Goal: Information Seeking & Learning: Learn about a topic

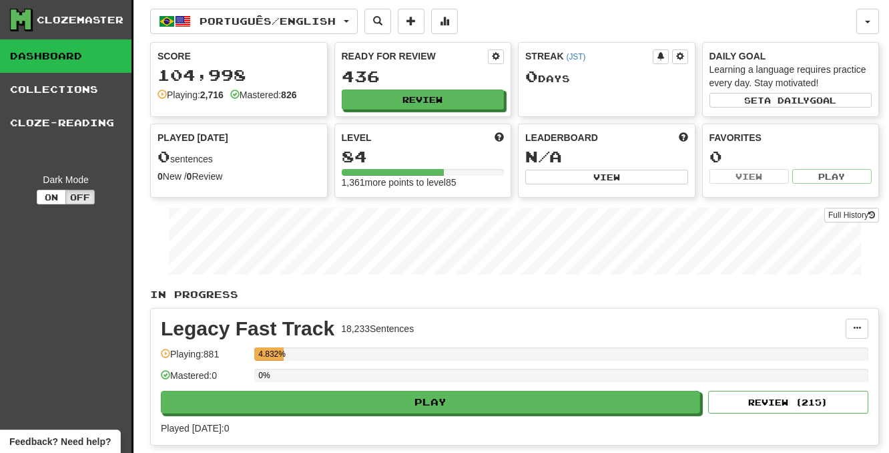
click at [552, 308] on div "Legacy Fast Track 18,233 Sentences Manage Sentences Unpin from Dashboard Playin…" at bounding box center [515, 376] width 728 height 136
click at [358, 31] on button "Português / English" at bounding box center [254, 21] width 208 height 25
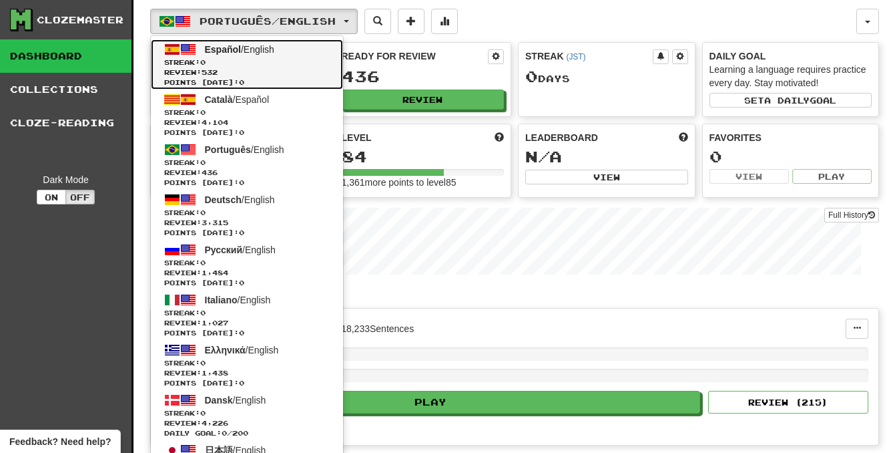
click at [308, 58] on span "Streak: 0" at bounding box center [247, 62] width 166 height 10
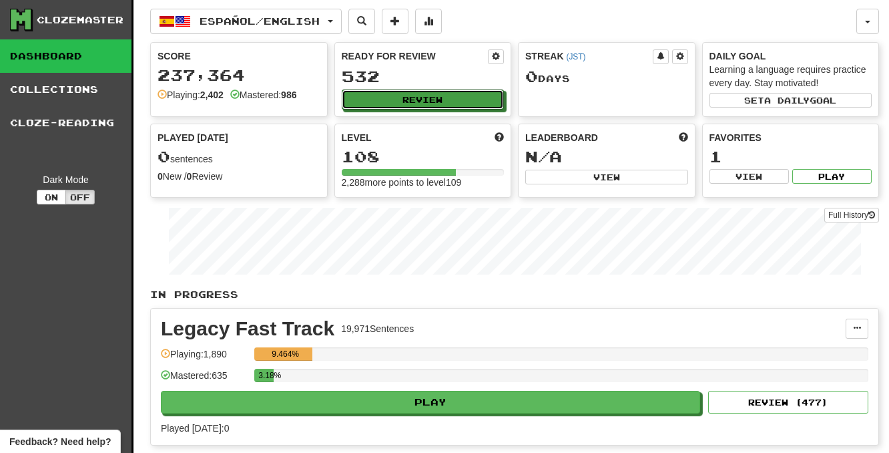
click at [410, 93] on button "Review" at bounding box center [423, 99] width 163 height 20
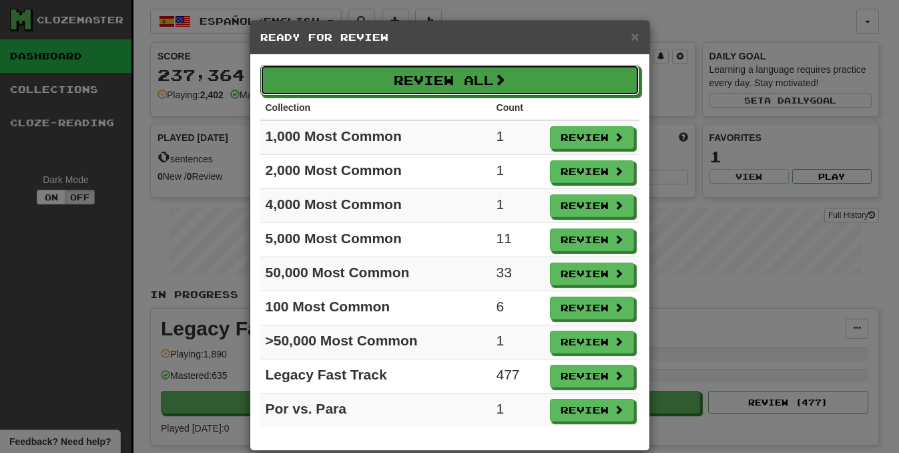
click at [421, 80] on button "Review All" at bounding box center [449, 80] width 379 height 31
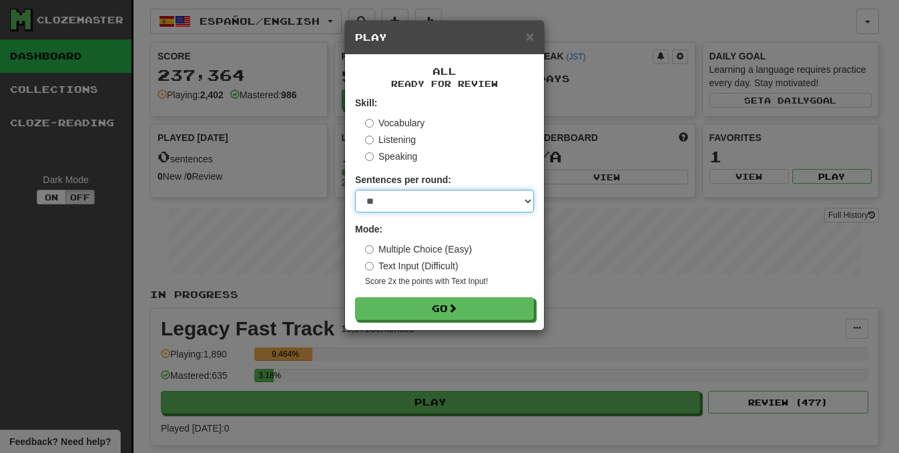
select select "********"
click at [355, 190] on select "* ** ** ** ** ** *** ********" at bounding box center [444, 201] width 179 height 23
click at [444, 325] on div "All Ready for Review Skill: Vocabulary Listening Speaking Sentences per round: …" at bounding box center [444, 192] width 199 height 275
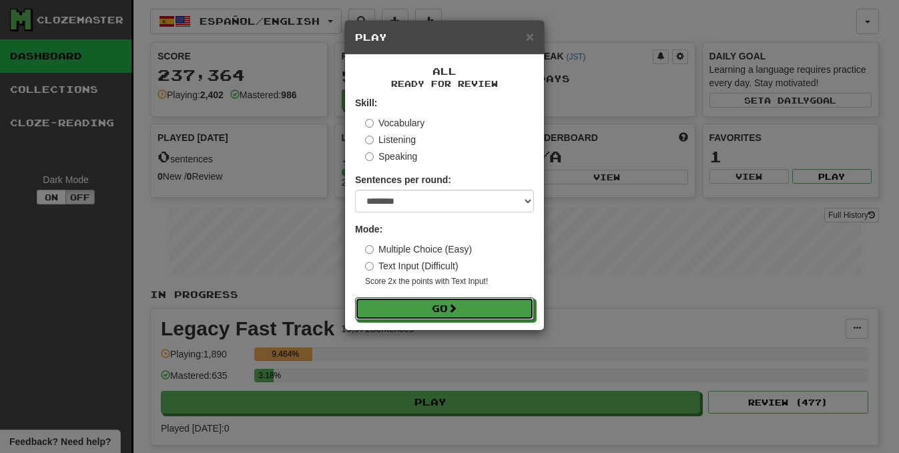
click at [446, 312] on button "Go" at bounding box center [444, 308] width 179 height 23
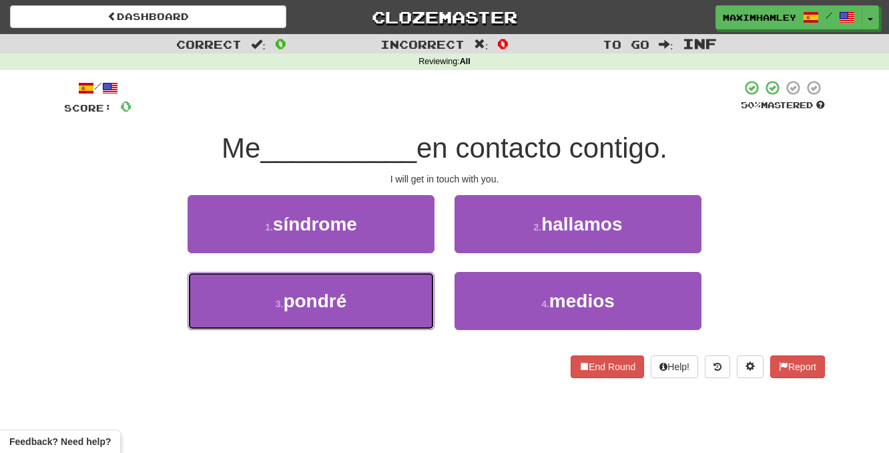
click at [415, 296] on button "3 . pondré" at bounding box center [311, 301] width 247 height 58
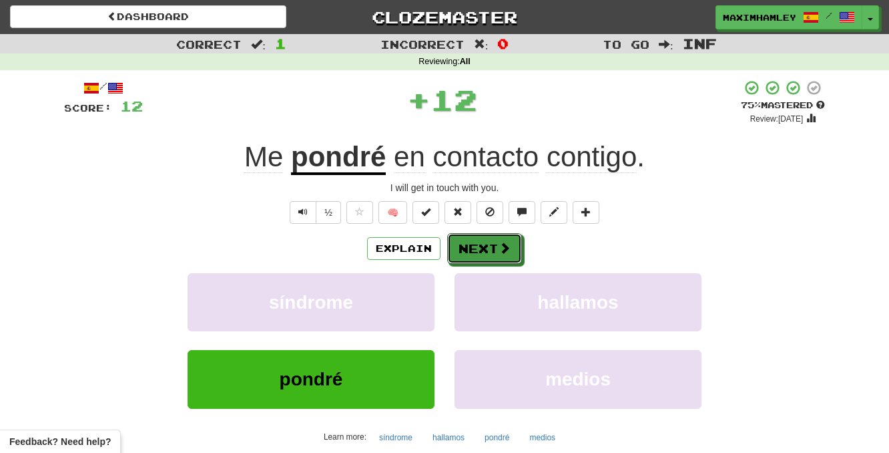
click at [475, 246] on button "Next" at bounding box center [484, 248] width 75 height 31
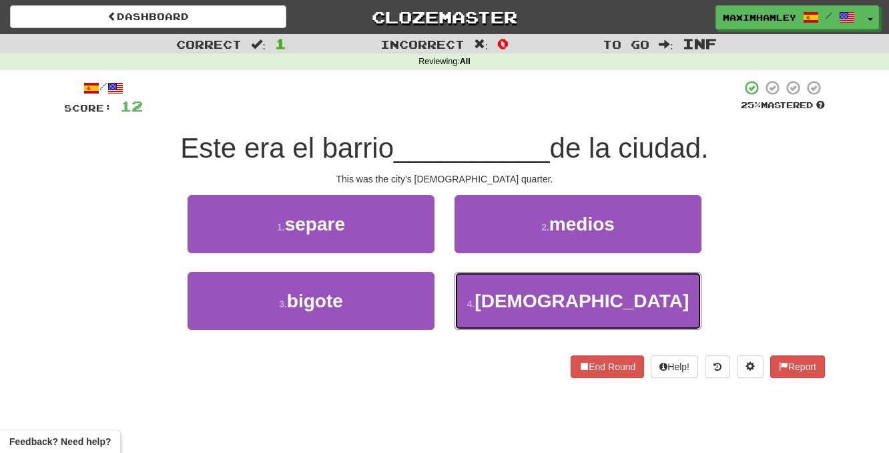
click at [475, 299] on small "4 ." at bounding box center [471, 303] width 8 height 11
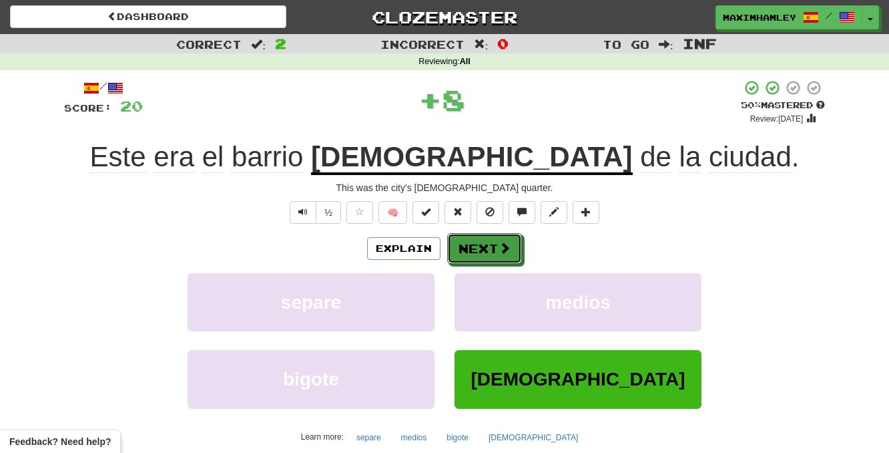
click at [519, 251] on button "Next" at bounding box center [484, 248] width 75 height 31
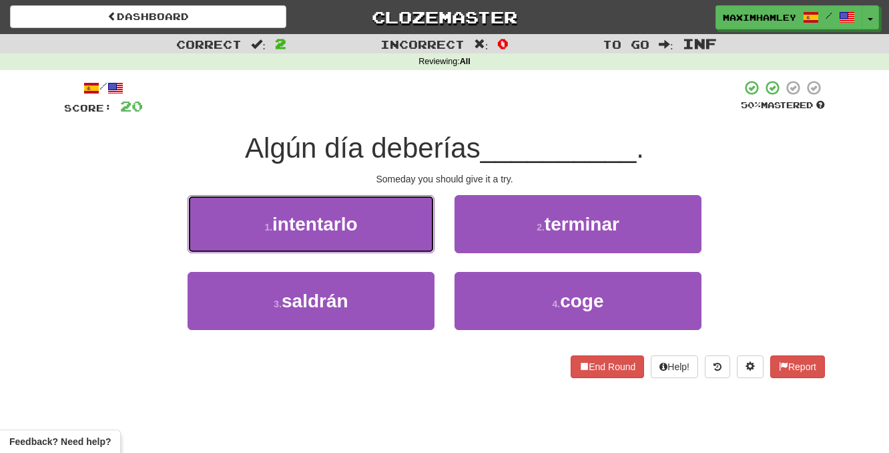
click at [380, 224] on button "1 . intentarlo" at bounding box center [311, 224] width 247 height 58
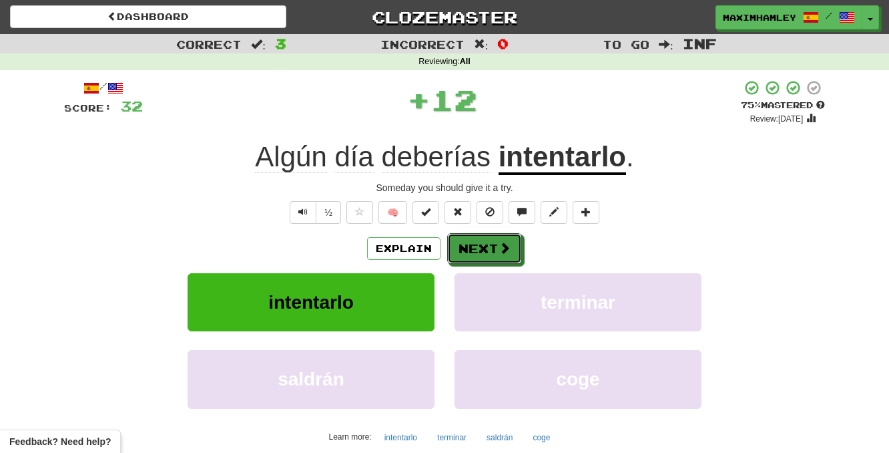
click at [458, 248] on button "Next" at bounding box center [484, 248] width 75 height 31
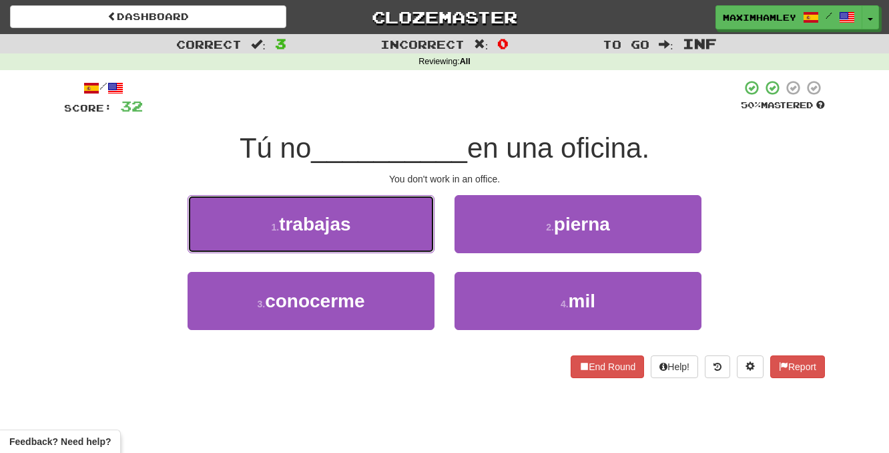
click at [402, 238] on button "1 . trabajas" at bounding box center [311, 224] width 247 height 58
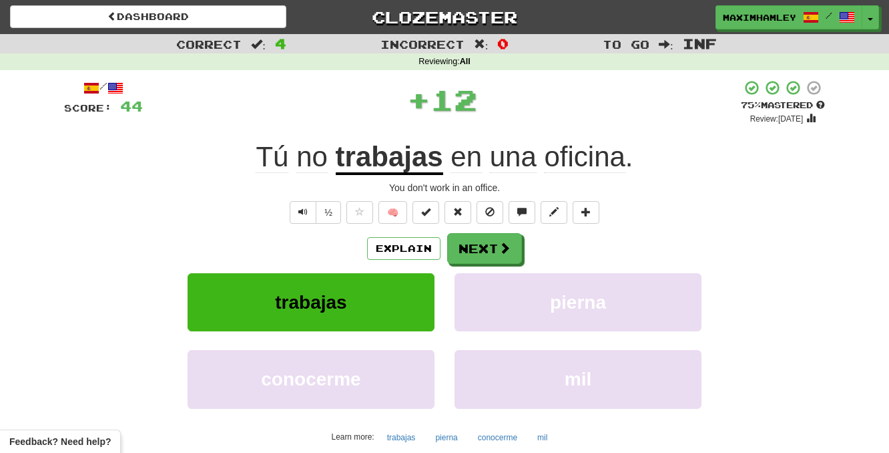
click at [444, 252] on div "Explain Next" at bounding box center [444, 248] width 761 height 31
click at [453, 253] on button "Next" at bounding box center [484, 248] width 75 height 31
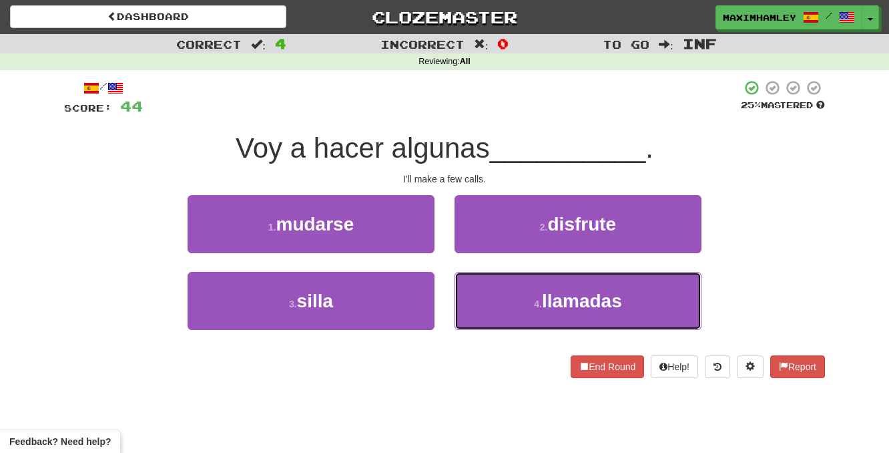
click at [483, 296] on button "4 . llamadas" at bounding box center [578, 301] width 247 height 58
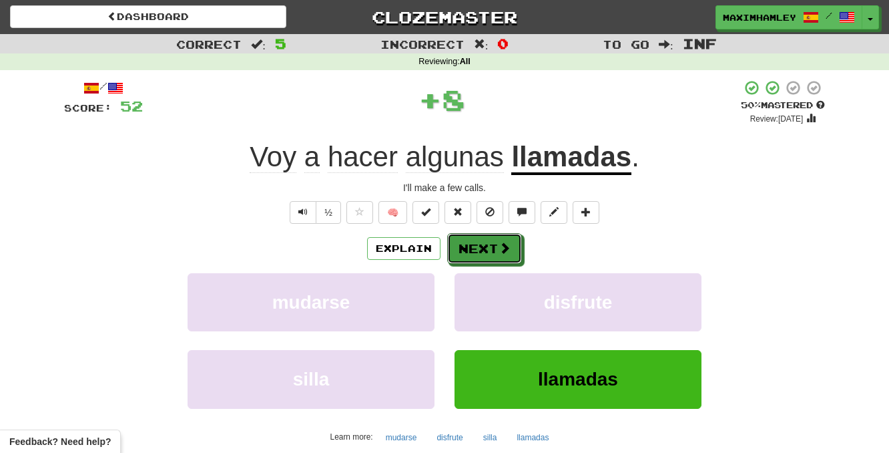
click at [475, 260] on button "Next" at bounding box center [484, 248] width 75 height 31
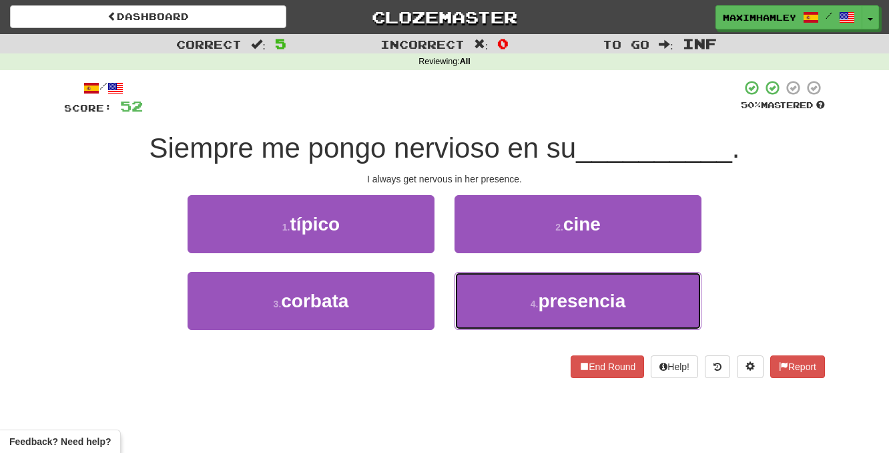
click at [491, 310] on button "4 . presencia" at bounding box center [578, 301] width 247 height 58
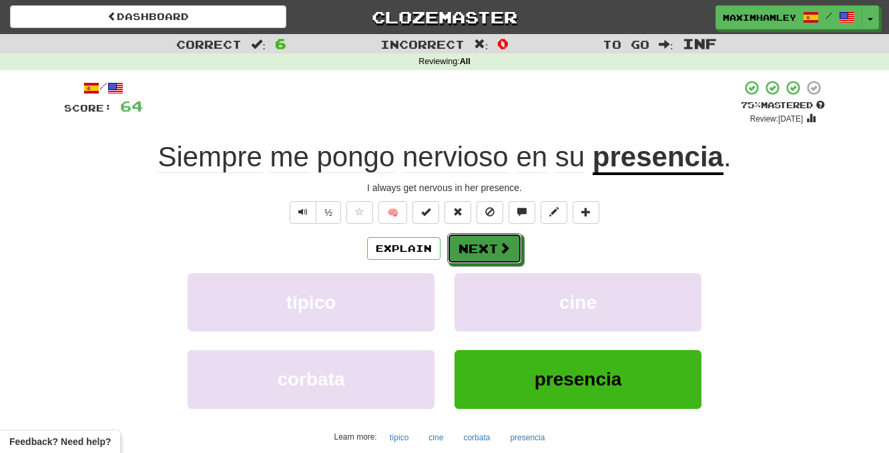
click at [478, 261] on button "Next" at bounding box center [484, 248] width 75 height 31
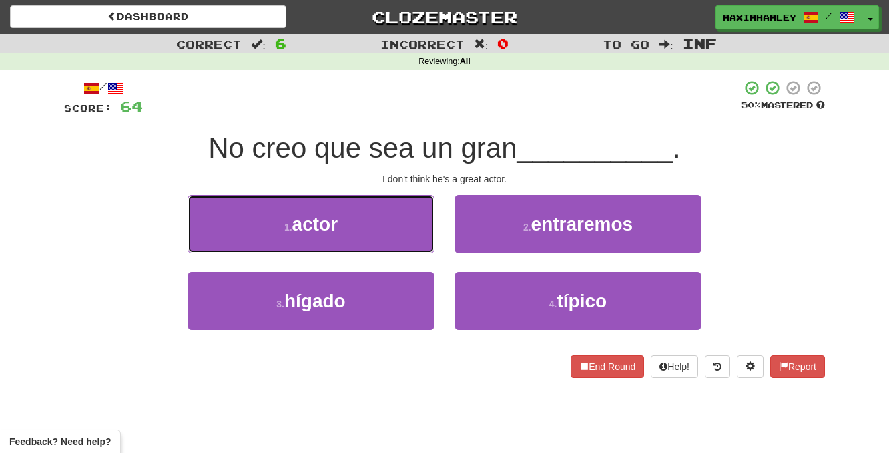
click at [427, 245] on button "1 . actor" at bounding box center [311, 224] width 247 height 58
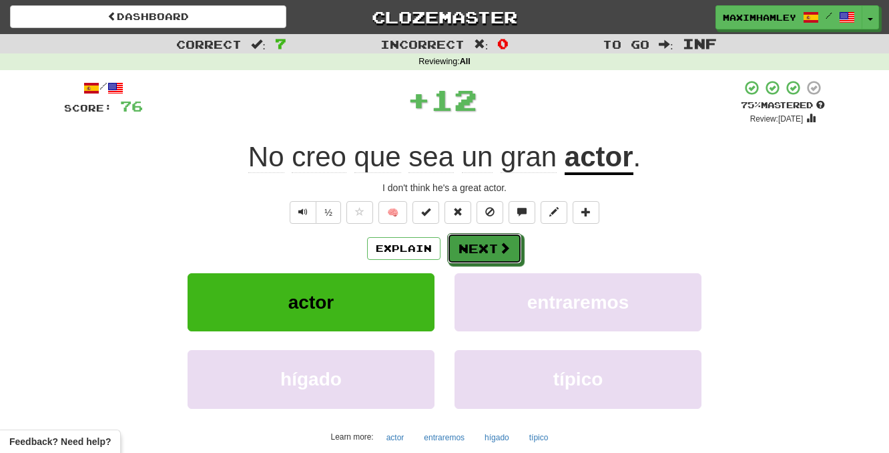
click at [475, 246] on button "Next" at bounding box center [484, 248] width 75 height 31
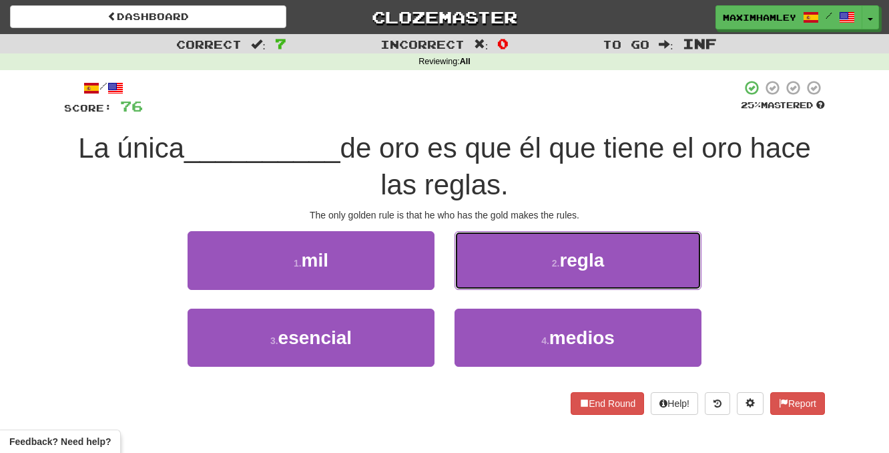
click at [507, 269] on button "2 . regla" at bounding box center [578, 260] width 247 height 58
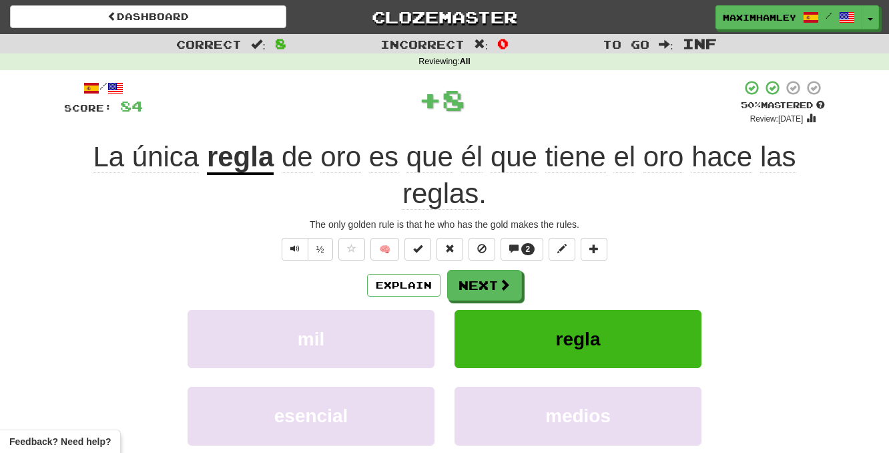
click at [475, 261] on div "/ Score: 84 + 8 50 % Mastered Review: 2025-09-26 La única regla de oro es que é…" at bounding box center [444, 306] width 761 height 455
click at [479, 274] on button "Next" at bounding box center [484, 285] width 75 height 31
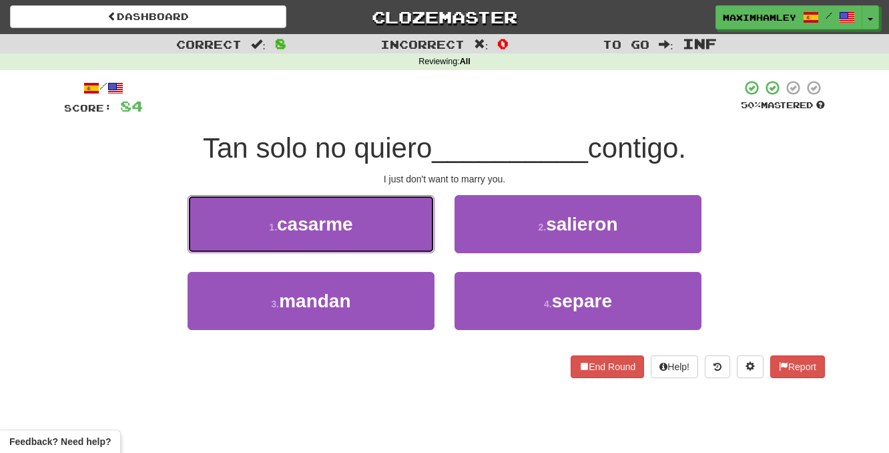
click at [392, 236] on button "1 . casarme" at bounding box center [311, 224] width 247 height 58
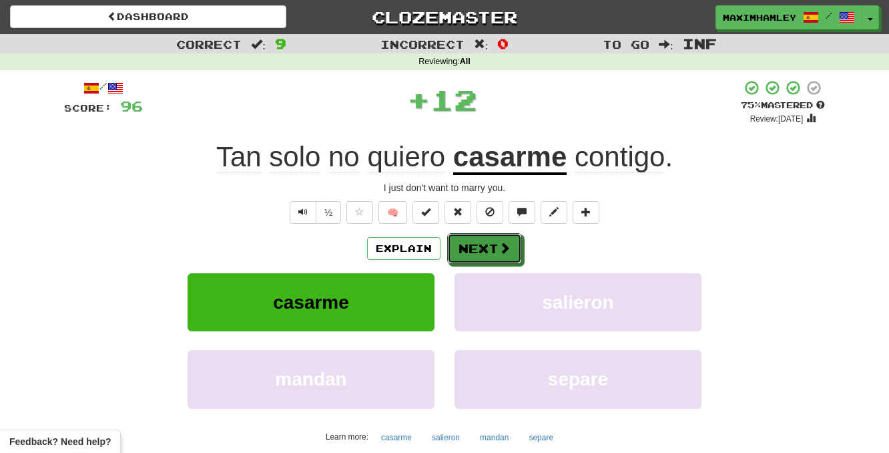
click at [470, 249] on button "Next" at bounding box center [484, 248] width 75 height 31
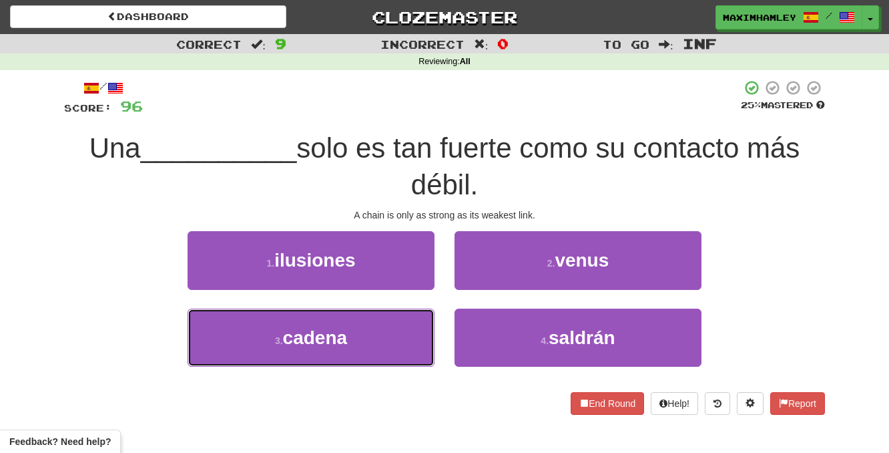
click at [415, 317] on button "3 . cadena" at bounding box center [311, 337] width 247 height 58
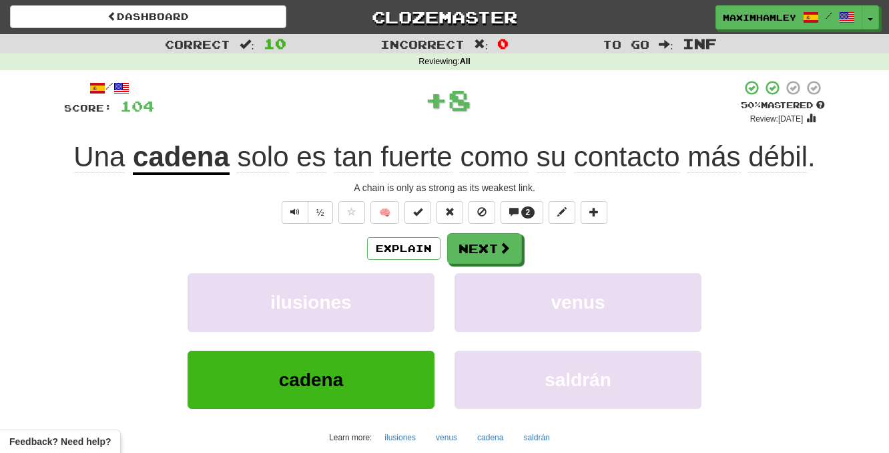
click at [475, 271] on div "Explain Next ilusiones venus cadena saldrán Learn more: ilusiones venus cadena …" at bounding box center [444, 340] width 761 height 214
click at [474, 258] on button "Next" at bounding box center [484, 248] width 75 height 31
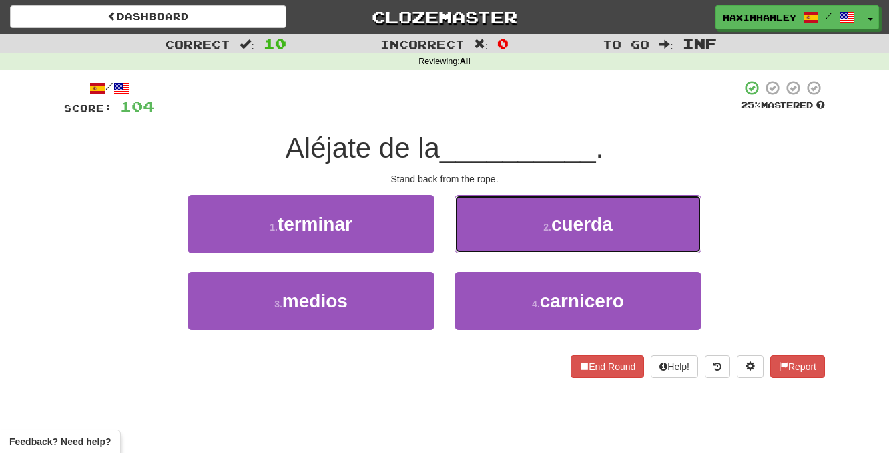
click at [507, 236] on button "2 . cuerda" at bounding box center [578, 224] width 247 height 58
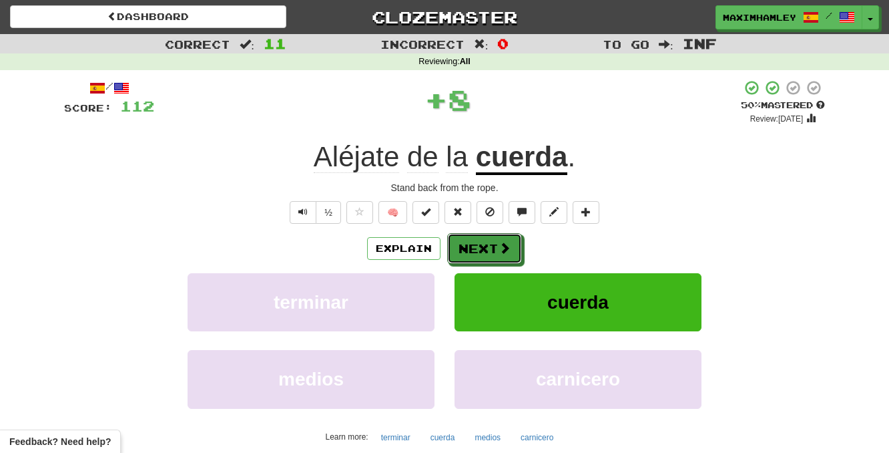
click at [495, 249] on button "Next" at bounding box center [484, 248] width 75 height 31
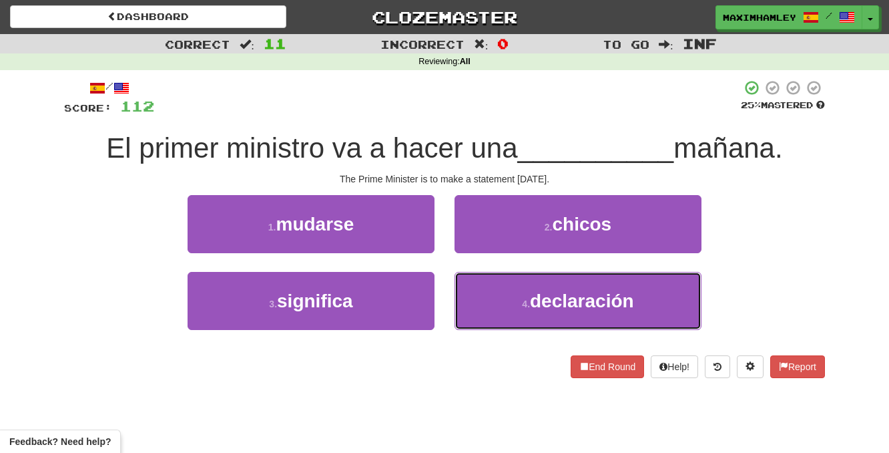
click at [519, 281] on button "4 . declaración" at bounding box center [578, 301] width 247 height 58
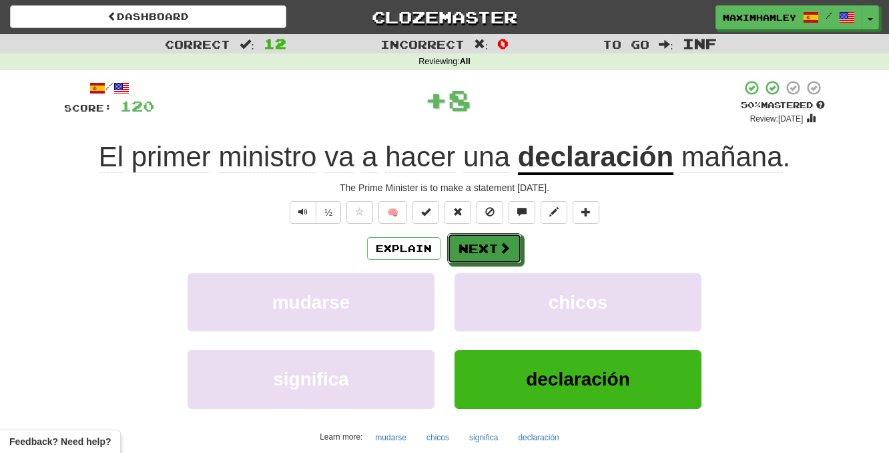
click at [497, 242] on button "Next" at bounding box center [484, 248] width 75 height 31
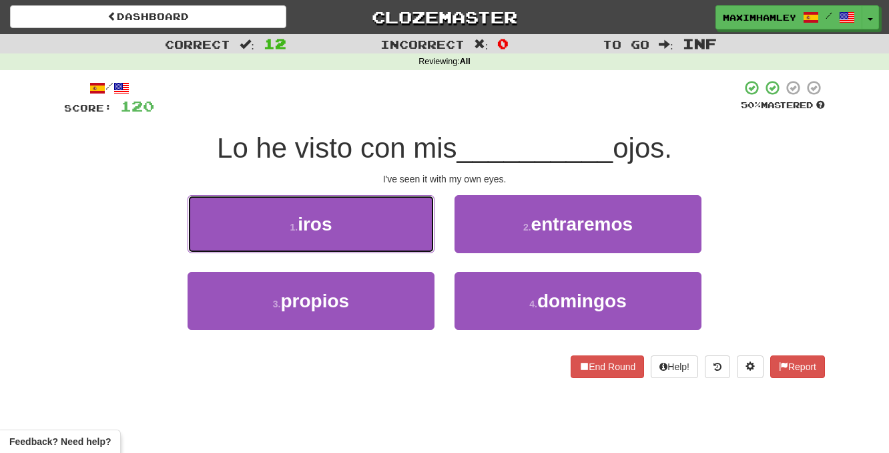
click at [376, 248] on button "1 . iros" at bounding box center [311, 224] width 247 height 58
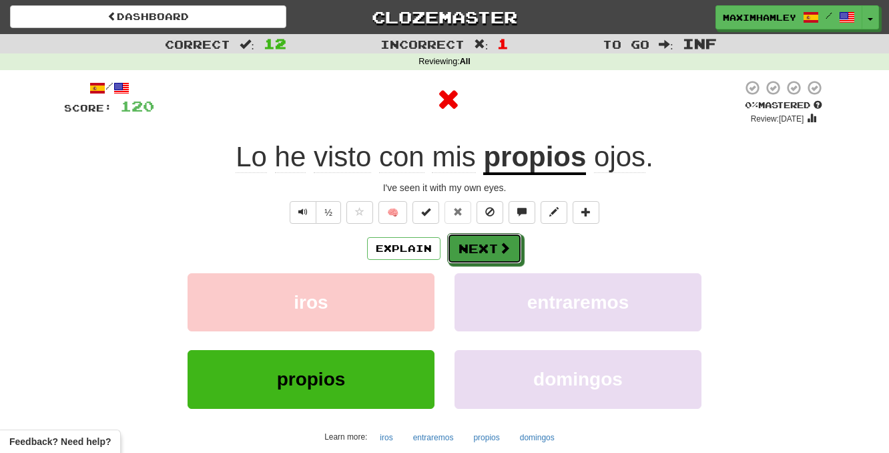
click at [511, 262] on button "Next" at bounding box center [484, 248] width 75 height 31
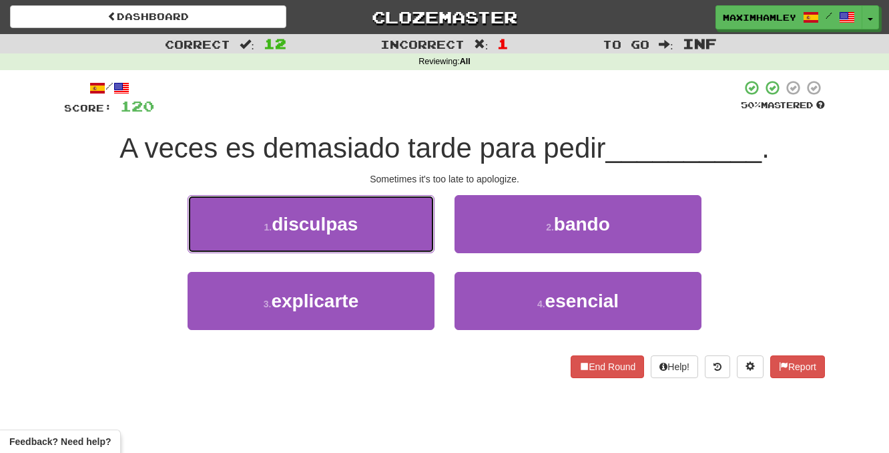
click at [377, 239] on button "1 . disculpas" at bounding box center [311, 224] width 247 height 58
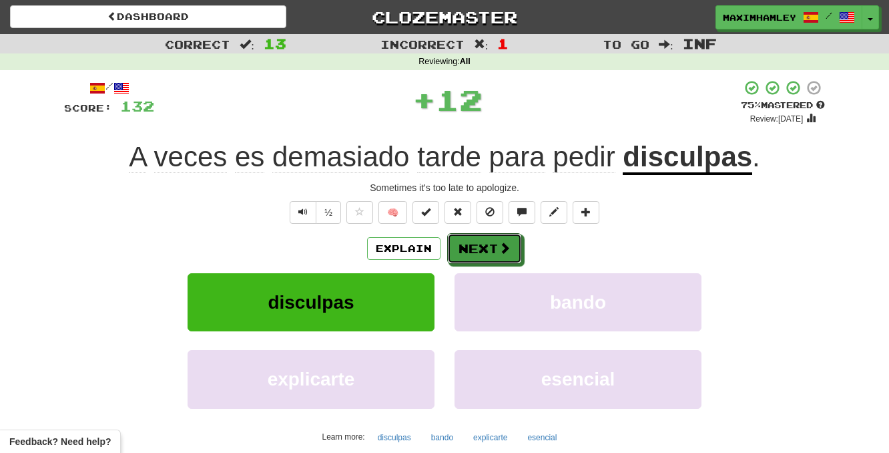
click at [471, 247] on button "Next" at bounding box center [484, 248] width 75 height 31
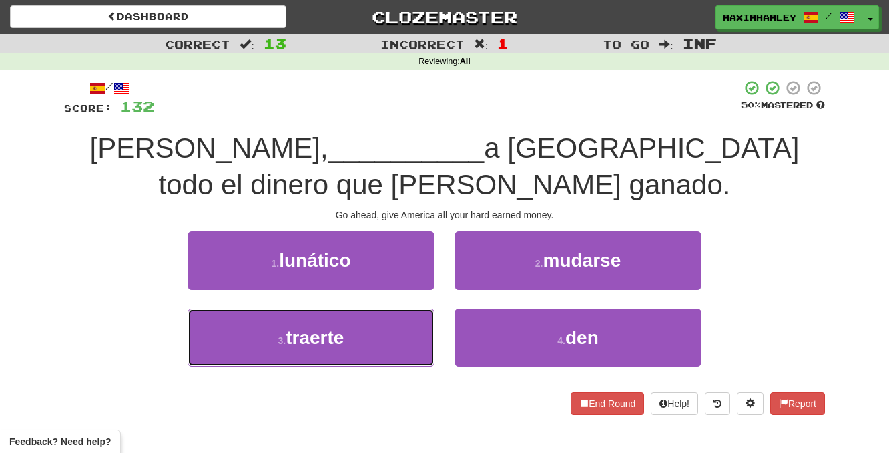
click at [376, 330] on button "3 . traerte" at bounding box center [311, 337] width 247 height 58
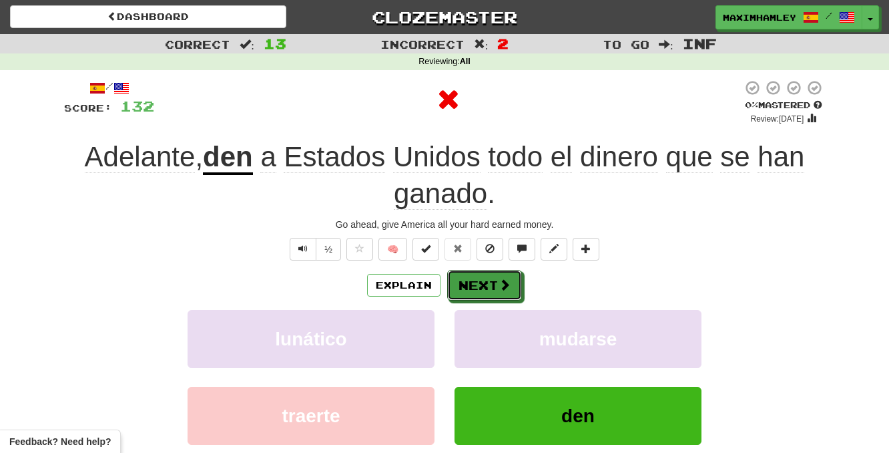
click at [460, 274] on button "Next" at bounding box center [484, 285] width 75 height 31
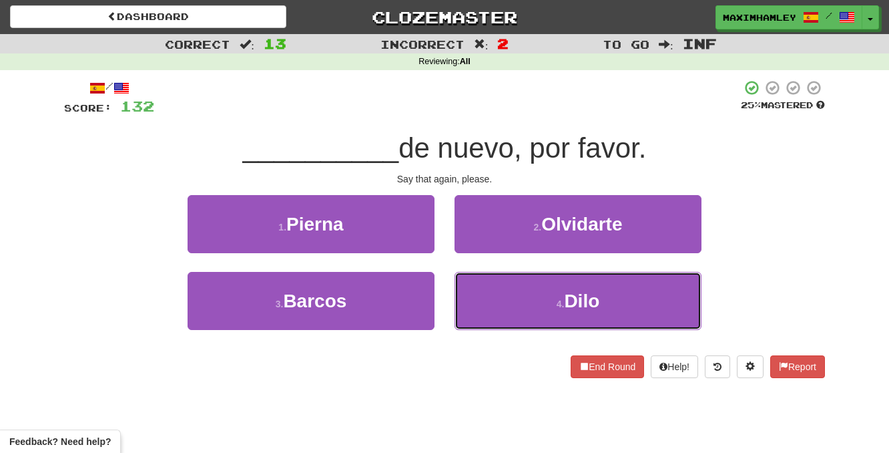
click at [505, 313] on button "4 . Dilo" at bounding box center [578, 301] width 247 height 58
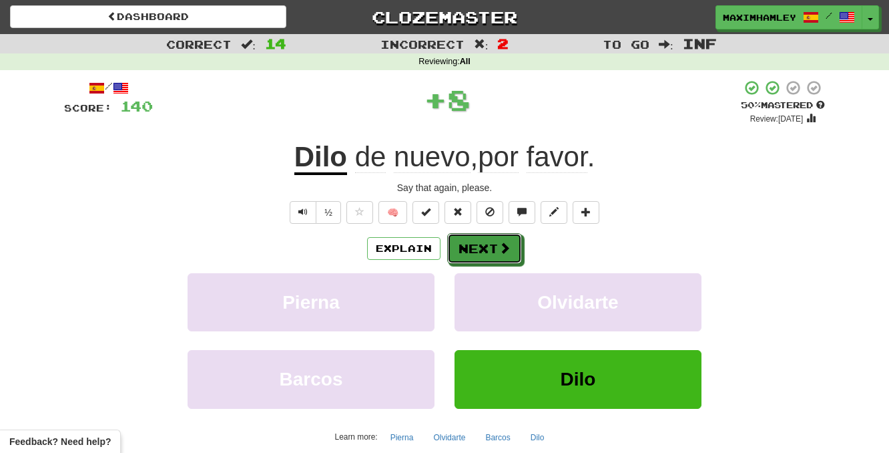
click at [483, 256] on button "Next" at bounding box center [484, 248] width 75 height 31
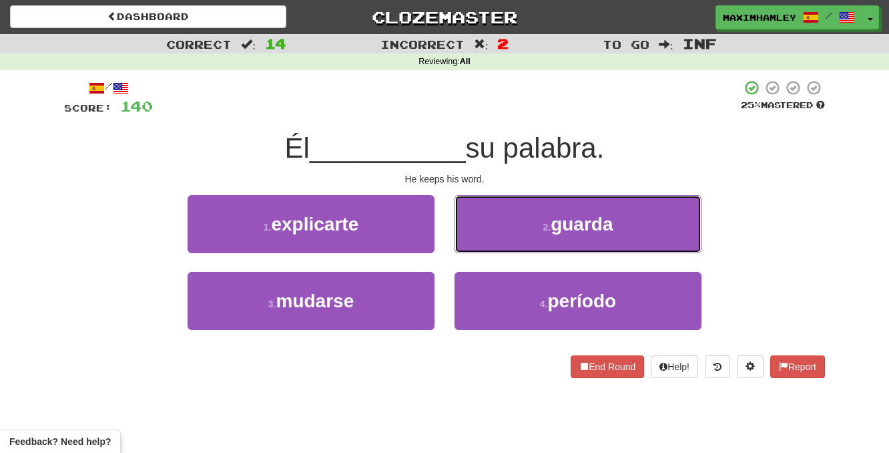
click at [507, 230] on button "2 . guarda" at bounding box center [578, 224] width 247 height 58
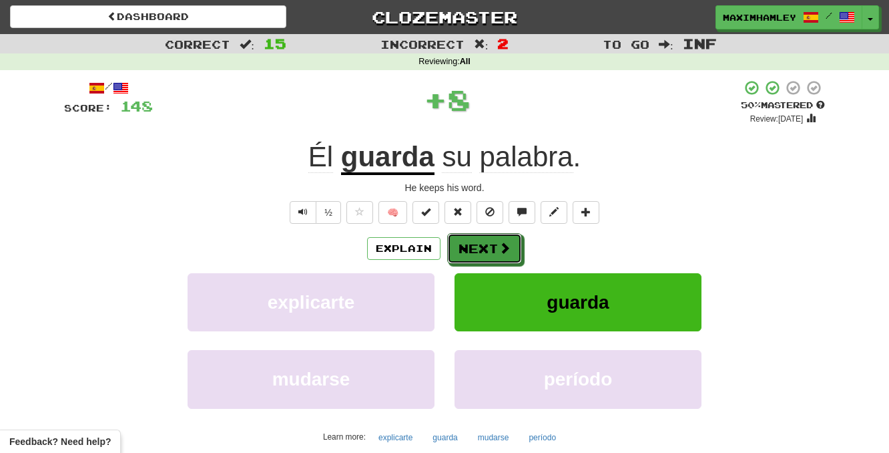
click at [477, 251] on button "Next" at bounding box center [484, 248] width 75 height 31
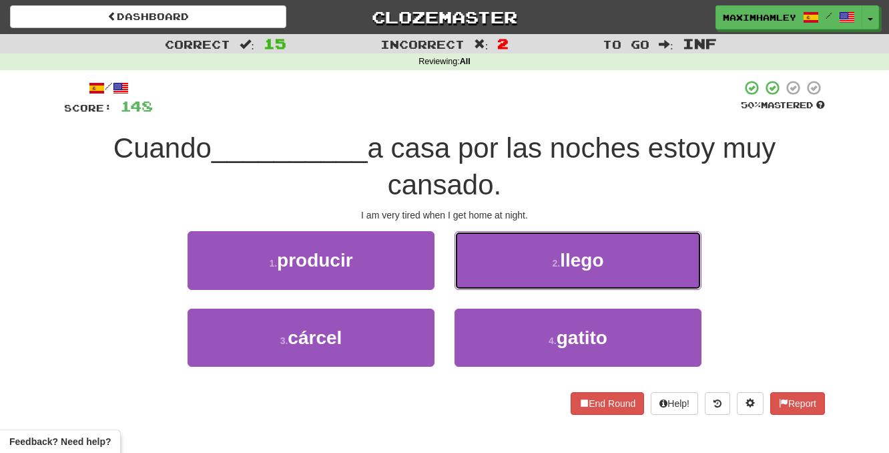
click at [525, 279] on button "2 . llego" at bounding box center [578, 260] width 247 height 58
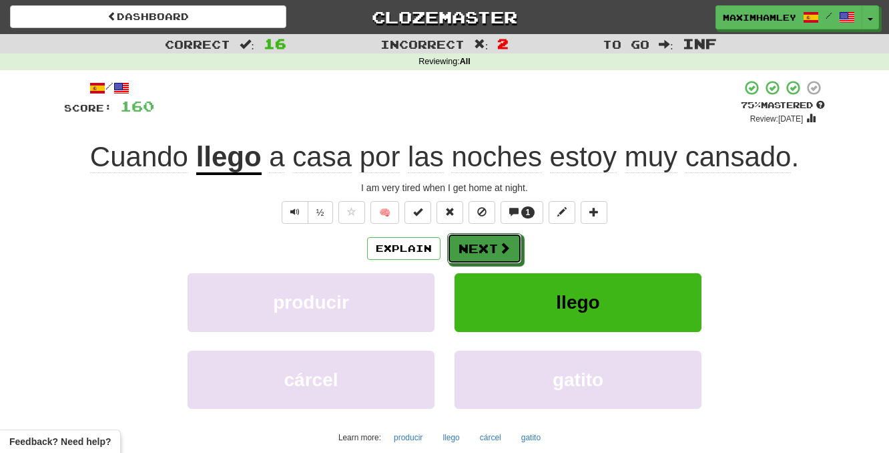
click at [486, 246] on button "Next" at bounding box center [484, 248] width 75 height 31
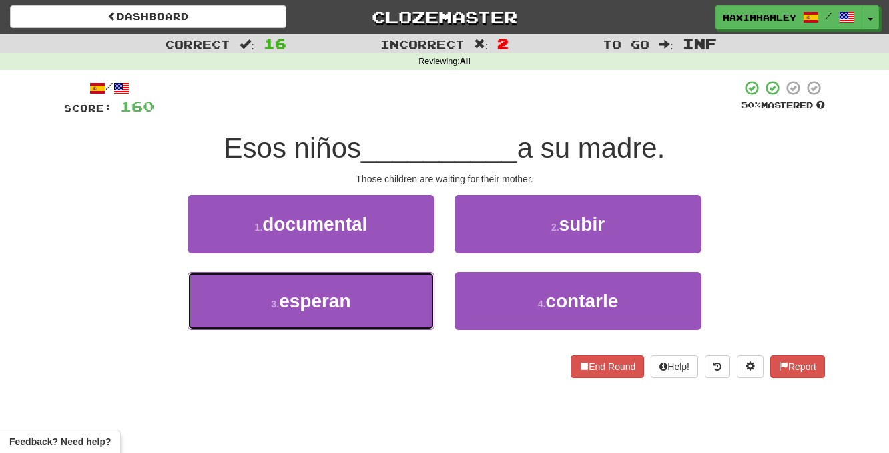
click at [414, 286] on button "3 . esperan" at bounding box center [311, 301] width 247 height 58
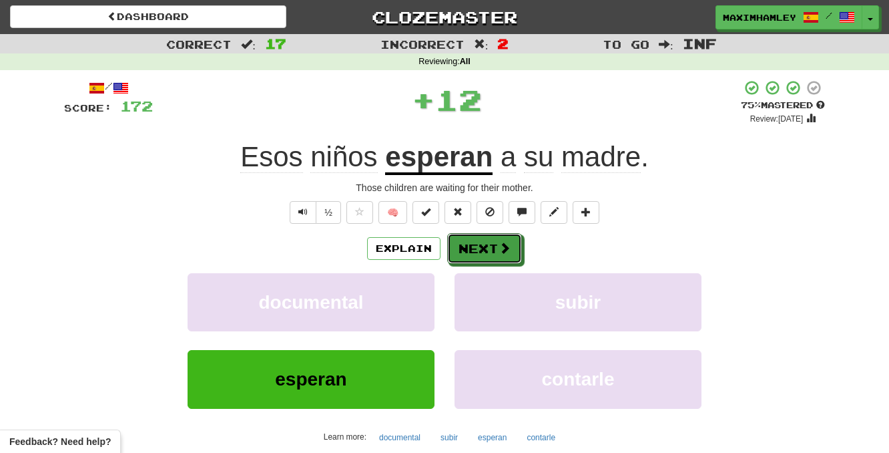
click at [489, 254] on button "Next" at bounding box center [484, 248] width 75 height 31
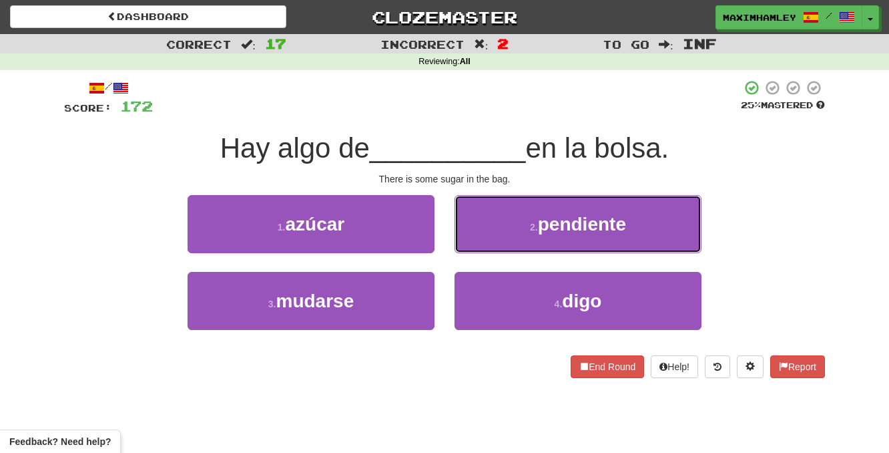
click at [481, 236] on button "2 . pendiente" at bounding box center [578, 224] width 247 height 58
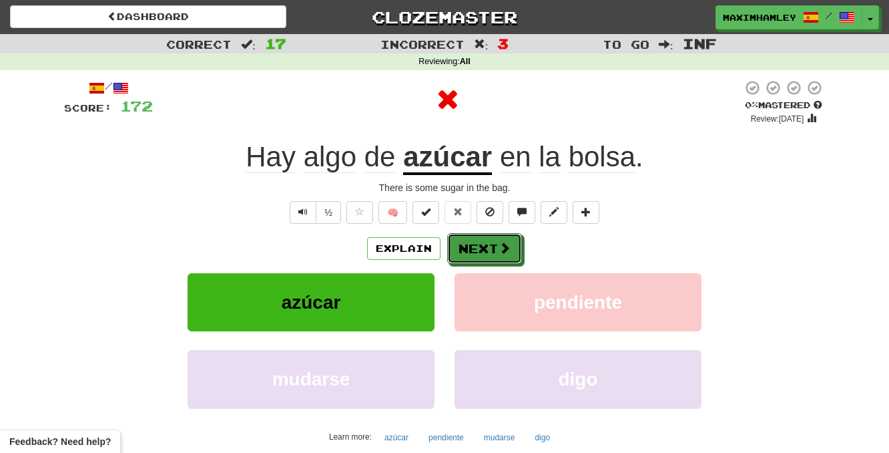
click at [481, 254] on button "Next" at bounding box center [484, 248] width 75 height 31
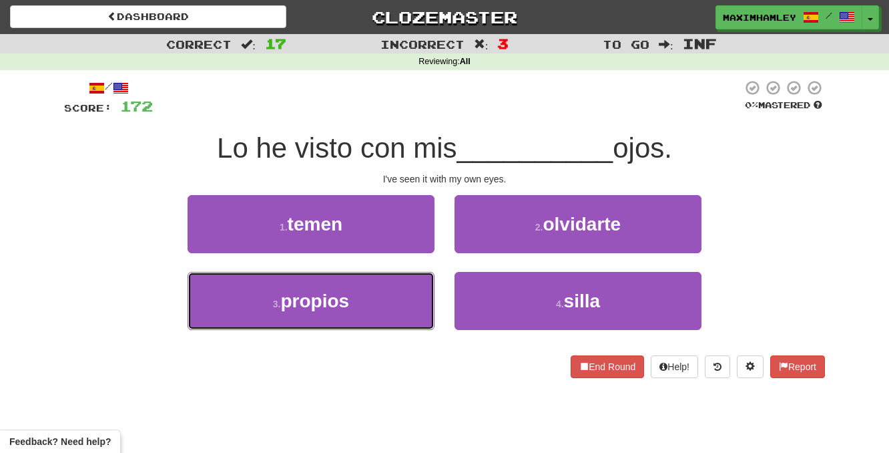
click at [396, 311] on button "3 . propios" at bounding box center [311, 301] width 247 height 58
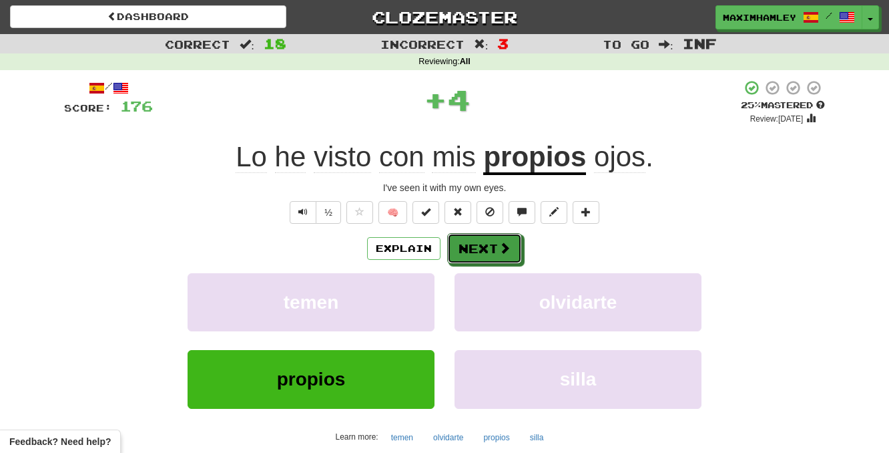
click at [475, 261] on button "Next" at bounding box center [484, 248] width 75 height 31
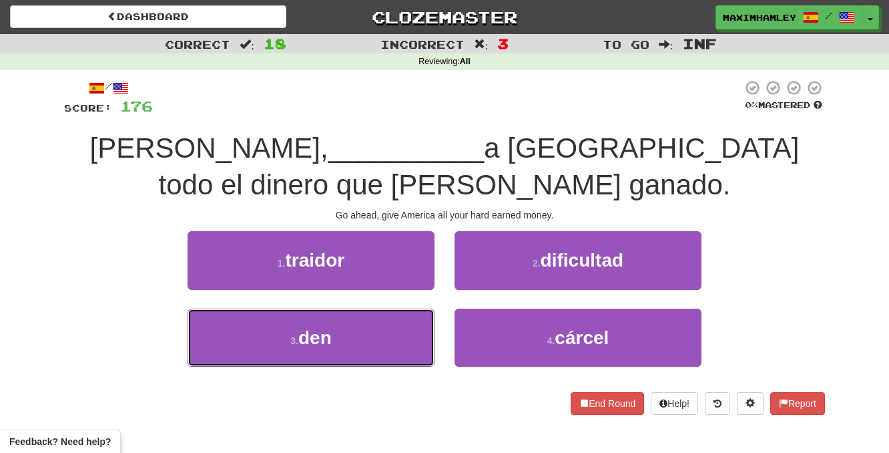
click at [390, 310] on button "3 . den" at bounding box center [311, 337] width 247 height 58
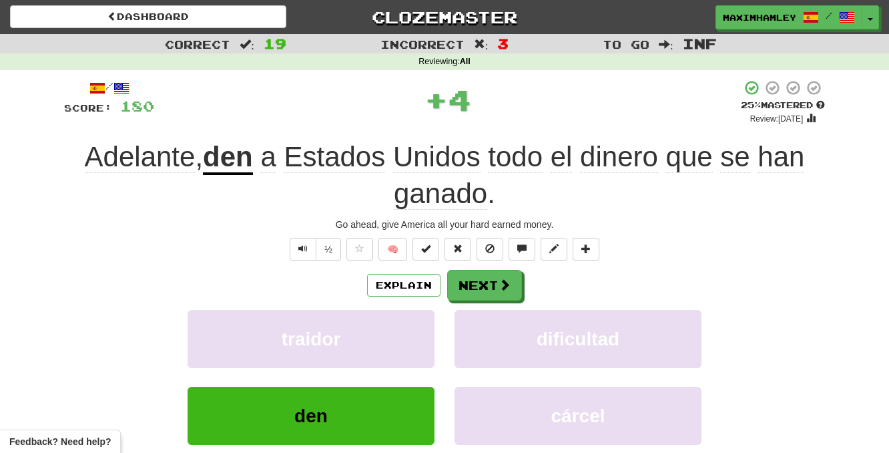
click at [473, 266] on div "/ Score: 180 + 4 25 % Mastered Review: 2025-09-17 Adelante , den a Estados Unid…" at bounding box center [444, 306] width 761 height 455
click at [471, 276] on button "Next" at bounding box center [484, 285] width 75 height 31
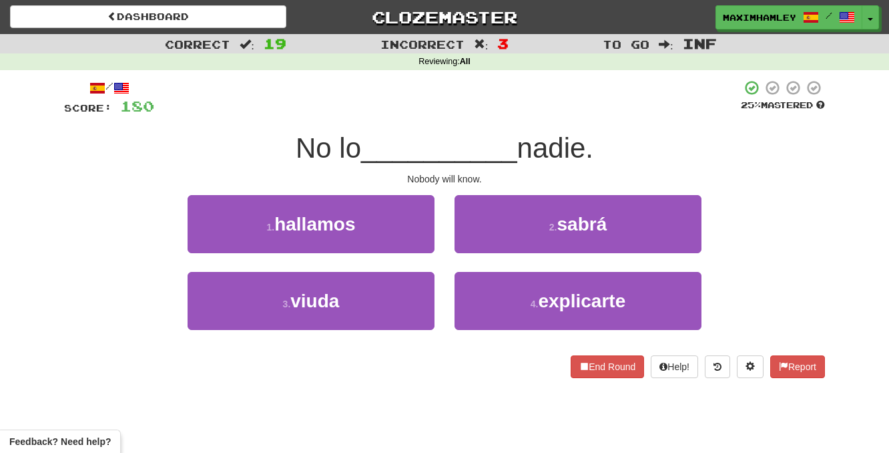
click at [541, 255] on div "2 . sabrá" at bounding box center [578, 233] width 267 height 77
click at [537, 247] on button "2 . sabrá" at bounding box center [578, 224] width 247 height 58
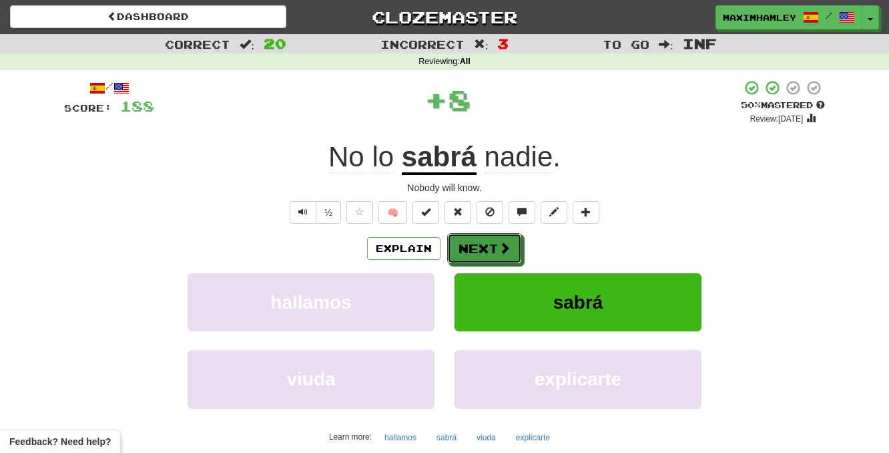
click at [503, 246] on span at bounding box center [505, 248] width 12 height 12
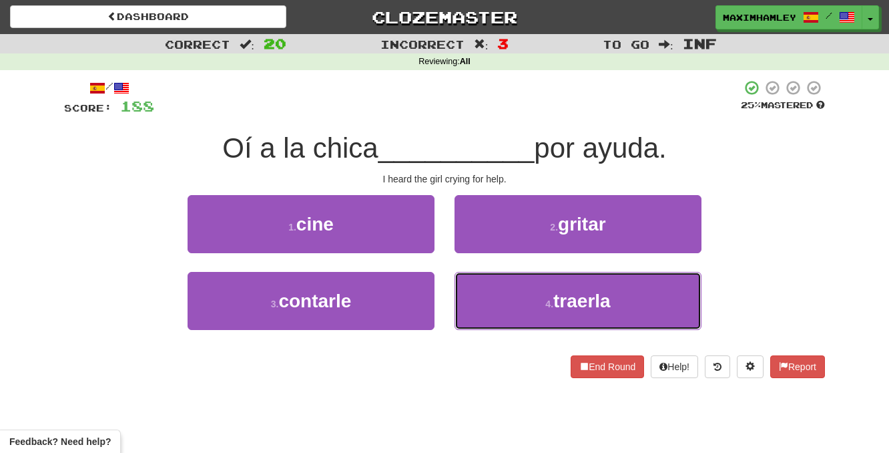
click at [468, 305] on button "4 . traerla" at bounding box center [578, 301] width 247 height 58
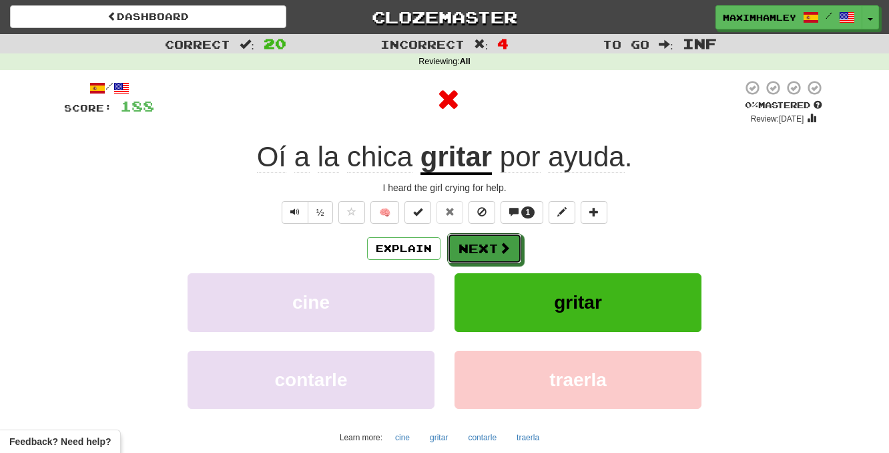
click at [467, 252] on button "Next" at bounding box center [484, 248] width 75 height 31
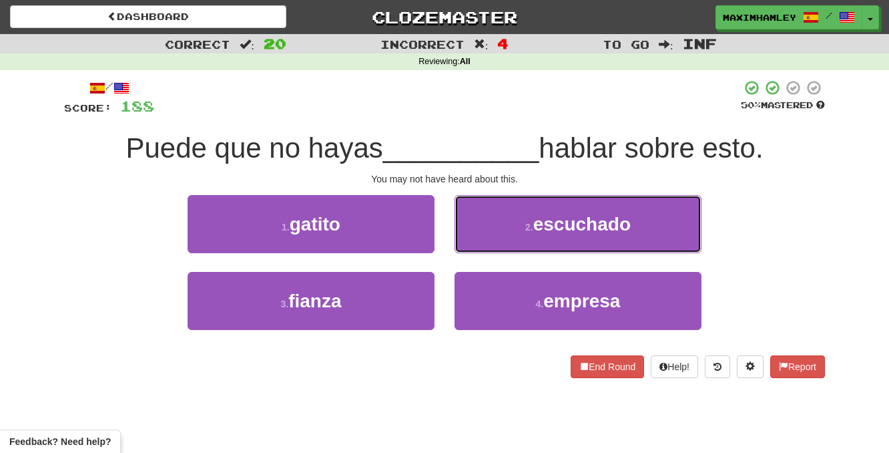
click at [505, 228] on button "2 . escuchado" at bounding box center [578, 224] width 247 height 58
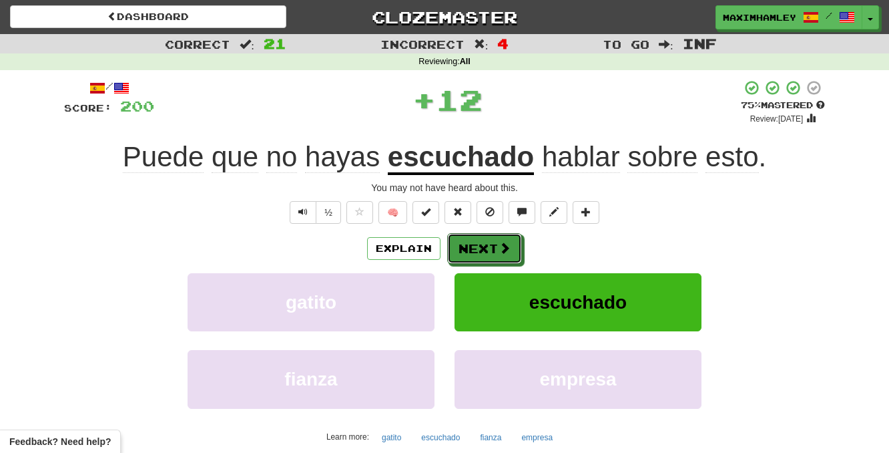
click at [483, 246] on button "Next" at bounding box center [484, 248] width 75 height 31
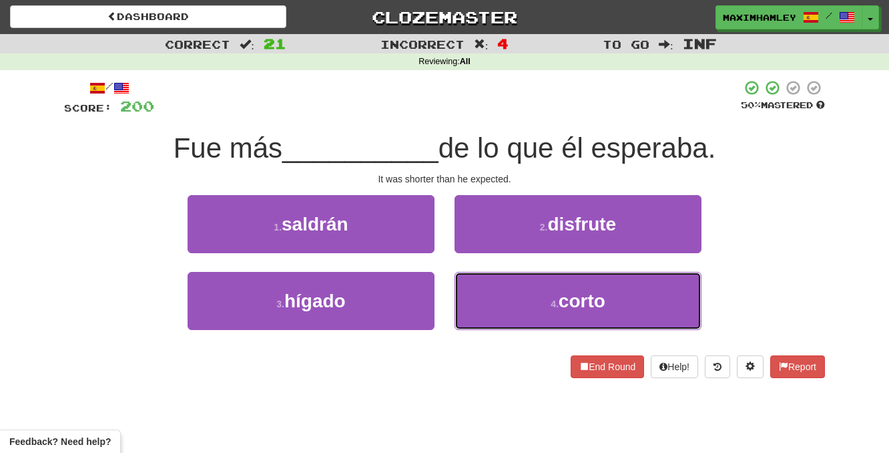
click at [529, 288] on button "4 . corto" at bounding box center [578, 301] width 247 height 58
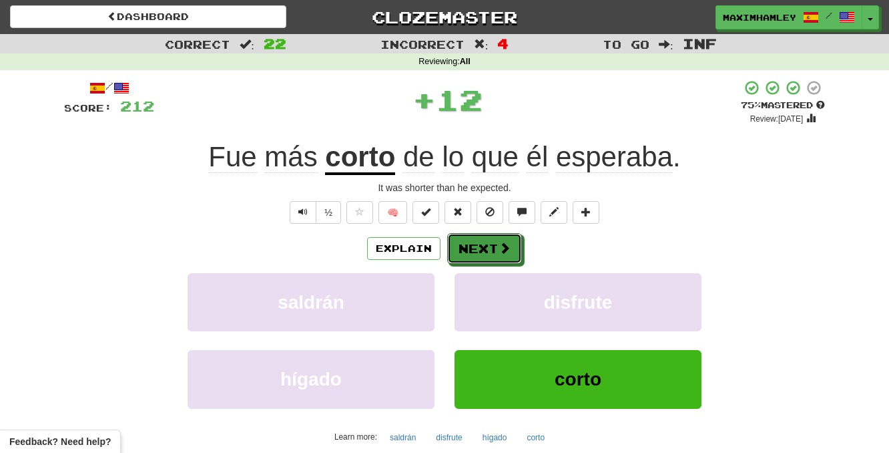
click at [483, 244] on button "Next" at bounding box center [484, 248] width 75 height 31
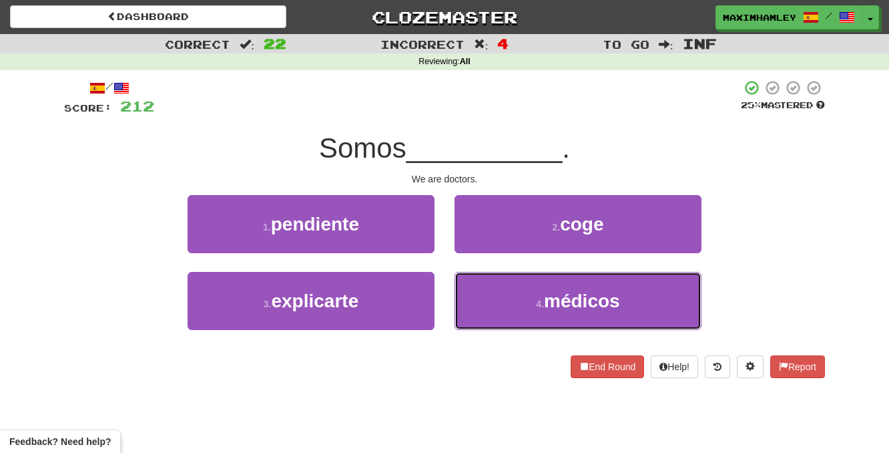
click at [515, 280] on button "4 . médicos" at bounding box center [578, 301] width 247 height 58
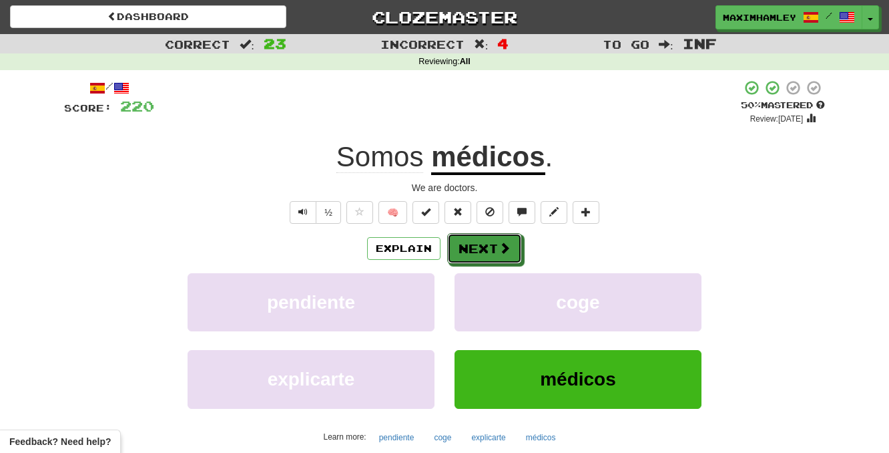
click at [503, 256] on button "Next" at bounding box center [484, 248] width 75 height 31
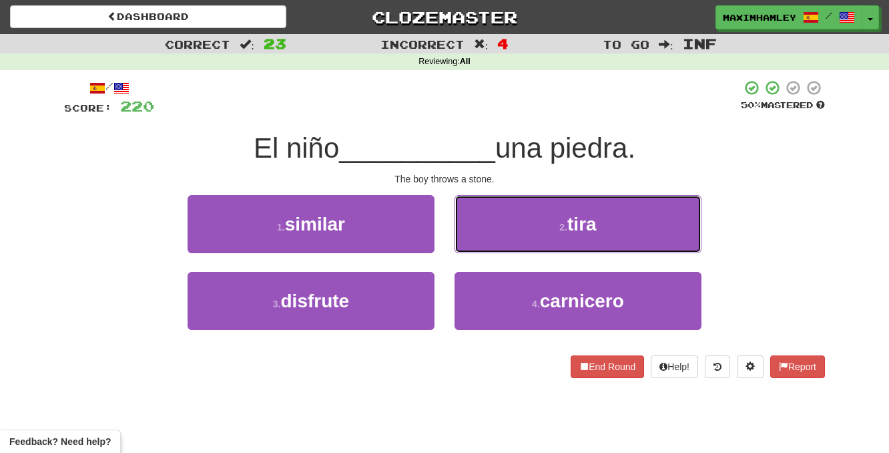
click at [531, 240] on button "2 . tira" at bounding box center [578, 224] width 247 height 58
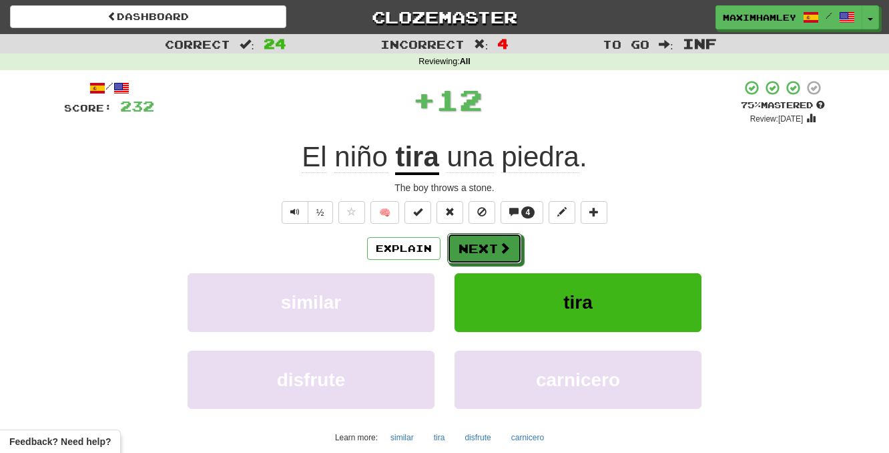
click at [501, 249] on span at bounding box center [505, 248] width 12 height 12
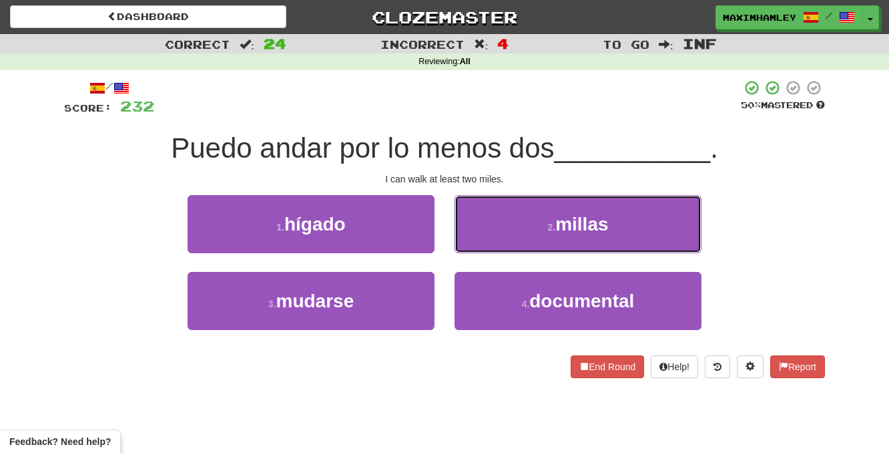
click at [501, 249] on button "2 . millas" at bounding box center [578, 224] width 247 height 58
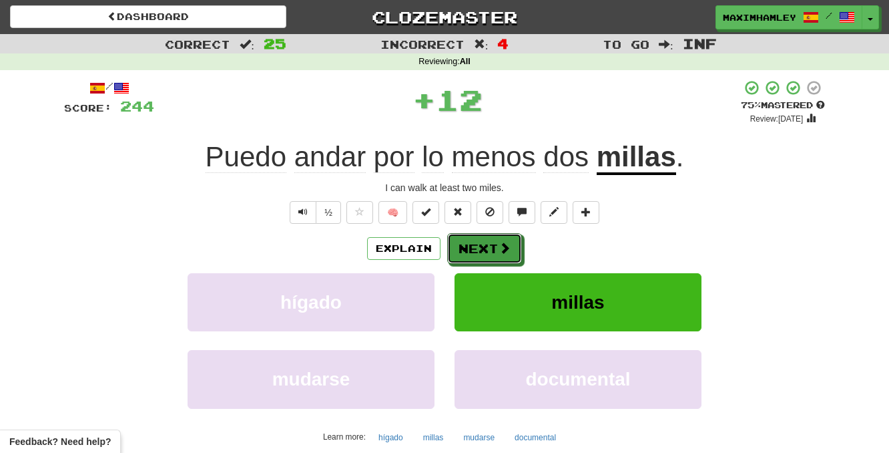
click at [500, 249] on span at bounding box center [505, 248] width 12 height 12
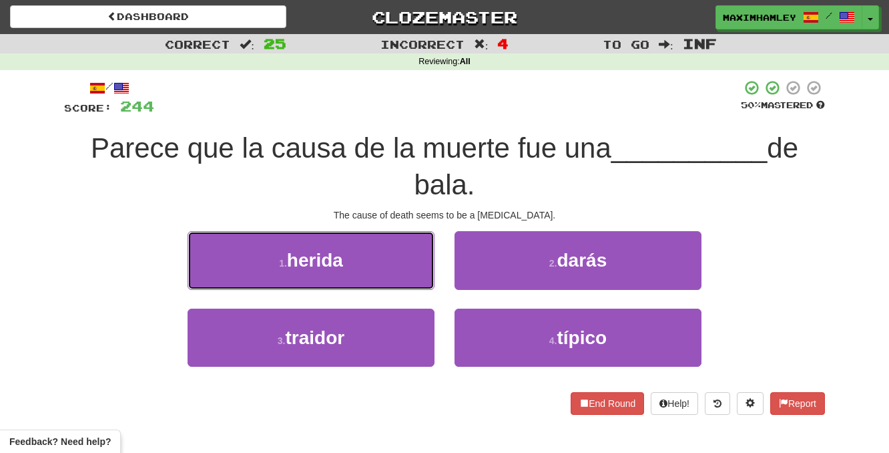
click at [387, 282] on button "1 . herida" at bounding box center [311, 260] width 247 height 58
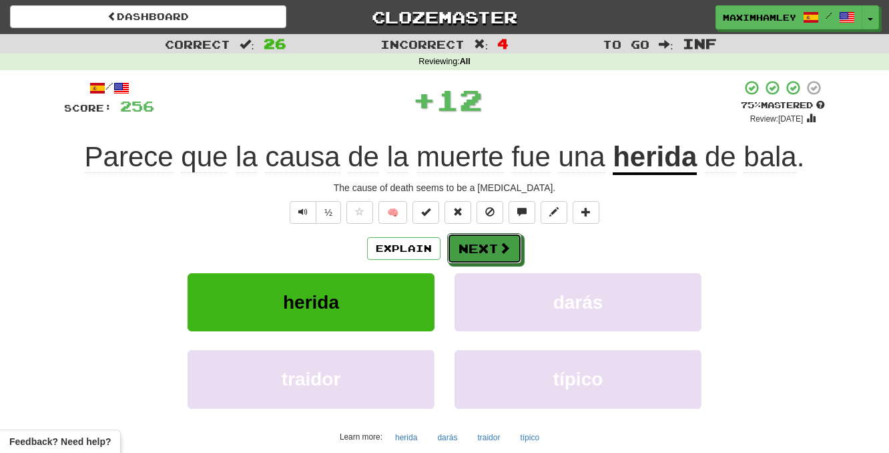
click at [486, 258] on button "Next" at bounding box center [484, 248] width 75 height 31
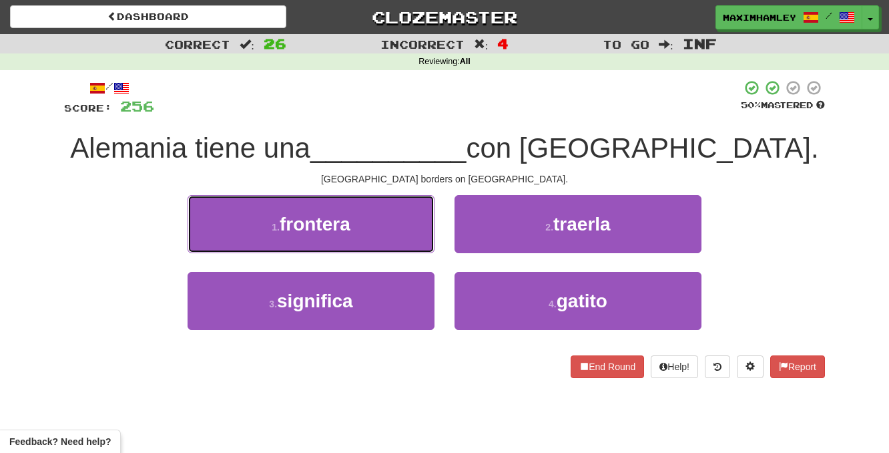
click at [373, 218] on button "1 . frontera" at bounding box center [311, 224] width 247 height 58
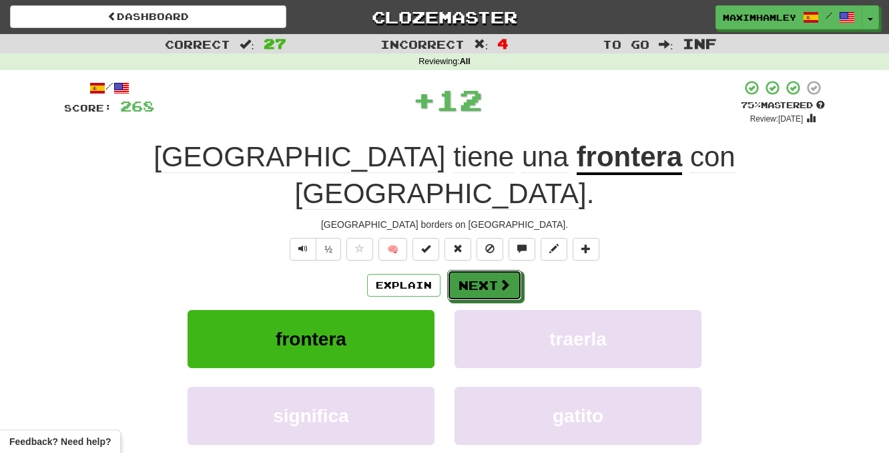
click at [463, 270] on button "Next" at bounding box center [484, 285] width 75 height 31
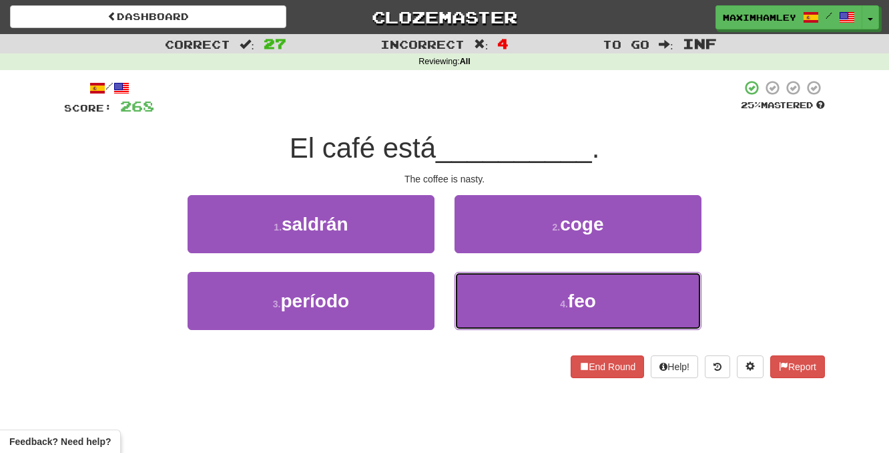
click at [523, 303] on button "4 . feo" at bounding box center [578, 301] width 247 height 58
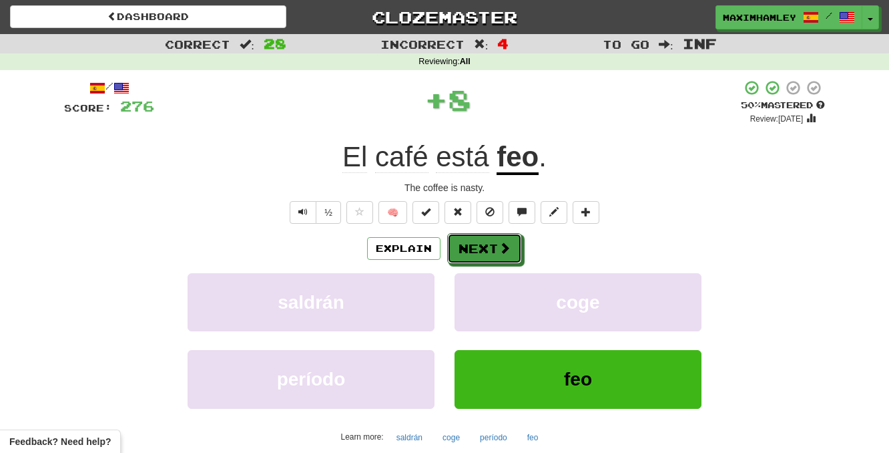
click at [505, 254] on span at bounding box center [505, 248] width 12 height 12
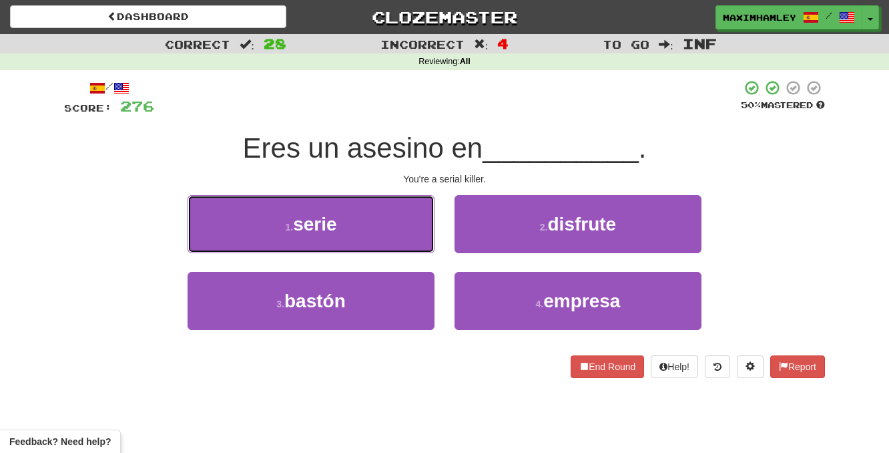
click at [395, 244] on button "1 . serie" at bounding box center [311, 224] width 247 height 58
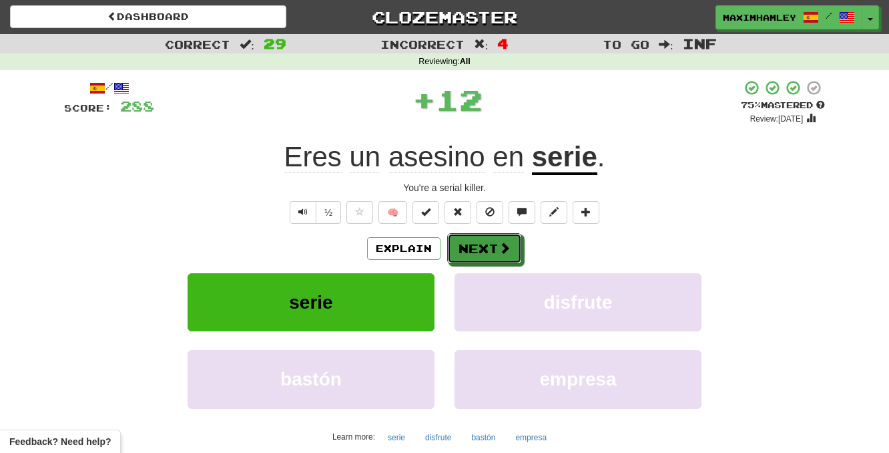
click at [481, 248] on button "Next" at bounding box center [484, 248] width 75 height 31
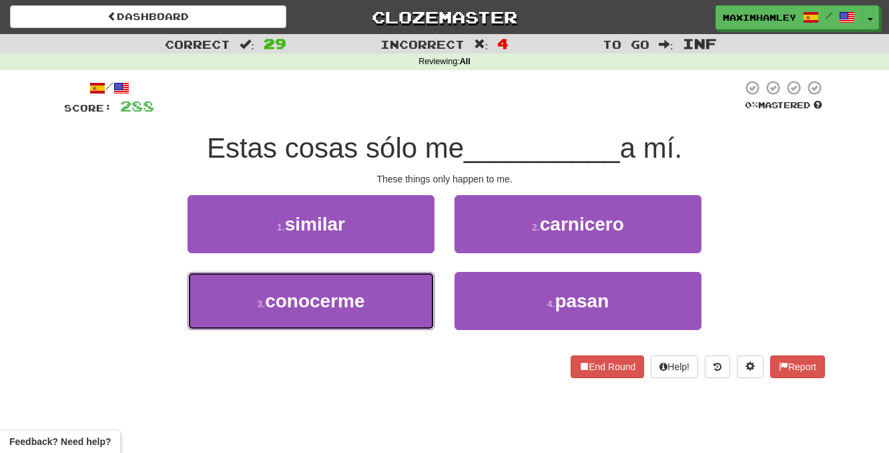
click at [407, 298] on button "3 . conocerme" at bounding box center [311, 301] width 247 height 58
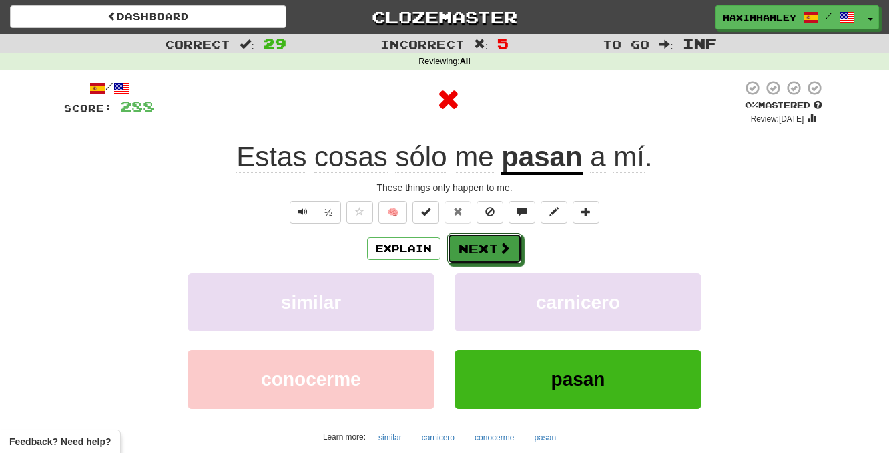
click at [482, 250] on button "Next" at bounding box center [484, 248] width 75 height 31
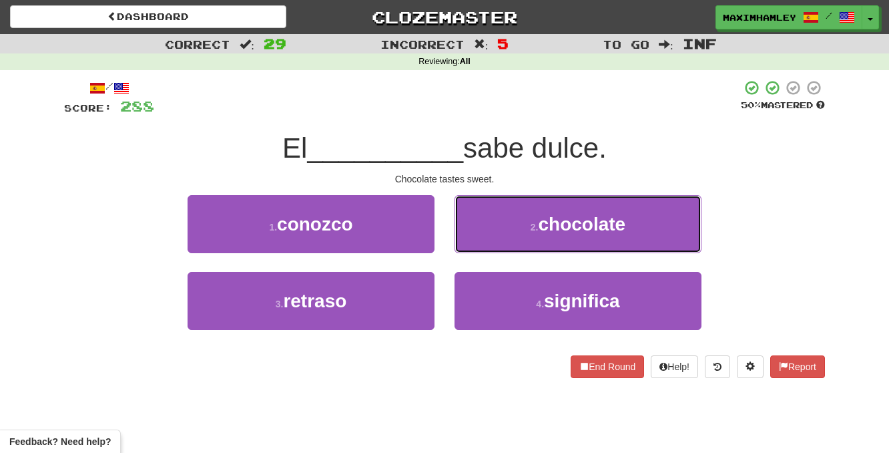
click at [526, 238] on button "2 . chocolate" at bounding box center [578, 224] width 247 height 58
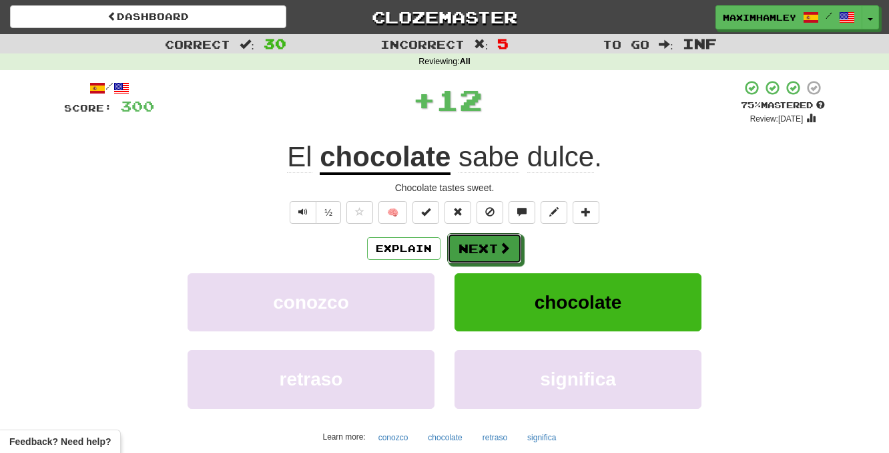
click at [467, 246] on button "Next" at bounding box center [484, 248] width 75 height 31
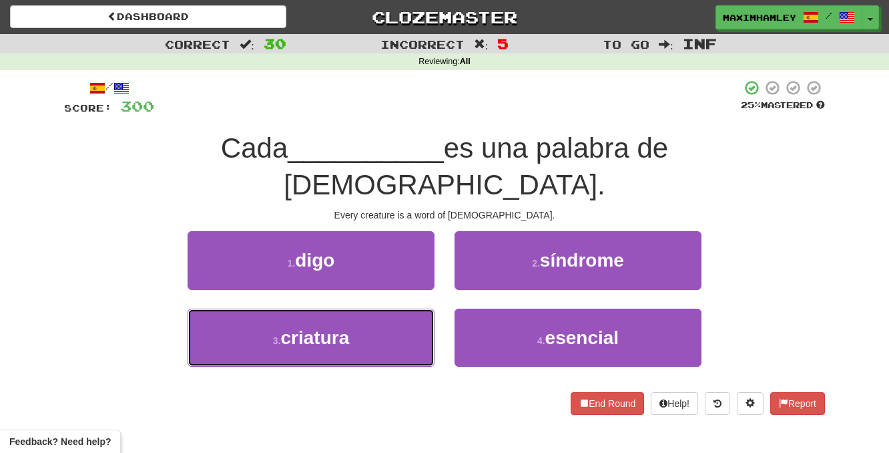
click at [401, 308] on button "3 . criatura" at bounding box center [311, 337] width 247 height 58
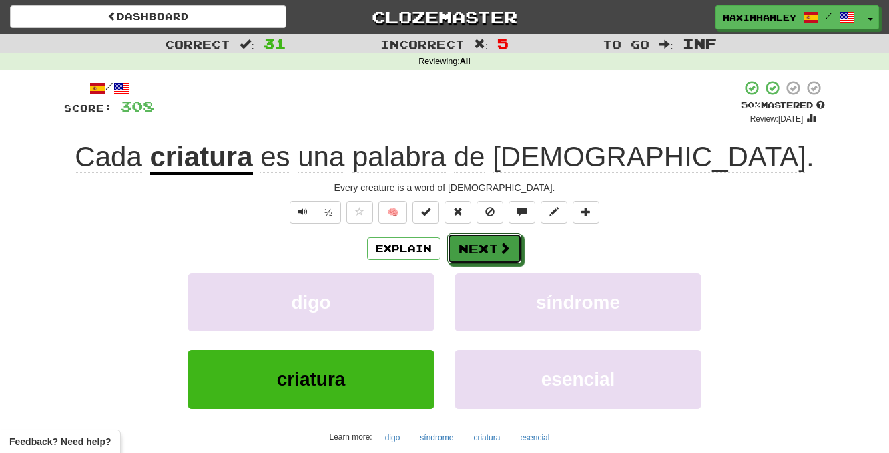
click at [511, 259] on button "Next" at bounding box center [484, 248] width 75 height 31
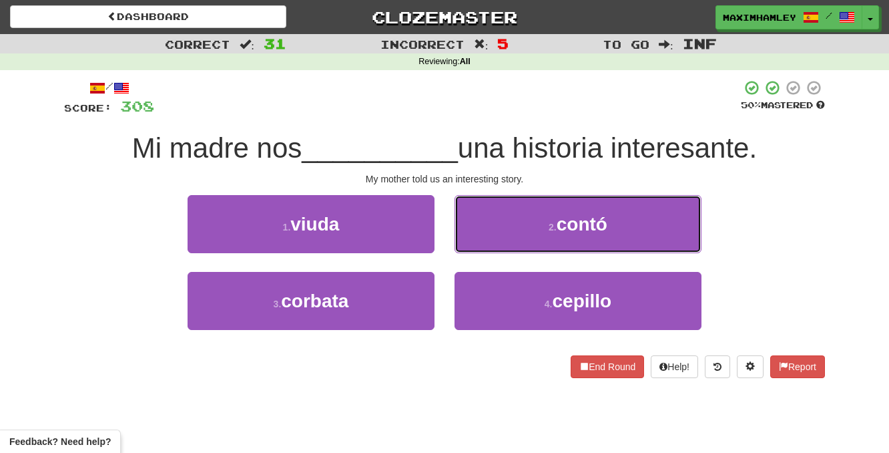
click at [535, 234] on button "2 . contó" at bounding box center [578, 224] width 247 height 58
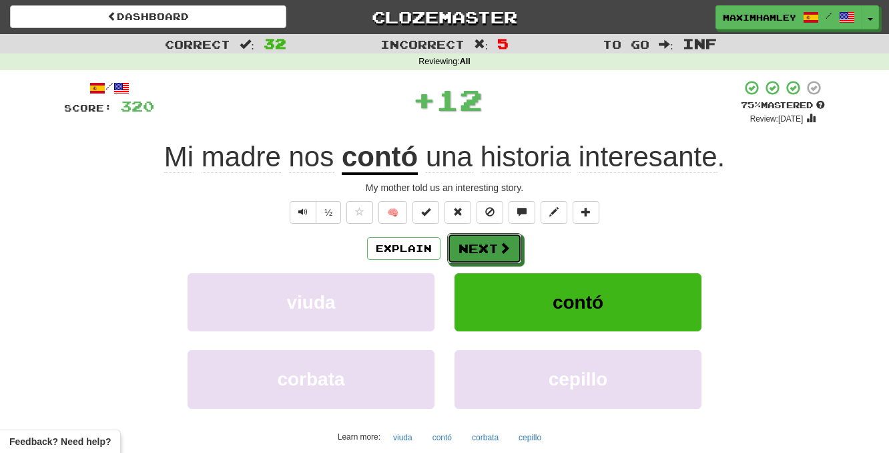
click at [517, 247] on button "Next" at bounding box center [484, 248] width 75 height 31
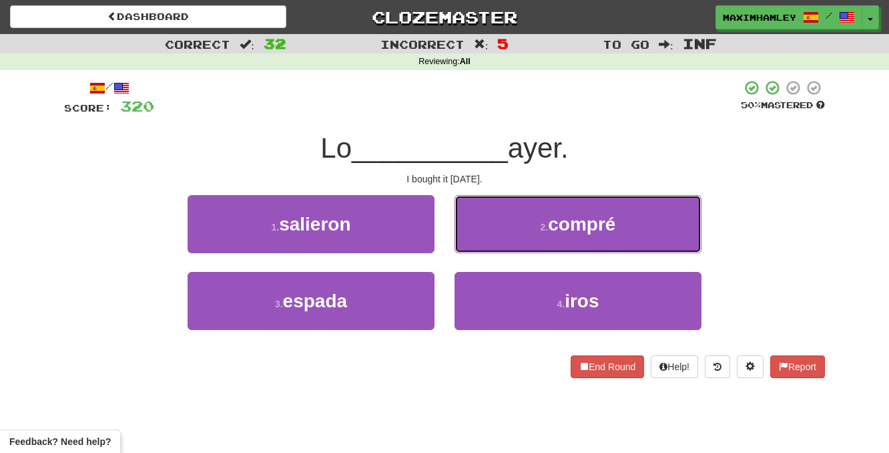
click at [531, 237] on button "2 . compré" at bounding box center [578, 224] width 247 height 58
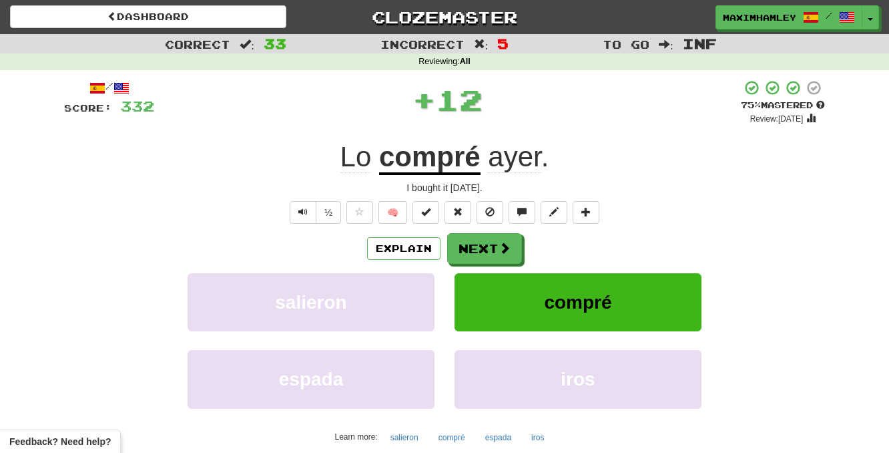
click at [525, 248] on div "Explain Next" at bounding box center [444, 248] width 761 height 31
click at [511, 250] on button "Next" at bounding box center [484, 248] width 75 height 31
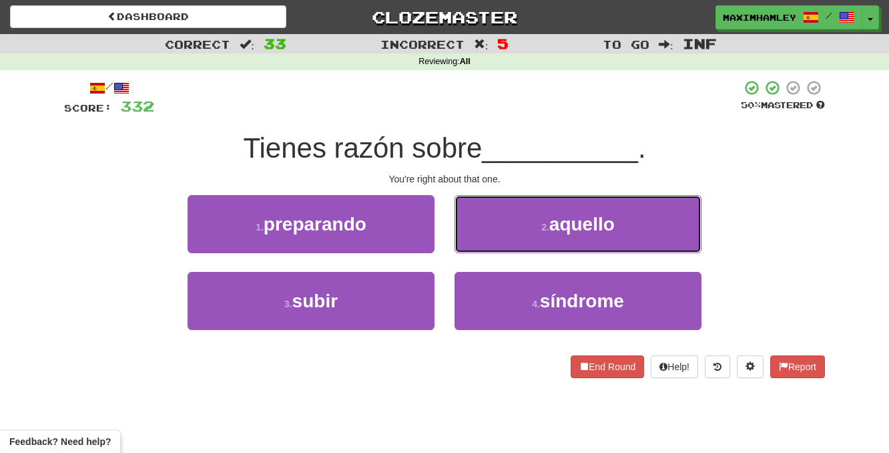
click at [531, 228] on button "2 . aquello" at bounding box center [578, 224] width 247 height 58
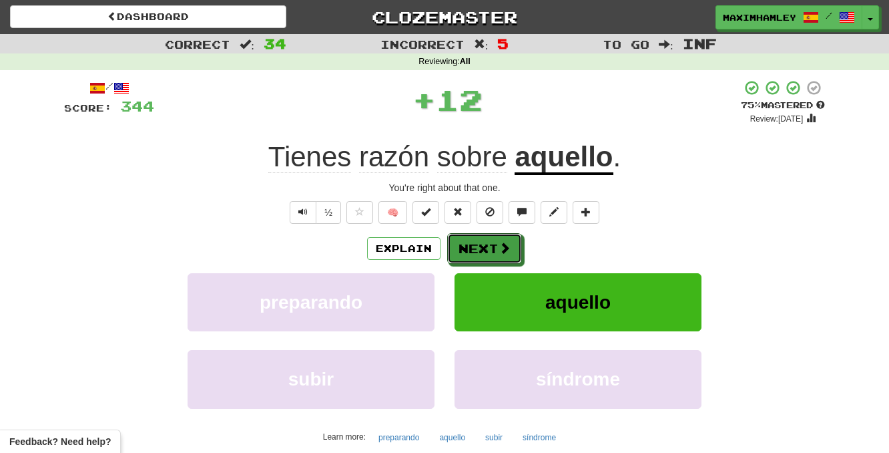
click at [503, 248] on span at bounding box center [505, 248] width 12 height 12
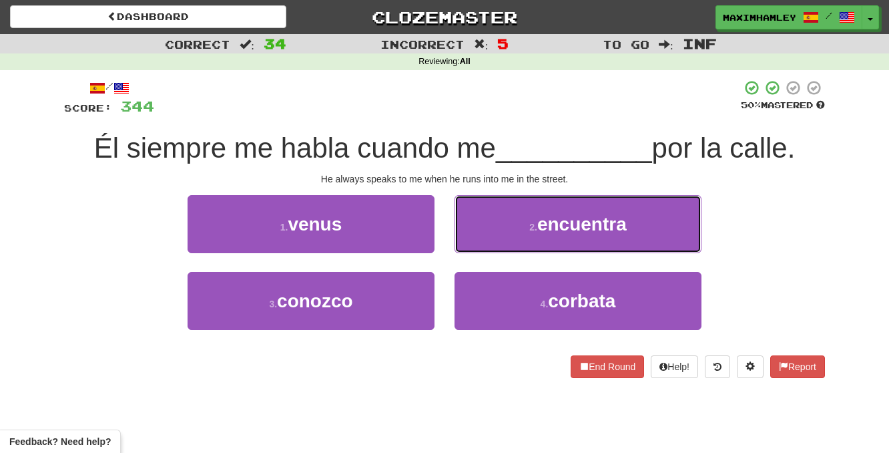
click at [515, 238] on button "2 . encuentra" at bounding box center [578, 224] width 247 height 58
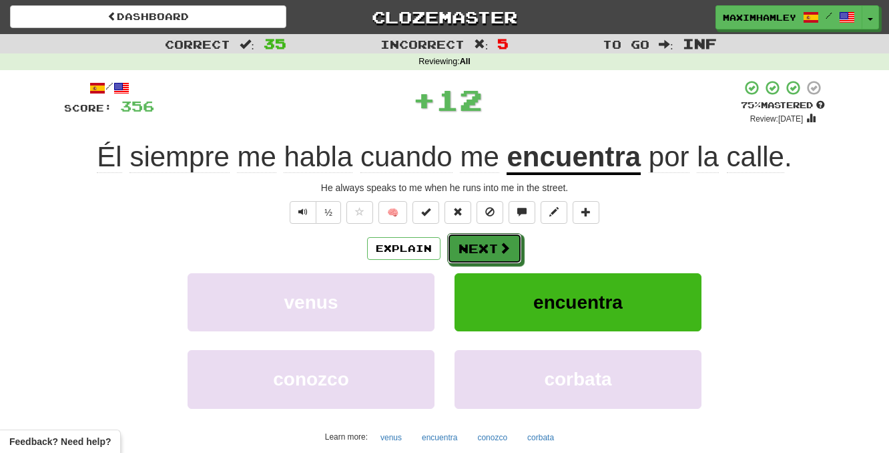
click at [506, 258] on button "Next" at bounding box center [484, 248] width 75 height 31
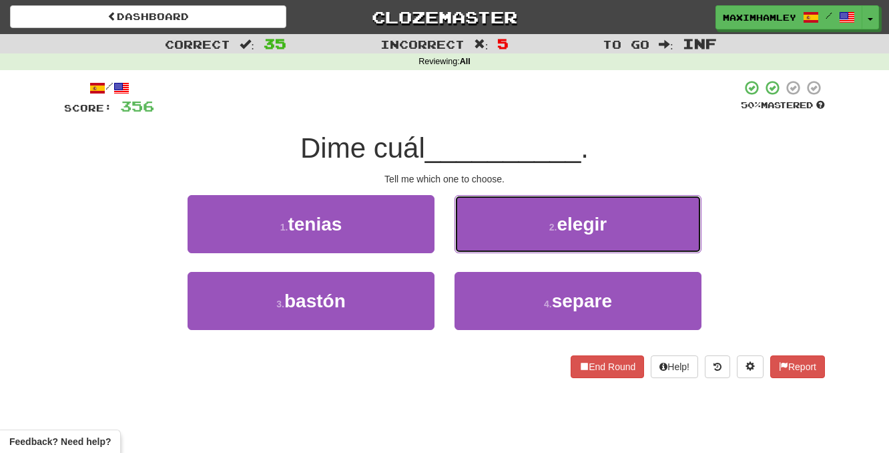
click at [499, 242] on button "2 . elegir" at bounding box center [578, 224] width 247 height 58
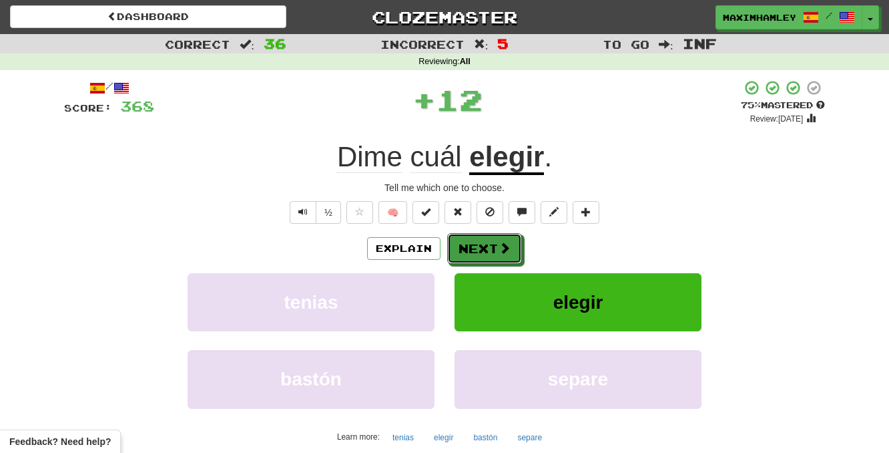
click at [509, 248] on span at bounding box center [505, 248] width 12 height 12
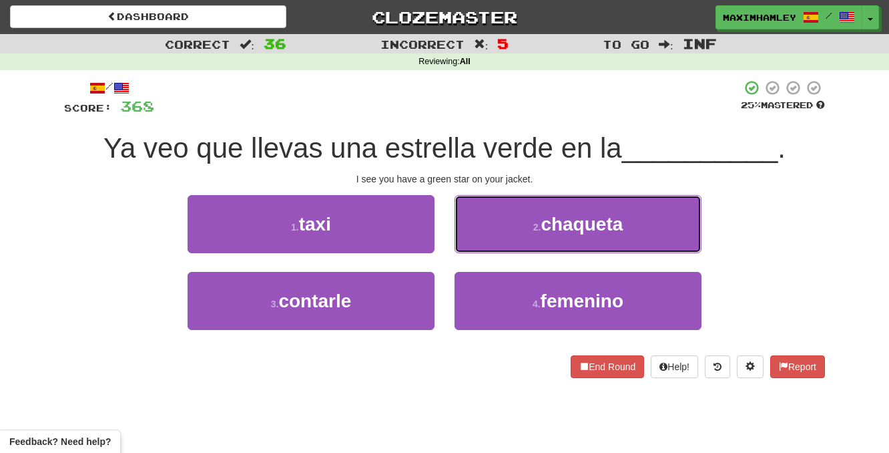
click at [557, 231] on span "chaqueta" at bounding box center [582, 224] width 82 height 21
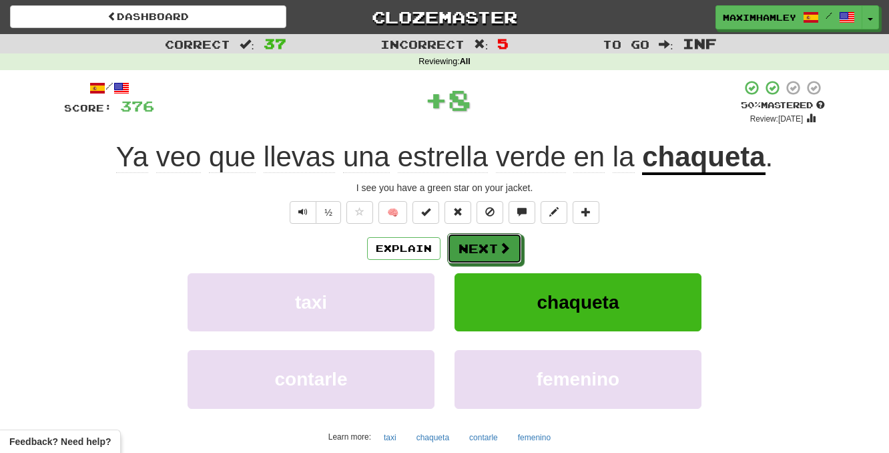
click at [489, 260] on button "Next" at bounding box center [484, 248] width 75 height 31
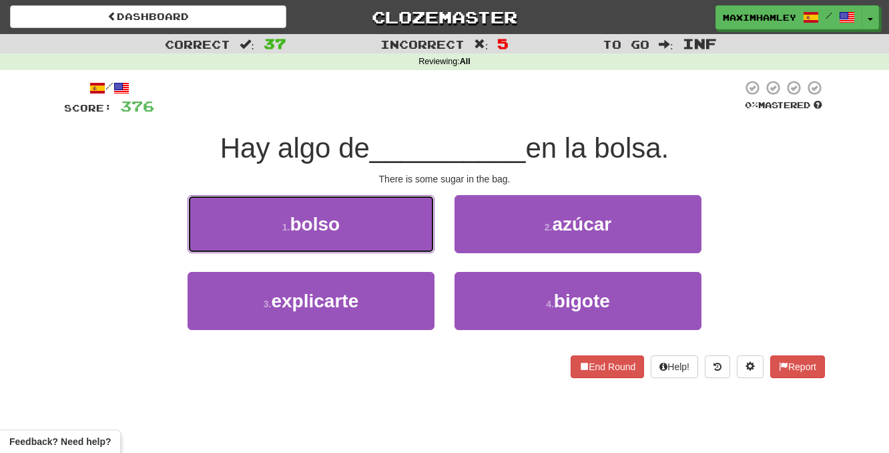
click at [398, 248] on button "1 . bolso" at bounding box center [311, 224] width 247 height 58
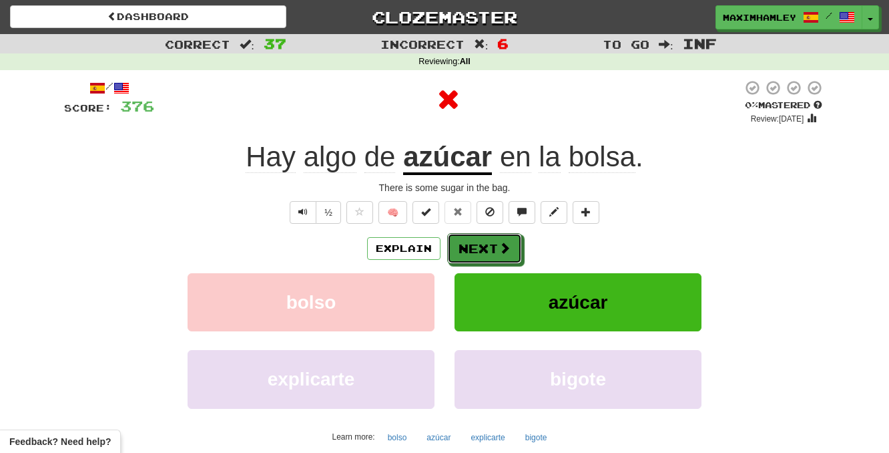
click at [487, 239] on button "Next" at bounding box center [484, 248] width 75 height 31
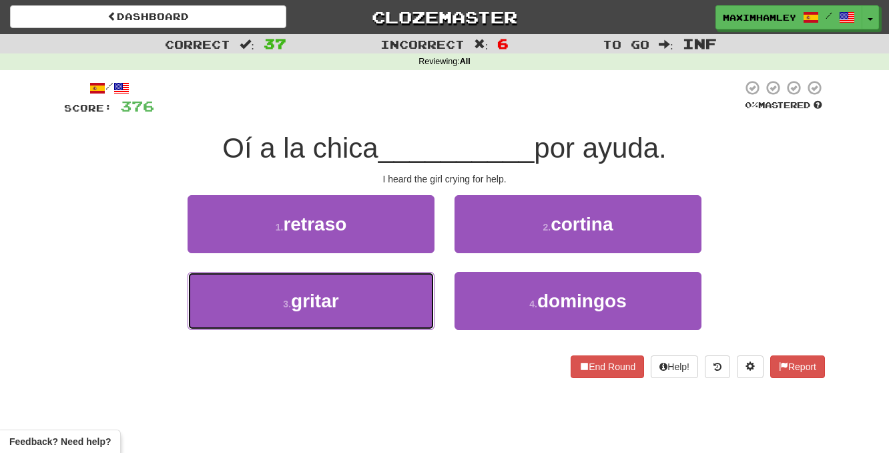
click at [403, 298] on button "3 . gritar" at bounding box center [311, 301] width 247 height 58
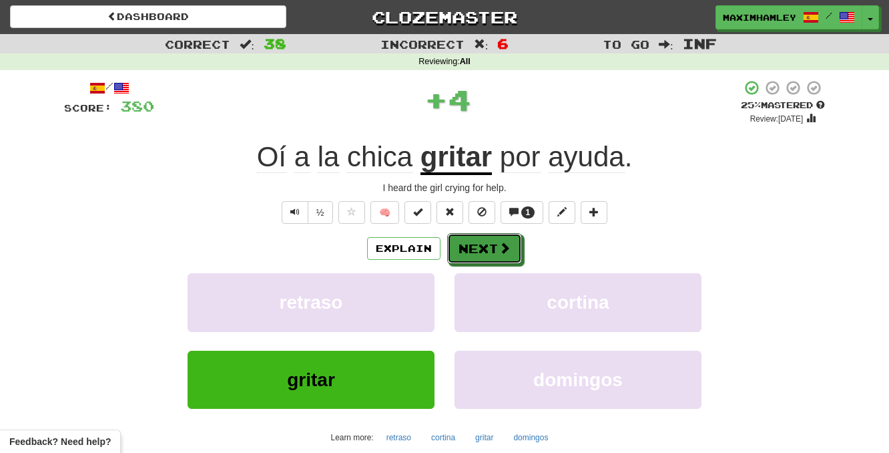
click at [487, 245] on button "Next" at bounding box center [484, 248] width 75 height 31
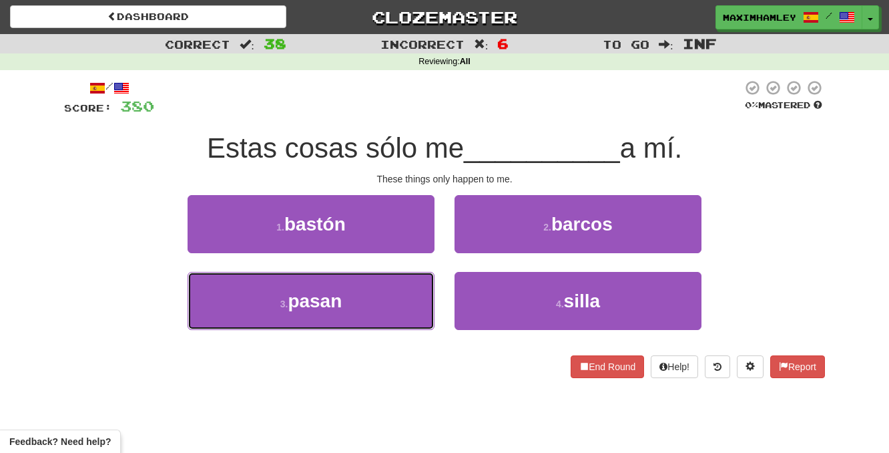
click at [377, 300] on button "3 . pasan" at bounding box center [311, 301] width 247 height 58
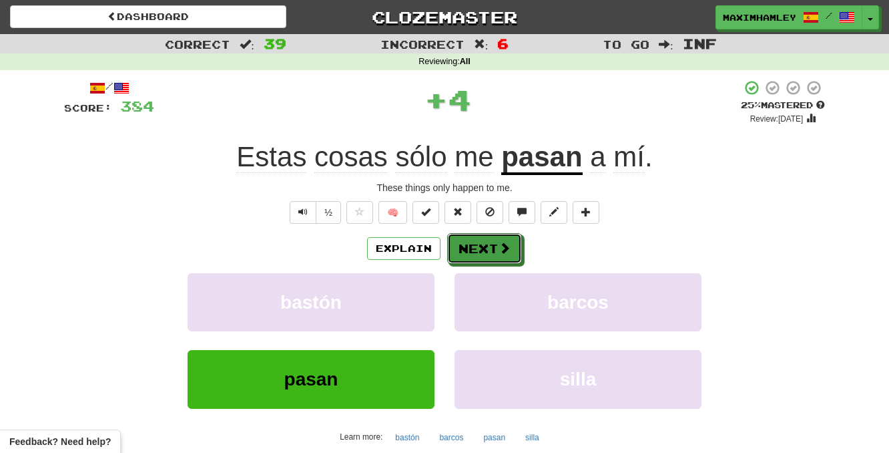
click at [483, 261] on button "Next" at bounding box center [484, 248] width 75 height 31
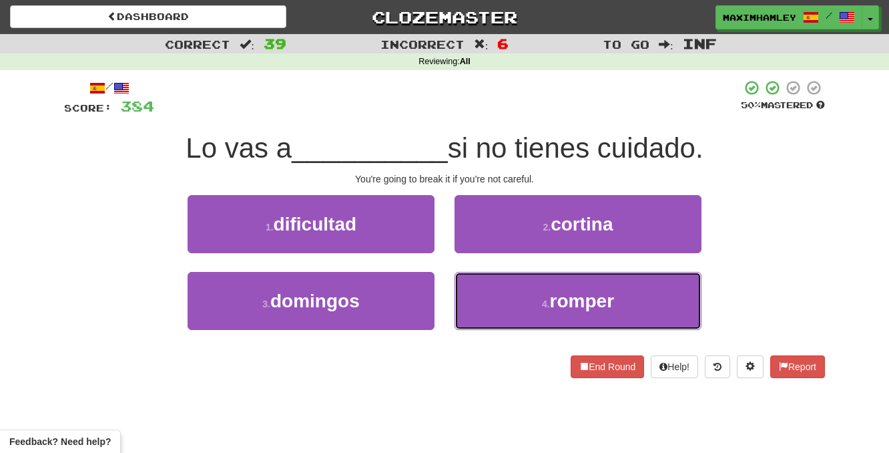
click at [528, 312] on button "4 . romper" at bounding box center [578, 301] width 247 height 58
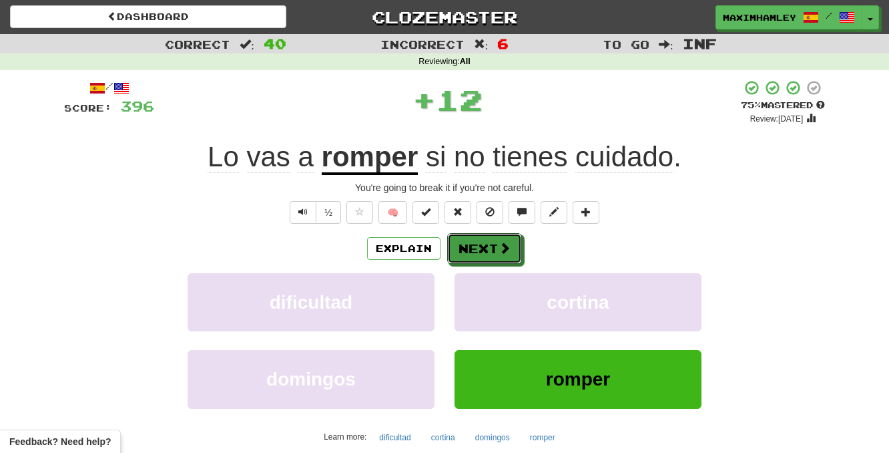
click at [498, 261] on button "Next" at bounding box center [484, 248] width 75 height 31
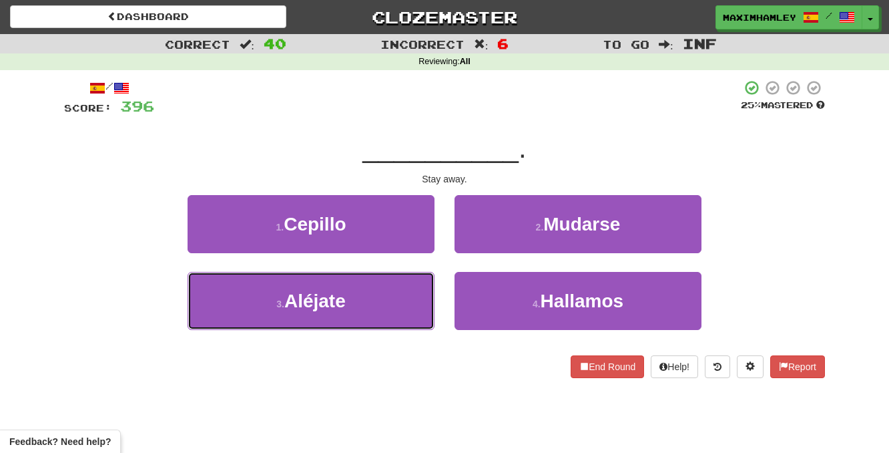
click at [409, 314] on button "3 . Aléjate" at bounding box center [311, 301] width 247 height 58
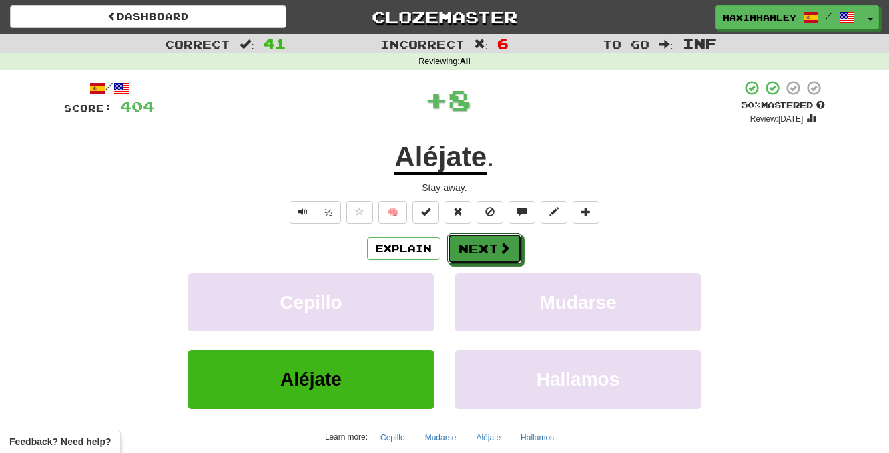
click at [472, 250] on button "Next" at bounding box center [484, 248] width 75 height 31
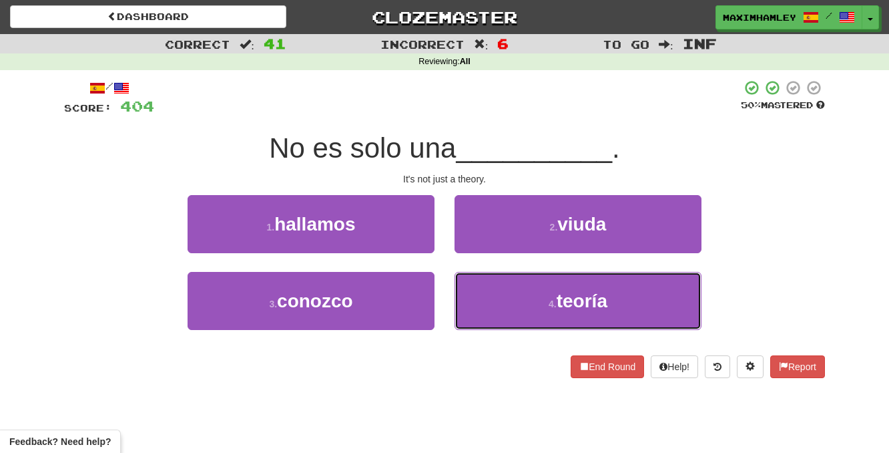
click at [543, 308] on button "4 . teoría" at bounding box center [578, 301] width 247 height 58
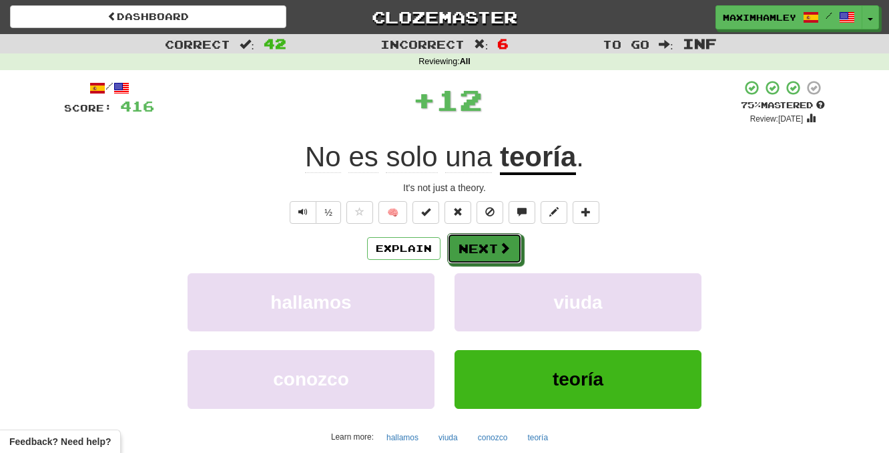
click at [491, 259] on button "Next" at bounding box center [484, 248] width 75 height 31
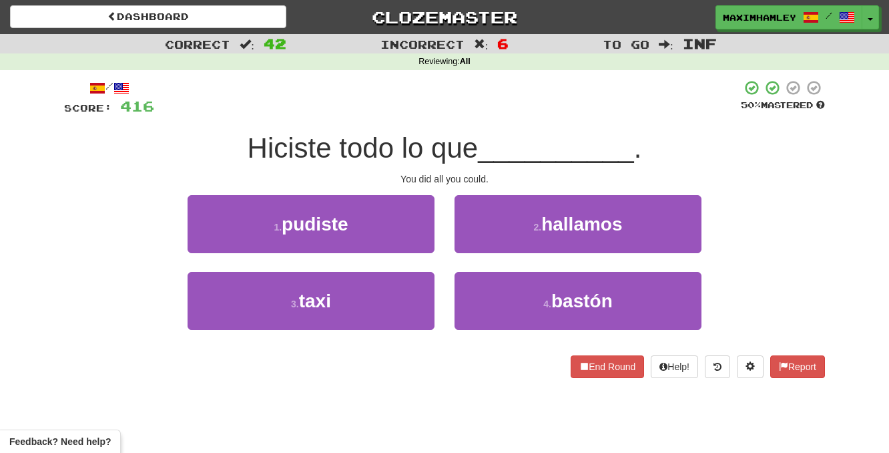
drag, startPoint x: 365, startPoint y: 254, endPoint x: 373, endPoint y: 250, distance: 9.6
click at [373, 250] on div "1 . pudiste" at bounding box center [311, 233] width 267 height 77
click at [373, 248] on button "1 . pudiste" at bounding box center [311, 224] width 247 height 58
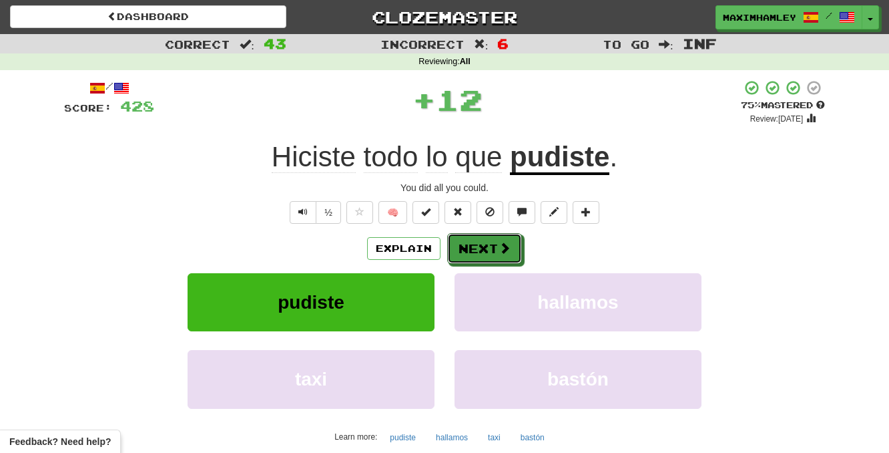
click at [469, 238] on button "Next" at bounding box center [484, 248] width 75 height 31
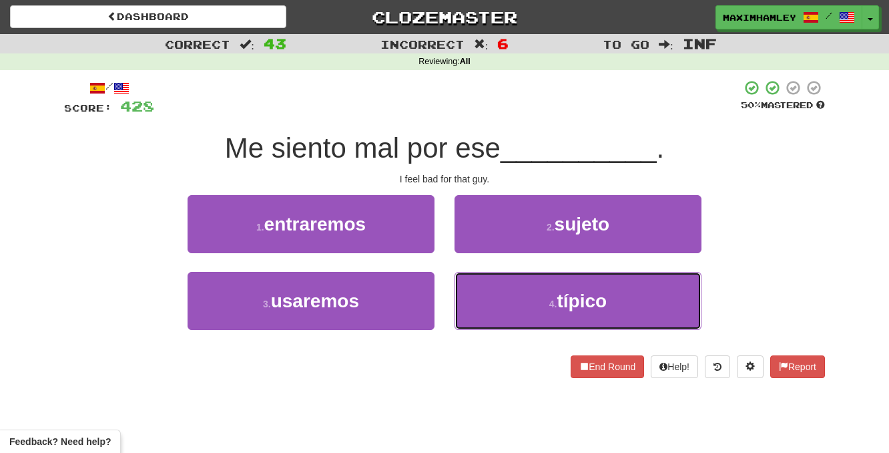
click at [535, 288] on button "4 . típico" at bounding box center [578, 301] width 247 height 58
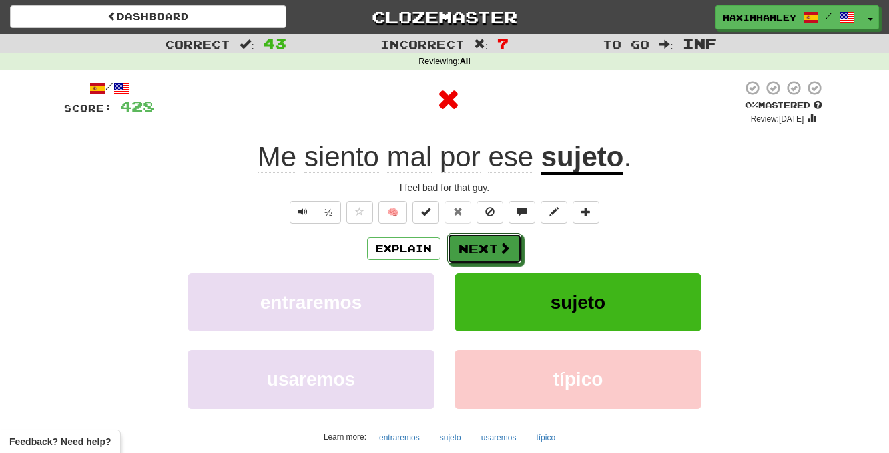
click at [497, 256] on button "Next" at bounding box center [484, 248] width 75 height 31
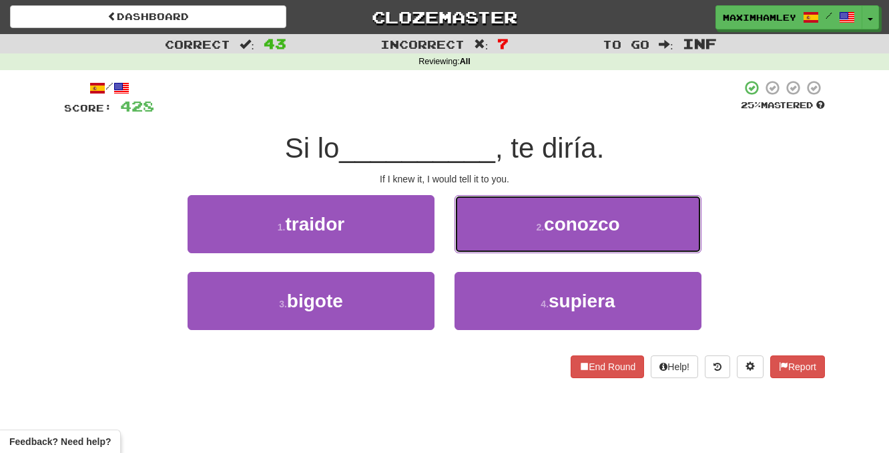
click at [505, 236] on button "2 . conozco" at bounding box center [578, 224] width 247 height 58
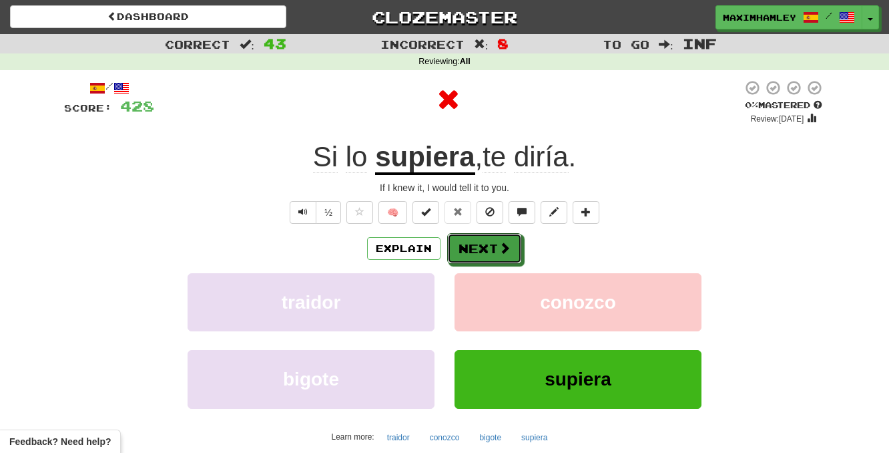
click at [505, 236] on button "Next" at bounding box center [484, 248] width 75 height 31
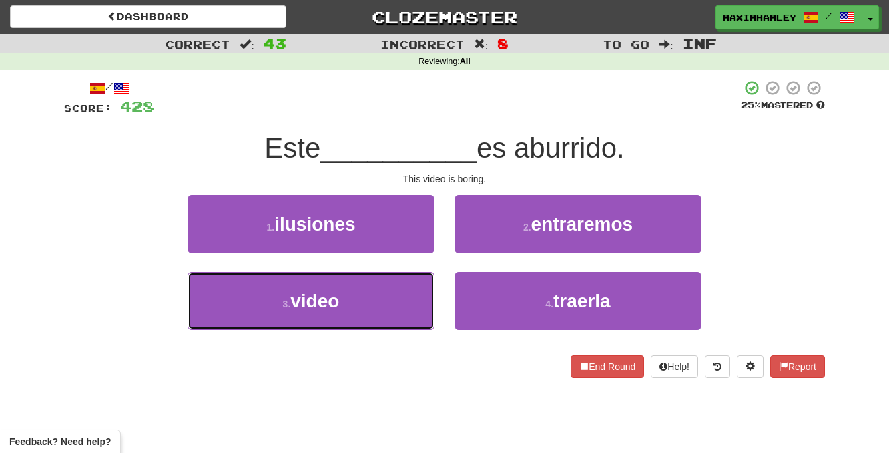
click at [432, 297] on button "3 . video" at bounding box center [311, 301] width 247 height 58
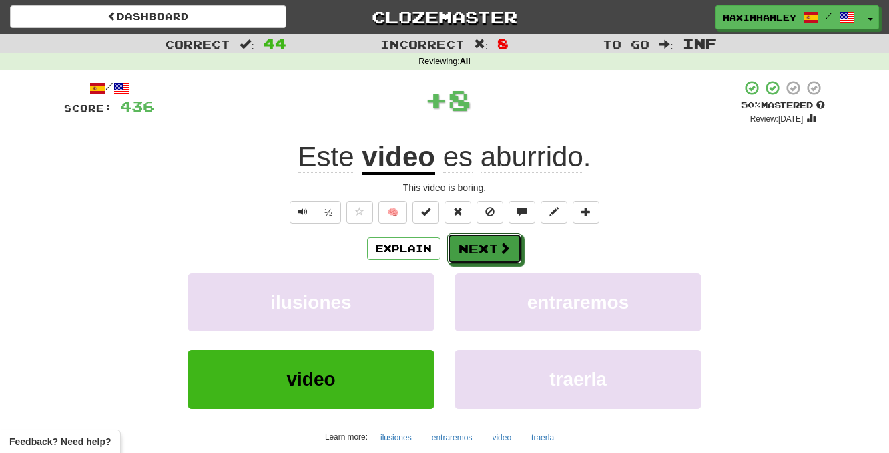
click at [477, 262] on button "Next" at bounding box center [484, 248] width 75 height 31
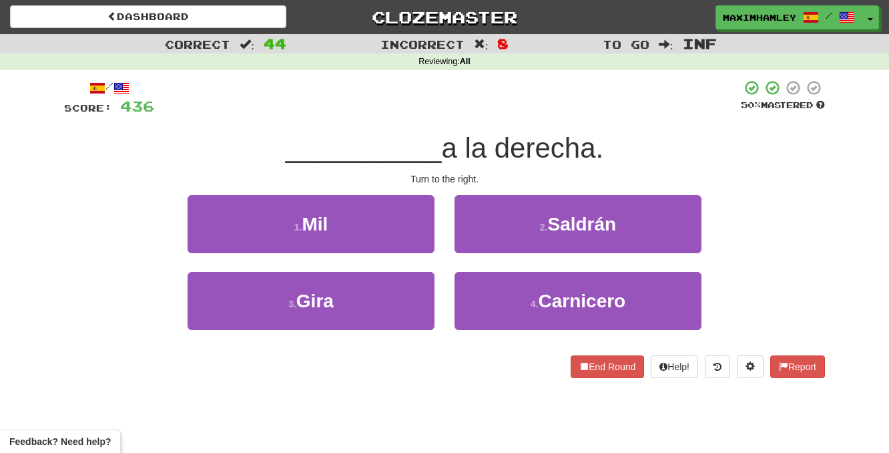
click at [357, 269] on div "1 . Mil" at bounding box center [311, 233] width 267 height 77
click at [405, 293] on button "3 . Gira" at bounding box center [311, 301] width 247 height 58
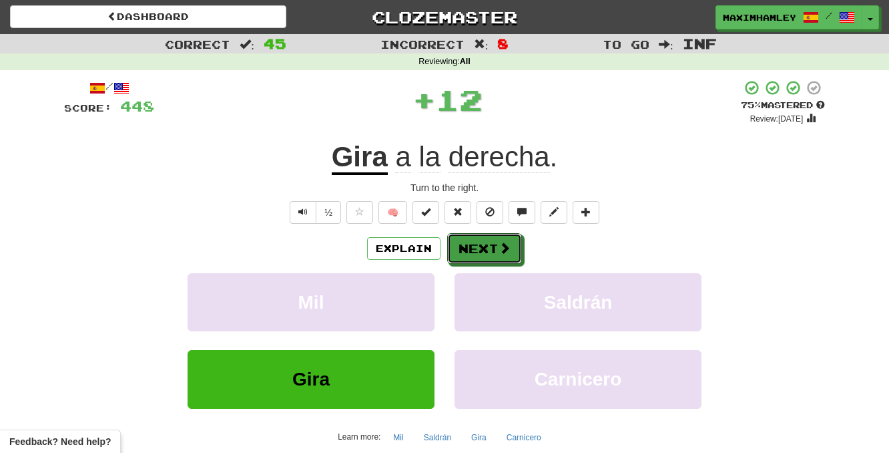
click at [458, 244] on button "Next" at bounding box center [484, 248] width 75 height 31
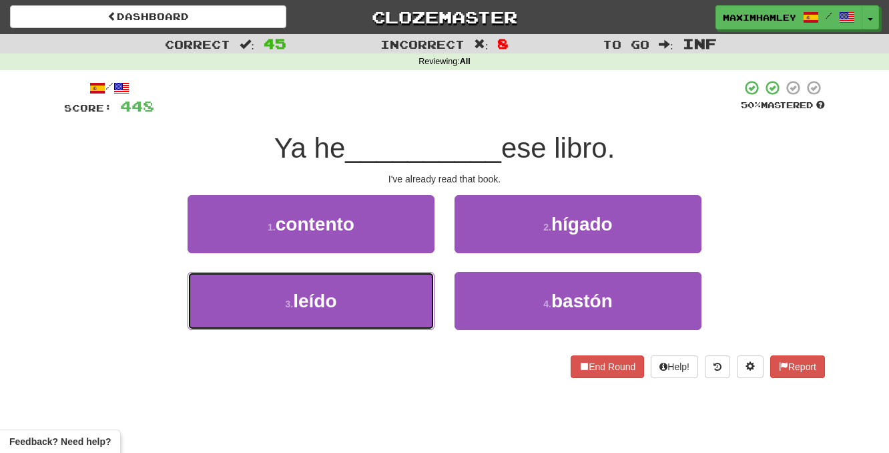
click at [413, 290] on button "3 . leído" at bounding box center [311, 301] width 247 height 58
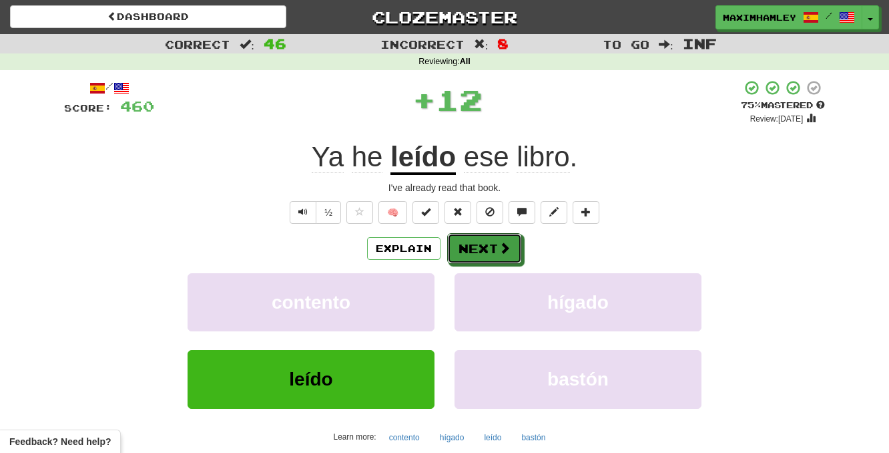
click at [463, 251] on button "Next" at bounding box center [484, 248] width 75 height 31
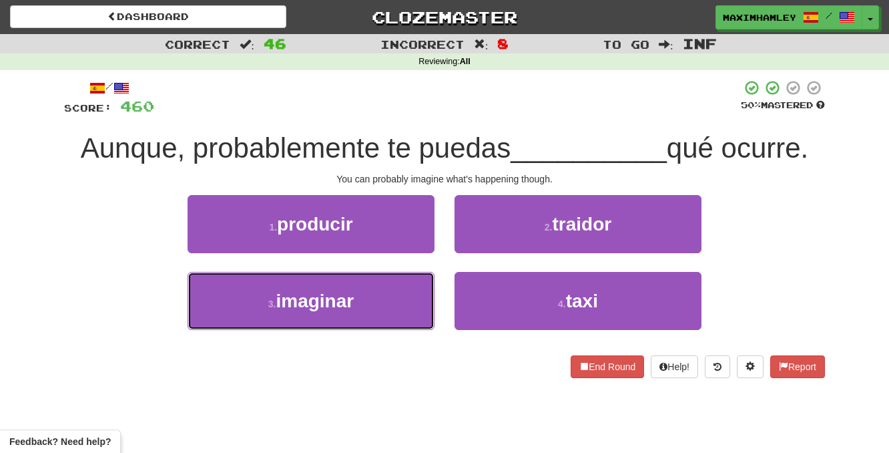
click at [385, 319] on button "3 . imaginar" at bounding box center [311, 301] width 247 height 58
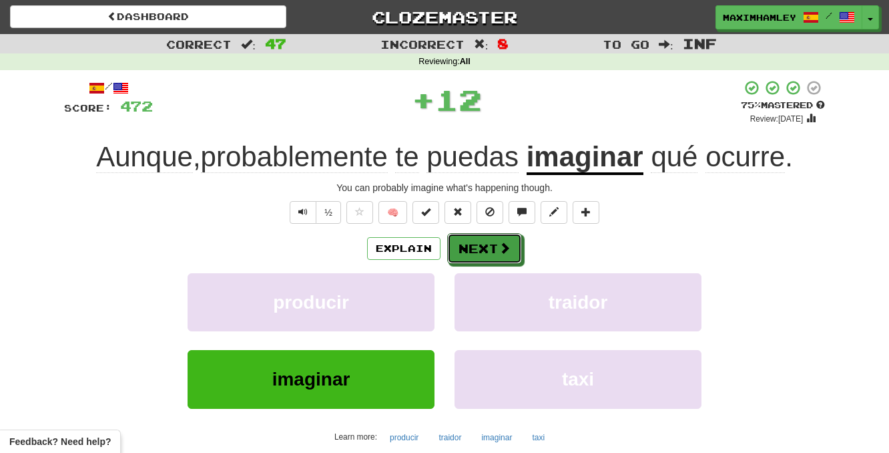
click at [485, 248] on button "Next" at bounding box center [484, 248] width 75 height 31
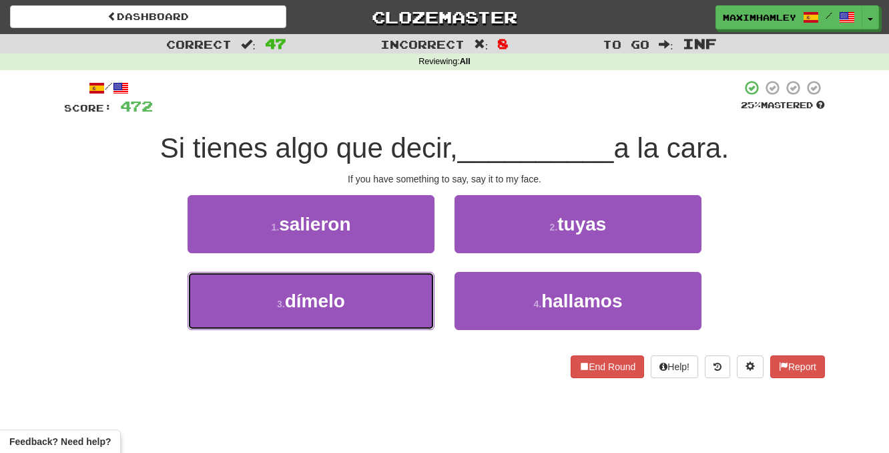
click at [411, 294] on button "3 . dímelo" at bounding box center [311, 301] width 247 height 58
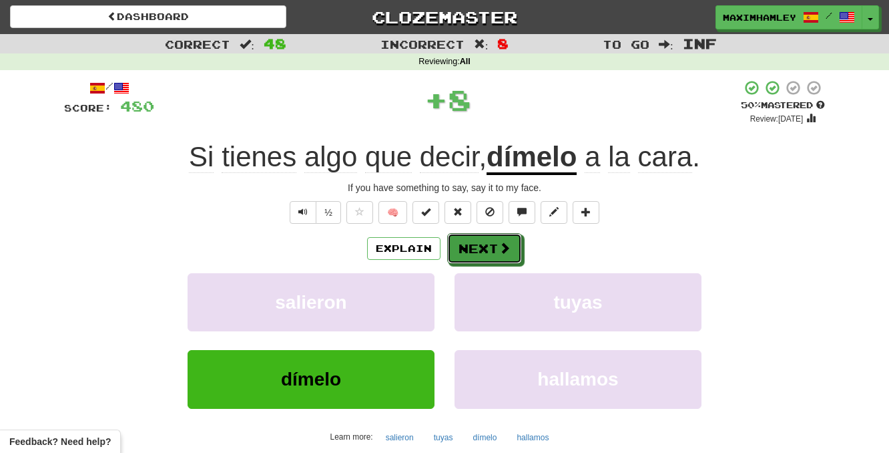
click at [473, 251] on button "Next" at bounding box center [484, 248] width 75 height 31
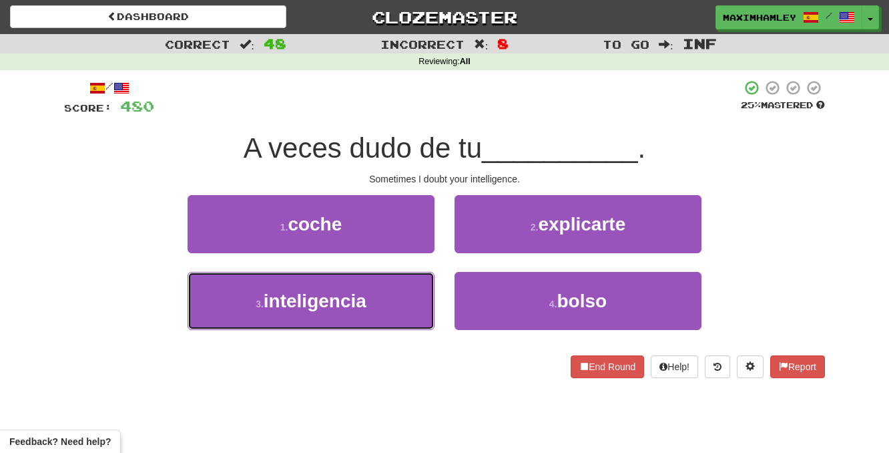
click at [428, 283] on button "3 . inteligencia" at bounding box center [311, 301] width 247 height 58
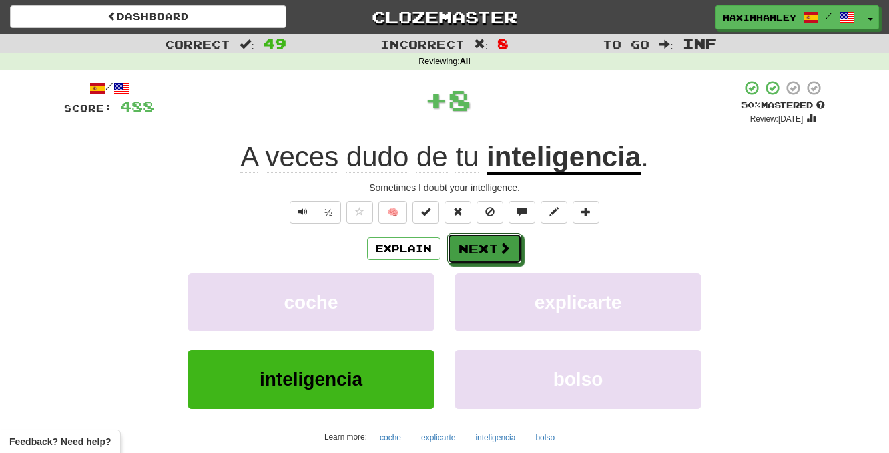
click at [496, 251] on button "Next" at bounding box center [484, 248] width 75 height 31
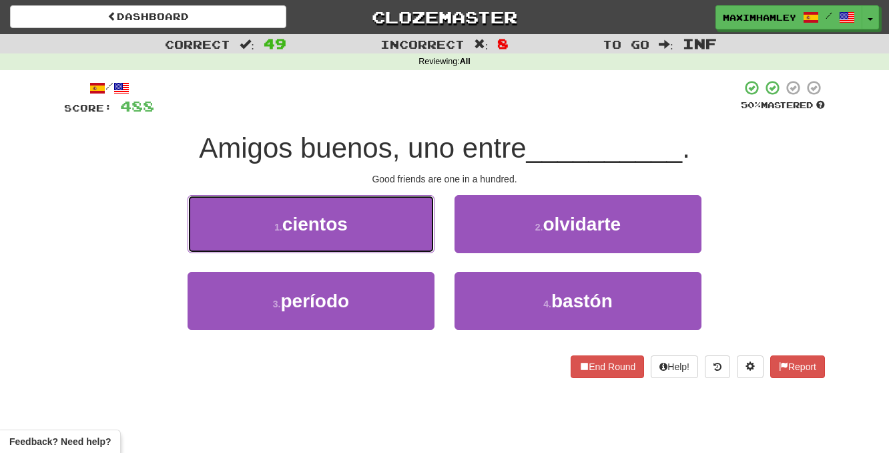
click at [395, 217] on button "1 . cientos" at bounding box center [311, 224] width 247 height 58
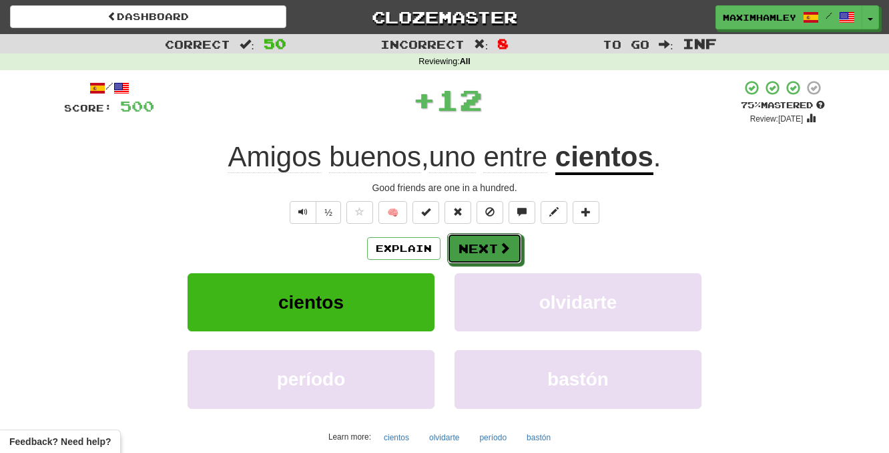
click at [503, 244] on span at bounding box center [505, 248] width 12 height 12
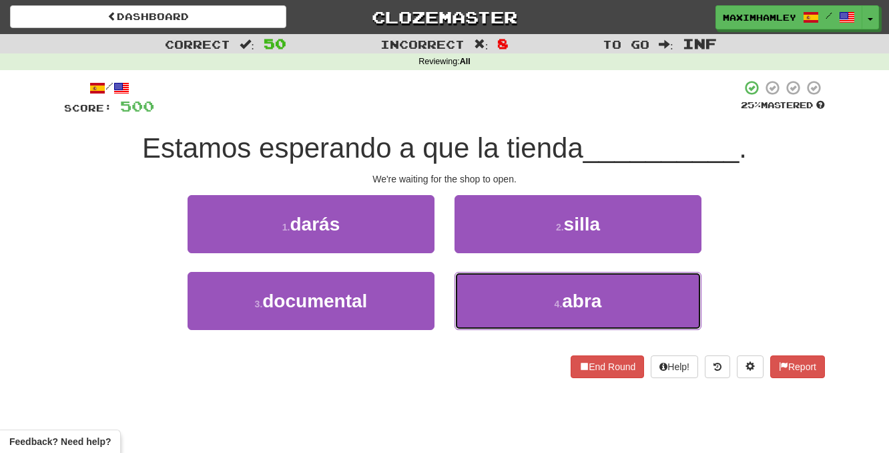
click at [527, 288] on button "4 . abra" at bounding box center [578, 301] width 247 height 58
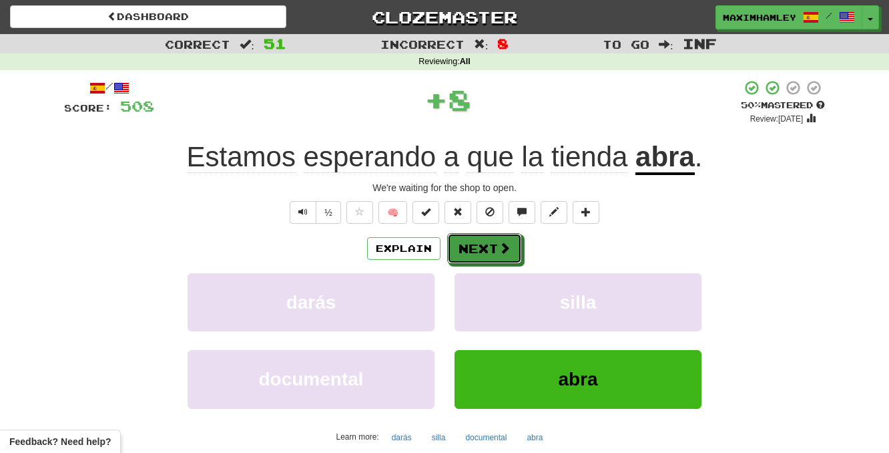
click at [488, 249] on button "Next" at bounding box center [484, 248] width 75 height 31
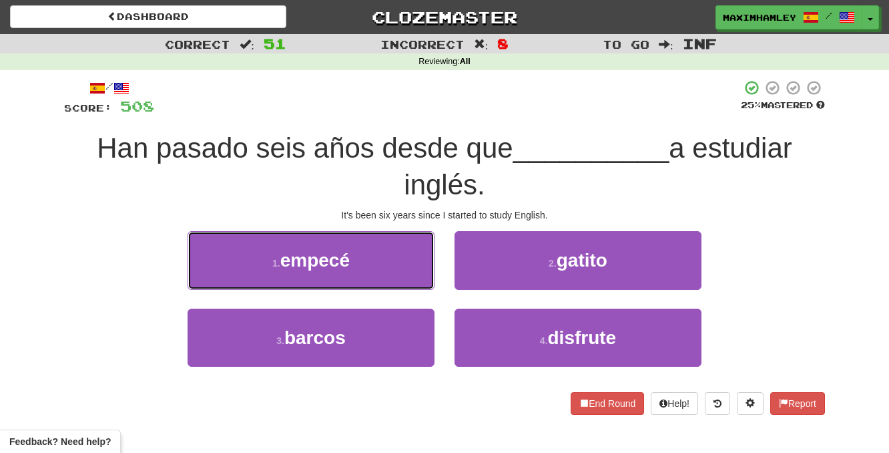
click at [411, 266] on button "1 . empecé" at bounding box center [311, 260] width 247 height 58
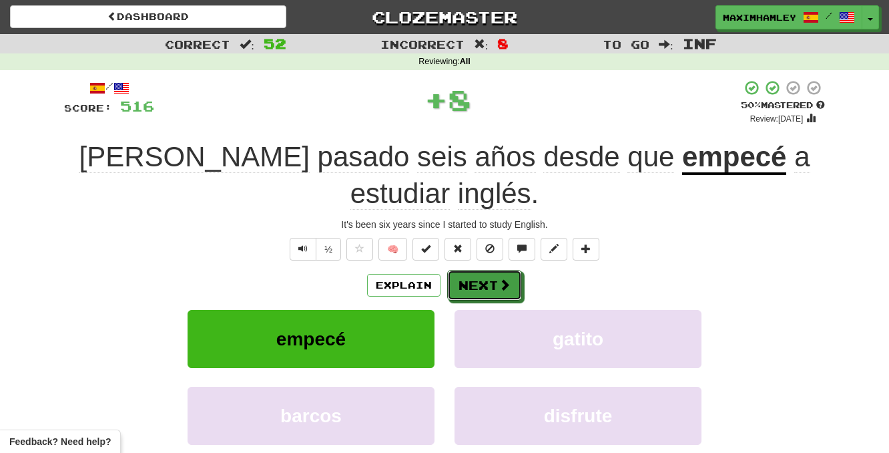
click at [470, 270] on button "Next" at bounding box center [484, 285] width 75 height 31
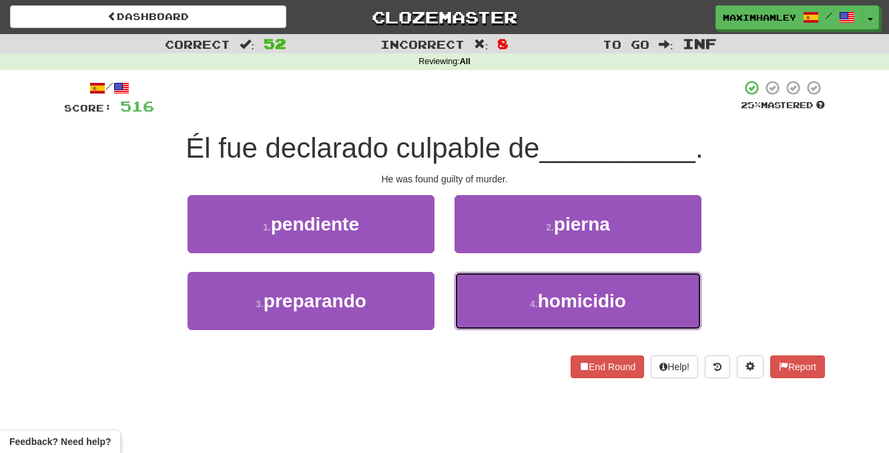
click at [532, 294] on button "4 . homicidio" at bounding box center [578, 301] width 247 height 58
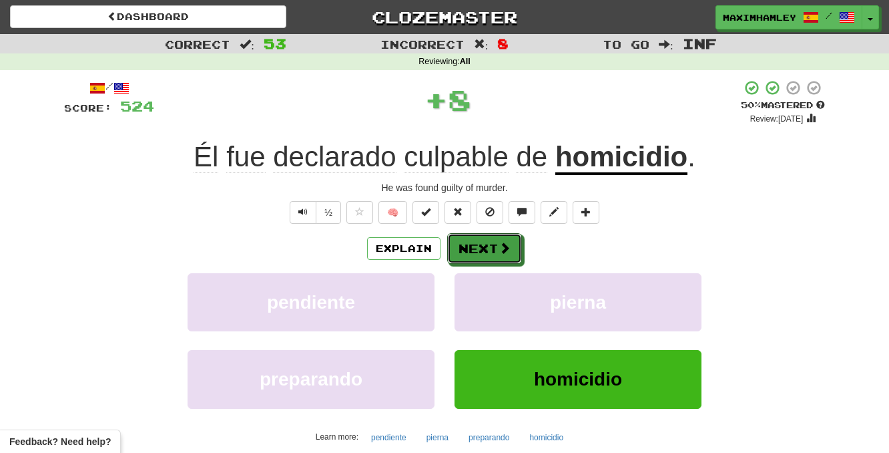
click at [500, 248] on span at bounding box center [505, 248] width 12 height 12
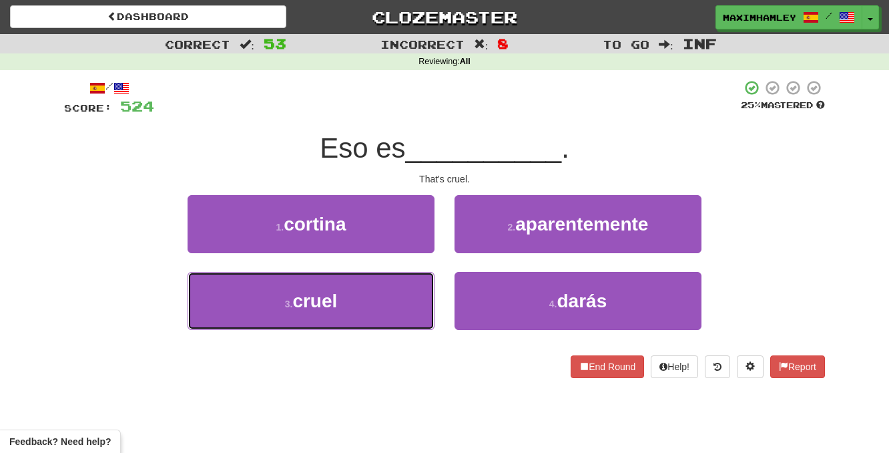
click at [401, 298] on button "3 . cruel" at bounding box center [311, 301] width 247 height 58
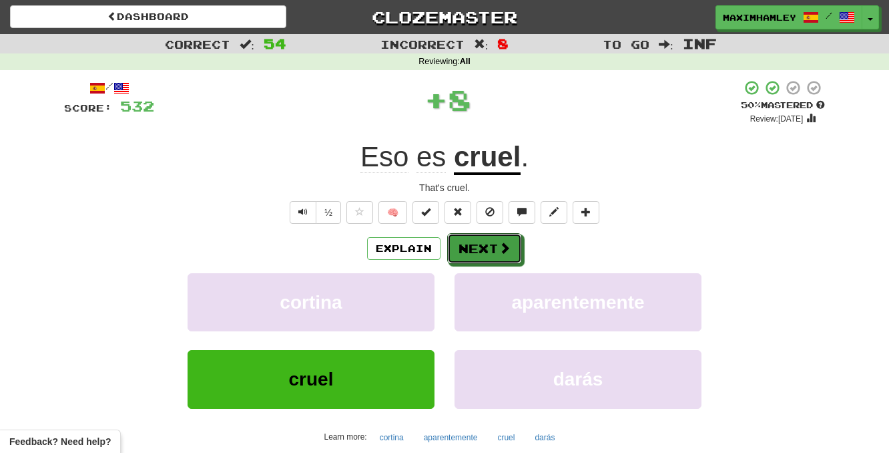
click at [485, 248] on button "Next" at bounding box center [484, 248] width 75 height 31
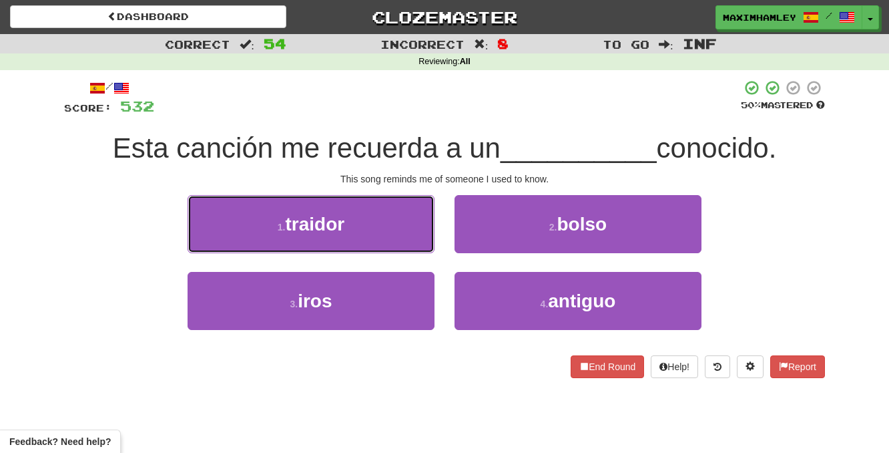
click at [395, 246] on button "1 . traidor" at bounding box center [311, 224] width 247 height 58
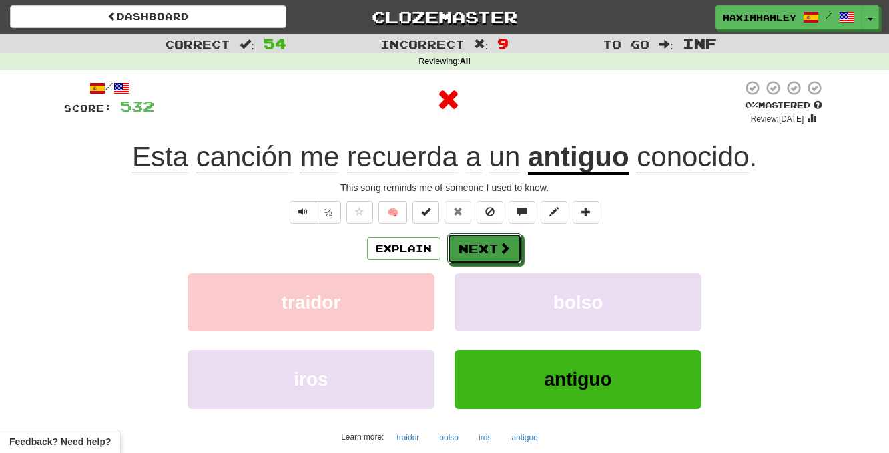
click at [473, 258] on button "Next" at bounding box center [484, 248] width 75 height 31
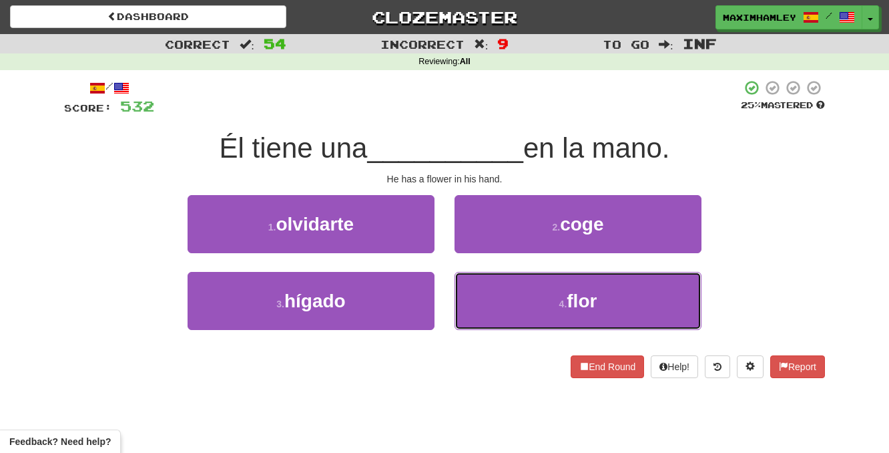
click at [531, 303] on button "4 . flor" at bounding box center [578, 301] width 247 height 58
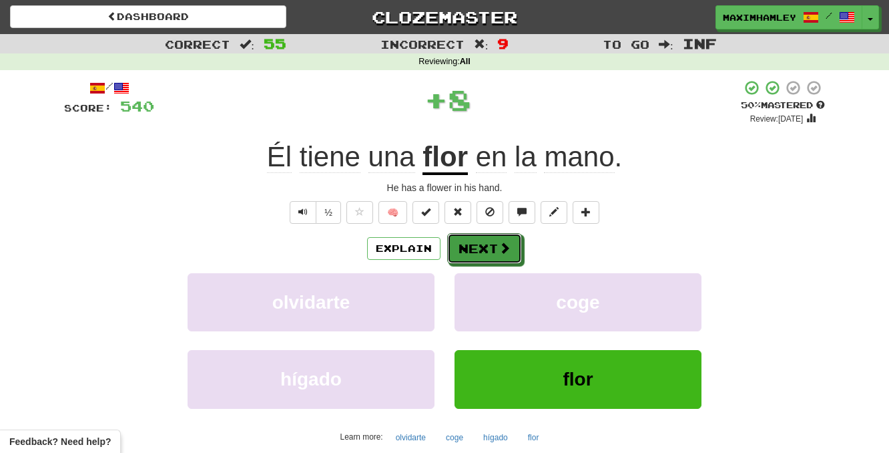
click at [512, 254] on button "Next" at bounding box center [484, 248] width 75 height 31
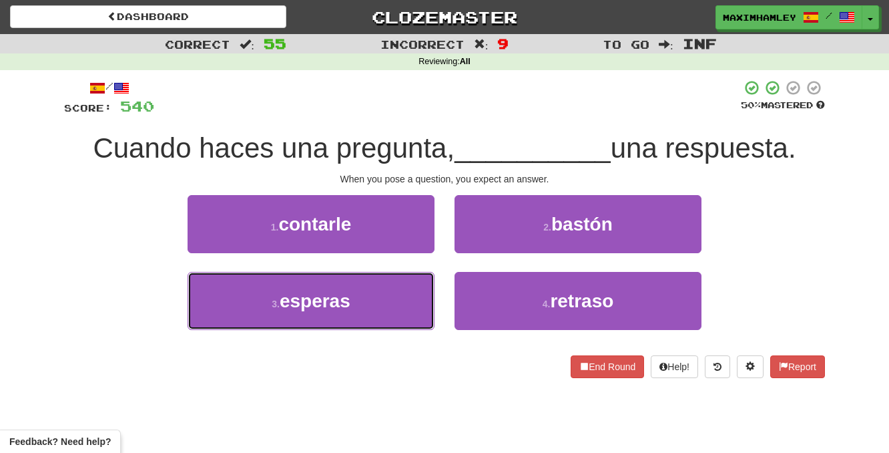
click at [370, 304] on button "3 . esperas" at bounding box center [311, 301] width 247 height 58
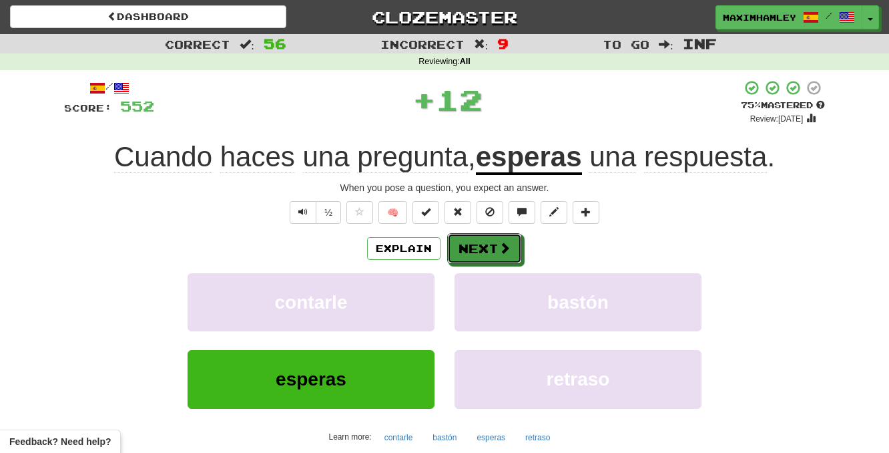
click at [483, 246] on button "Next" at bounding box center [484, 248] width 75 height 31
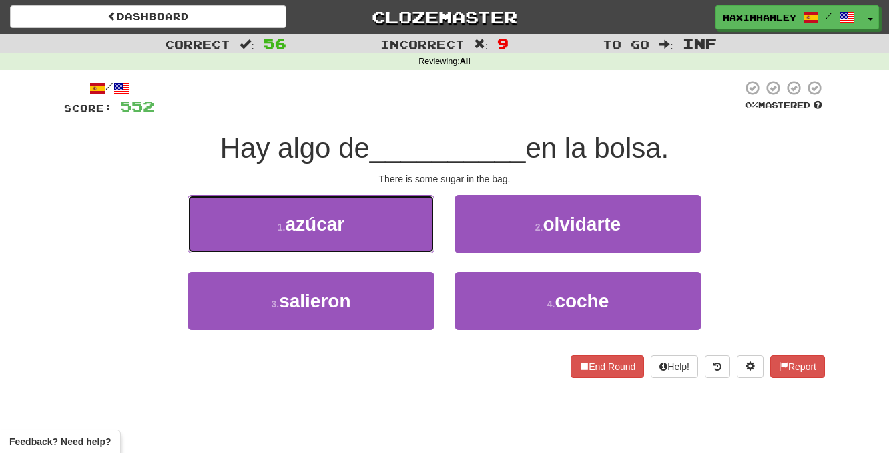
click at [379, 236] on button "1 . azúcar" at bounding box center [311, 224] width 247 height 58
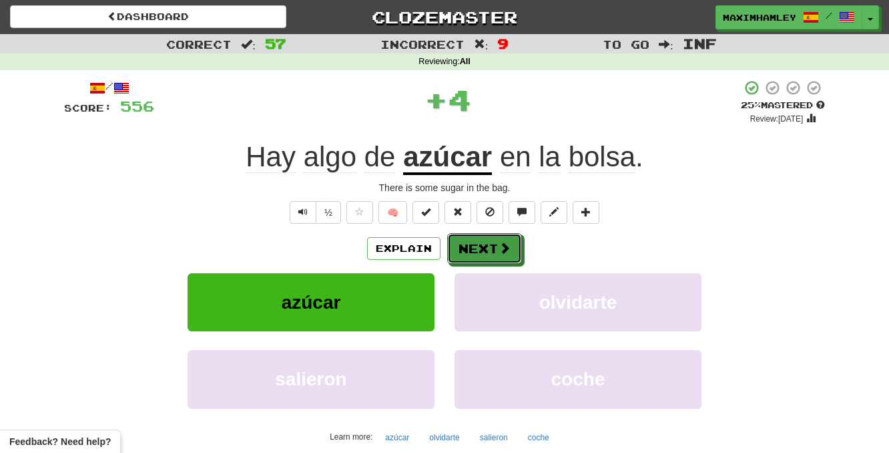
click at [501, 242] on span at bounding box center [505, 248] width 12 height 12
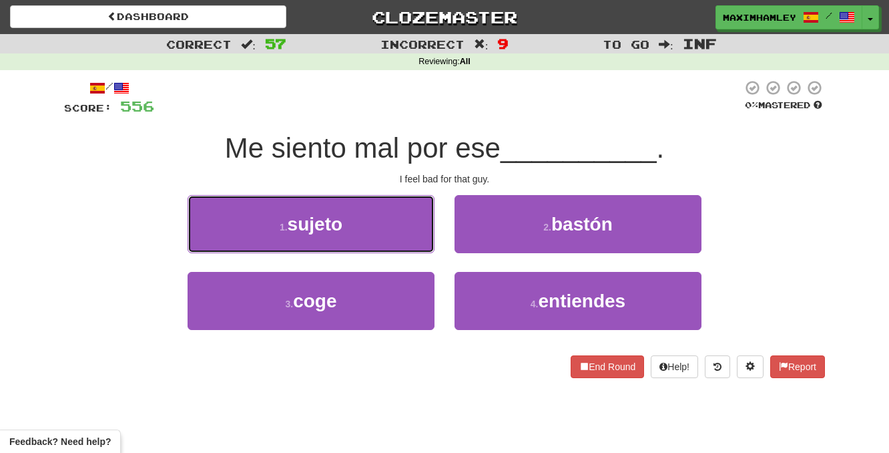
click at [397, 233] on button "1 . sujeto" at bounding box center [311, 224] width 247 height 58
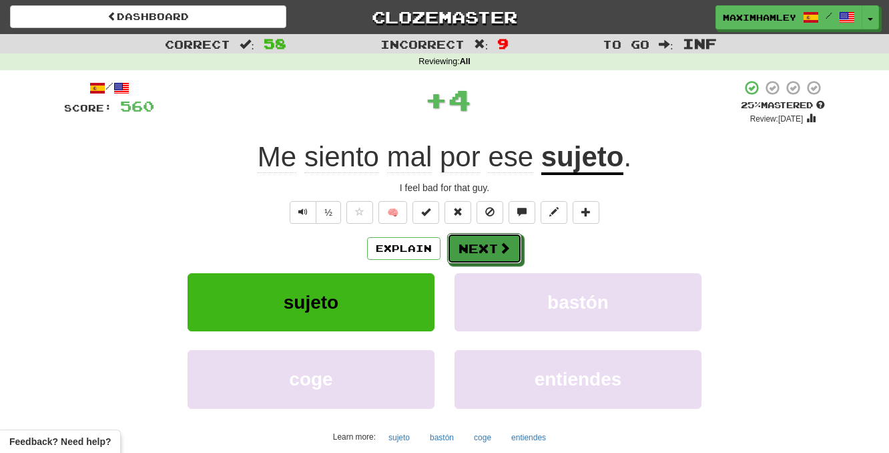
click at [510, 240] on button "Next" at bounding box center [484, 248] width 75 height 31
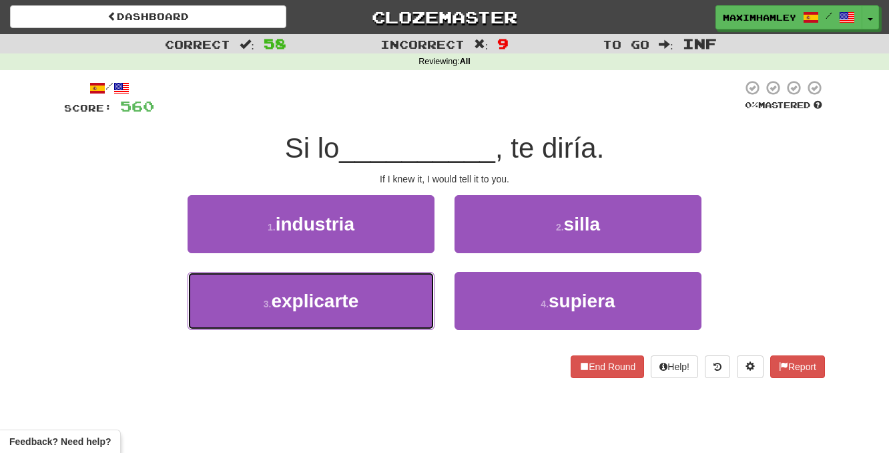
click at [389, 290] on button "3 . explicarte" at bounding box center [311, 301] width 247 height 58
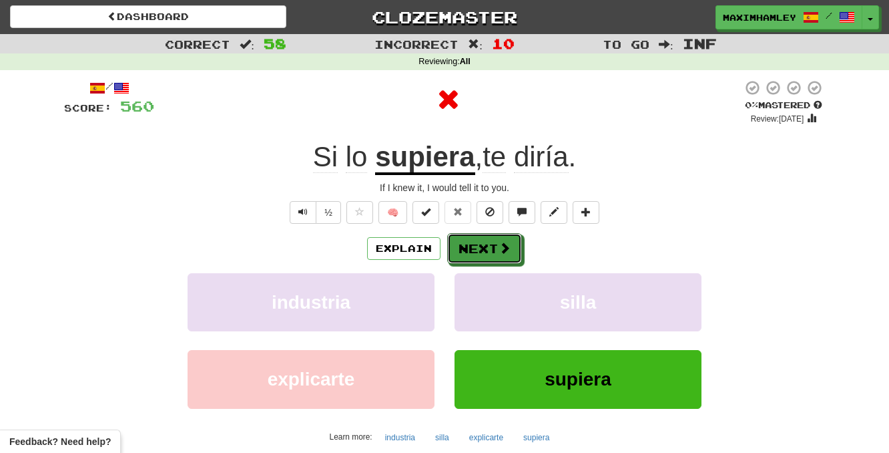
click at [487, 242] on button "Next" at bounding box center [484, 248] width 75 height 31
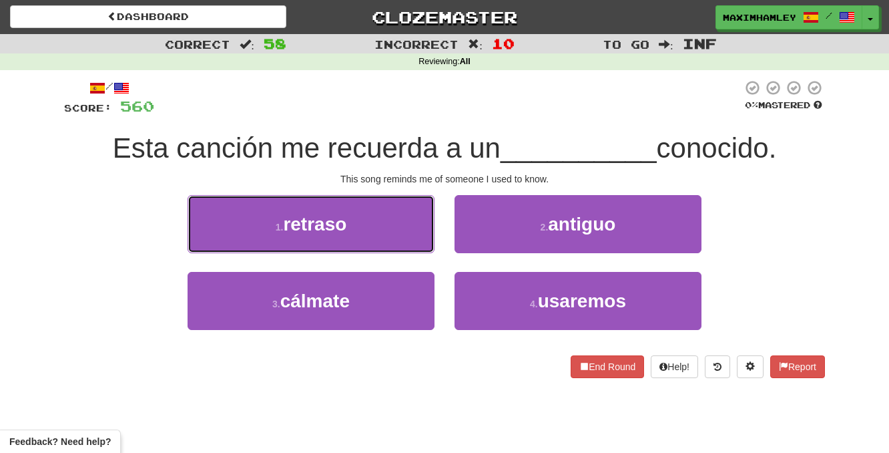
click at [367, 226] on button "1 . retraso" at bounding box center [311, 224] width 247 height 58
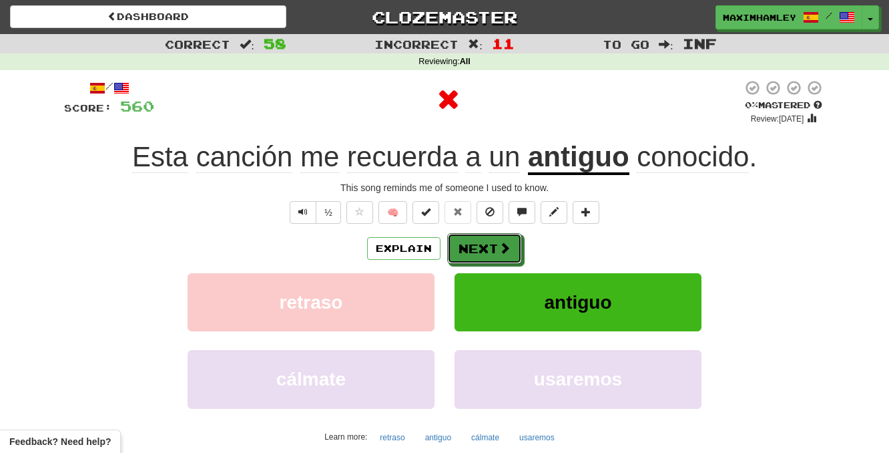
click at [477, 246] on button "Next" at bounding box center [484, 248] width 75 height 31
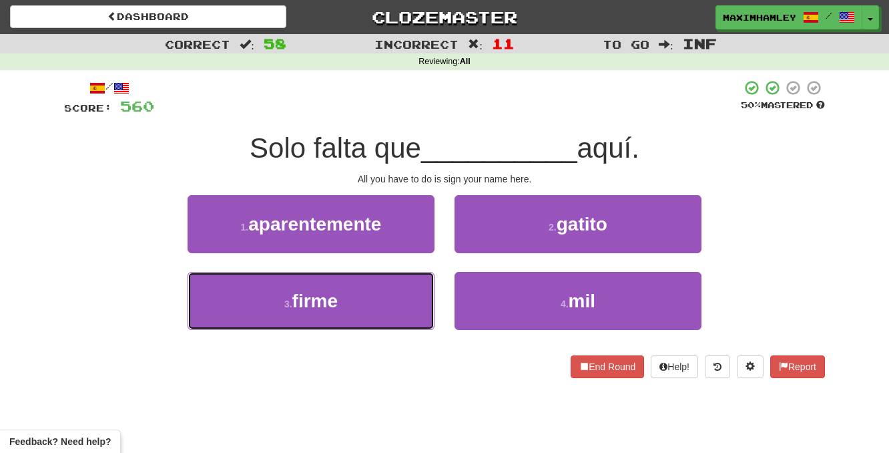
click at [390, 315] on button "3 . firme" at bounding box center [311, 301] width 247 height 58
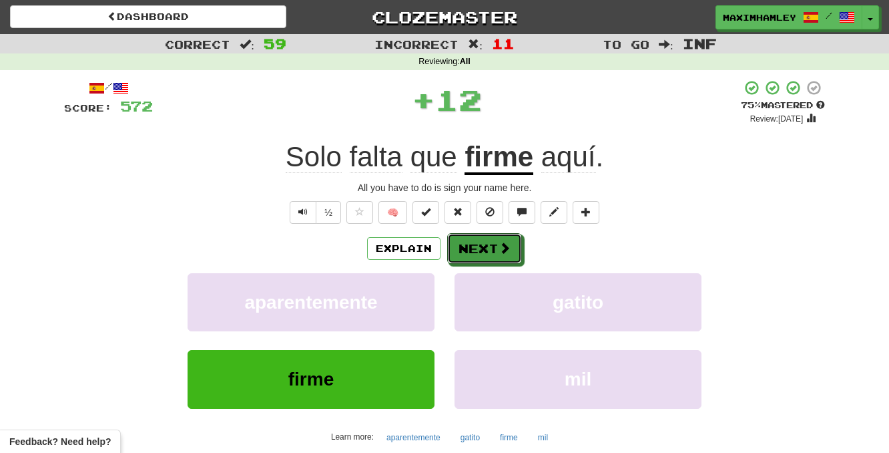
click at [503, 250] on span at bounding box center [505, 248] width 12 height 12
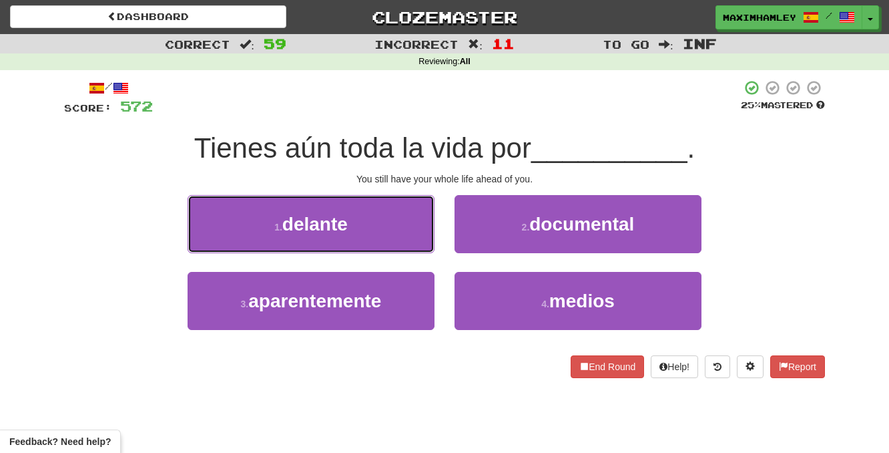
click at [391, 238] on button "1 . delante" at bounding box center [311, 224] width 247 height 58
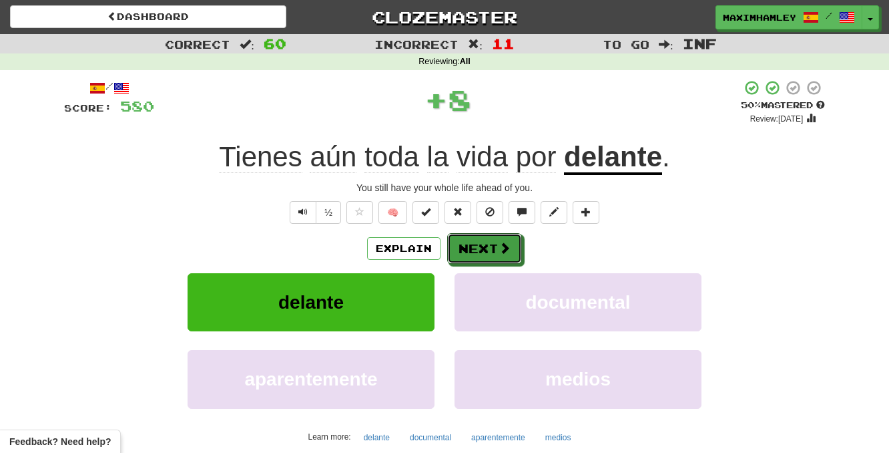
click at [478, 248] on button "Next" at bounding box center [484, 248] width 75 height 31
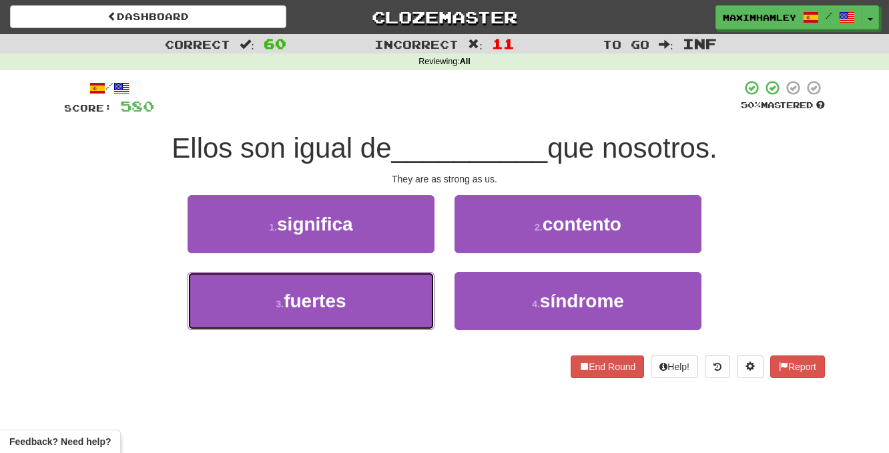
click at [425, 289] on button "3 . fuertes" at bounding box center [311, 301] width 247 height 58
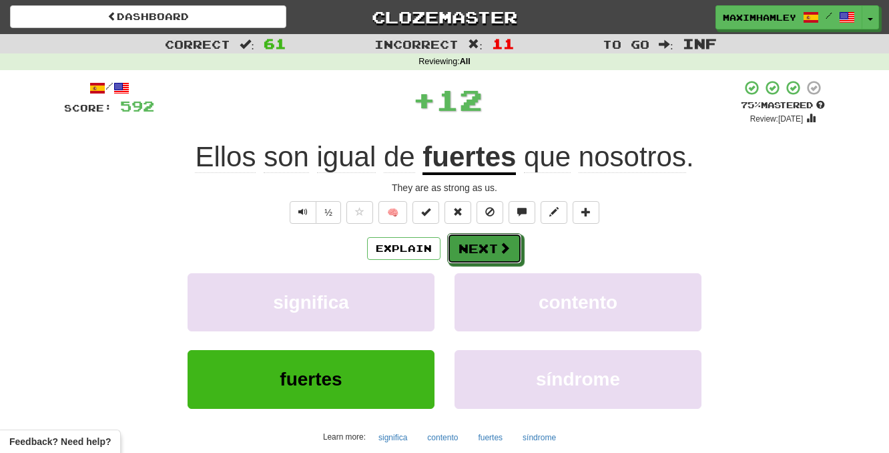
click at [483, 257] on button "Next" at bounding box center [484, 248] width 75 height 31
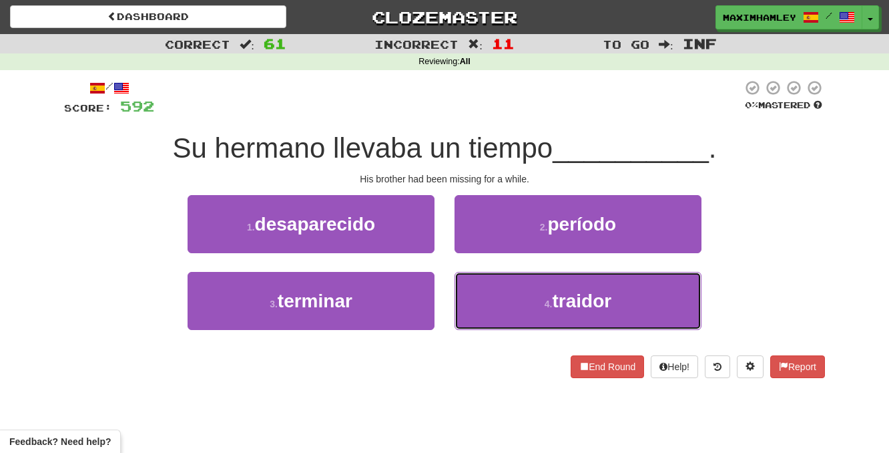
click at [525, 316] on button "4 . traidor" at bounding box center [578, 301] width 247 height 58
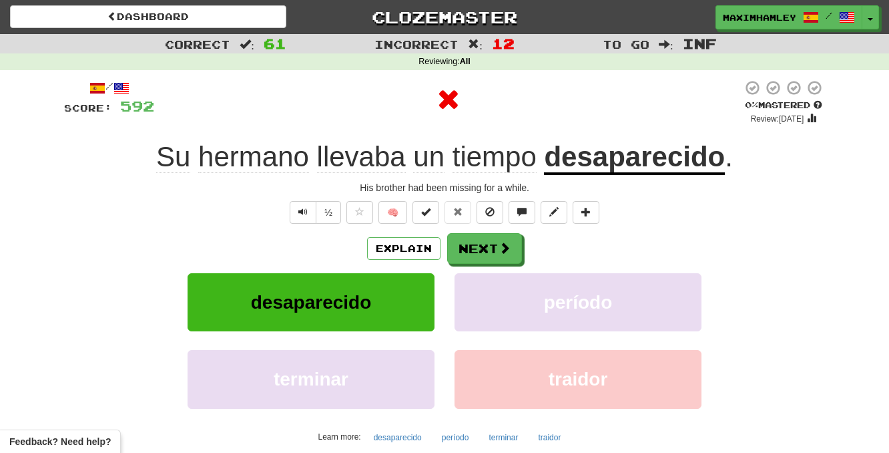
click at [490, 264] on div "Explain Next desaparecido período terminar traidor Learn more: desaparecido per…" at bounding box center [444, 340] width 761 height 214
click at [487, 243] on button "Next" at bounding box center [484, 248] width 75 height 31
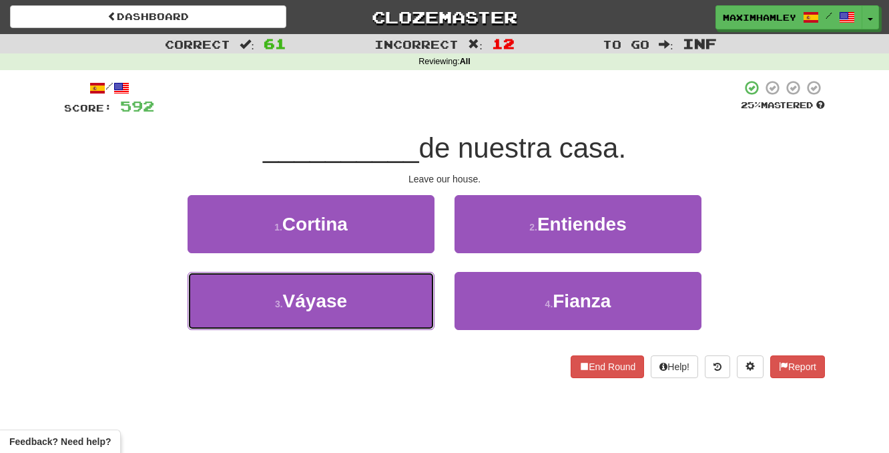
click at [420, 282] on button "3 . Váyase" at bounding box center [311, 301] width 247 height 58
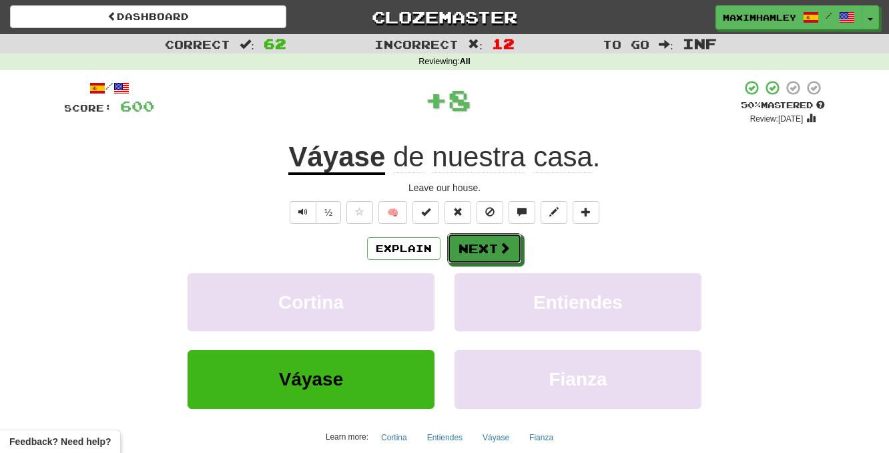
click at [513, 245] on button "Next" at bounding box center [484, 248] width 75 height 31
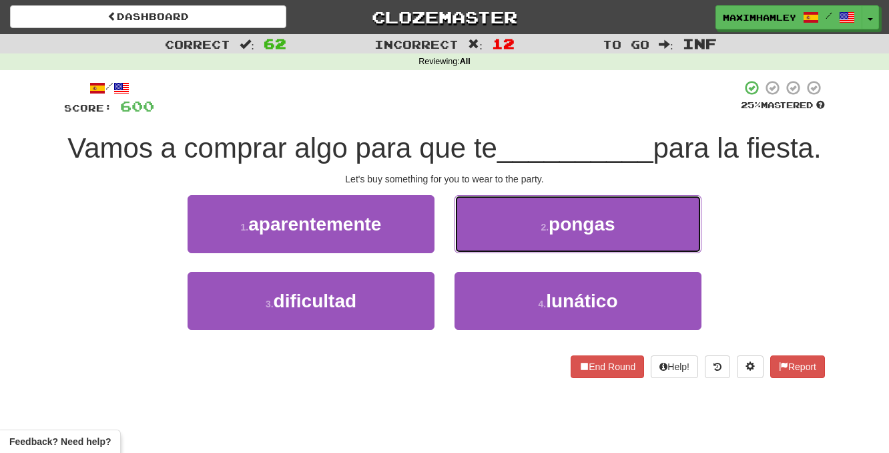
click at [540, 253] on button "2 . pongas" at bounding box center [578, 224] width 247 height 58
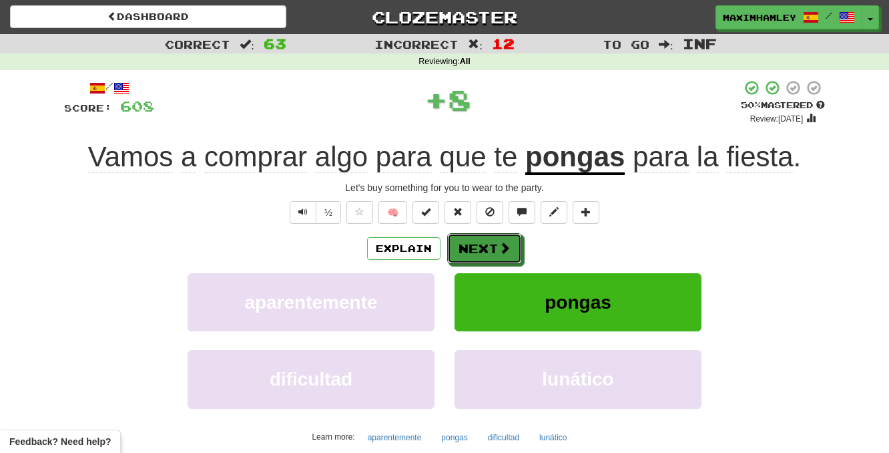
click at [507, 253] on span at bounding box center [505, 248] width 12 height 12
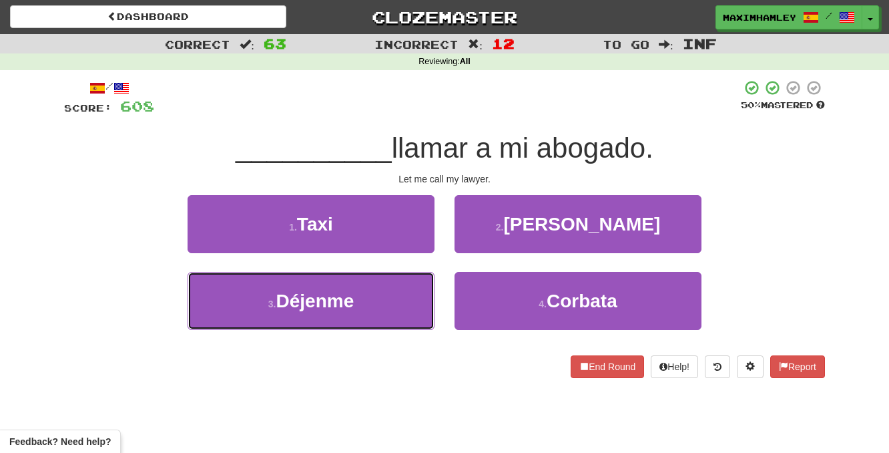
click at [385, 310] on button "3 . Déjenme" at bounding box center [311, 301] width 247 height 58
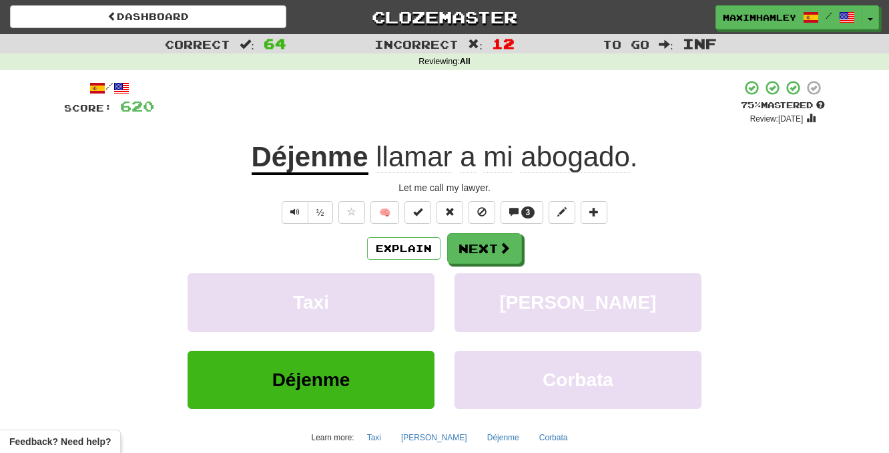
click at [462, 266] on div "Explain Next Taxi Contento Déjenme Corbata Learn more: Taxi Contento Déjenme Co…" at bounding box center [444, 340] width 761 height 214
click at [482, 254] on button "Next" at bounding box center [484, 248] width 75 height 31
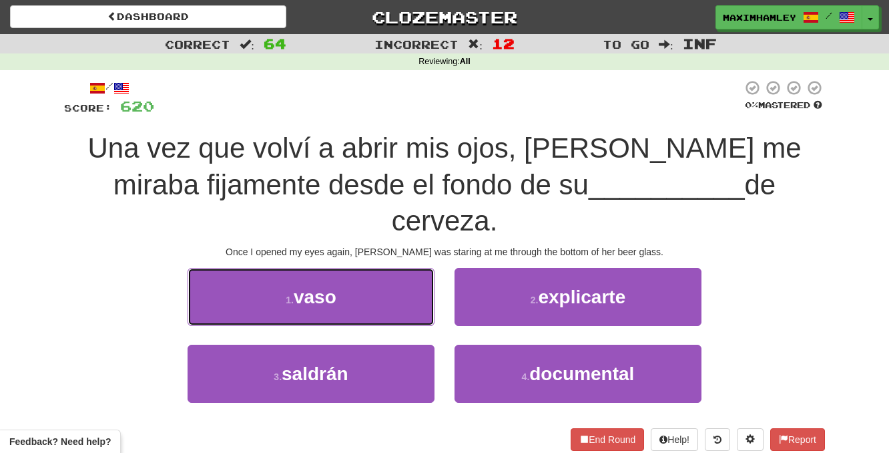
click at [389, 268] on button "1 . vaso" at bounding box center [311, 297] width 247 height 58
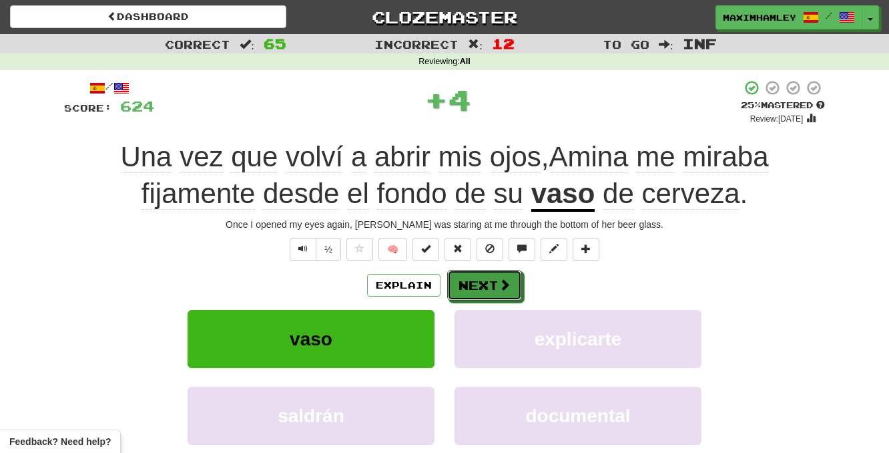
click at [487, 286] on button "Next" at bounding box center [484, 285] width 75 height 31
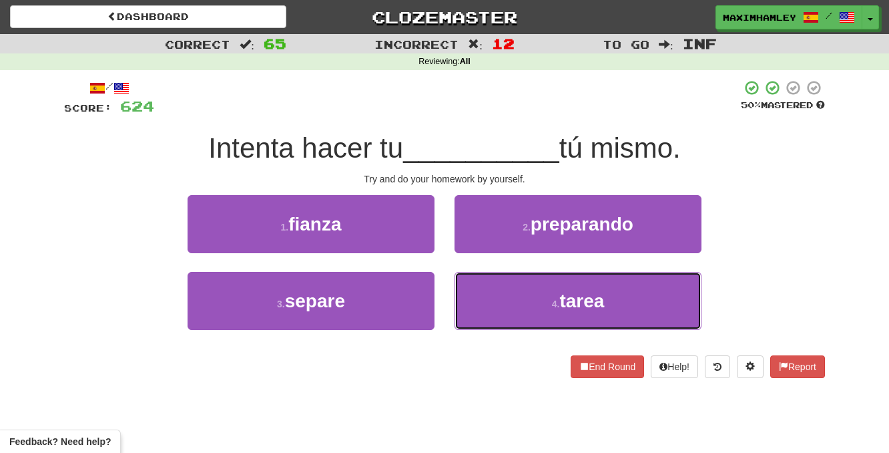
click at [513, 300] on button "4 . tarea" at bounding box center [578, 301] width 247 height 58
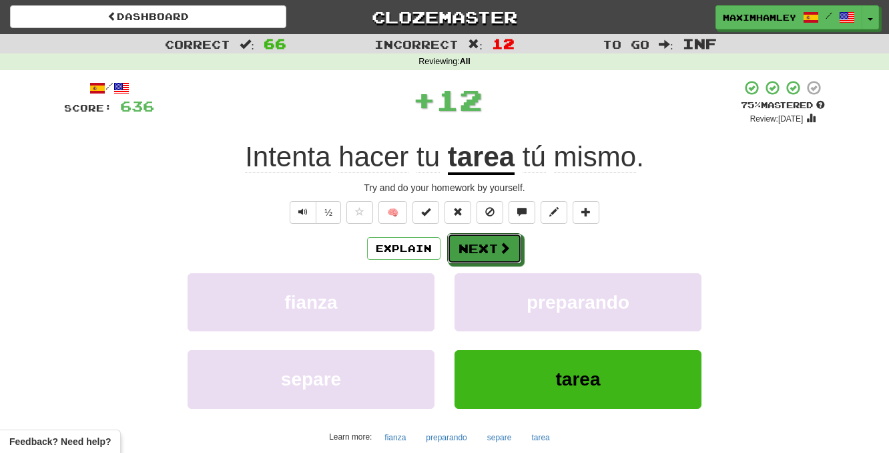
click at [476, 257] on button "Next" at bounding box center [484, 248] width 75 height 31
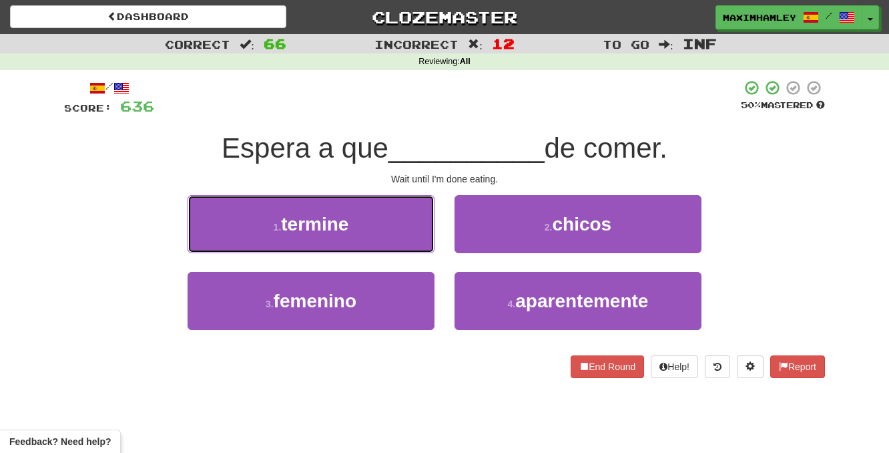
click at [380, 240] on button "1 . termine" at bounding box center [311, 224] width 247 height 58
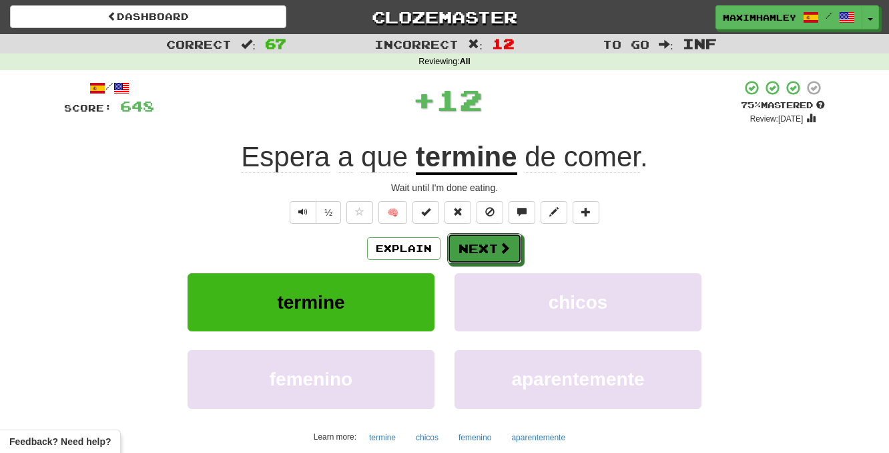
click at [472, 238] on button "Next" at bounding box center [484, 248] width 75 height 31
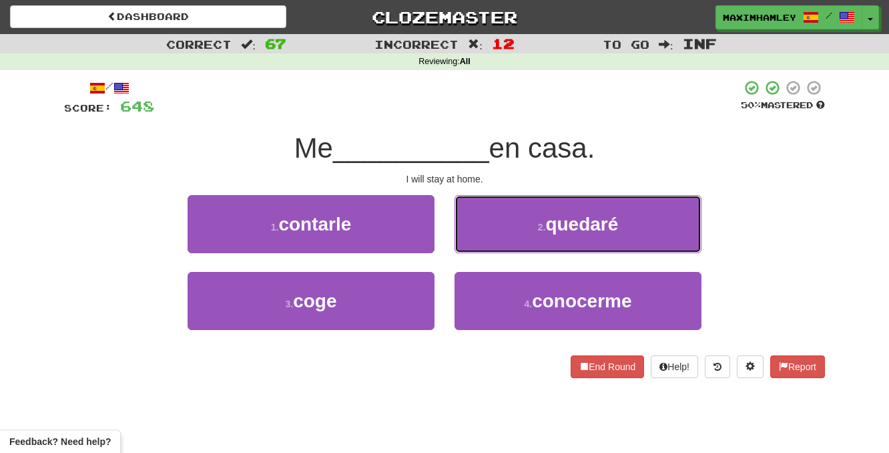
click at [565, 245] on button "2 . quedaré" at bounding box center [578, 224] width 247 height 58
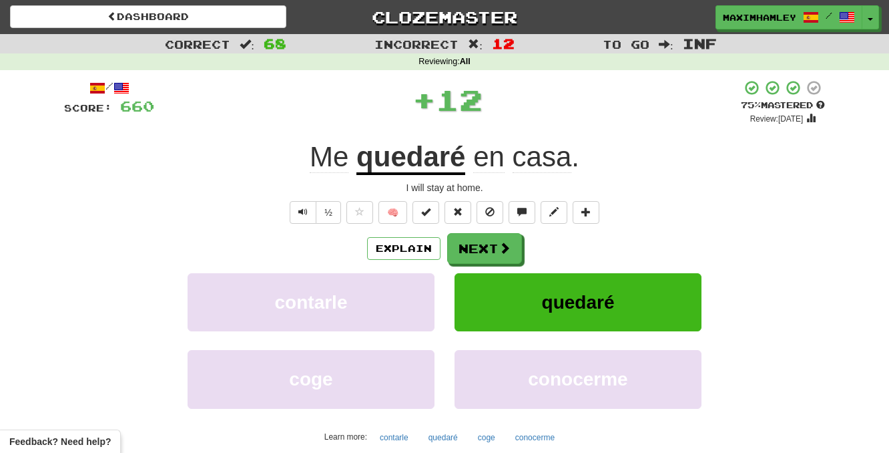
click at [538, 246] on div "Explain Next" at bounding box center [444, 248] width 761 height 31
click at [489, 242] on button "Next" at bounding box center [484, 248] width 75 height 31
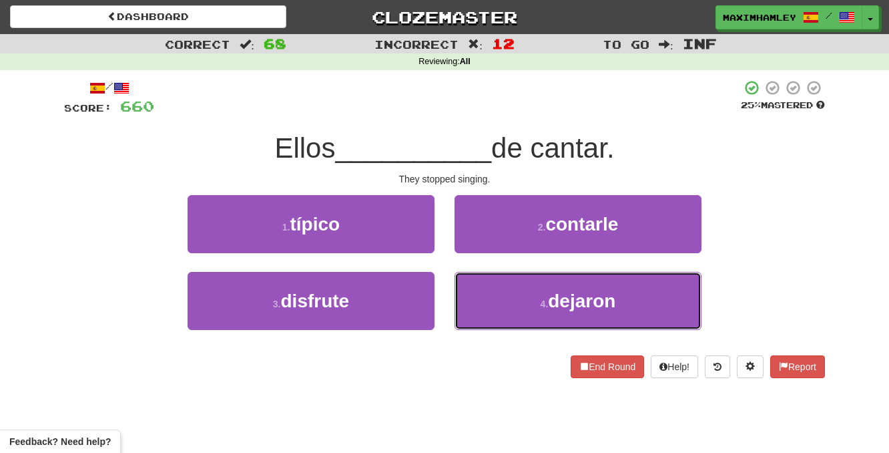
click at [589, 283] on button "4 . dejaron" at bounding box center [578, 301] width 247 height 58
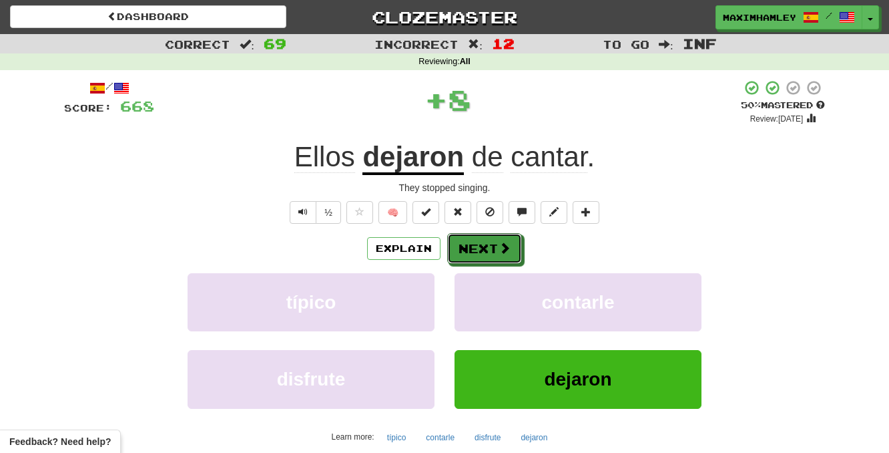
click at [500, 250] on span at bounding box center [505, 248] width 12 height 12
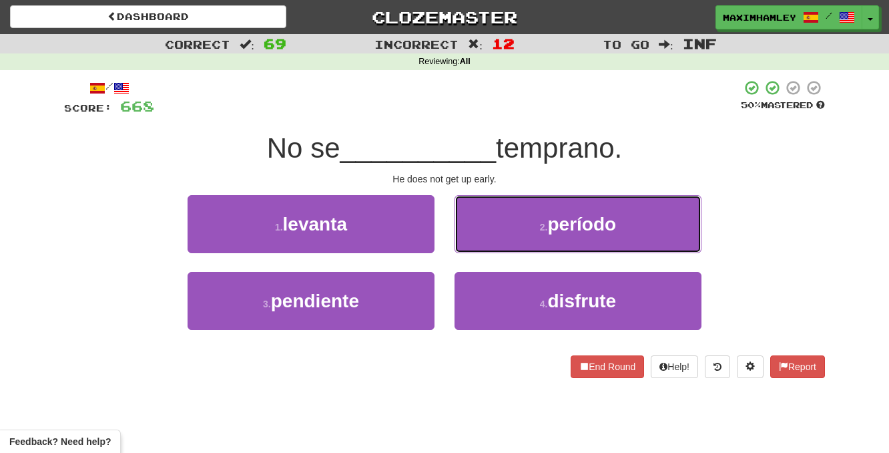
click at [564, 236] on button "2 . período" at bounding box center [578, 224] width 247 height 58
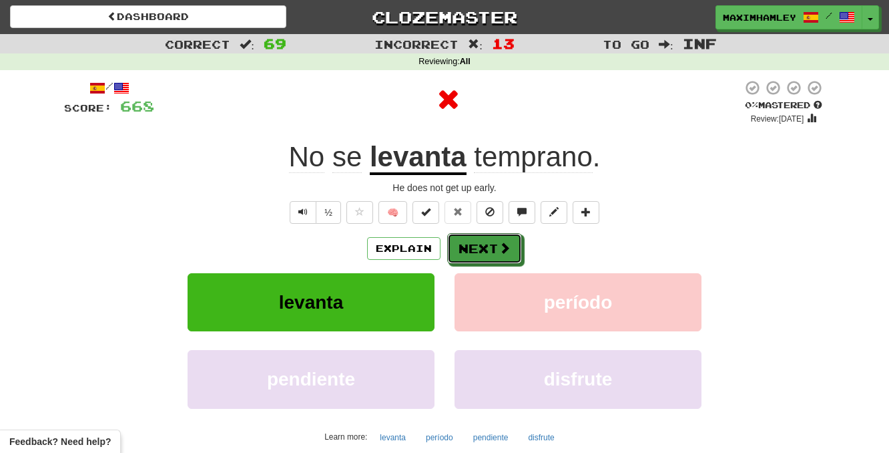
click at [507, 234] on button "Next" at bounding box center [484, 248] width 75 height 31
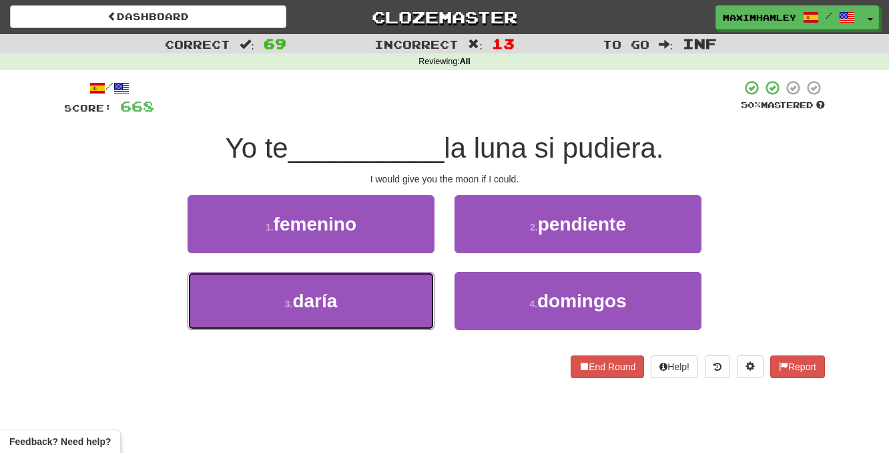
click at [396, 314] on button "3 . daría" at bounding box center [311, 301] width 247 height 58
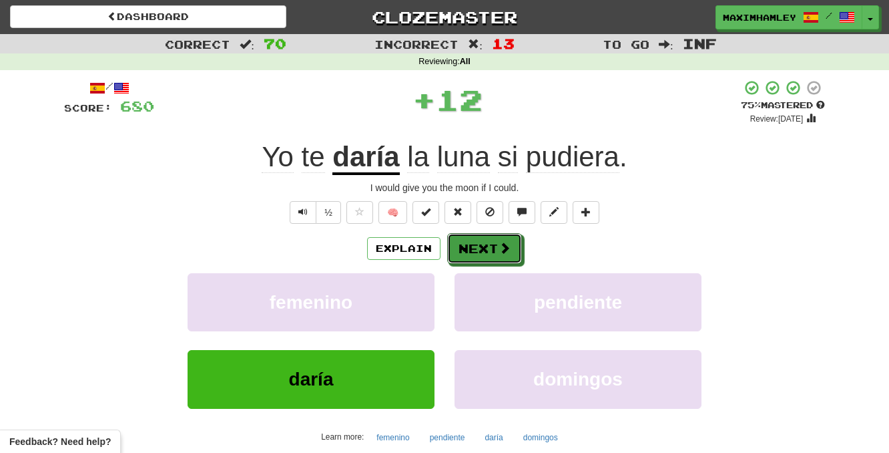
click at [499, 247] on span at bounding box center [505, 248] width 12 height 12
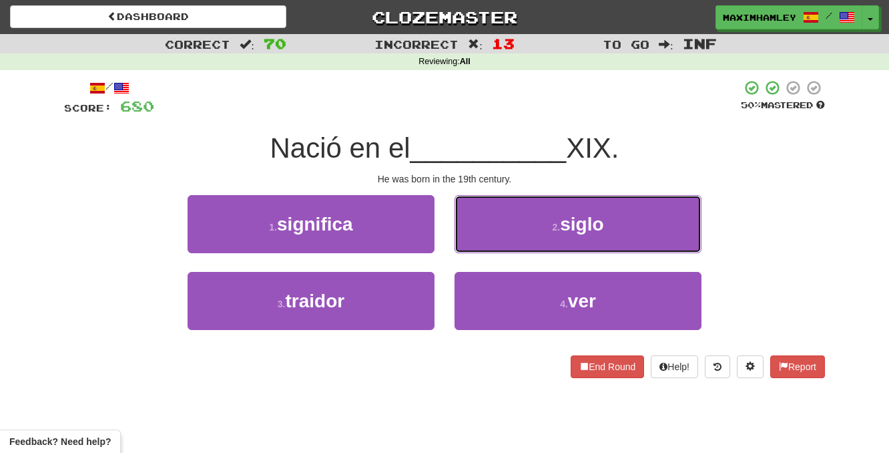
click at [521, 230] on button "2 . siglo" at bounding box center [578, 224] width 247 height 58
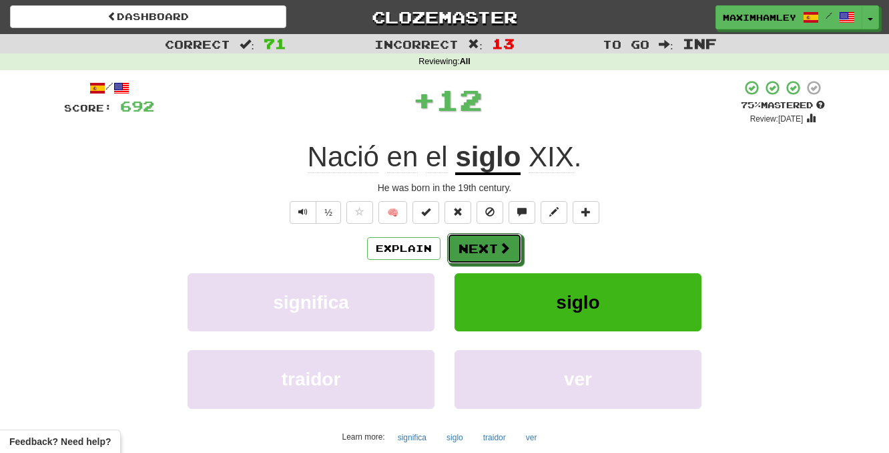
click at [515, 233] on button "Next" at bounding box center [484, 248] width 75 height 31
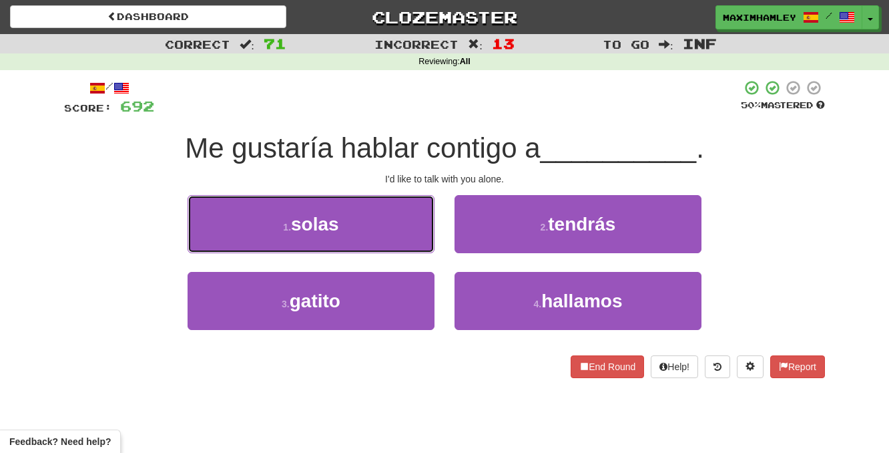
click at [414, 246] on button "1 . solas" at bounding box center [311, 224] width 247 height 58
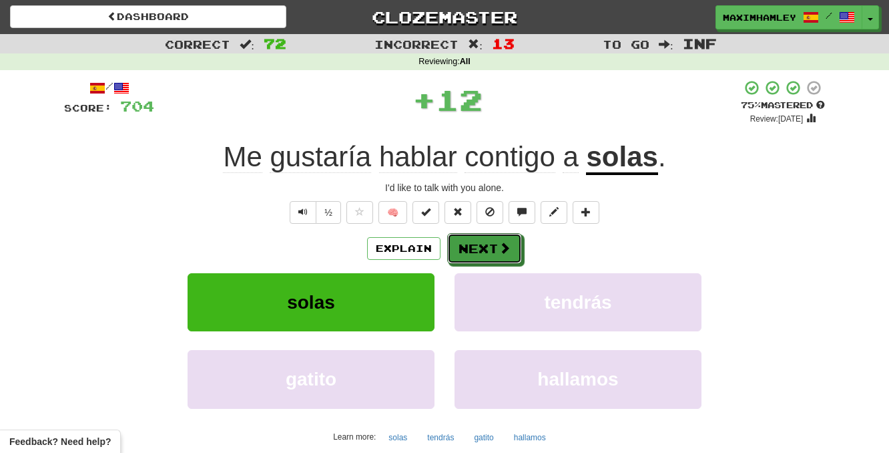
click at [491, 252] on button "Next" at bounding box center [484, 248] width 75 height 31
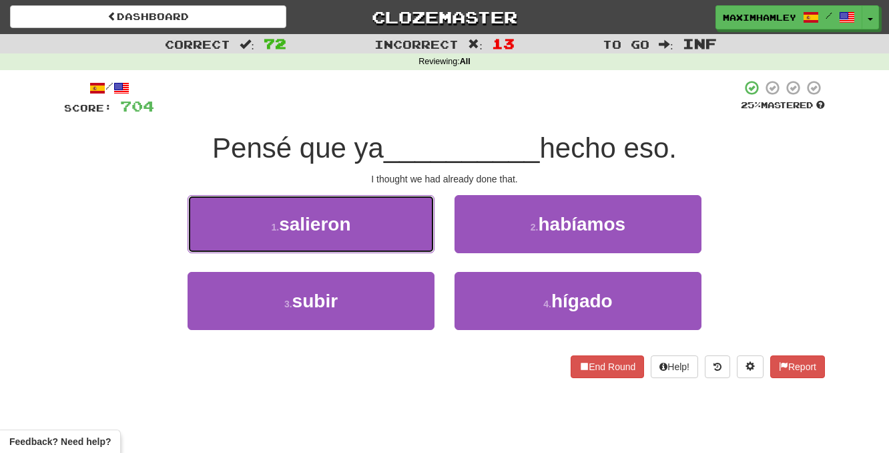
click at [432, 249] on button "1 . salieron" at bounding box center [311, 224] width 247 height 58
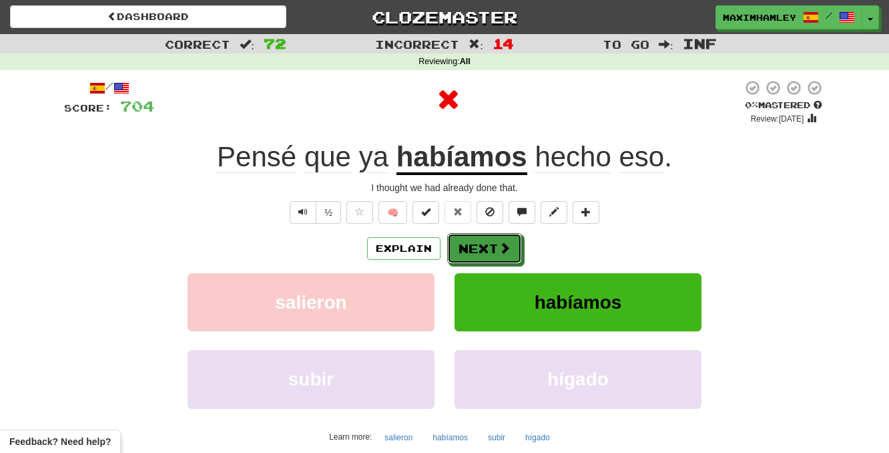
click at [475, 240] on button "Next" at bounding box center [484, 248] width 75 height 31
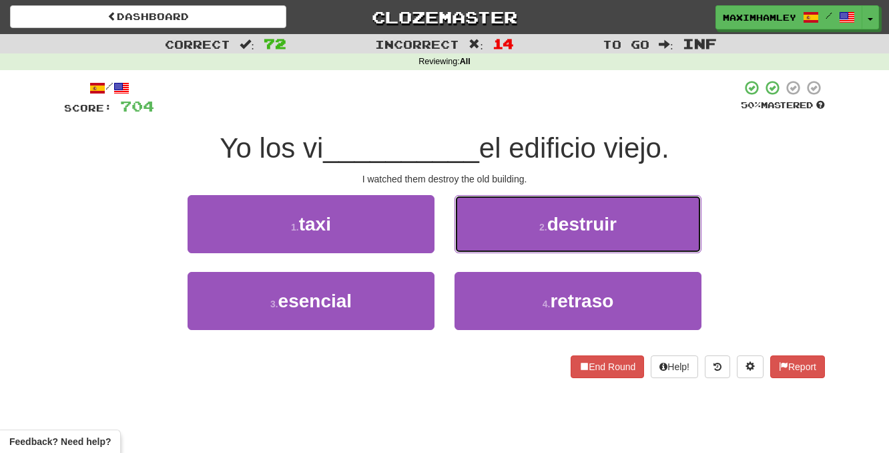
click at [515, 240] on button "2 . destruir" at bounding box center [578, 224] width 247 height 58
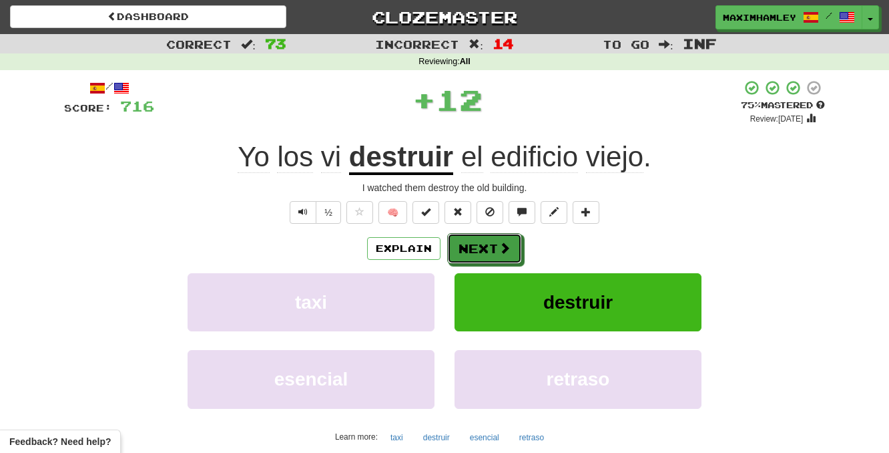
click at [481, 244] on button "Next" at bounding box center [484, 248] width 75 height 31
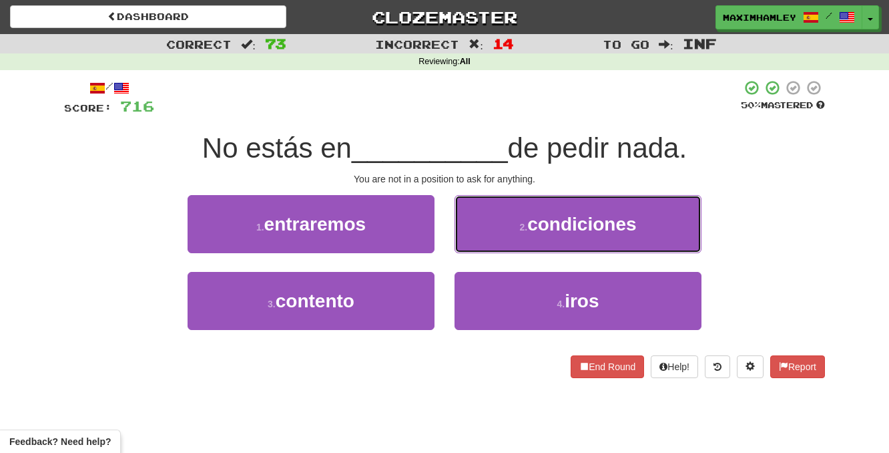
click at [499, 236] on button "2 . condiciones" at bounding box center [578, 224] width 247 height 58
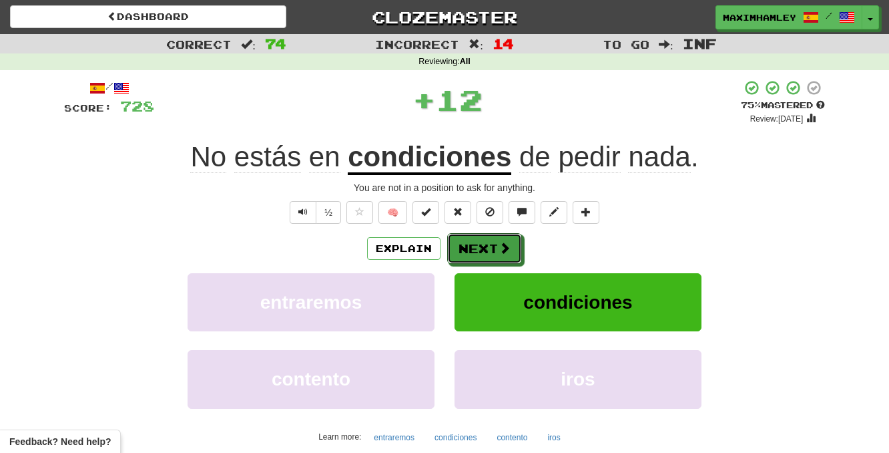
click at [486, 244] on button "Next" at bounding box center [484, 248] width 75 height 31
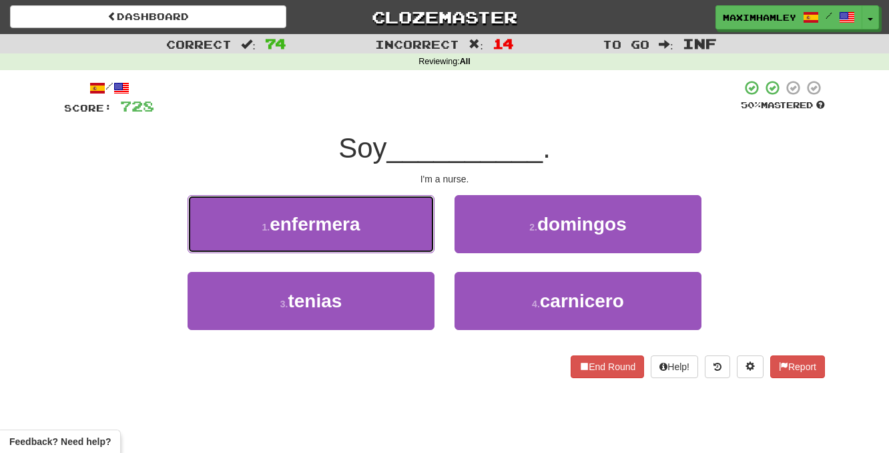
click at [391, 224] on button "1 . enfermera" at bounding box center [311, 224] width 247 height 58
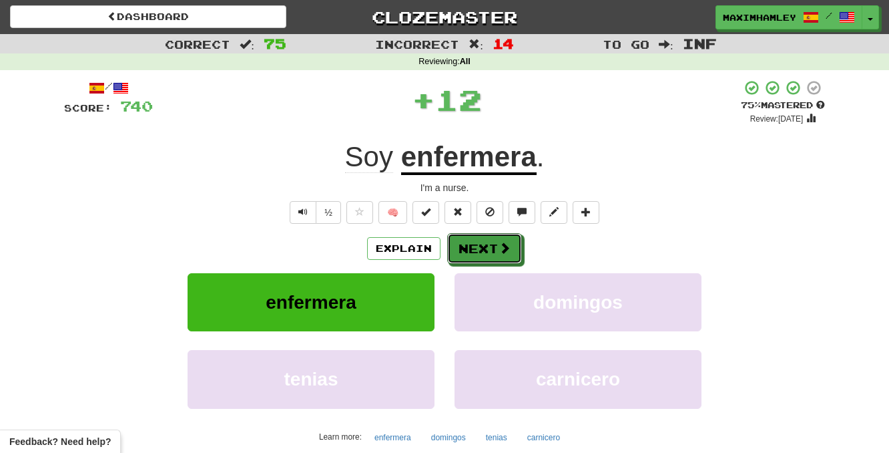
click at [491, 245] on button "Next" at bounding box center [484, 248] width 75 height 31
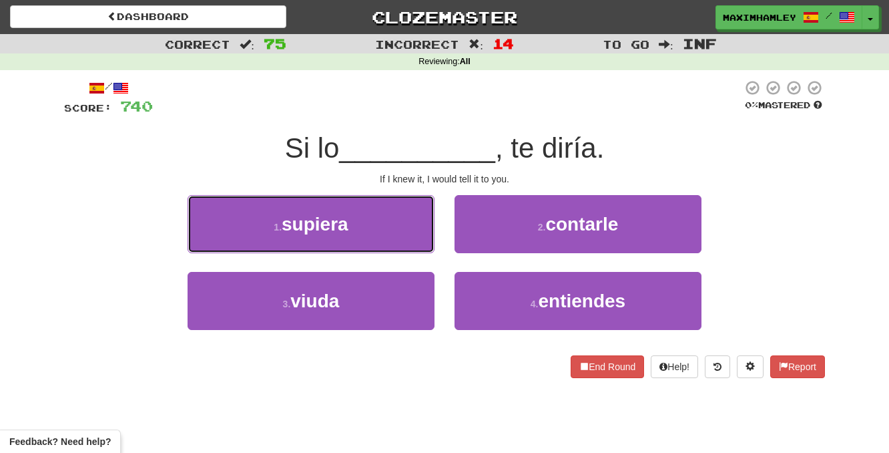
click at [400, 226] on button "1 . supiera" at bounding box center [311, 224] width 247 height 58
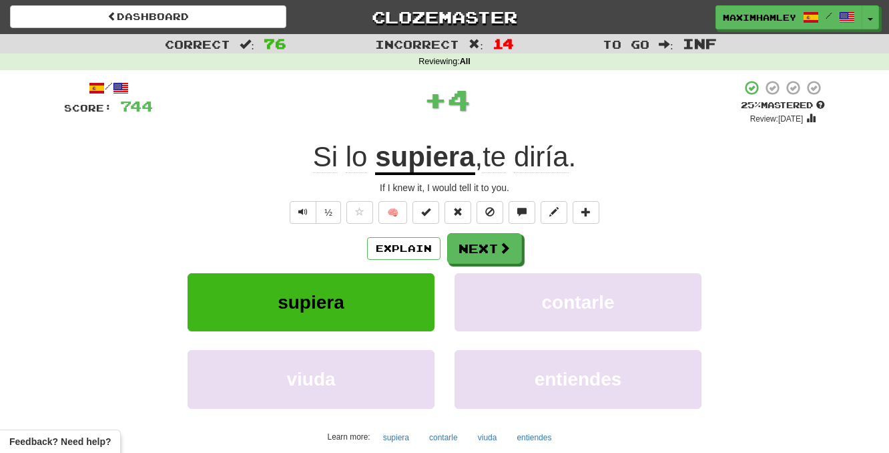
click at [496, 232] on div "/ Score: 744 + 4 25 % Mastered Review: 2025-09-17 Si lo supiera , te diría . If…" at bounding box center [444, 288] width 761 height 419
click at [501, 246] on span at bounding box center [505, 248] width 12 height 12
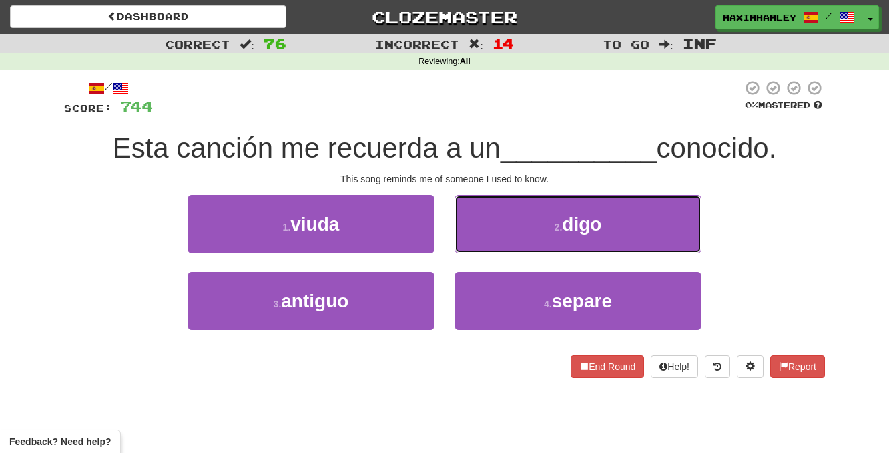
click at [501, 246] on button "2 . digo" at bounding box center [578, 224] width 247 height 58
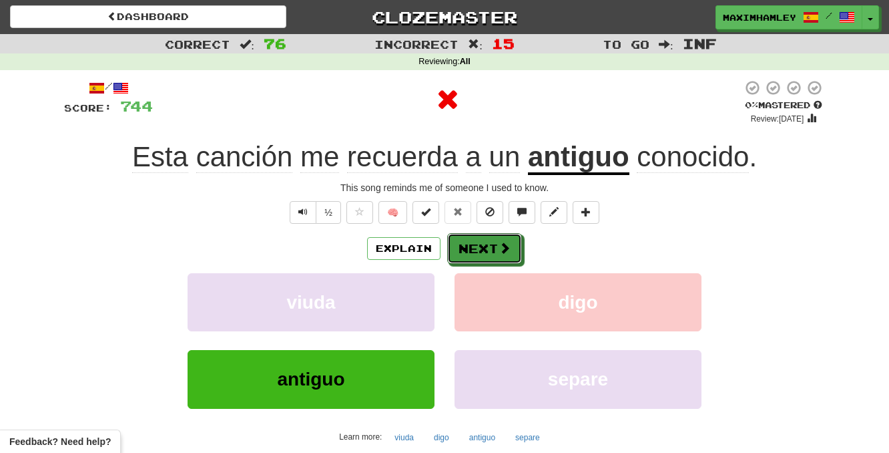
click at [501, 246] on span at bounding box center [505, 248] width 12 height 12
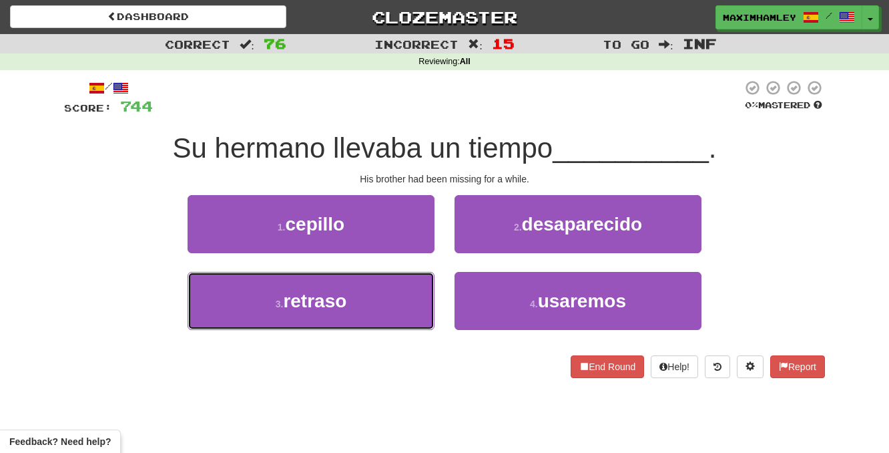
click at [385, 316] on button "3 . retraso" at bounding box center [311, 301] width 247 height 58
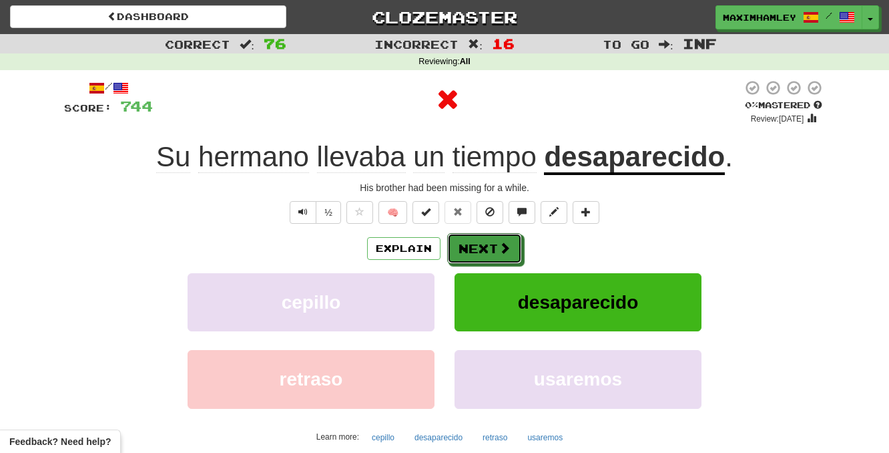
click at [467, 262] on button "Next" at bounding box center [484, 248] width 75 height 31
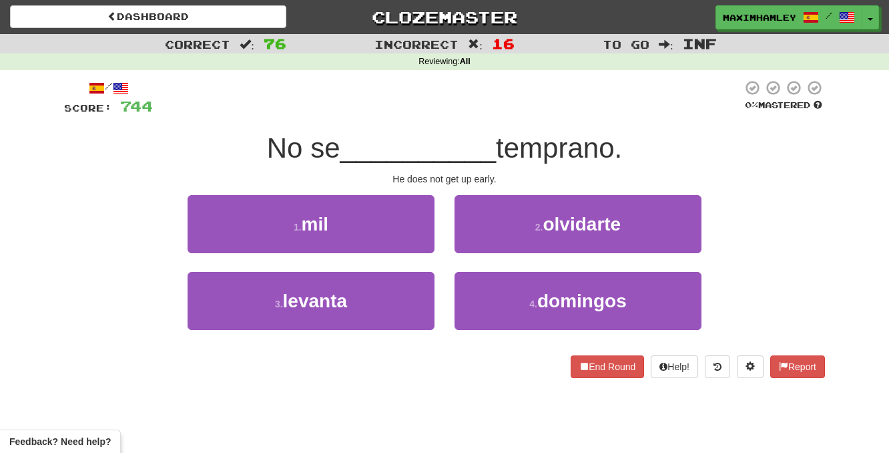
click at [435, 306] on div "3 . levanta" at bounding box center [311, 310] width 267 height 77
click at [417, 303] on button "3 . levanta" at bounding box center [311, 301] width 247 height 58
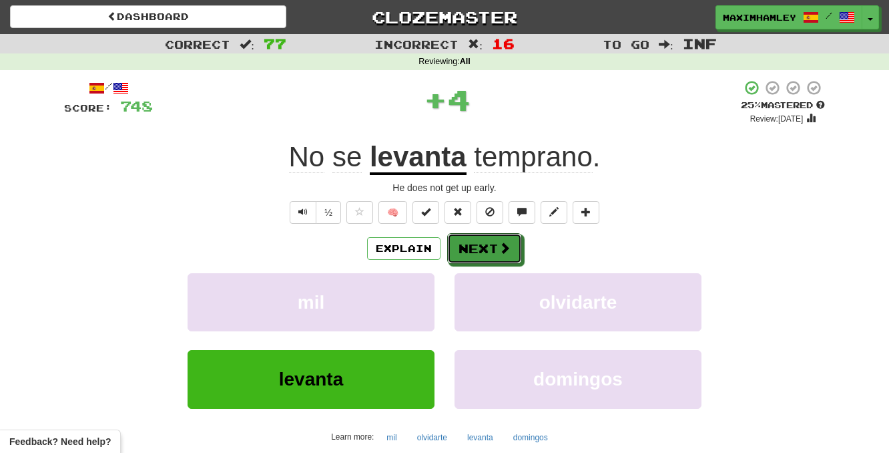
click at [499, 251] on span at bounding box center [505, 248] width 12 height 12
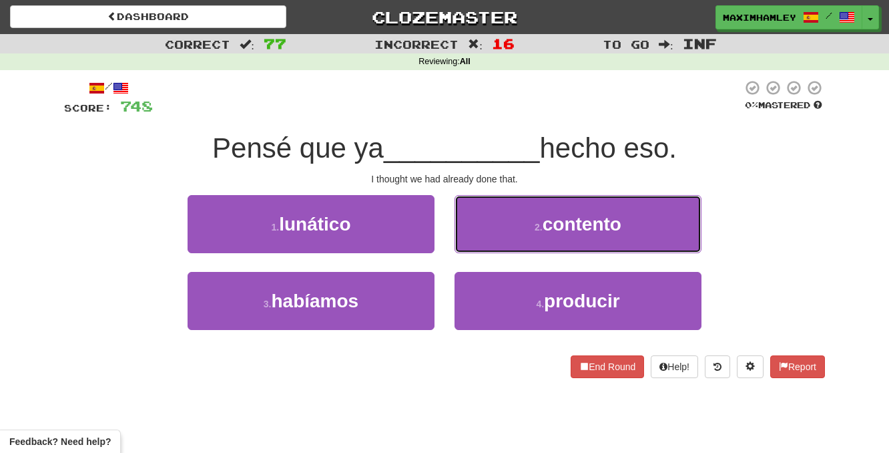
click at [479, 241] on button "2 . contento" at bounding box center [578, 224] width 247 height 58
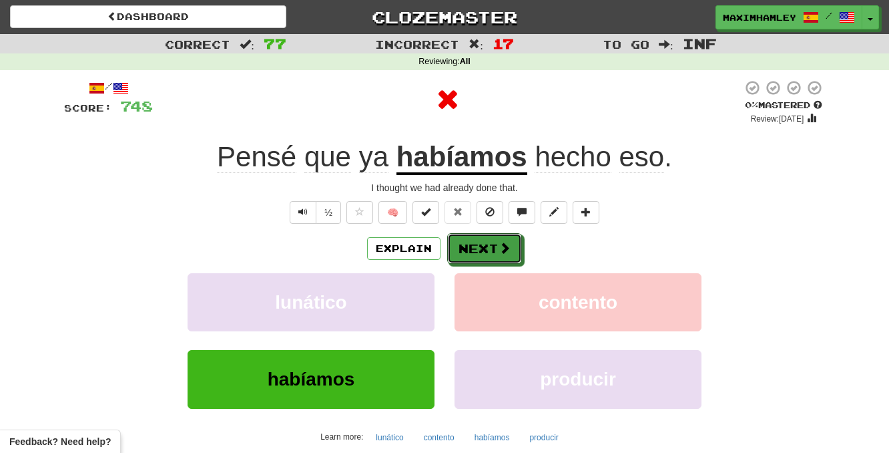
click at [475, 245] on button "Next" at bounding box center [484, 248] width 75 height 31
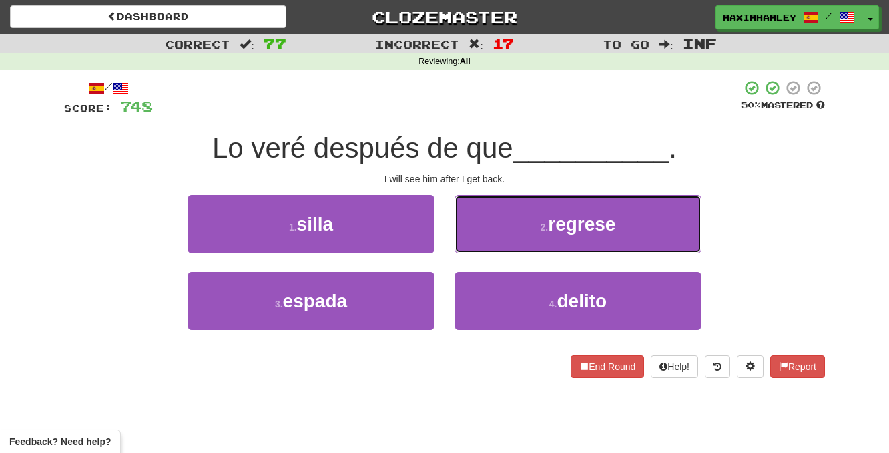
click at [510, 235] on button "2 . regrese" at bounding box center [578, 224] width 247 height 58
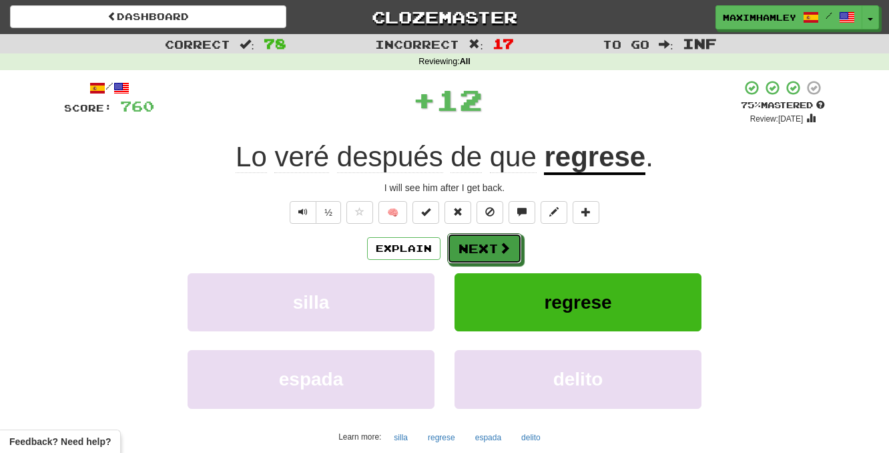
click at [497, 240] on button "Next" at bounding box center [484, 248] width 75 height 31
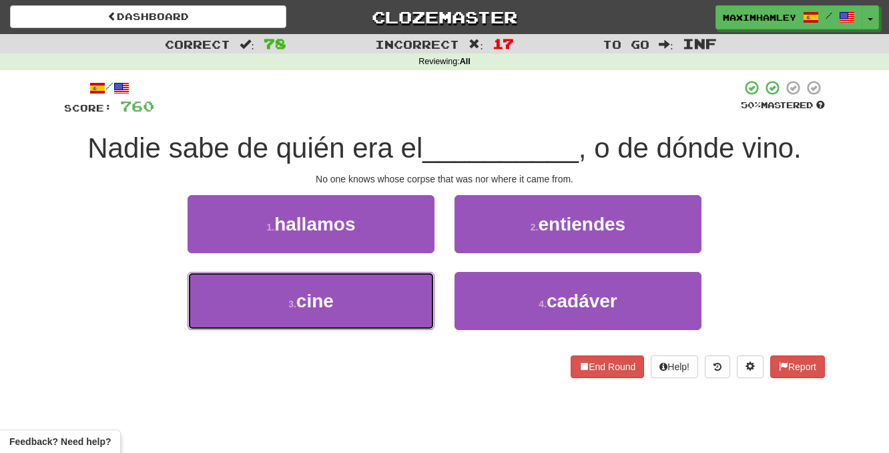
click at [417, 306] on button "3 . cine" at bounding box center [311, 301] width 247 height 58
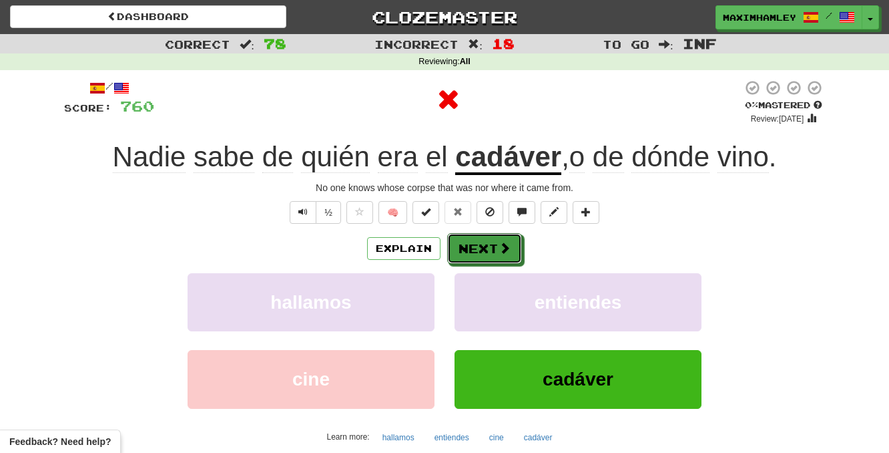
click at [485, 260] on button "Next" at bounding box center [484, 248] width 75 height 31
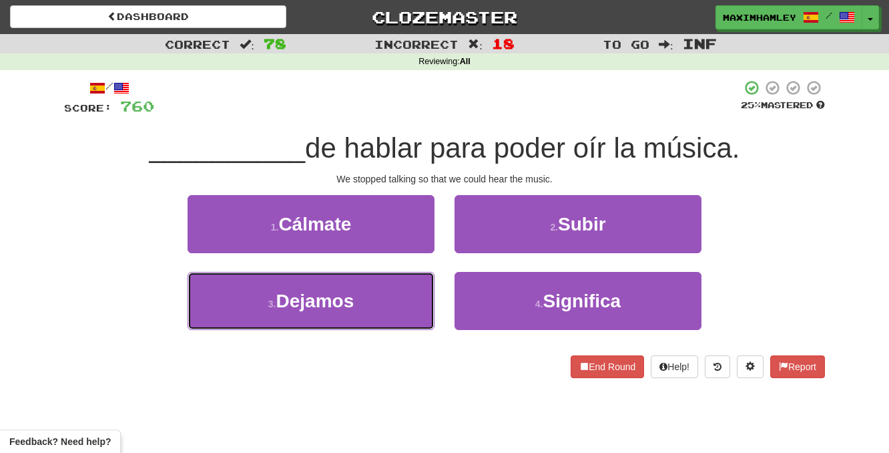
click at [406, 294] on button "3 . Dejamos" at bounding box center [311, 301] width 247 height 58
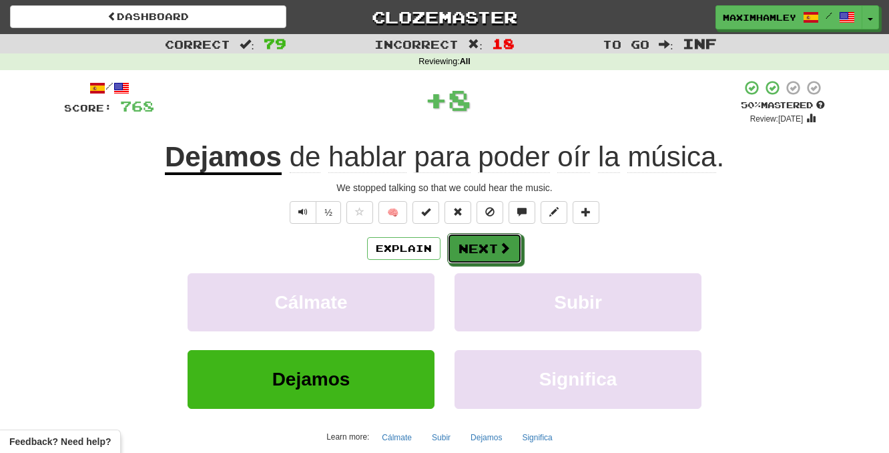
click at [503, 263] on button "Next" at bounding box center [484, 248] width 75 height 31
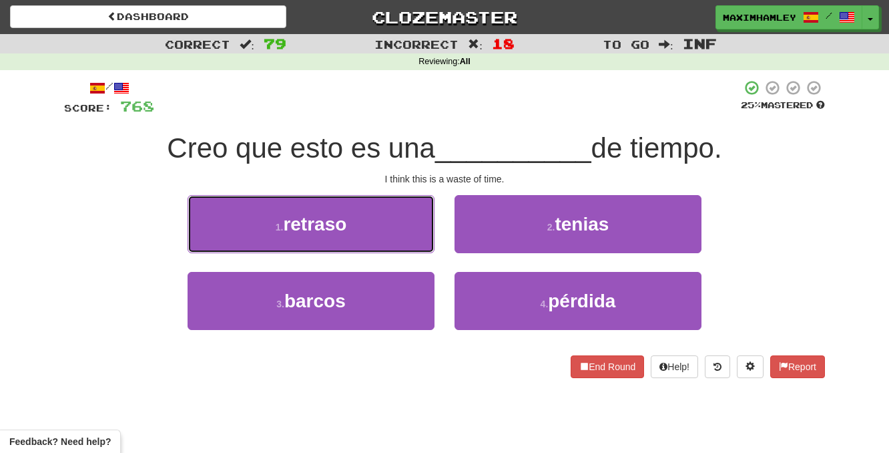
click at [412, 240] on button "1 . retraso" at bounding box center [311, 224] width 247 height 58
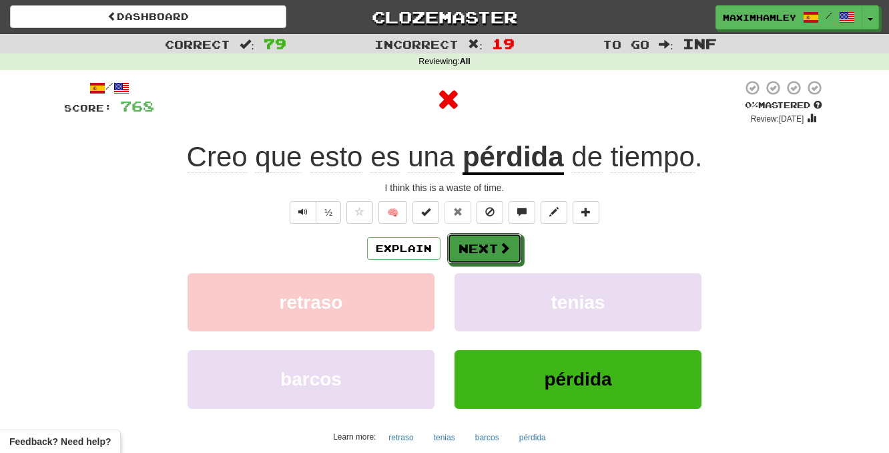
click at [457, 248] on button "Next" at bounding box center [484, 248] width 75 height 31
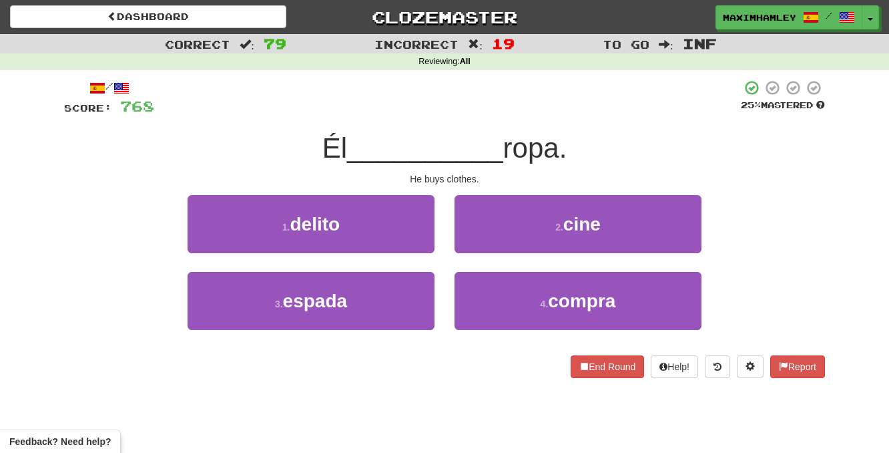
click at [508, 270] on div "2 . cine" at bounding box center [578, 233] width 267 height 77
click at [514, 281] on button "4 . compra" at bounding box center [578, 301] width 247 height 58
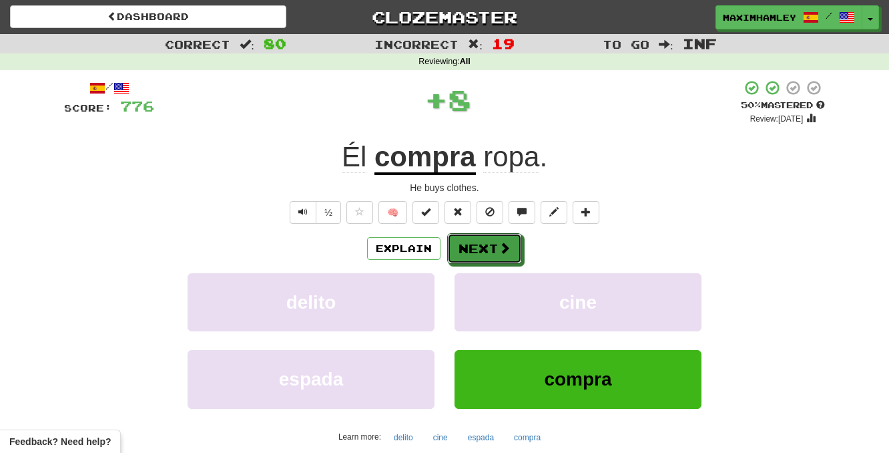
click at [517, 250] on button "Next" at bounding box center [484, 248] width 75 height 31
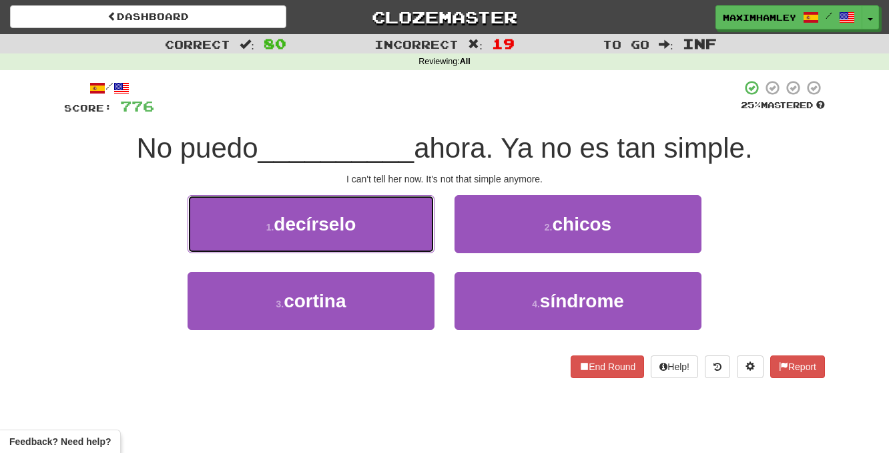
click at [406, 243] on button "1 . decírselo" at bounding box center [311, 224] width 247 height 58
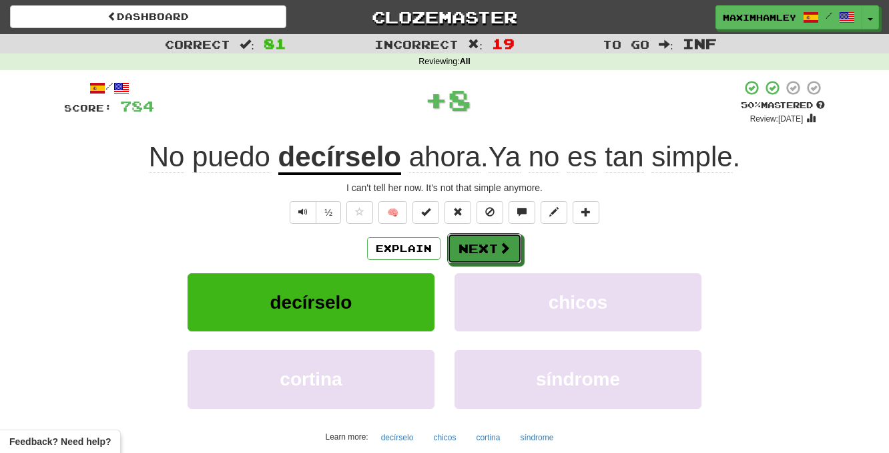
click at [467, 240] on button "Next" at bounding box center [484, 248] width 75 height 31
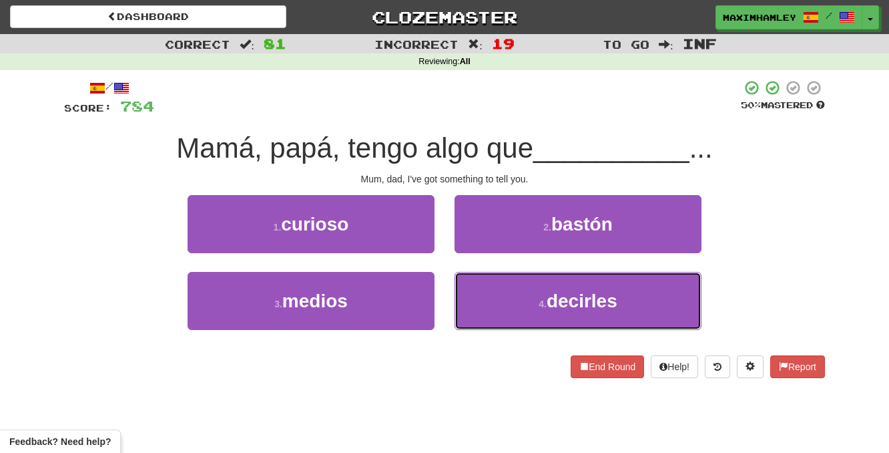
click at [526, 288] on button "4 . decirles" at bounding box center [578, 301] width 247 height 58
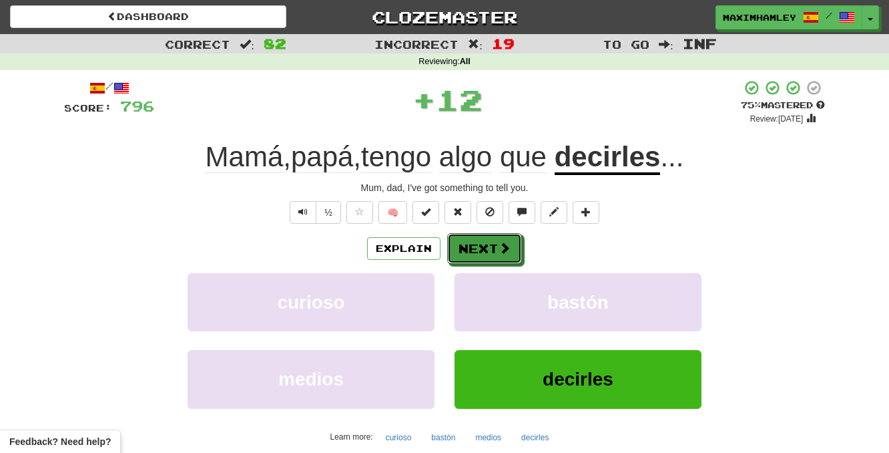
click at [477, 255] on button "Next" at bounding box center [484, 248] width 75 height 31
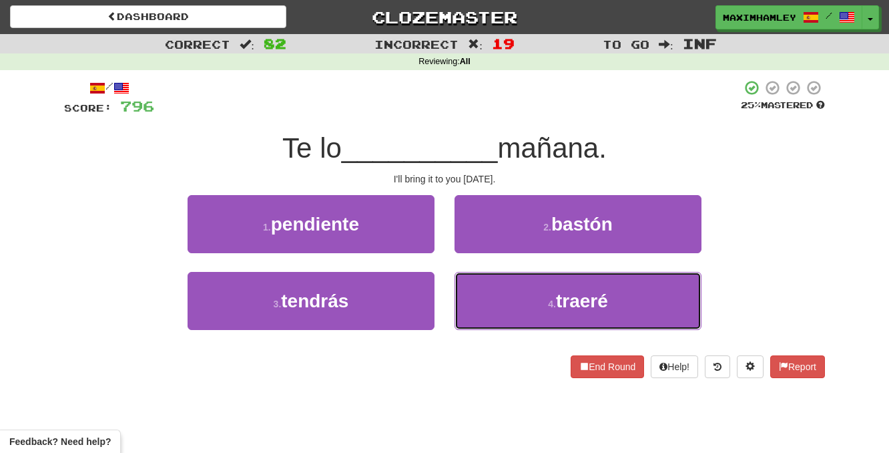
click at [549, 288] on button "4 . traeré" at bounding box center [578, 301] width 247 height 58
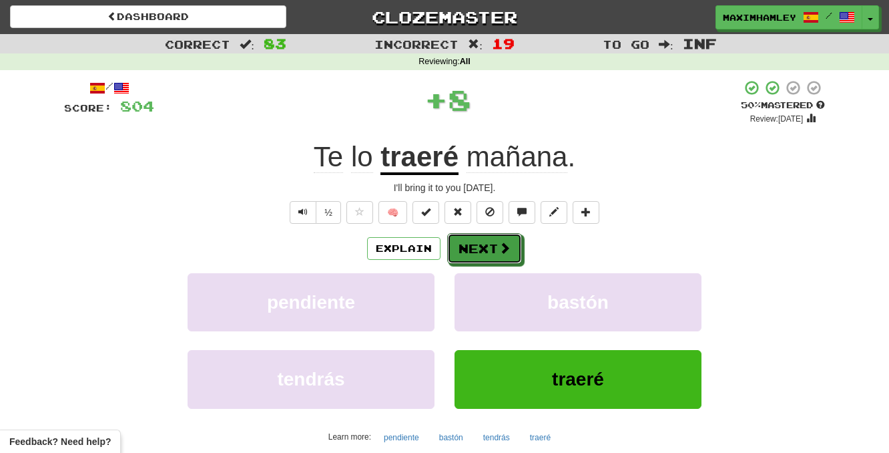
click at [485, 256] on button "Next" at bounding box center [484, 248] width 75 height 31
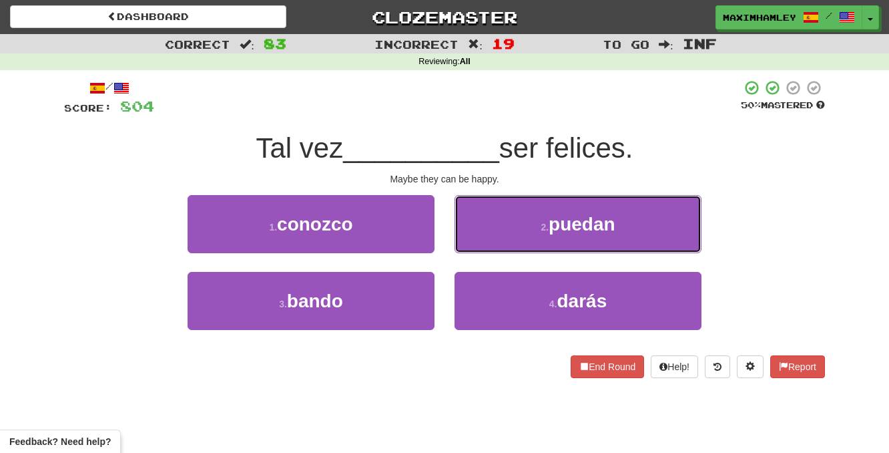
click at [491, 248] on button "2 . puedan" at bounding box center [578, 224] width 247 height 58
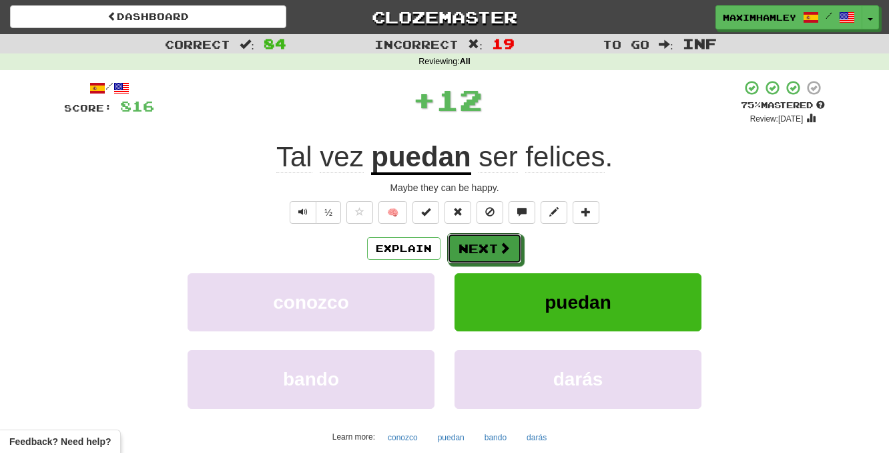
click at [483, 248] on button "Next" at bounding box center [484, 248] width 75 height 31
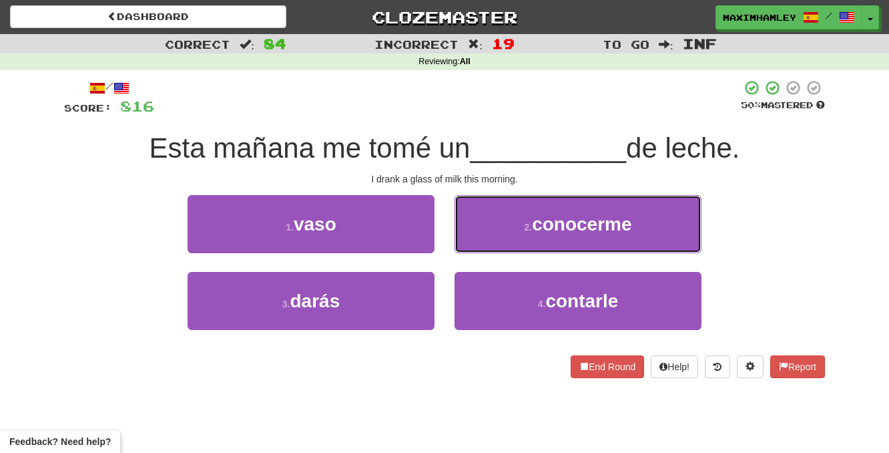
click at [513, 208] on button "2 . conocerme" at bounding box center [578, 224] width 247 height 58
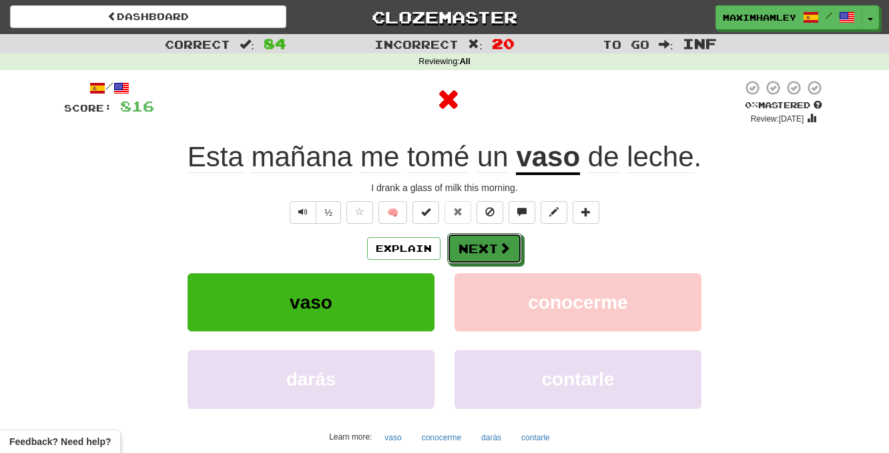
click at [490, 248] on button "Next" at bounding box center [484, 248] width 75 height 31
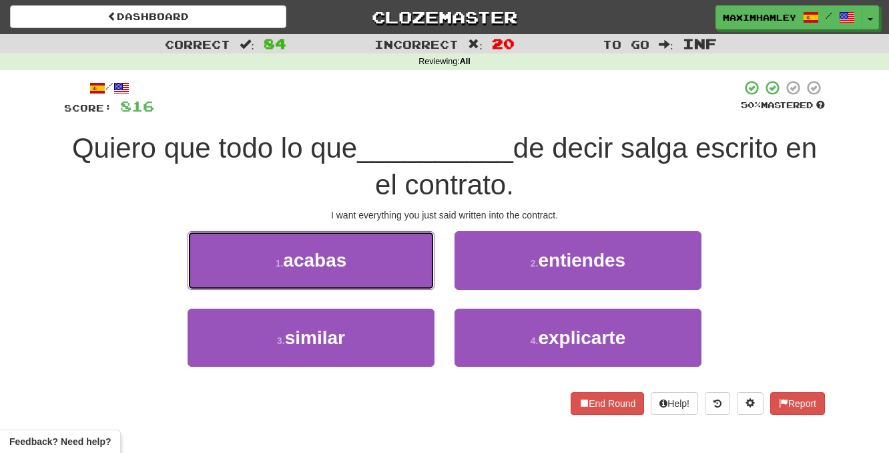
click at [421, 278] on button "1 . acabas" at bounding box center [311, 260] width 247 height 58
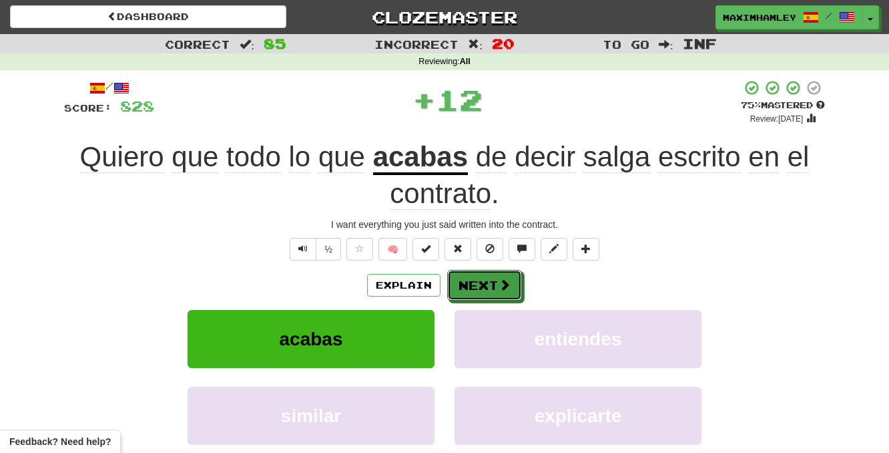
click at [494, 286] on button "Next" at bounding box center [484, 285] width 75 height 31
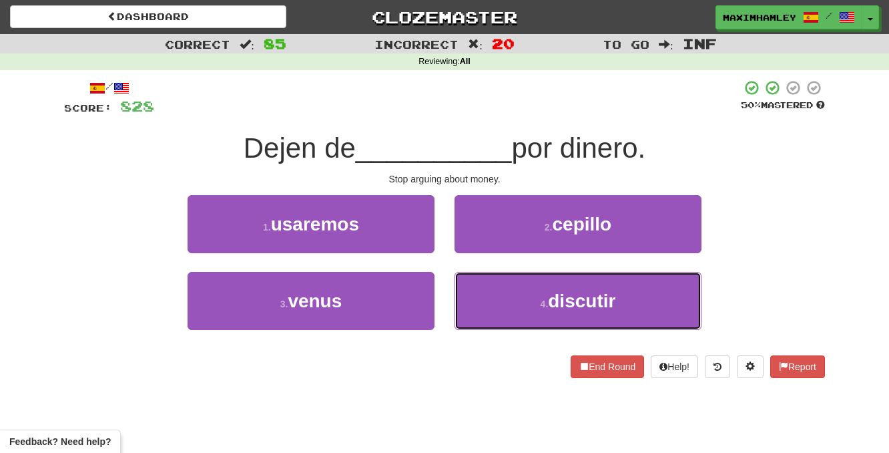
click at [545, 290] on button "4 . discutir" at bounding box center [578, 301] width 247 height 58
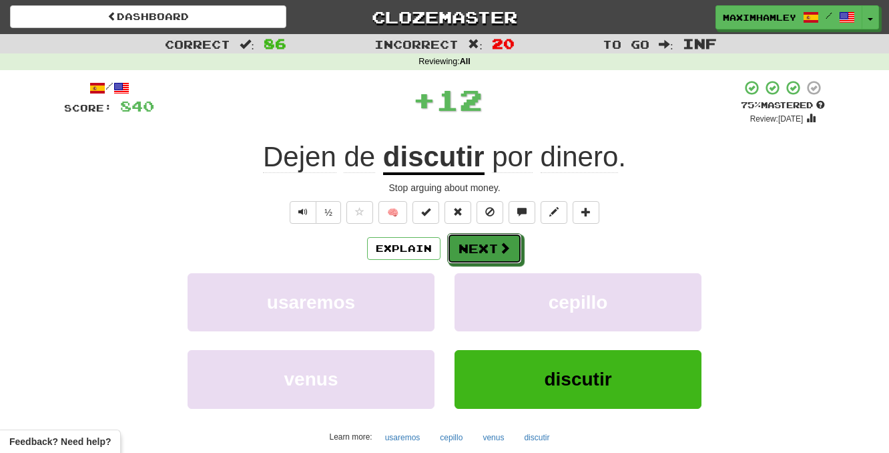
click at [491, 260] on button "Next" at bounding box center [484, 248] width 75 height 31
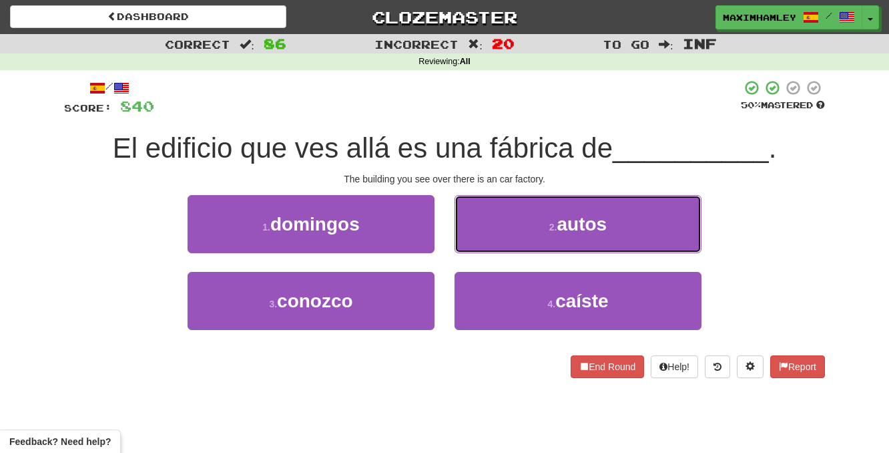
click at [521, 216] on button "2 . autos" at bounding box center [578, 224] width 247 height 58
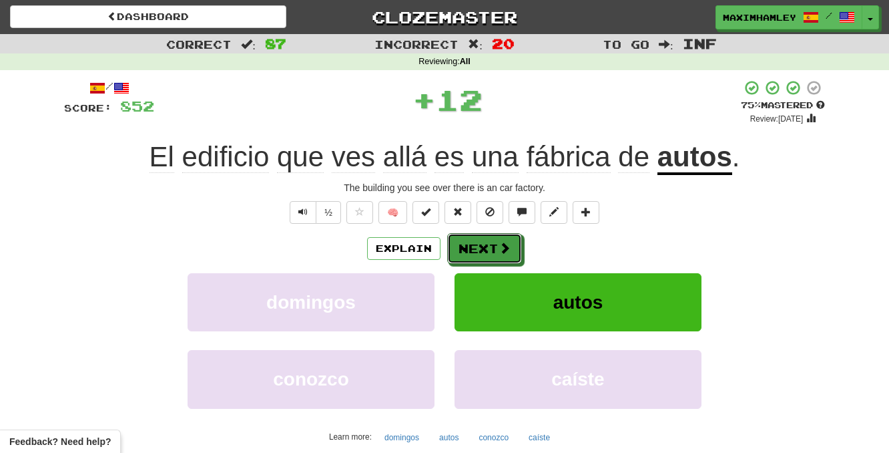
click at [463, 248] on button "Next" at bounding box center [484, 248] width 75 height 31
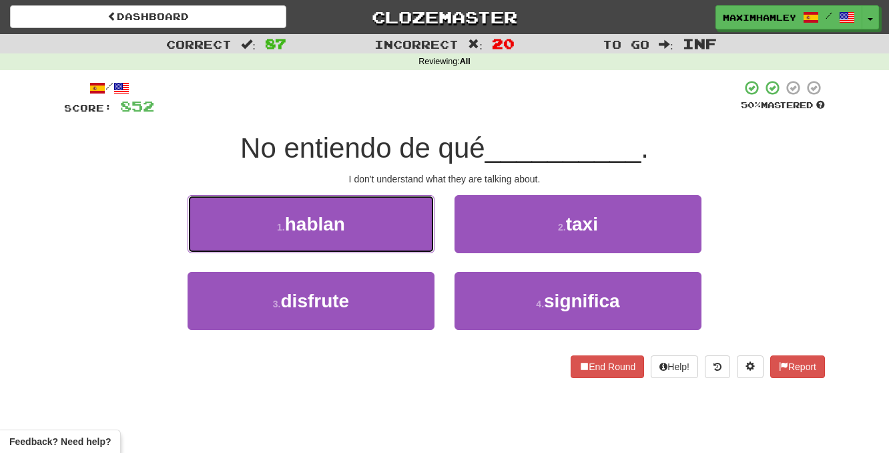
click at [379, 232] on button "1 . hablan" at bounding box center [311, 224] width 247 height 58
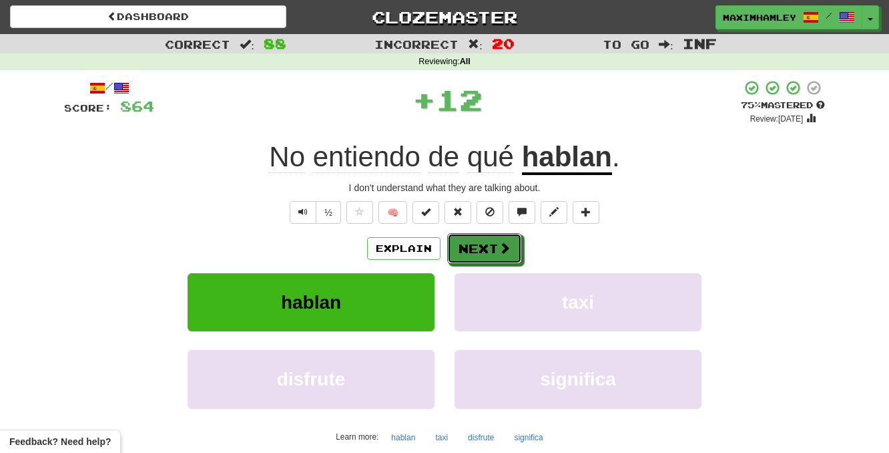
click at [470, 246] on button "Next" at bounding box center [484, 248] width 75 height 31
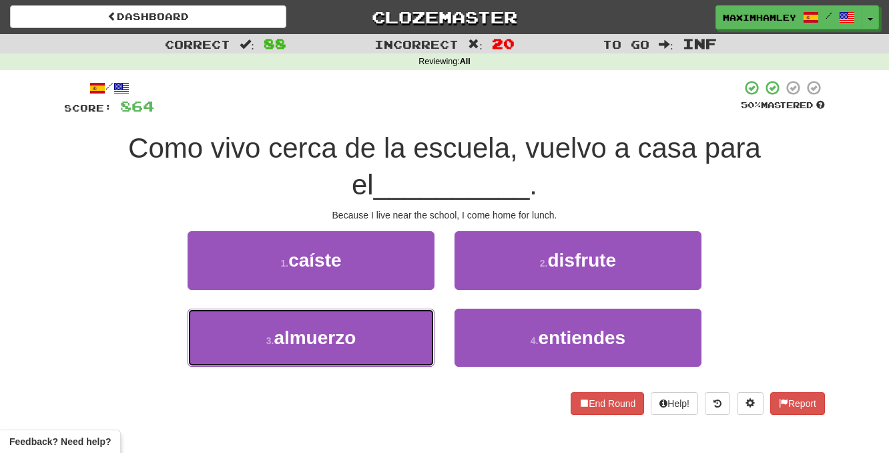
click at [404, 326] on button "3 . almuerzo" at bounding box center [311, 337] width 247 height 58
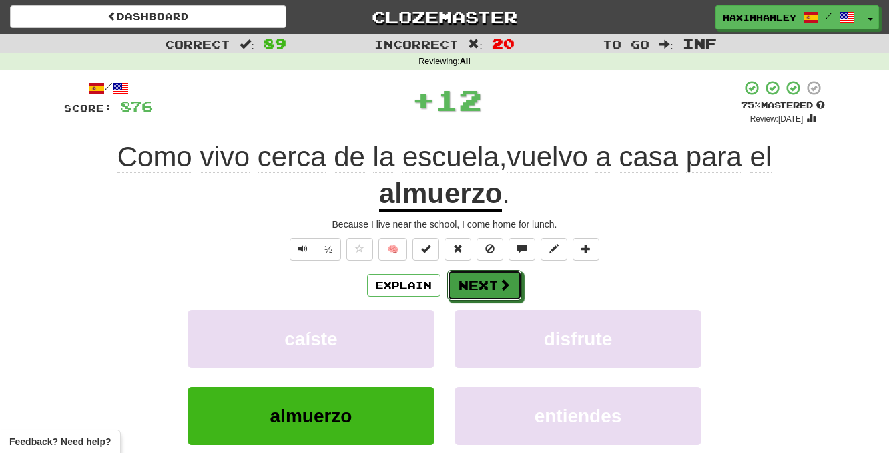
click at [499, 274] on button "Next" at bounding box center [484, 285] width 75 height 31
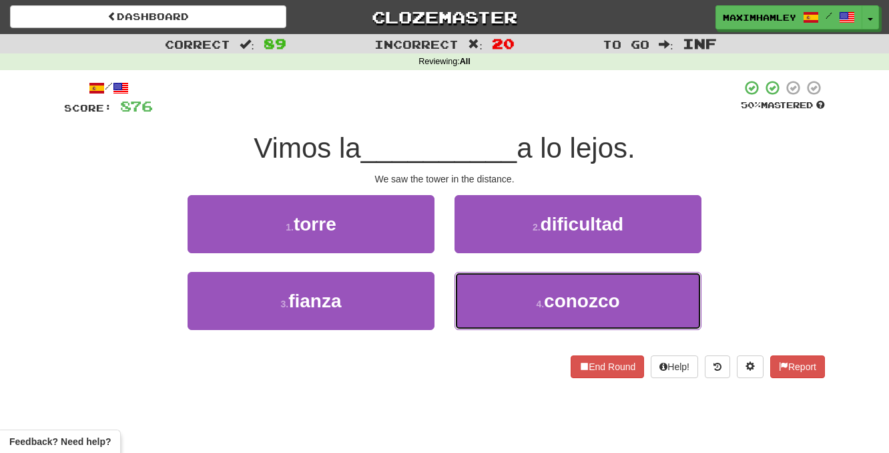
click at [518, 296] on button "4 . conozco" at bounding box center [578, 301] width 247 height 58
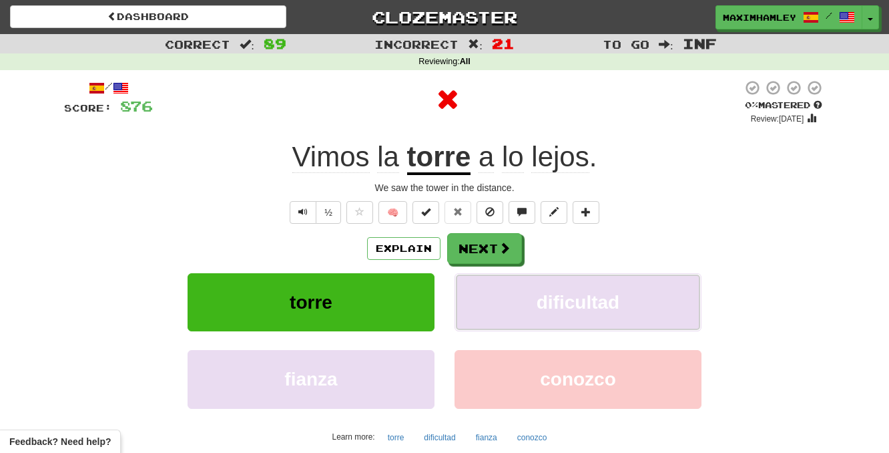
click at [462, 279] on button "dificultad" at bounding box center [578, 302] width 247 height 58
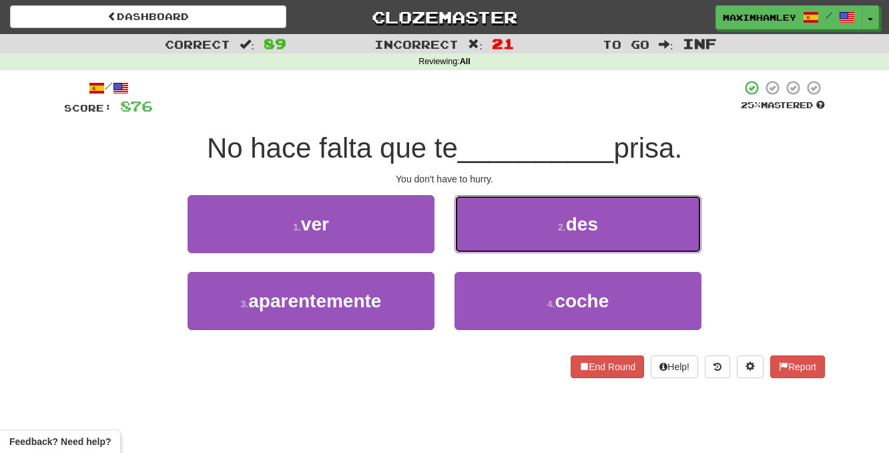
click at [470, 249] on button "2 . des" at bounding box center [578, 224] width 247 height 58
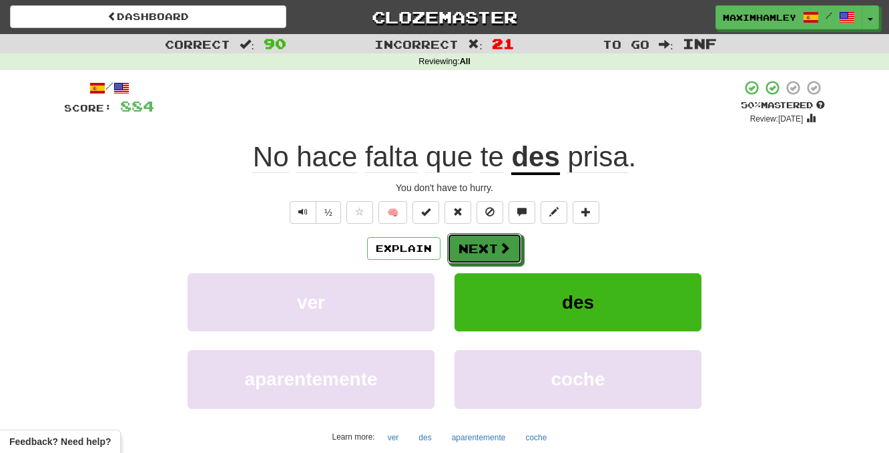
click at [499, 251] on span at bounding box center [505, 248] width 12 height 12
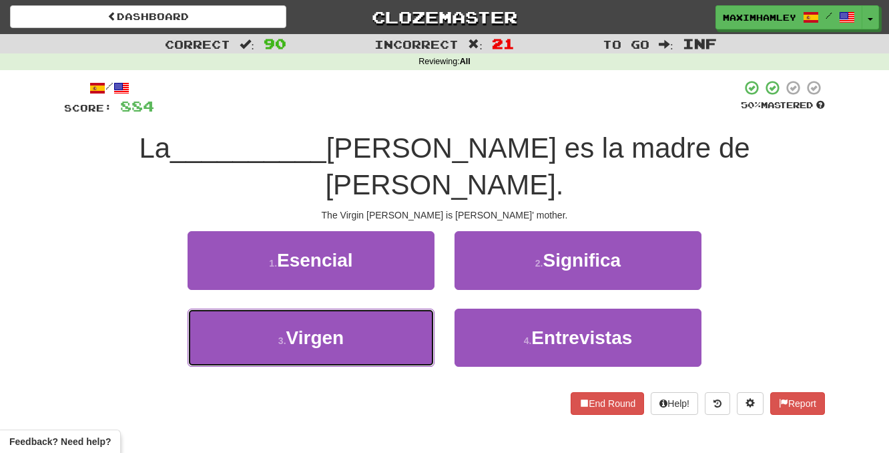
click at [399, 310] on button "3 . Virgen" at bounding box center [311, 337] width 247 height 58
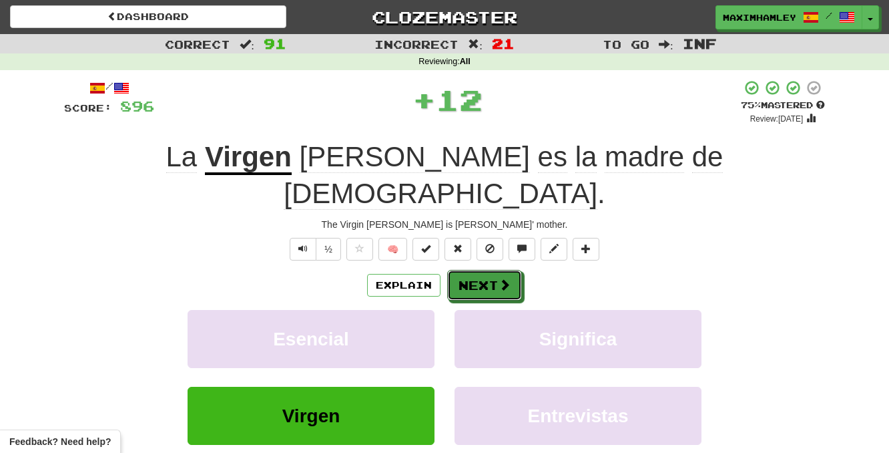
click at [492, 270] on button "Next" at bounding box center [484, 285] width 75 height 31
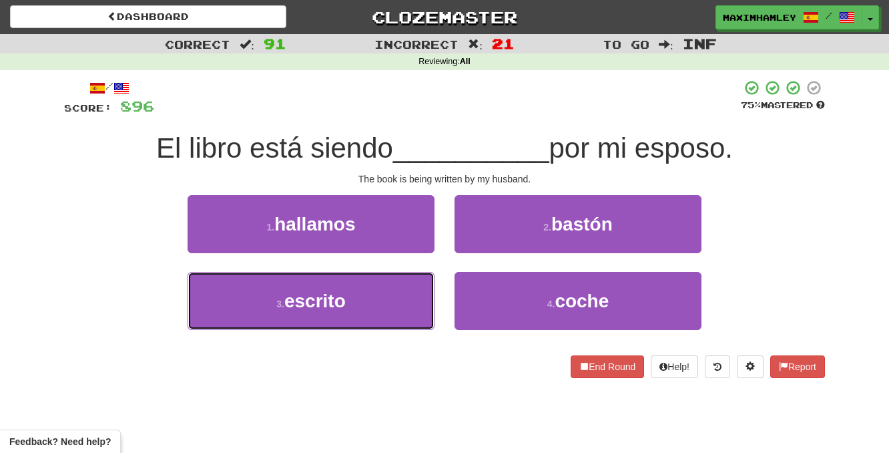
click at [392, 309] on button "3 . escrito" at bounding box center [311, 301] width 247 height 58
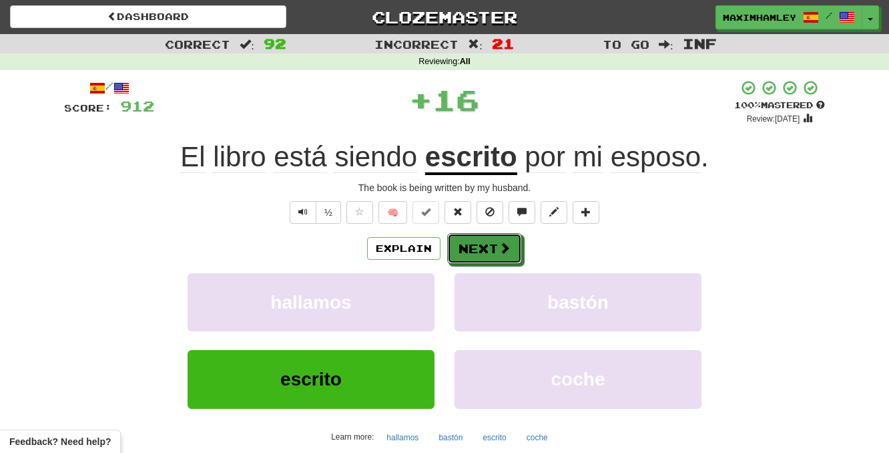
click at [454, 251] on button "Next" at bounding box center [484, 248] width 75 height 31
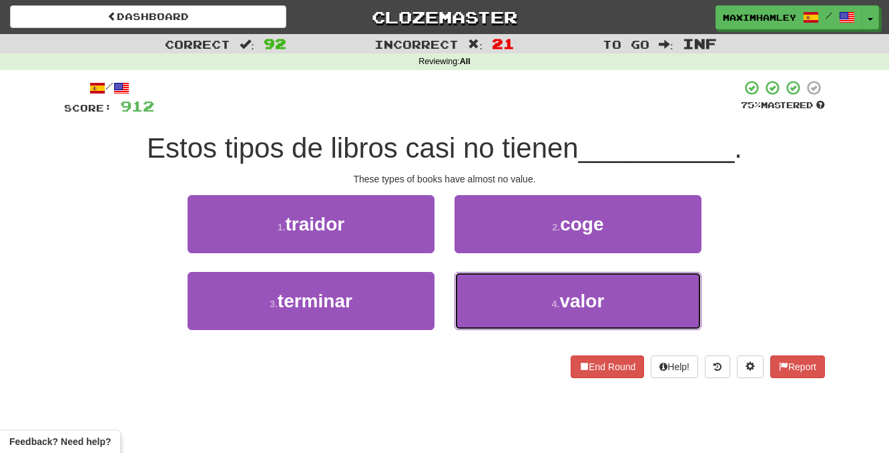
click at [506, 290] on button "4 . valor" at bounding box center [578, 301] width 247 height 58
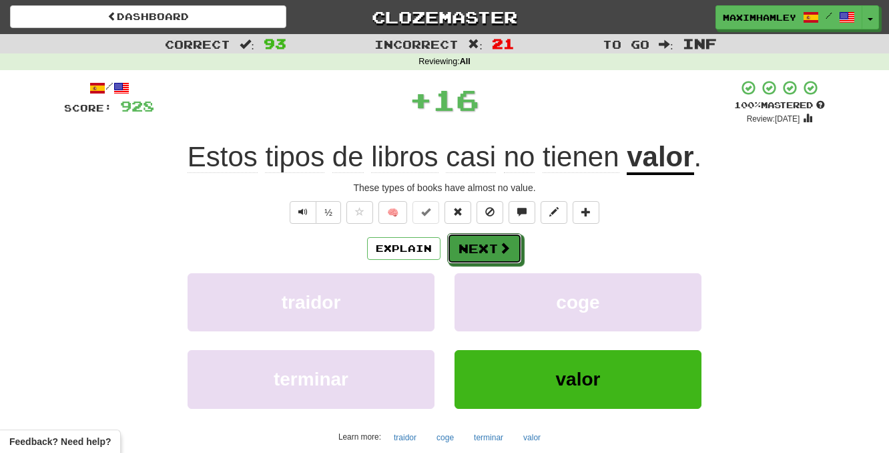
click at [499, 237] on button "Next" at bounding box center [484, 248] width 75 height 31
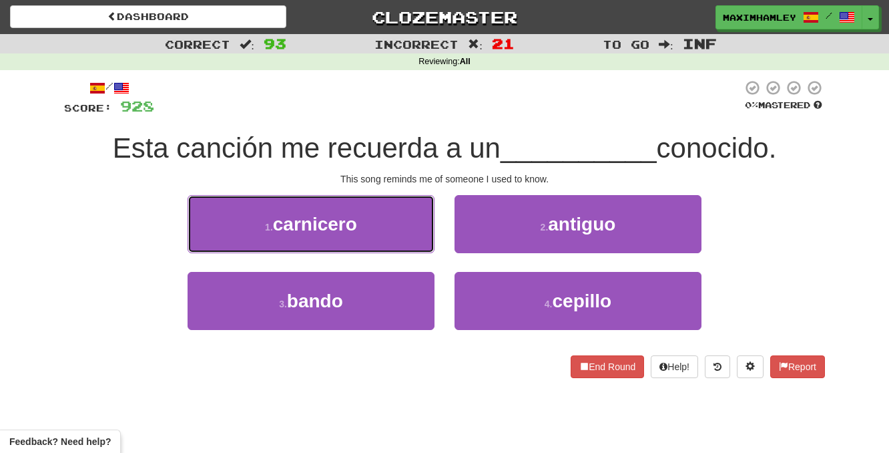
click at [377, 248] on button "1 . carnicero" at bounding box center [311, 224] width 247 height 58
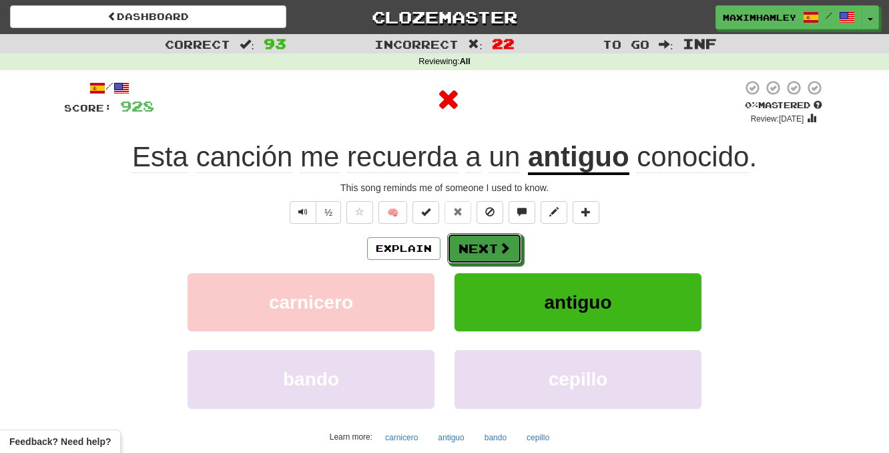
click at [479, 253] on button "Next" at bounding box center [484, 248] width 75 height 31
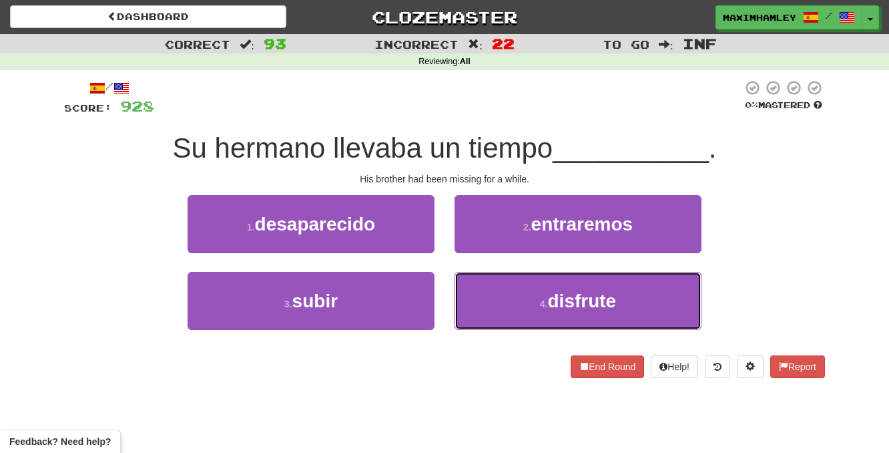
click at [526, 300] on button "4 . disfrute" at bounding box center [578, 301] width 247 height 58
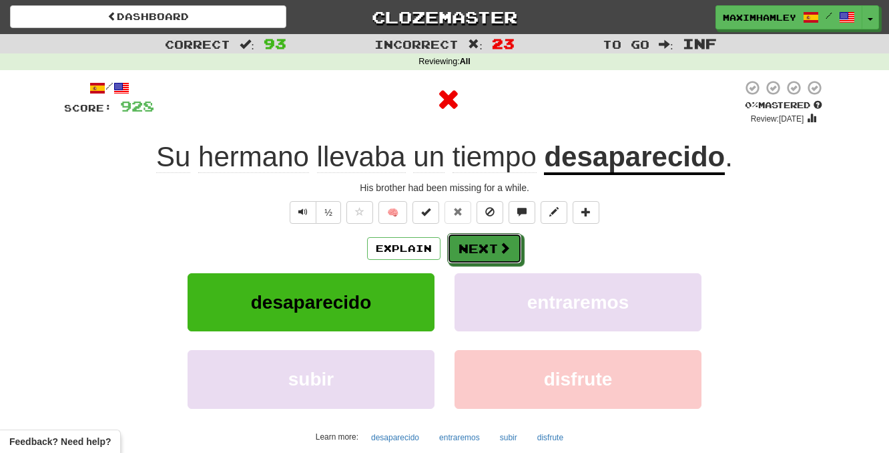
click at [490, 257] on button "Next" at bounding box center [484, 248] width 75 height 31
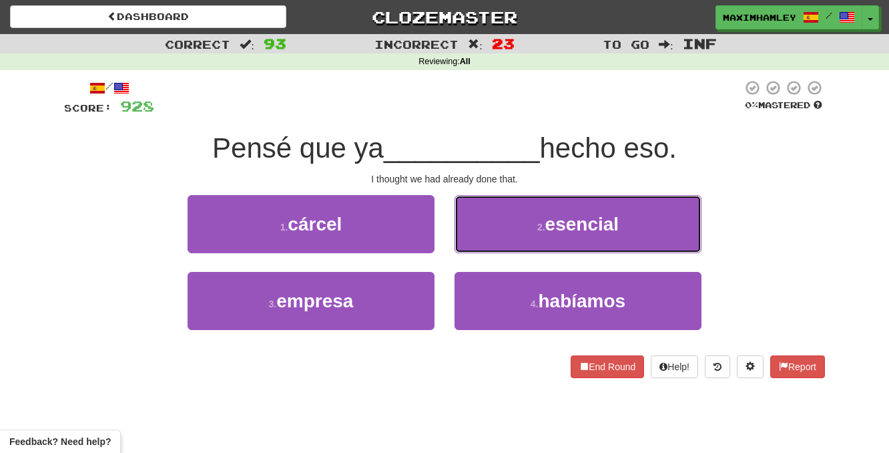
click at [499, 249] on button "2 . esencial" at bounding box center [578, 224] width 247 height 58
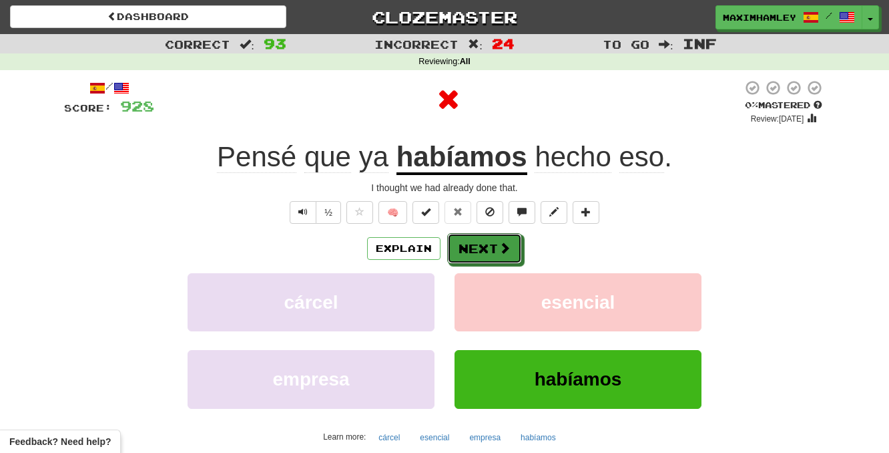
click at [488, 258] on button "Next" at bounding box center [484, 248] width 75 height 31
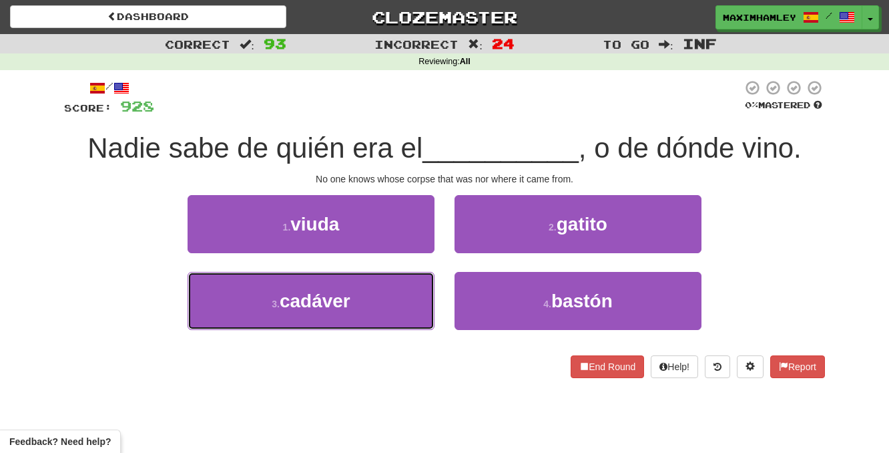
click at [397, 301] on button "3 . cadáver" at bounding box center [311, 301] width 247 height 58
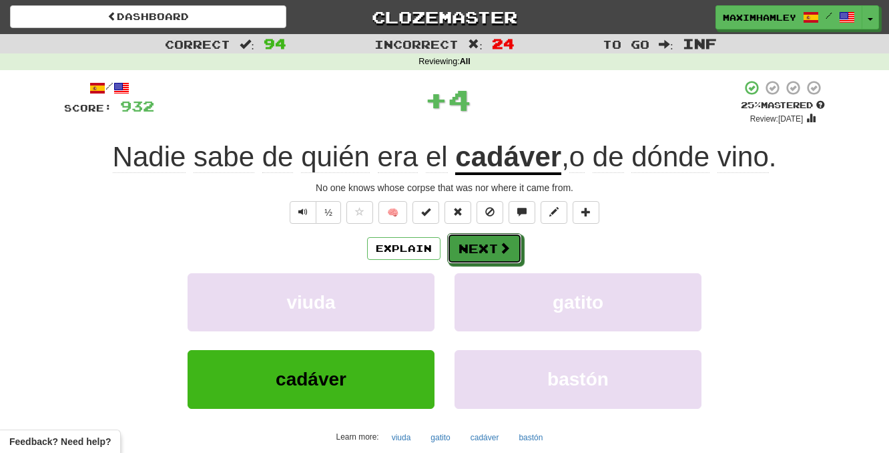
click at [493, 257] on button "Next" at bounding box center [484, 248] width 75 height 31
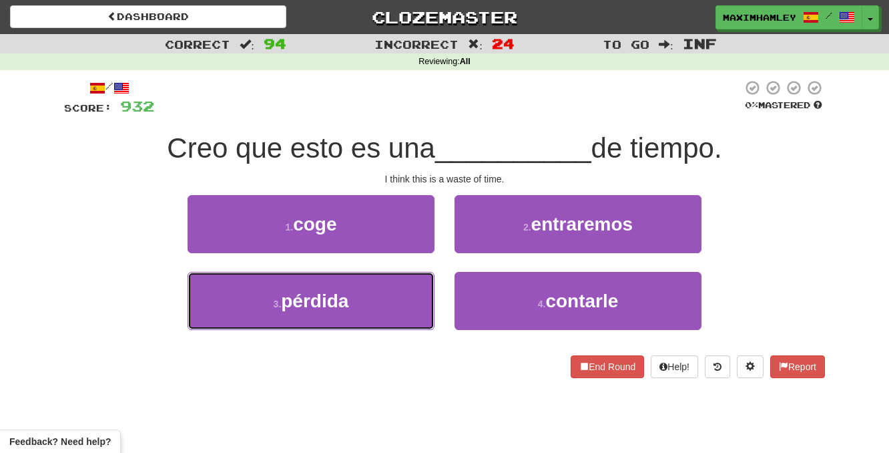
click at [399, 305] on button "3 . pérdida" at bounding box center [311, 301] width 247 height 58
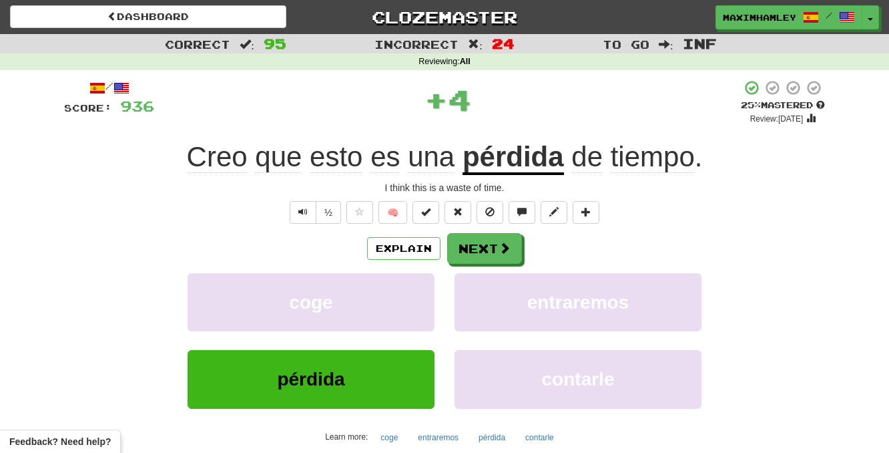
click at [481, 265] on div "Explain Next coge entraremos pérdida contarle Learn more: coge entraremos pérdi…" at bounding box center [444, 340] width 761 height 214
click at [487, 259] on button "Next" at bounding box center [484, 248] width 75 height 31
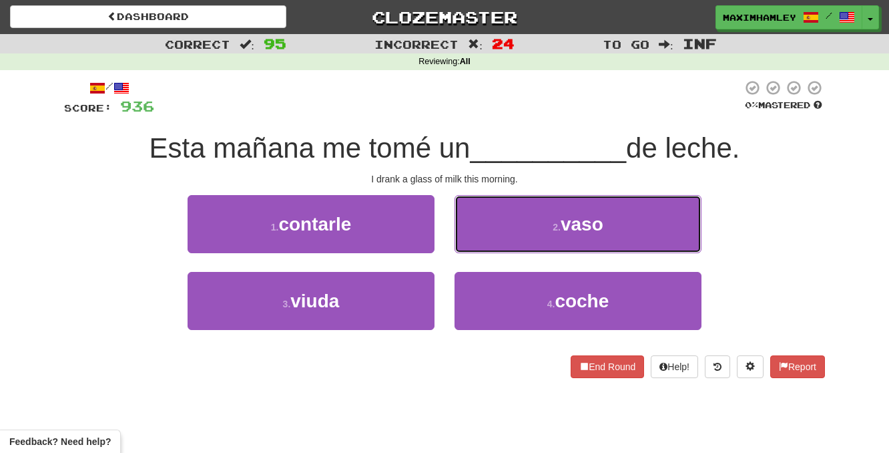
click at [510, 238] on button "2 . vaso" at bounding box center [578, 224] width 247 height 58
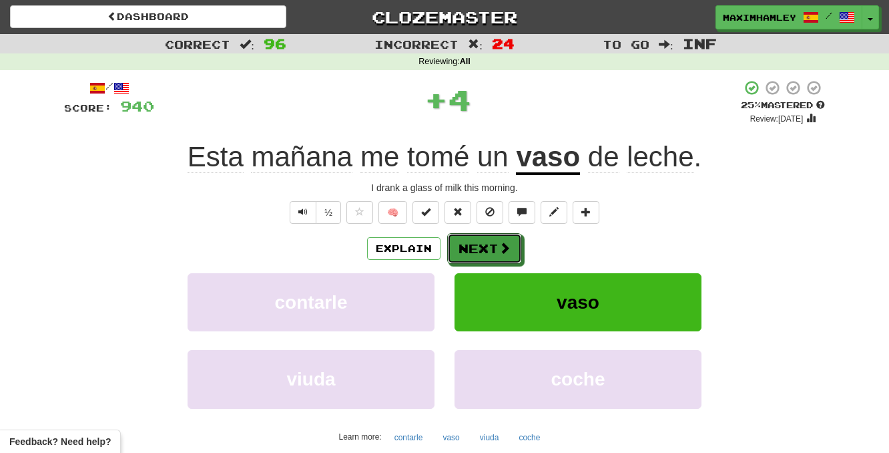
click at [498, 260] on button "Next" at bounding box center [484, 248] width 75 height 31
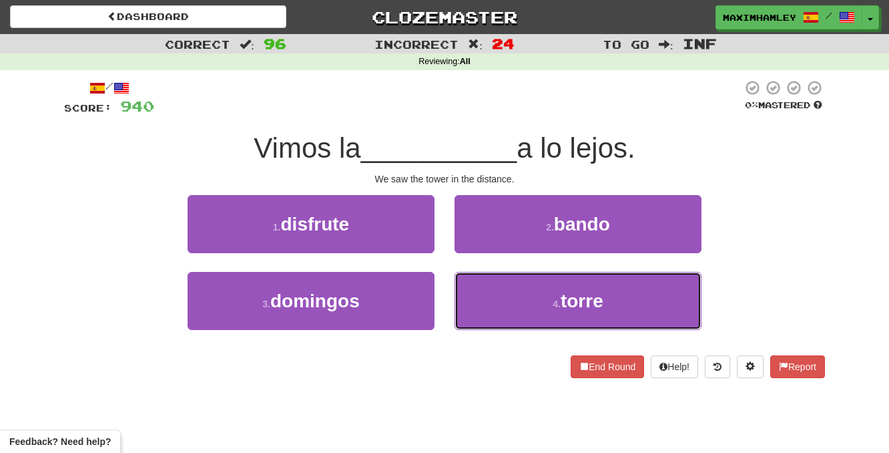
click at [536, 294] on button "4 . torre" at bounding box center [578, 301] width 247 height 58
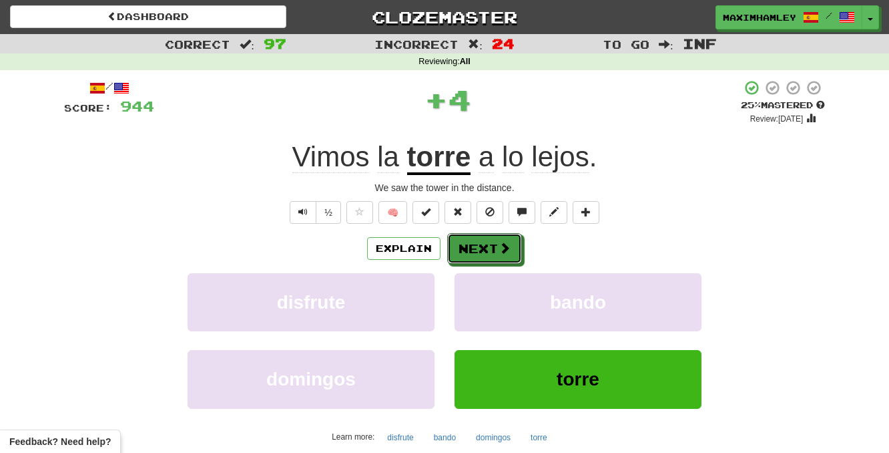
click at [475, 254] on button "Next" at bounding box center [484, 248] width 75 height 31
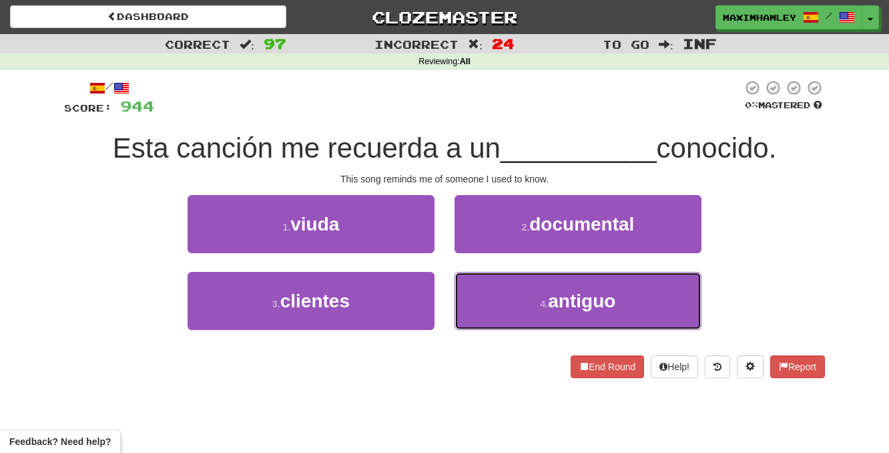
click at [499, 288] on button "4 . antiguo" at bounding box center [578, 301] width 247 height 58
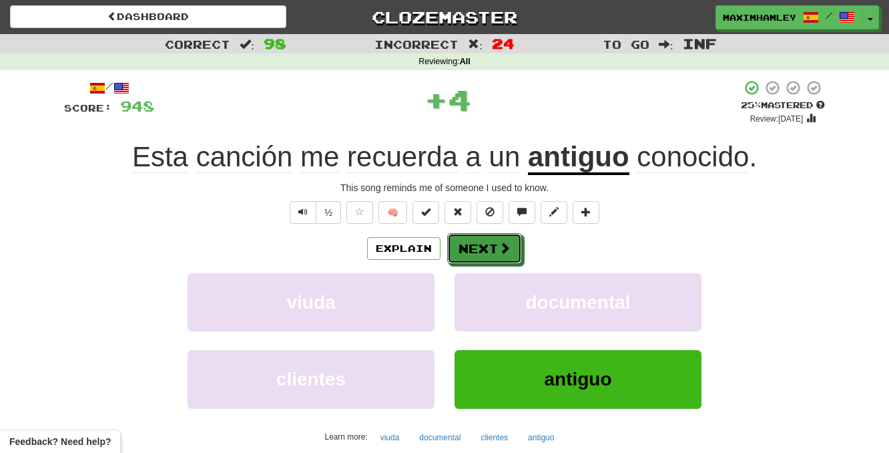
click at [495, 256] on button "Next" at bounding box center [484, 248] width 75 height 31
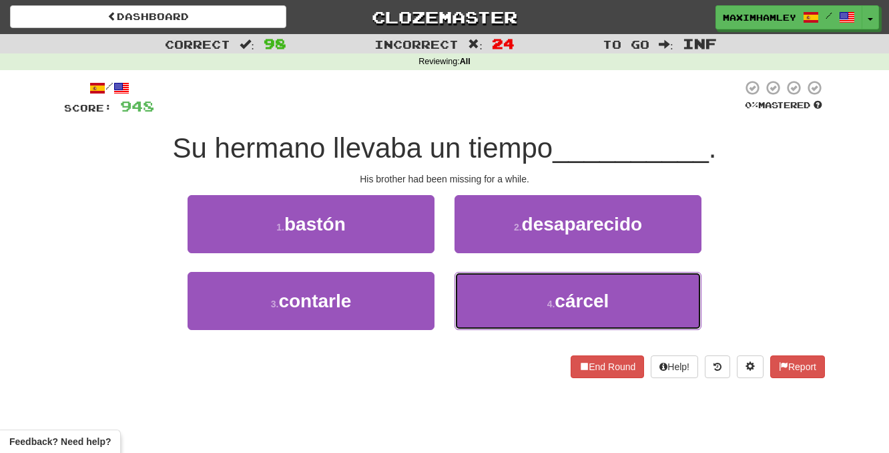
click at [532, 307] on button "4 . cárcel" at bounding box center [578, 301] width 247 height 58
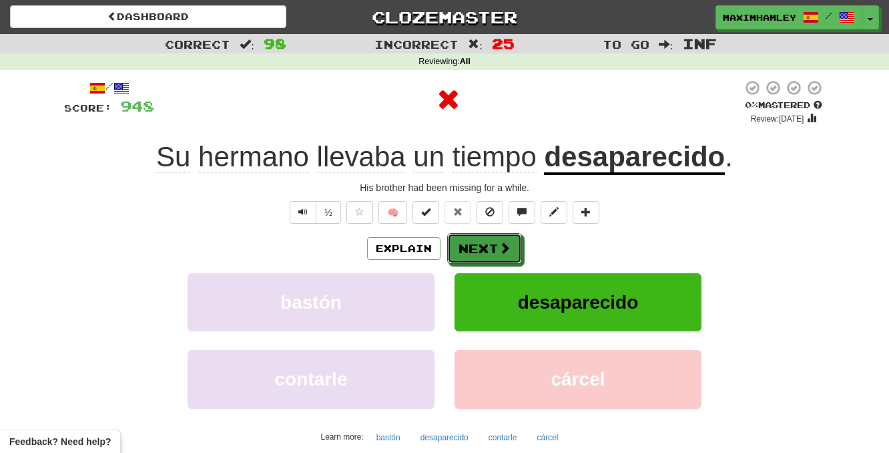
click at [497, 250] on button "Next" at bounding box center [484, 248] width 75 height 31
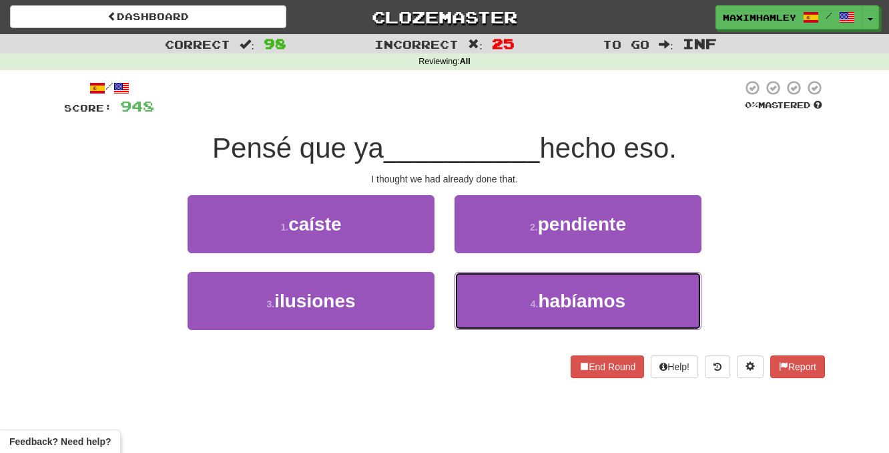
click at [495, 304] on button "4 . habíamos" at bounding box center [578, 301] width 247 height 58
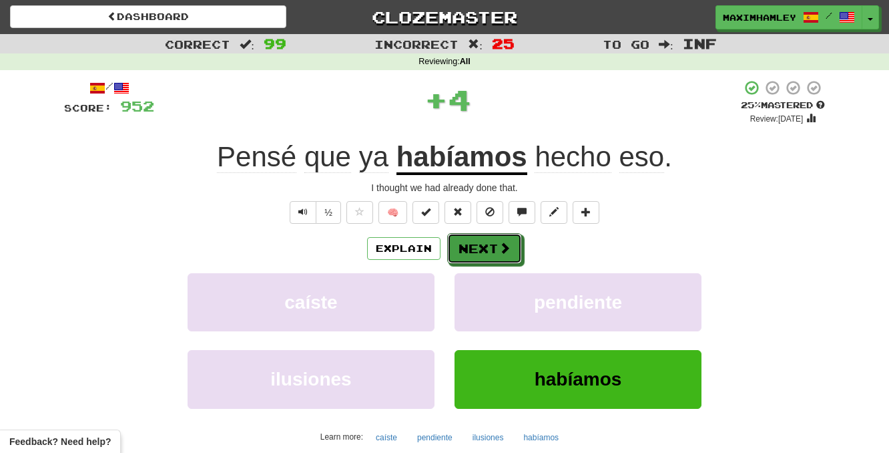
click at [515, 256] on button "Next" at bounding box center [484, 248] width 75 height 31
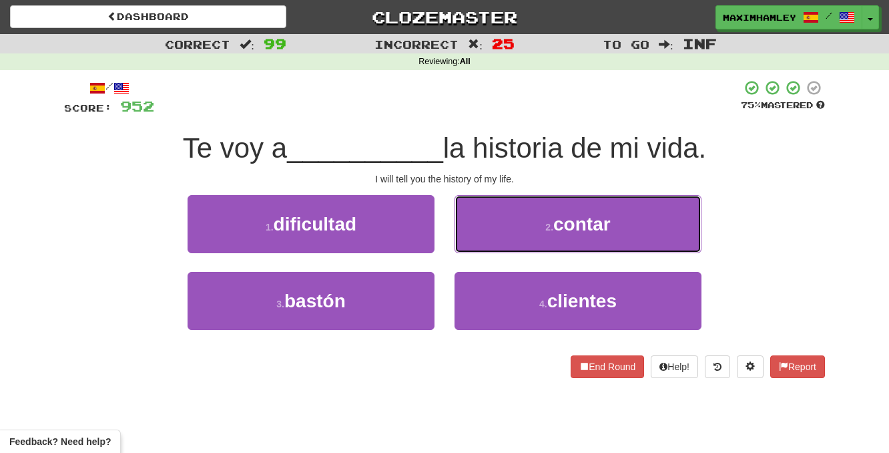
click at [527, 221] on button "2 . contar" at bounding box center [578, 224] width 247 height 58
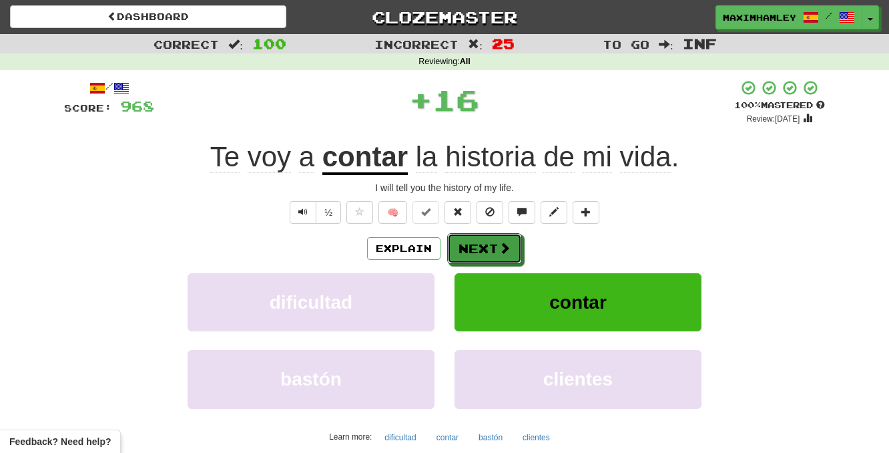
click at [488, 249] on button "Next" at bounding box center [484, 248] width 75 height 31
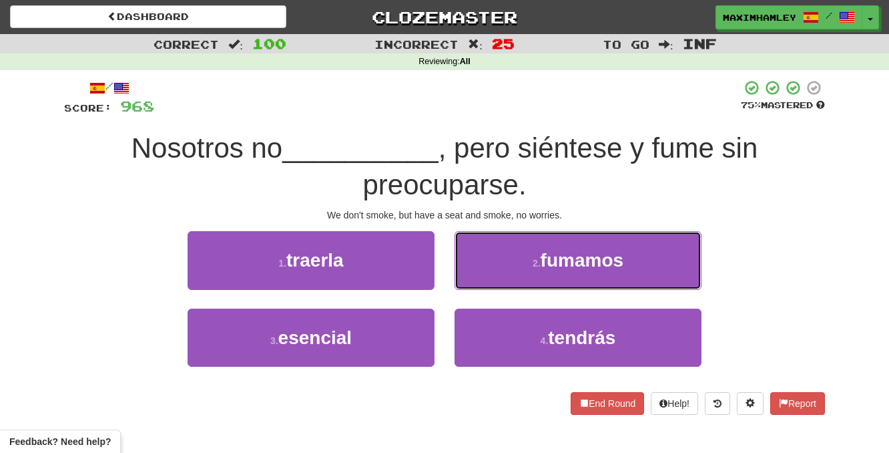
click at [514, 274] on button "2 . fumamos" at bounding box center [578, 260] width 247 height 58
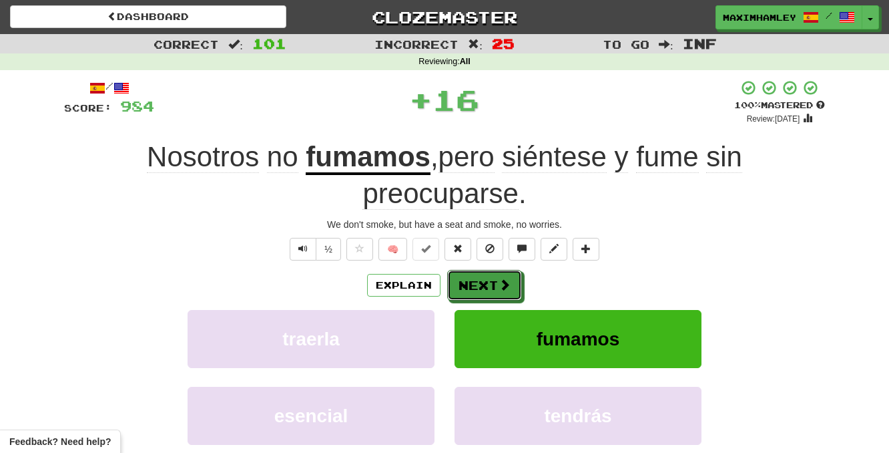
click at [497, 283] on button "Next" at bounding box center [484, 285] width 75 height 31
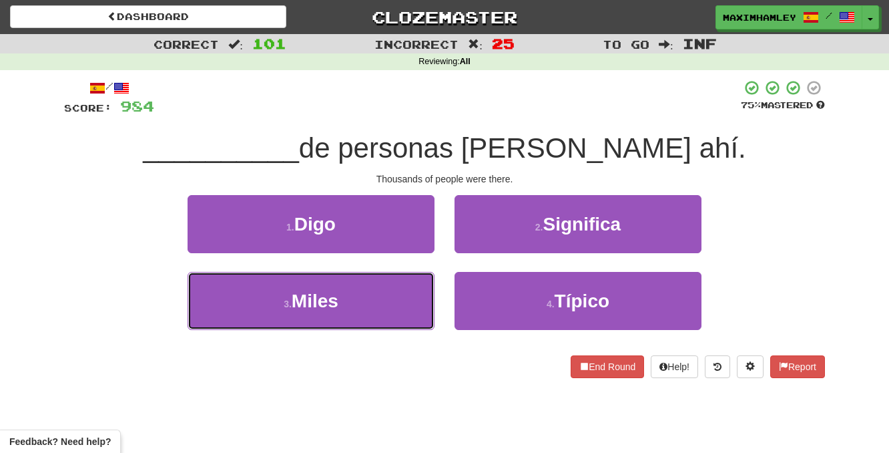
click at [389, 293] on button "3 . Miles" at bounding box center [311, 301] width 247 height 58
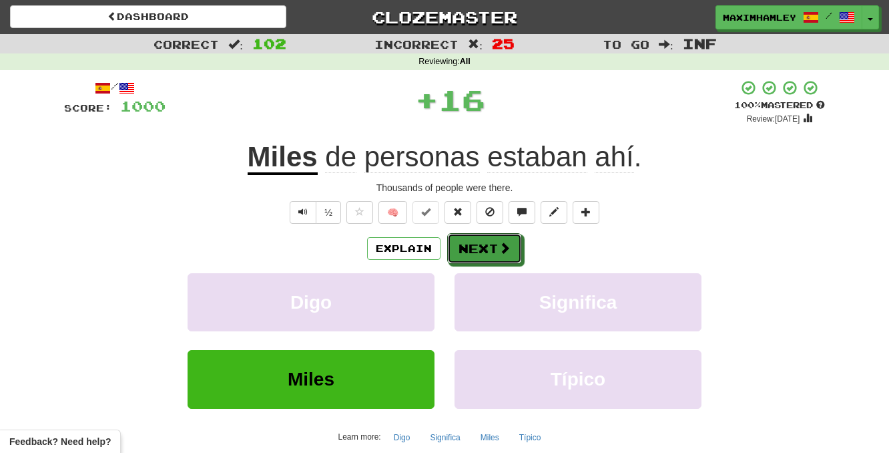
click at [471, 250] on button "Next" at bounding box center [484, 248] width 75 height 31
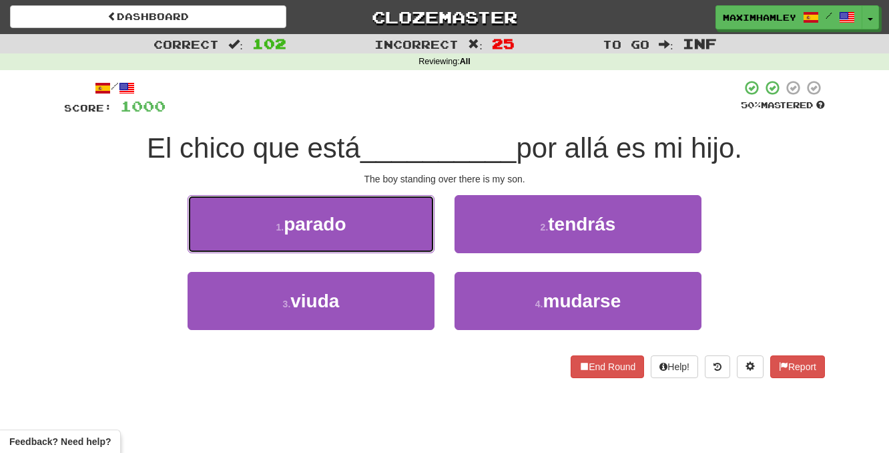
click at [385, 231] on button "1 . parado" at bounding box center [311, 224] width 247 height 58
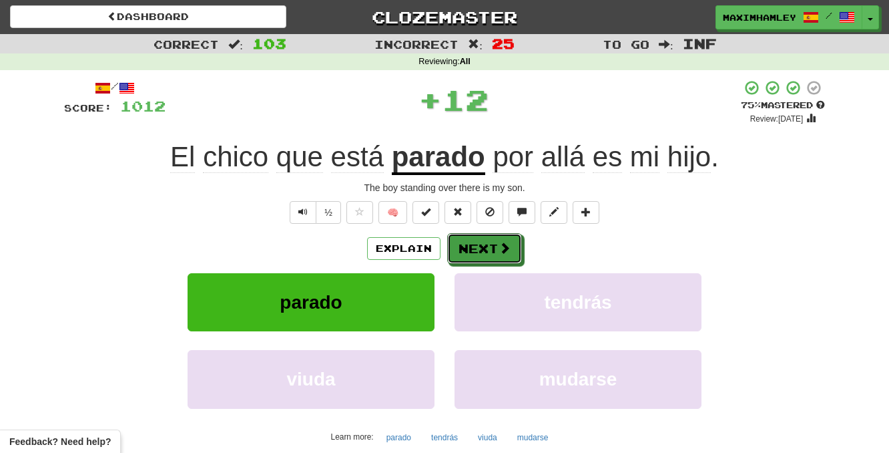
click at [491, 250] on button "Next" at bounding box center [484, 248] width 75 height 31
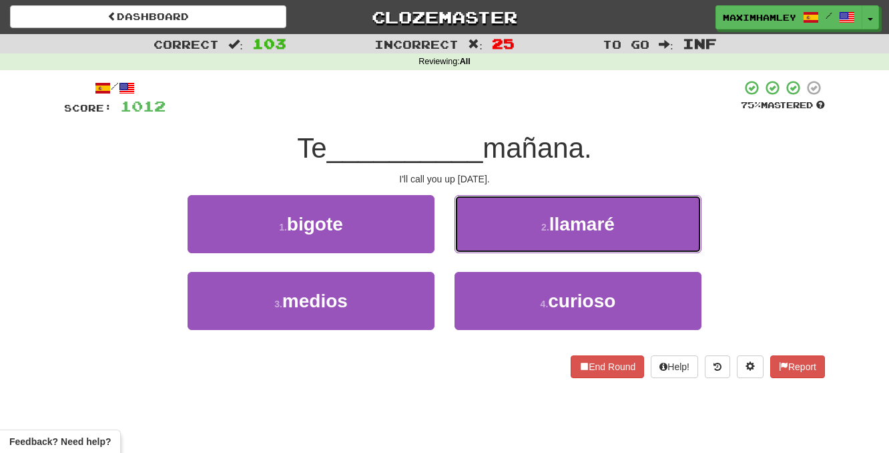
click at [534, 234] on button "2 . llamaré" at bounding box center [578, 224] width 247 height 58
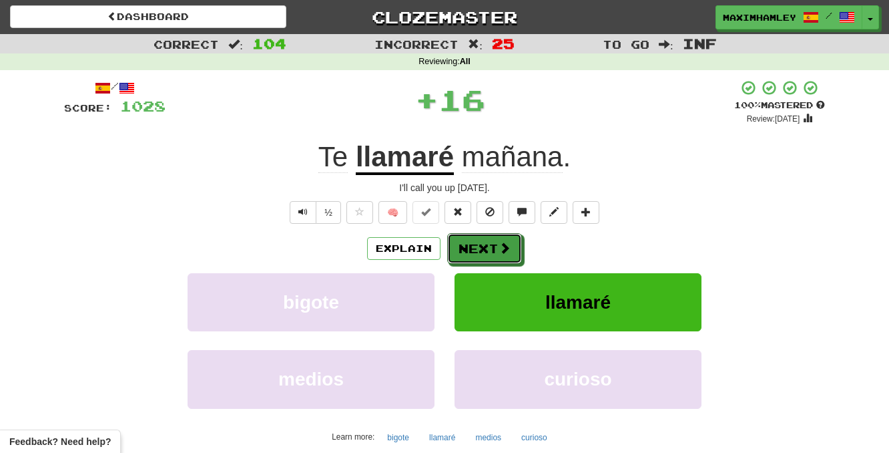
click at [516, 244] on button "Next" at bounding box center [484, 248] width 75 height 31
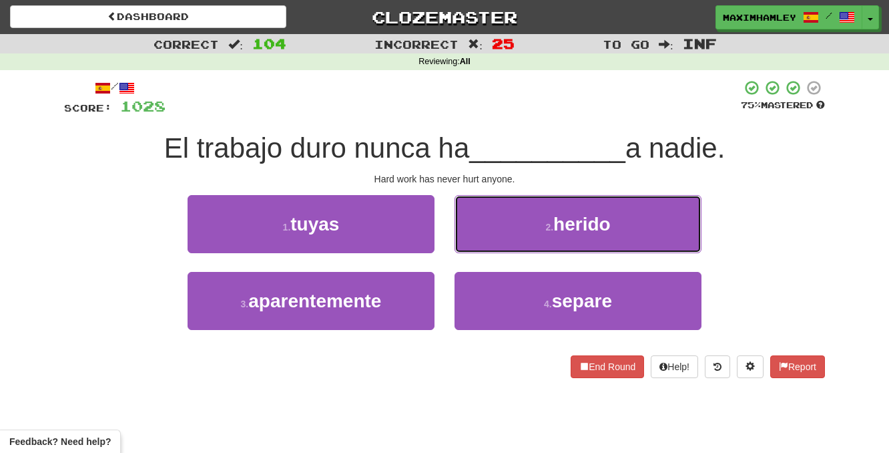
click at [521, 232] on button "2 . herido" at bounding box center [578, 224] width 247 height 58
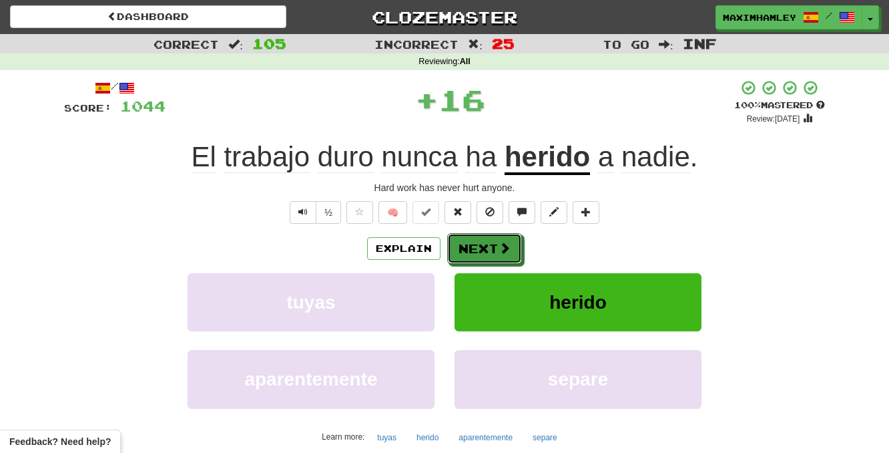
click at [485, 239] on button "Next" at bounding box center [484, 248] width 75 height 31
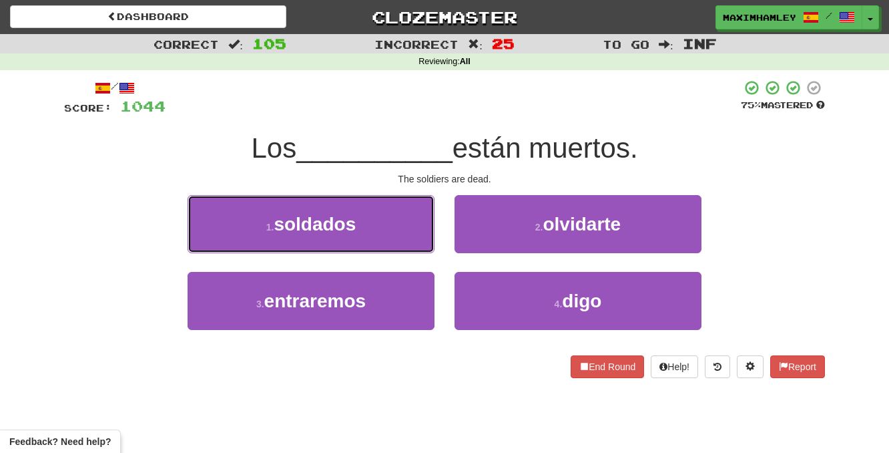
click at [397, 220] on button "1 . soldados" at bounding box center [311, 224] width 247 height 58
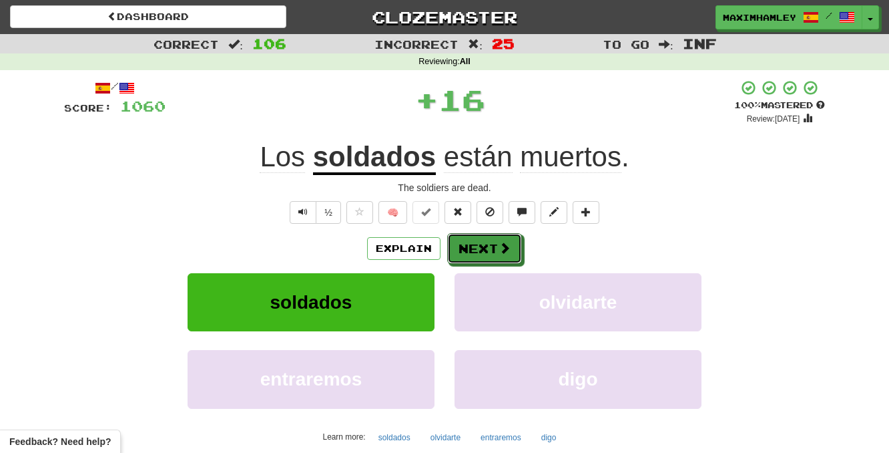
click at [505, 234] on button "Next" at bounding box center [484, 248] width 75 height 31
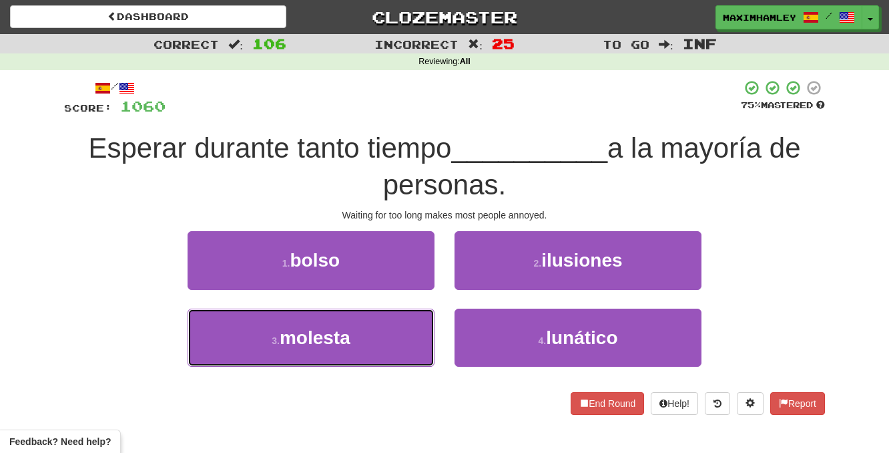
click at [370, 335] on button "3 . molesta" at bounding box center [311, 337] width 247 height 58
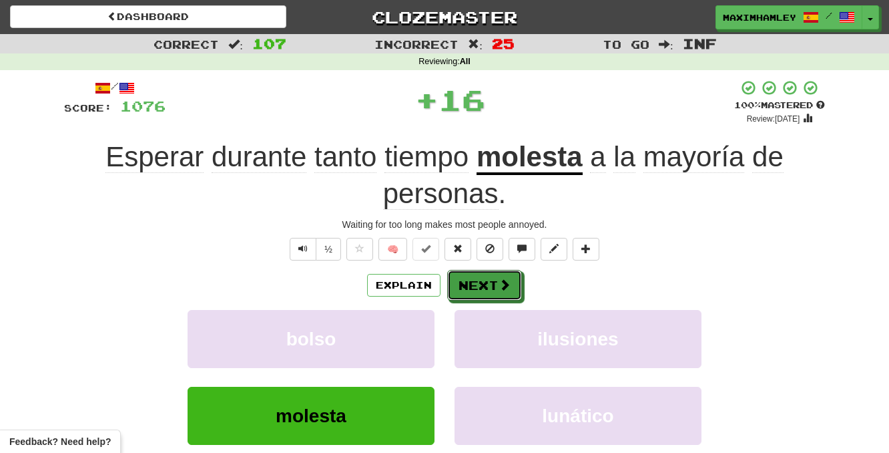
click at [494, 285] on button "Next" at bounding box center [484, 285] width 75 height 31
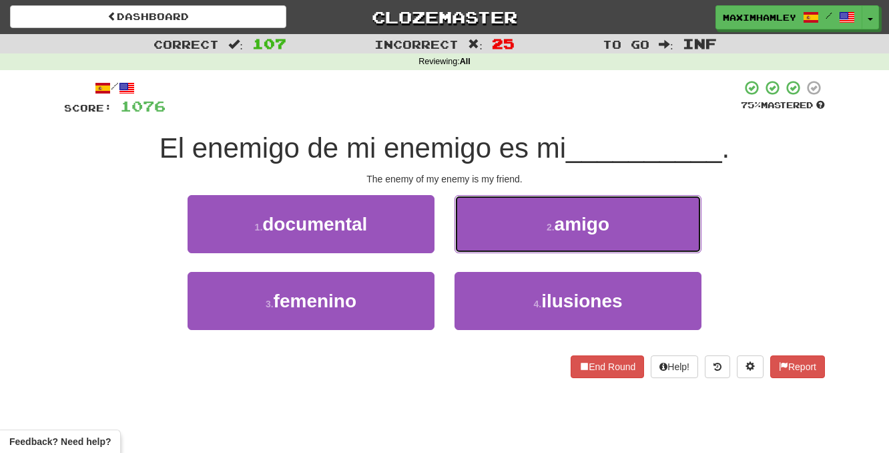
click at [501, 244] on button "2 . amigo" at bounding box center [578, 224] width 247 height 58
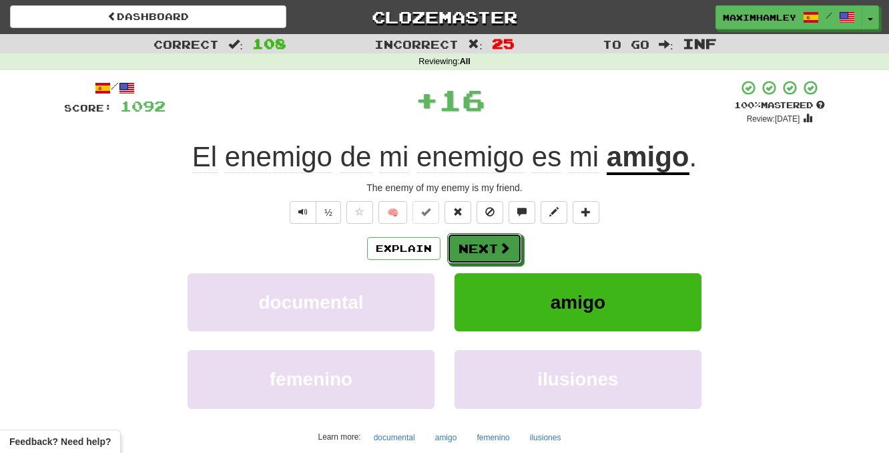
click at [500, 252] on span at bounding box center [505, 248] width 12 height 12
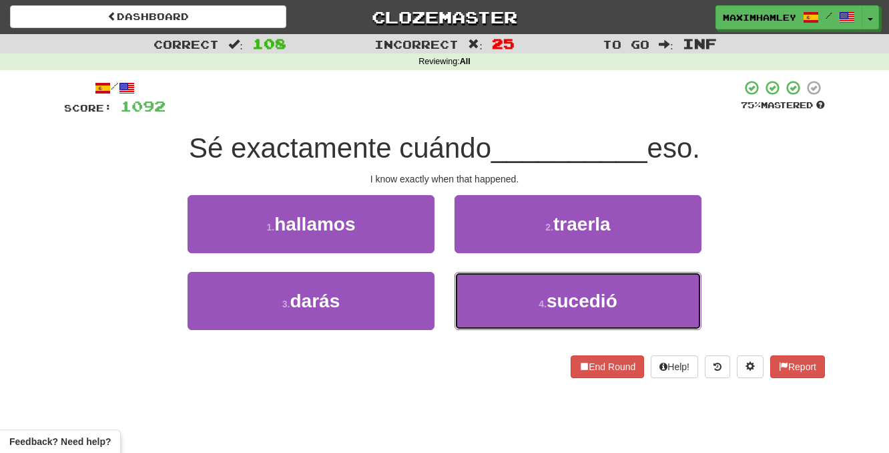
click at [493, 292] on button "4 . sucedió" at bounding box center [578, 301] width 247 height 58
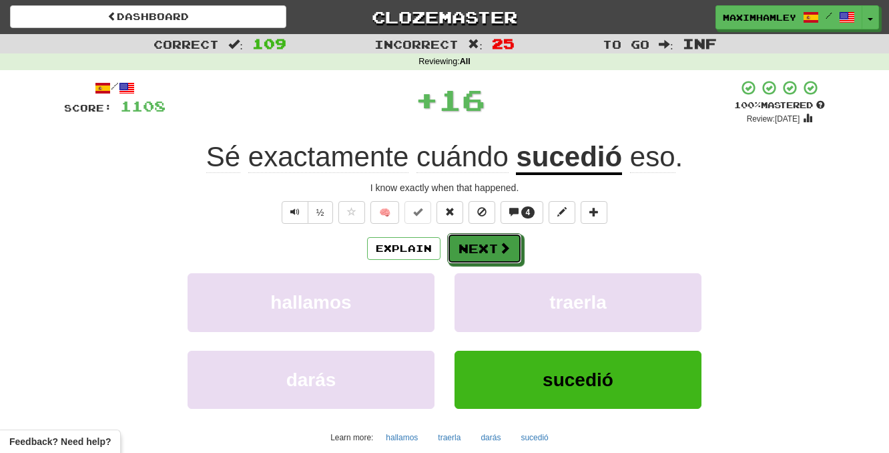
click at [469, 253] on button "Next" at bounding box center [484, 248] width 75 height 31
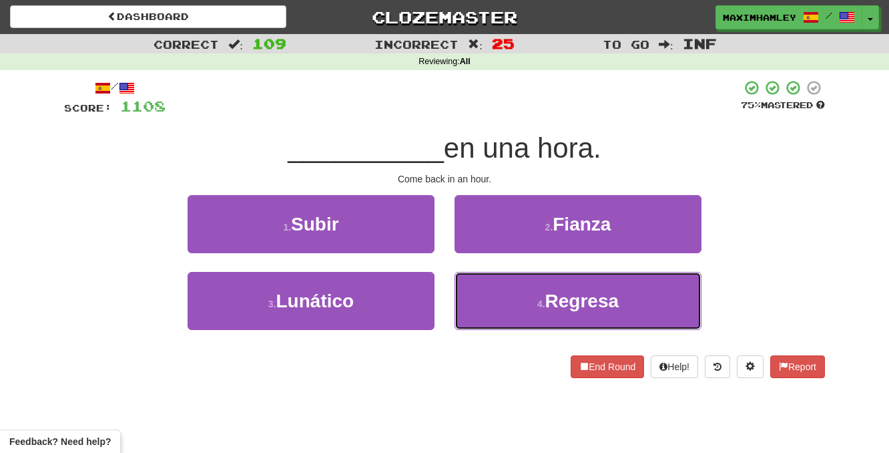
click at [505, 328] on button "4 . Regresa" at bounding box center [578, 301] width 247 height 58
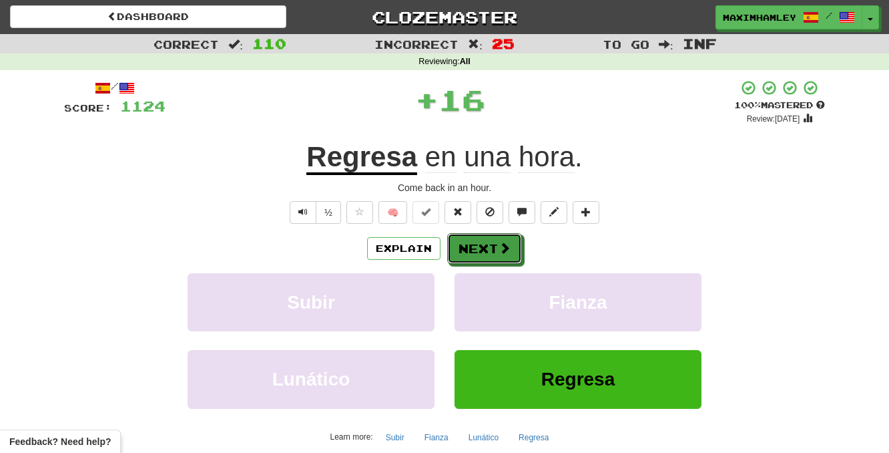
click at [511, 260] on button "Next" at bounding box center [484, 248] width 75 height 31
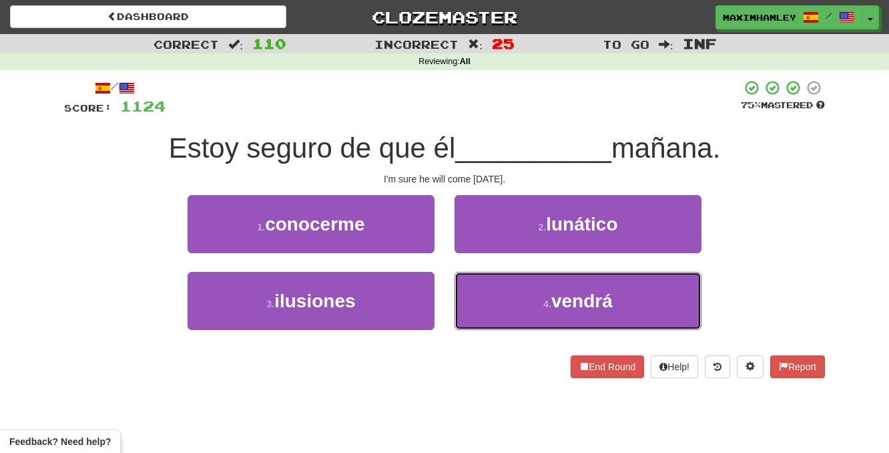
click at [498, 308] on button "4 . vendrá" at bounding box center [578, 301] width 247 height 58
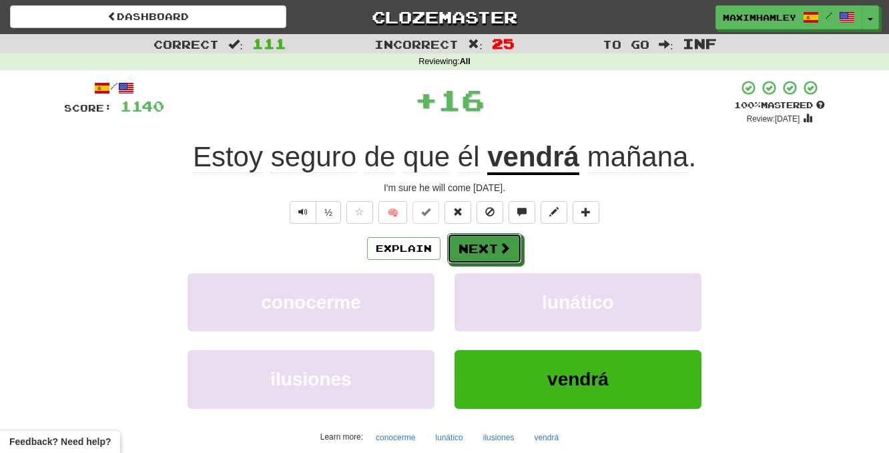
click at [483, 259] on button "Next" at bounding box center [484, 248] width 75 height 31
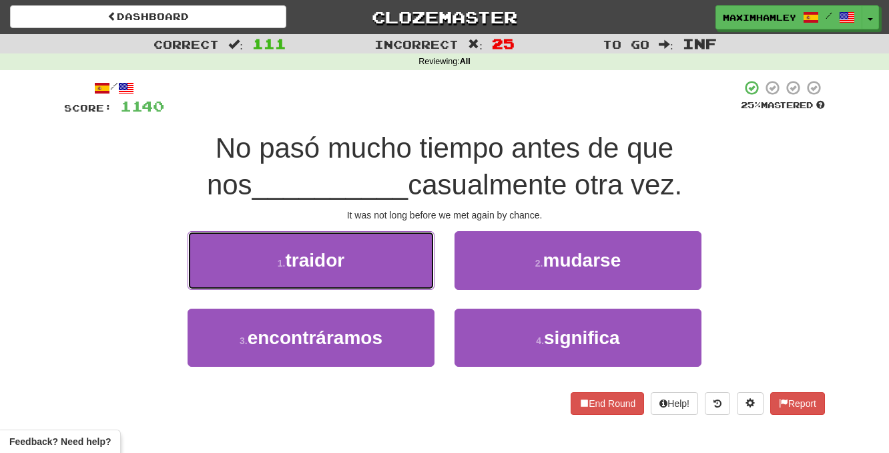
click at [405, 272] on button "1 . traidor" at bounding box center [311, 260] width 247 height 58
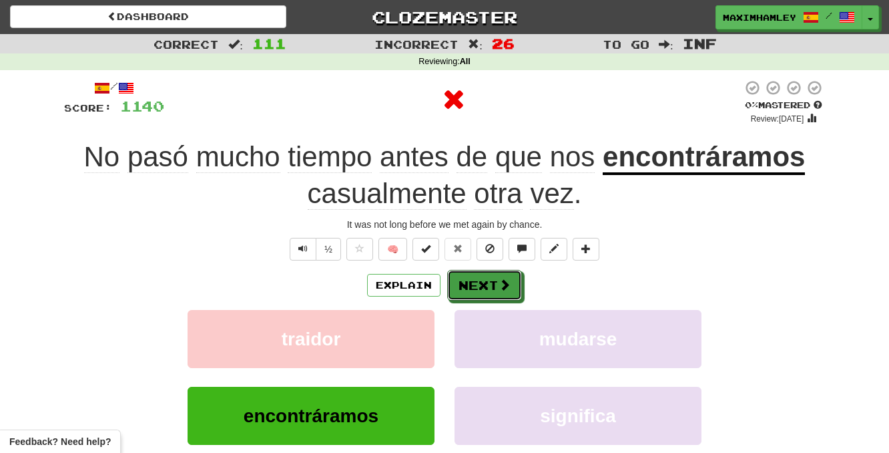
click at [457, 278] on button "Next" at bounding box center [484, 285] width 75 height 31
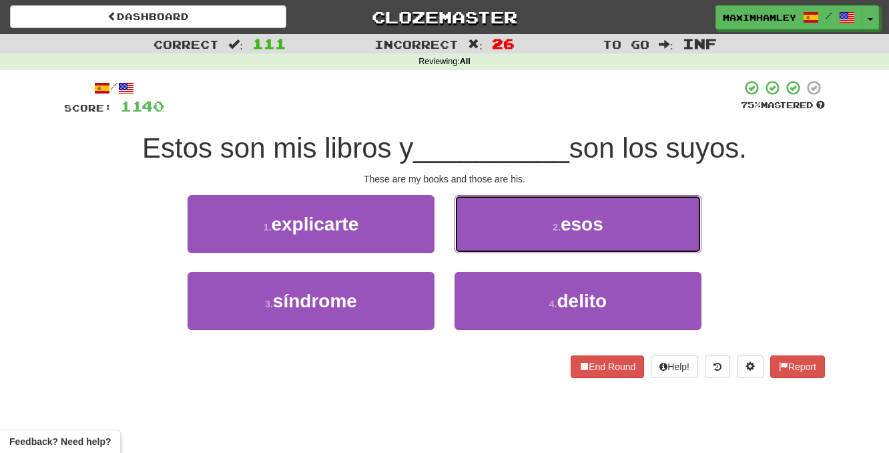
click at [489, 228] on button "2 . esos" at bounding box center [578, 224] width 247 height 58
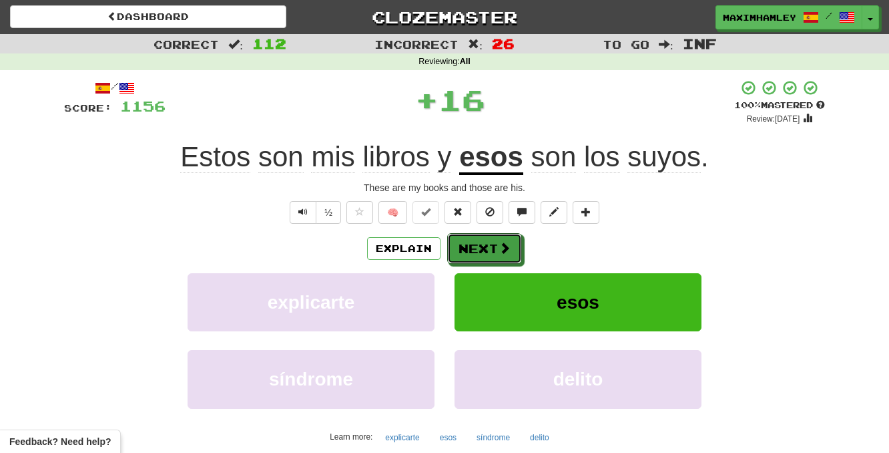
click at [481, 250] on button "Next" at bounding box center [484, 248] width 75 height 31
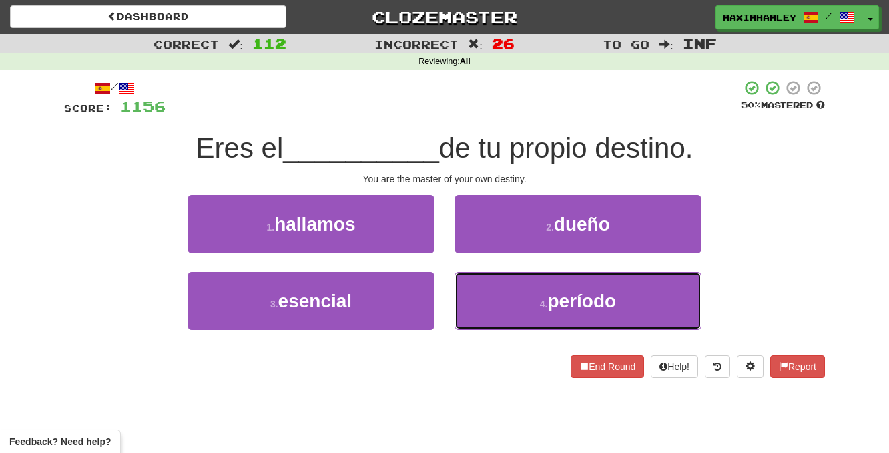
click at [493, 296] on button "4 . período" at bounding box center [578, 301] width 247 height 58
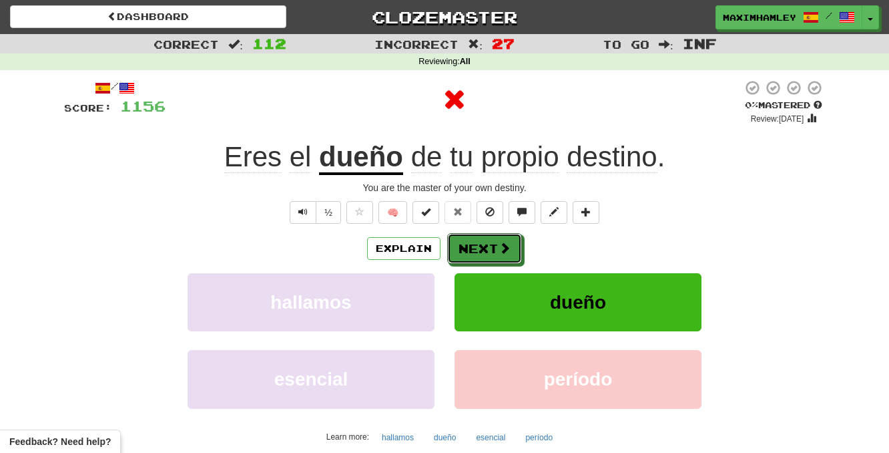
click at [462, 240] on button "Next" at bounding box center [484, 248] width 75 height 31
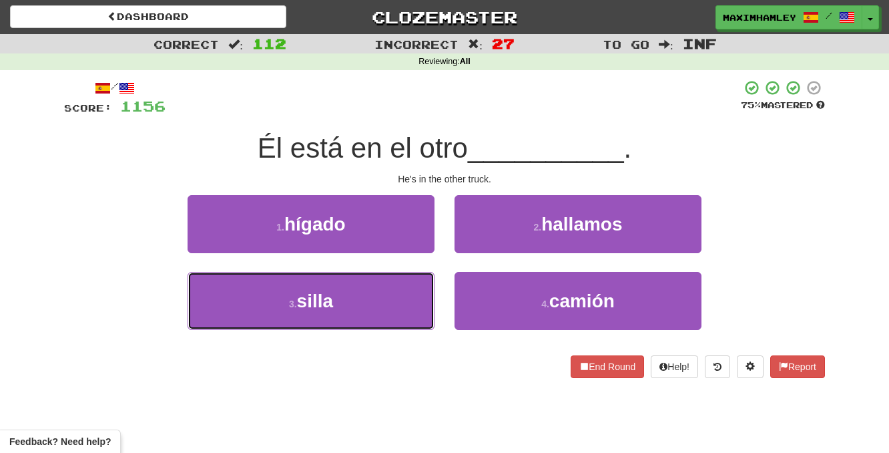
click at [413, 300] on button "3 . silla" at bounding box center [311, 301] width 247 height 58
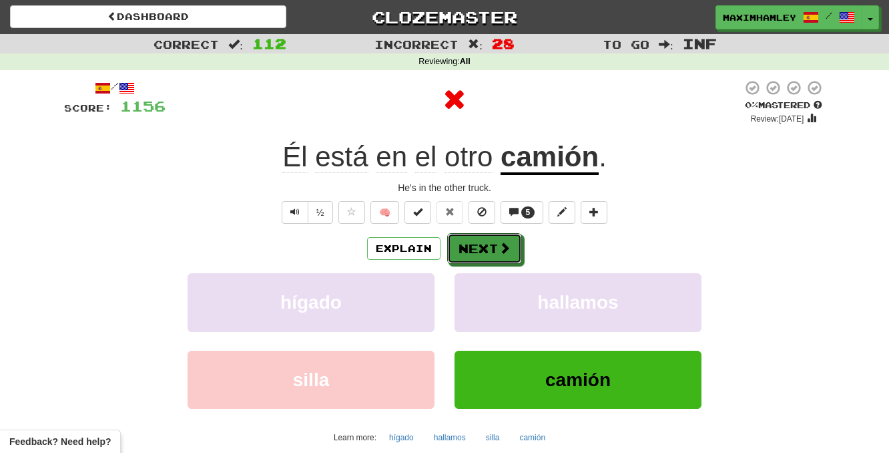
click at [494, 256] on button "Next" at bounding box center [484, 248] width 75 height 31
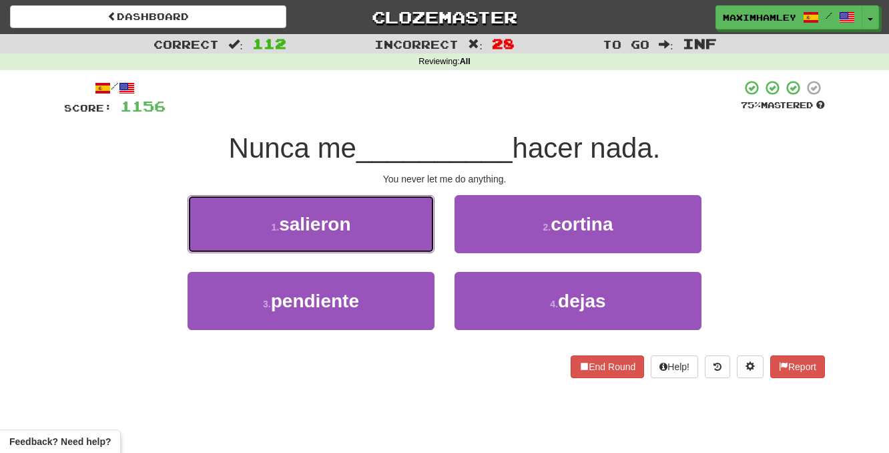
click at [429, 240] on button "1 . salieron" at bounding box center [311, 224] width 247 height 58
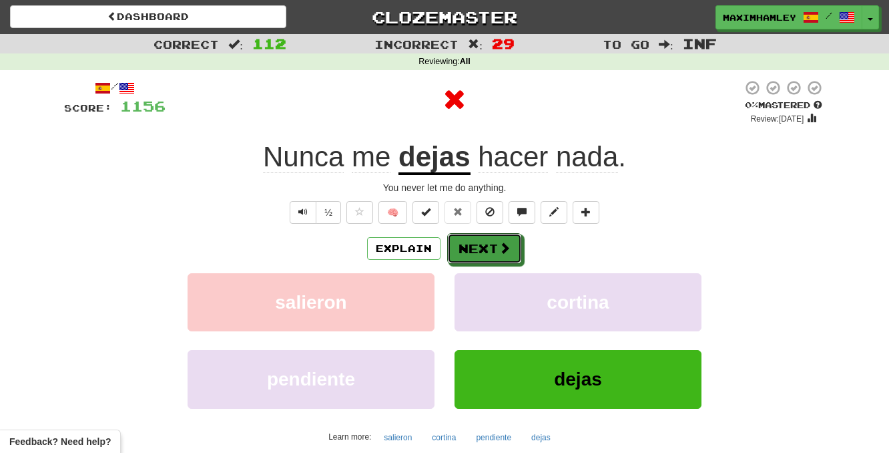
click at [507, 248] on span at bounding box center [505, 248] width 12 height 12
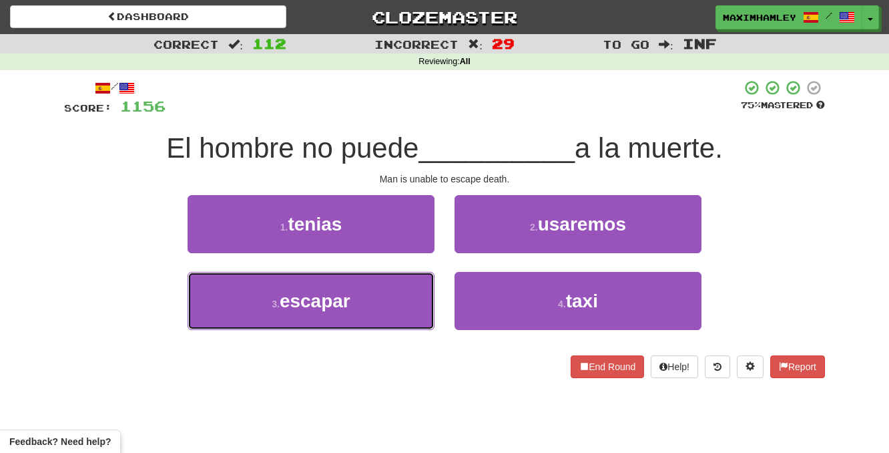
click at [386, 296] on button "3 . escapar" at bounding box center [311, 301] width 247 height 58
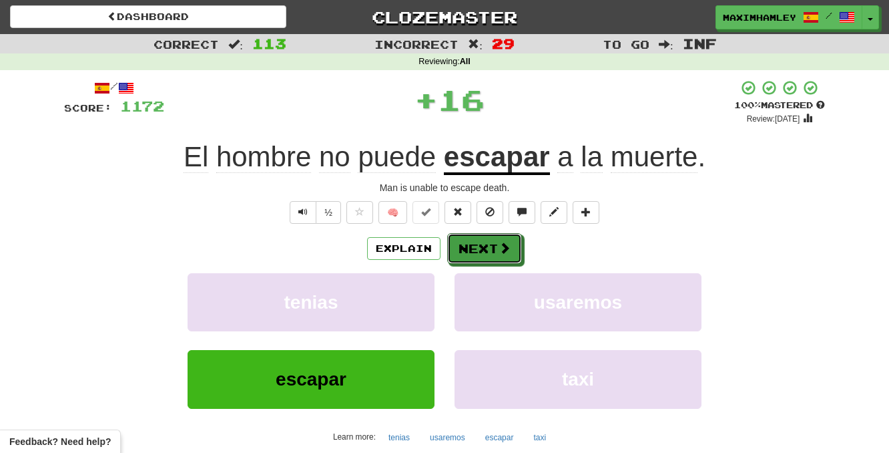
click at [496, 249] on button "Next" at bounding box center [484, 248] width 75 height 31
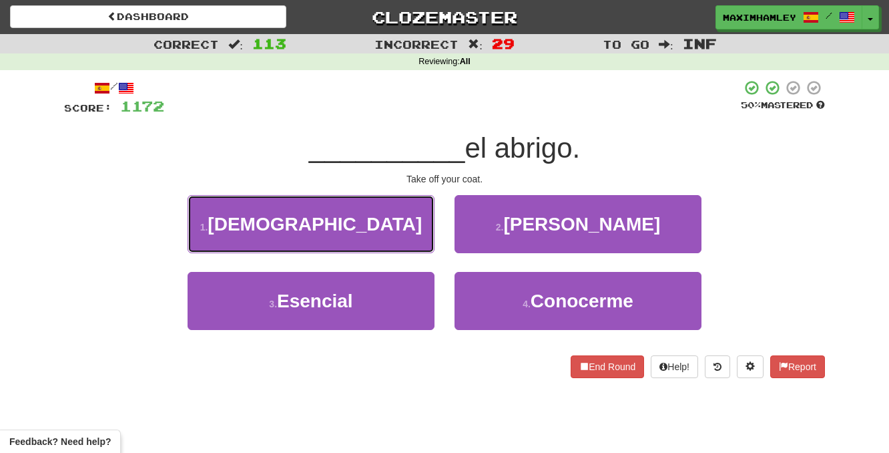
click at [403, 240] on button "1 . Quítate" at bounding box center [311, 224] width 247 height 58
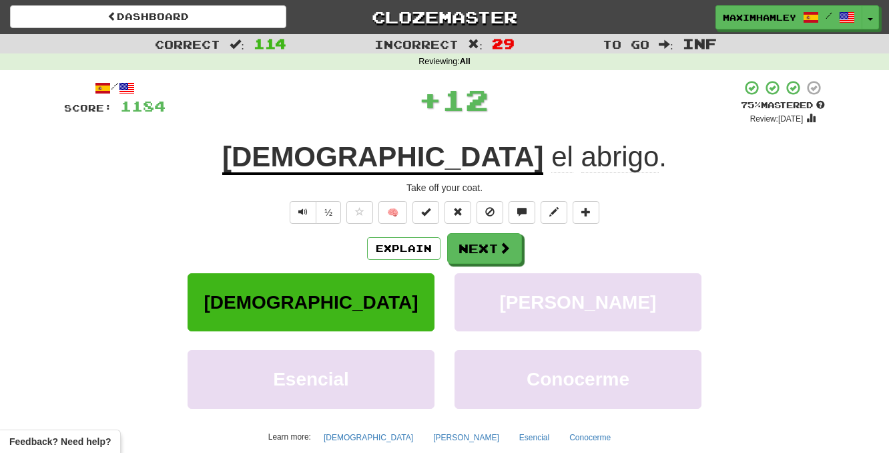
click at [445, 245] on div "Explain Next" at bounding box center [444, 248] width 761 height 31
click at [452, 248] on button "Next" at bounding box center [484, 248] width 75 height 31
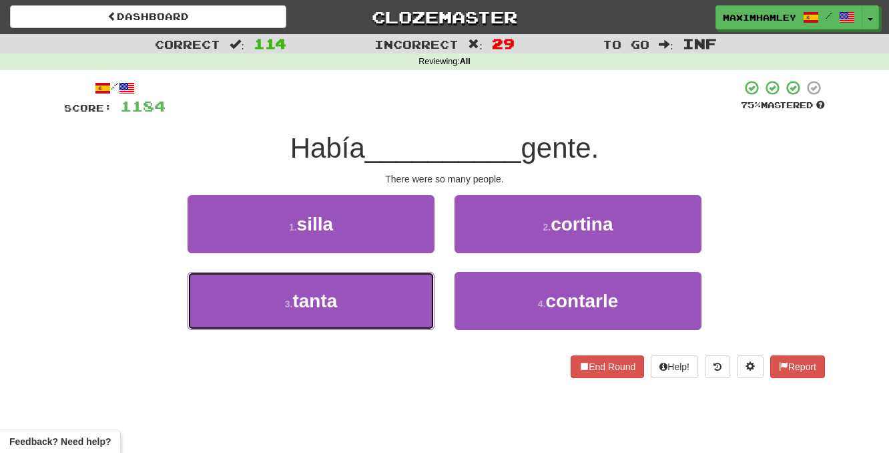
click at [403, 280] on button "3 . tanta" at bounding box center [311, 301] width 247 height 58
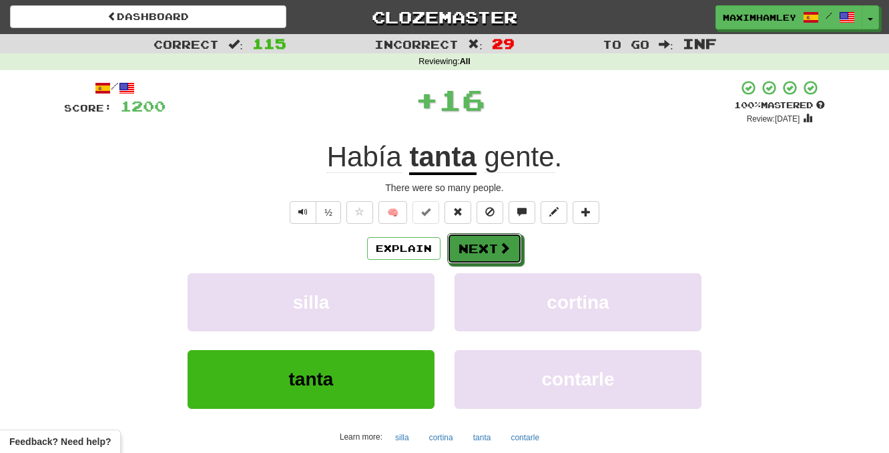
click at [477, 254] on button "Next" at bounding box center [484, 248] width 75 height 31
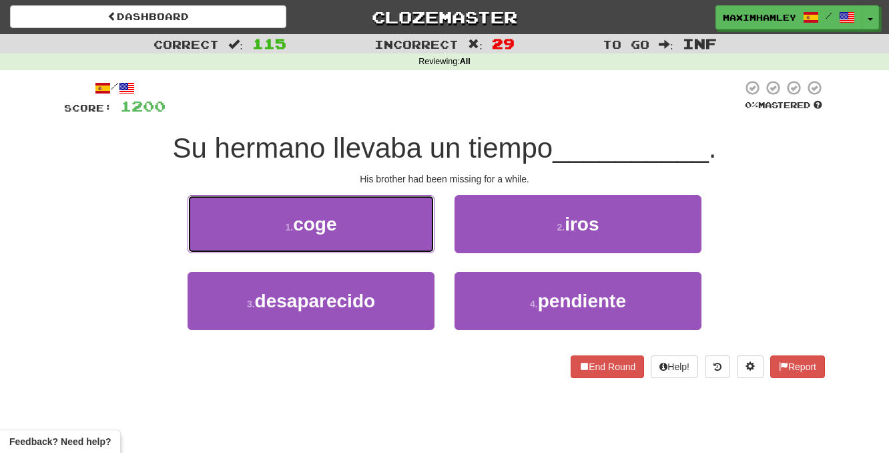
click at [408, 234] on button "1 . coge" at bounding box center [311, 224] width 247 height 58
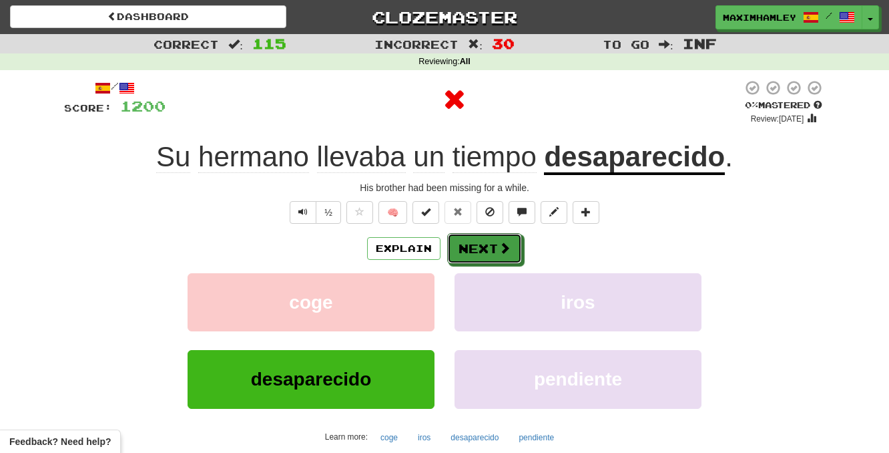
click at [491, 234] on button "Next" at bounding box center [484, 248] width 75 height 31
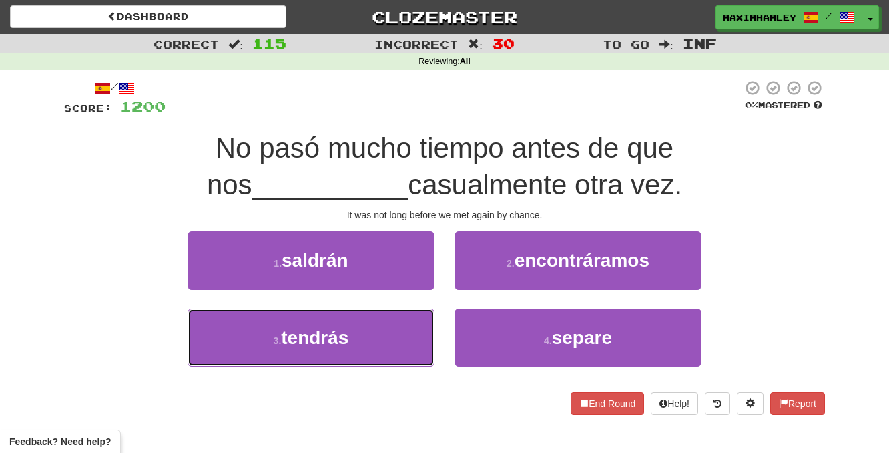
click at [371, 317] on button "3 . tendrás" at bounding box center [311, 337] width 247 height 58
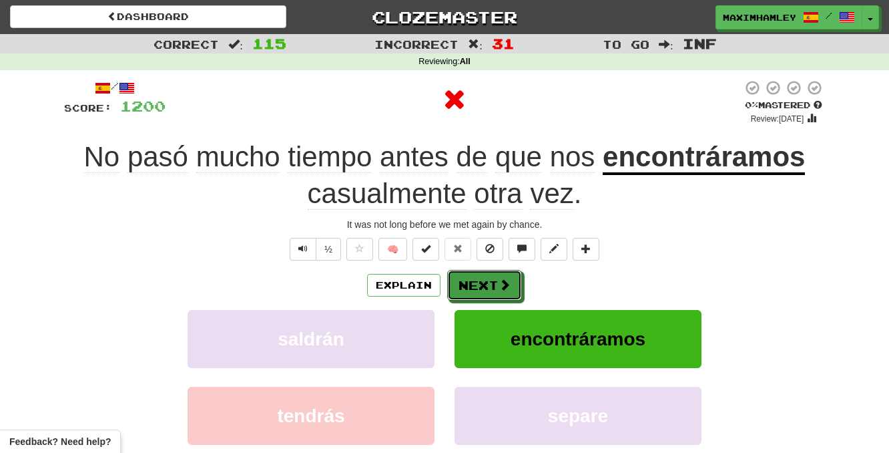
click at [474, 272] on button "Next" at bounding box center [484, 285] width 75 height 31
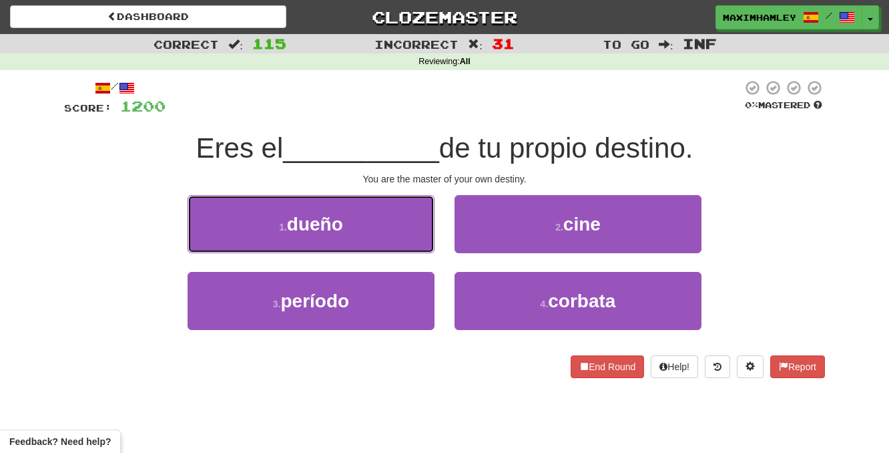
click at [383, 250] on button "1 . dueño" at bounding box center [311, 224] width 247 height 58
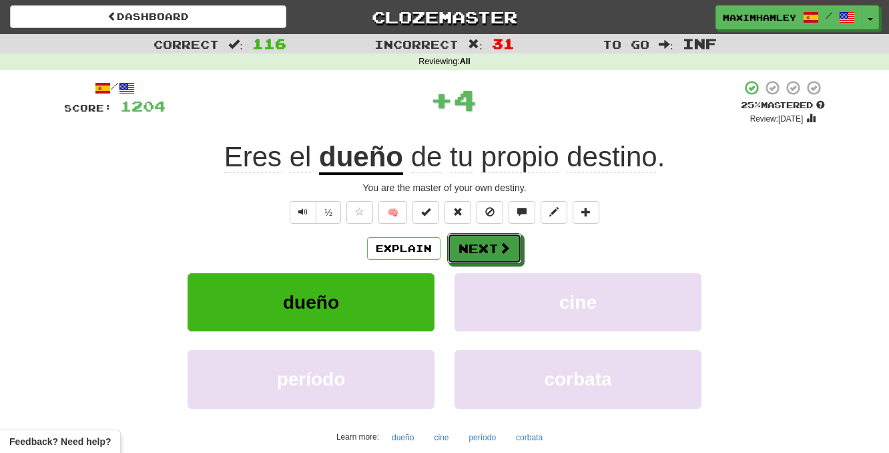
click at [453, 260] on button "Next" at bounding box center [484, 248] width 75 height 31
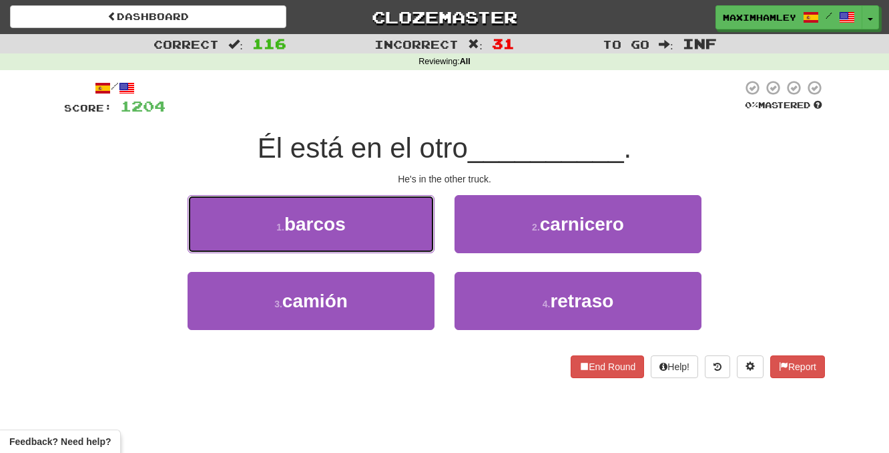
click at [397, 228] on button "1 . barcos" at bounding box center [311, 224] width 247 height 58
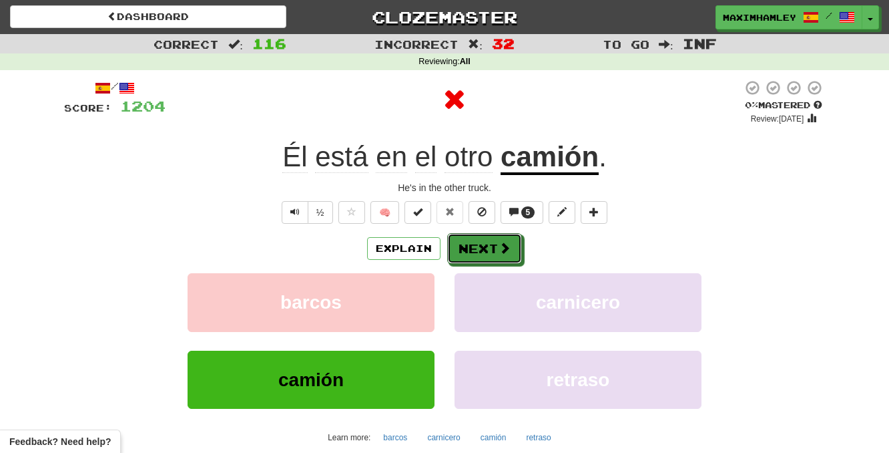
click at [483, 242] on button "Next" at bounding box center [484, 248] width 75 height 31
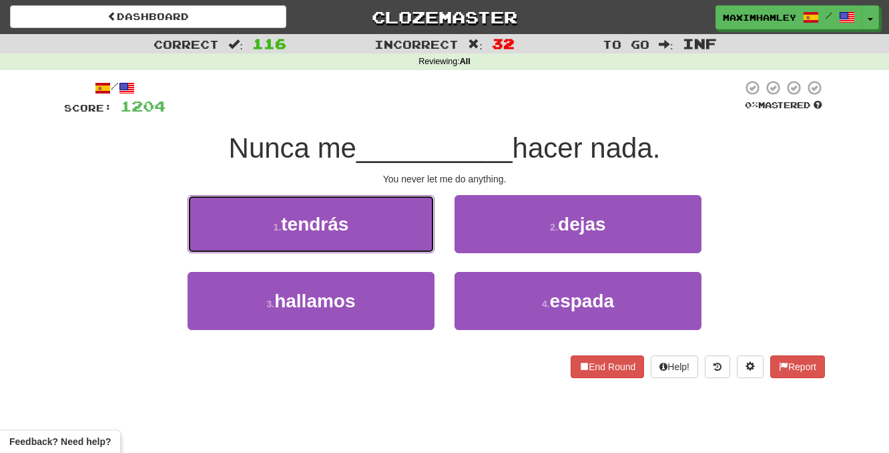
click at [425, 232] on button "1 . tendrás" at bounding box center [311, 224] width 247 height 58
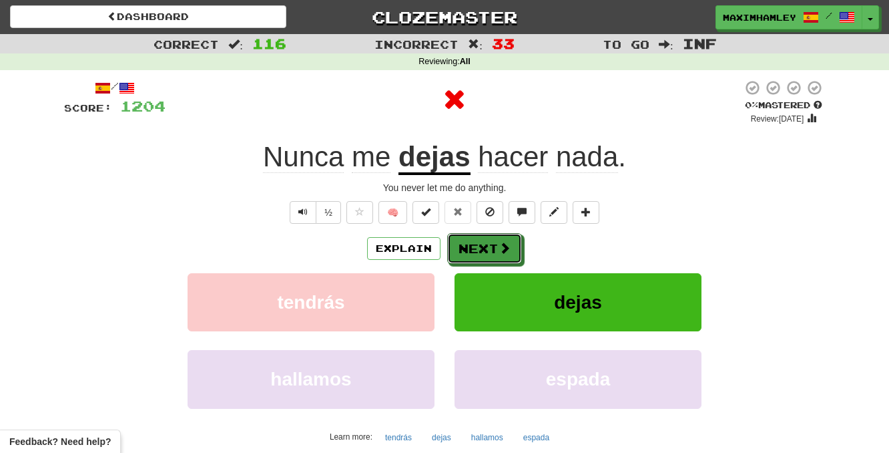
click at [469, 242] on button "Next" at bounding box center [484, 248] width 75 height 31
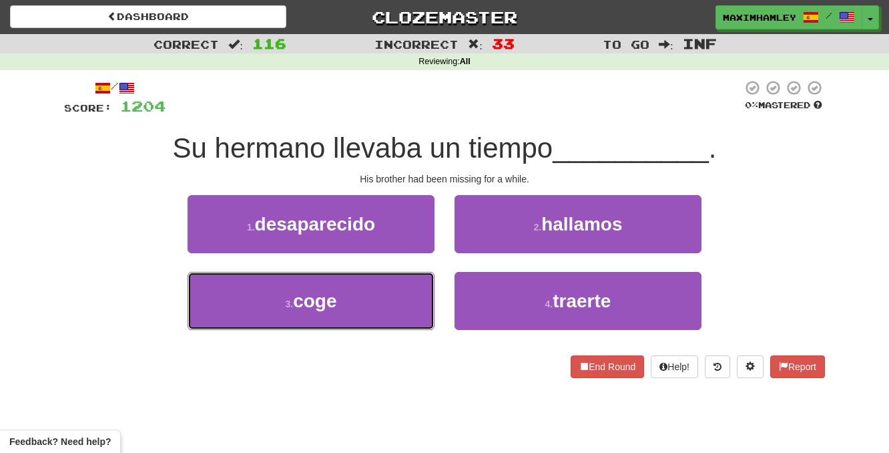
click at [391, 281] on button "3 . coge" at bounding box center [311, 301] width 247 height 58
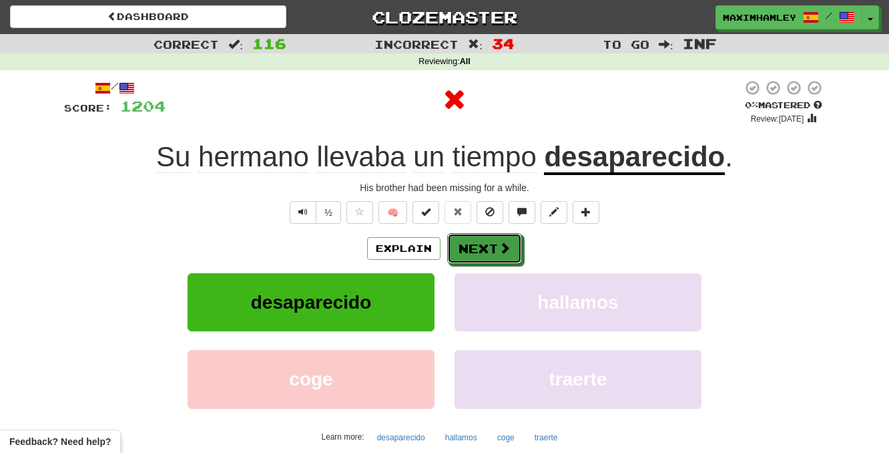
click at [476, 238] on button "Next" at bounding box center [484, 248] width 75 height 31
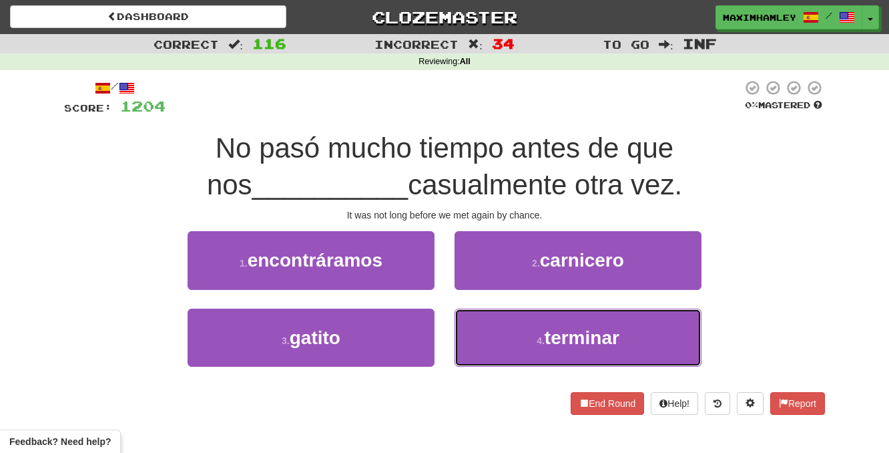
click at [529, 317] on button "4 . terminar" at bounding box center [578, 337] width 247 height 58
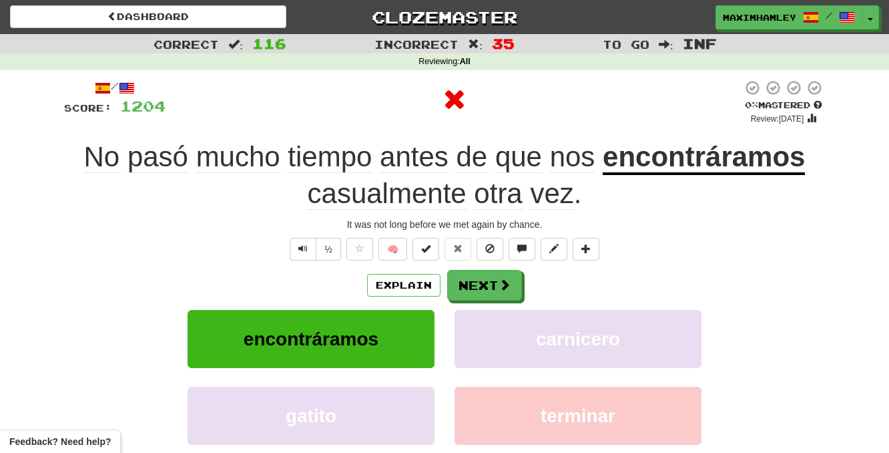
click at [479, 307] on div "Explain Next encontráramos carnicero gatito terminar Learn more: encontráramos …" at bounding box center [444, 377] width 761 height 214
click at [479, 292] on button "Next" at bounding box center [484, 285] width 75 height 31
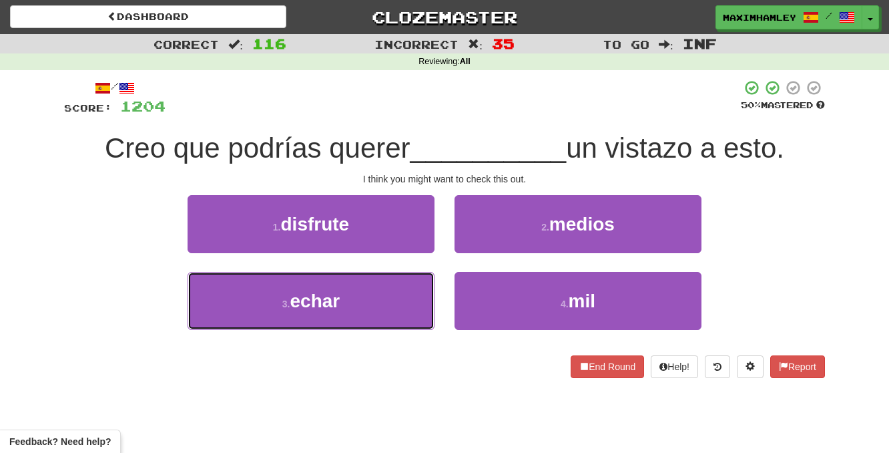
click at [409, 309] on button "3 . echar" at bounding box center [311, 301] width 247 height 58
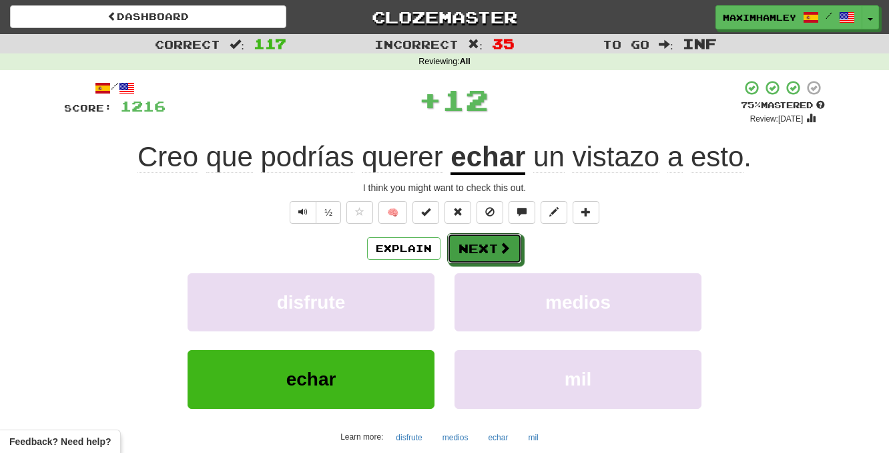
click at [499, 247] on span at bounding box center [505, 248] width 12 height 12
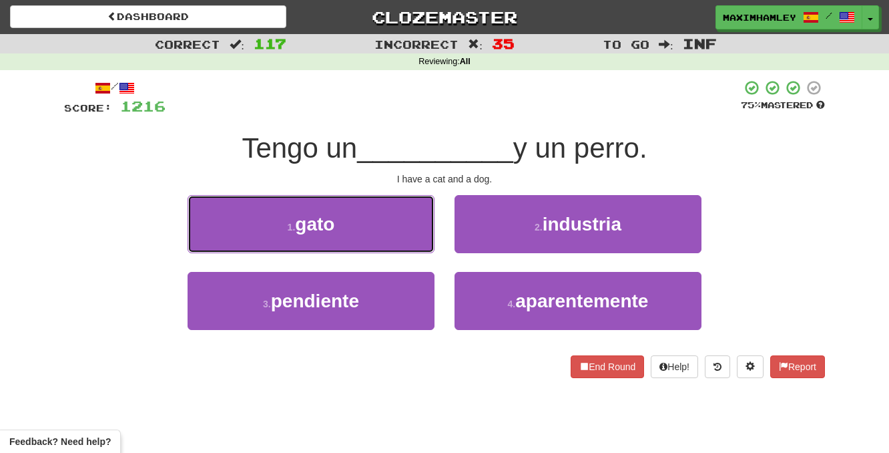
click at [385, 238] on button "1 . gato" at bounding box center [311, 224] width 247 height 58
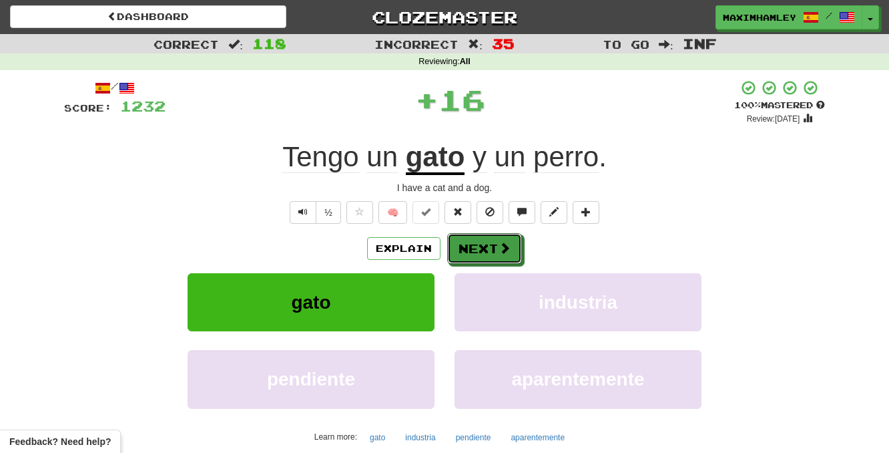
click at [481, 259] on button "Next" at bounding box center [484, 248] width 75 height 31
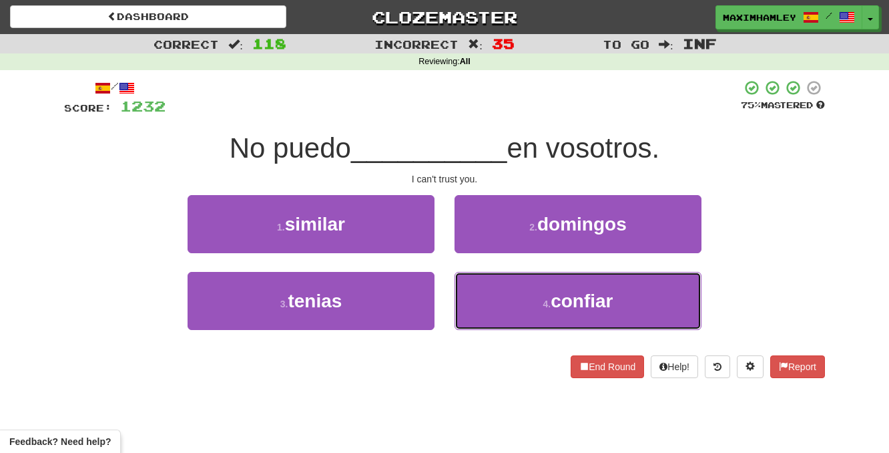
click at [516, 288] on button "4 . confiar" at bounding box center [578, 301] width 247 height 58
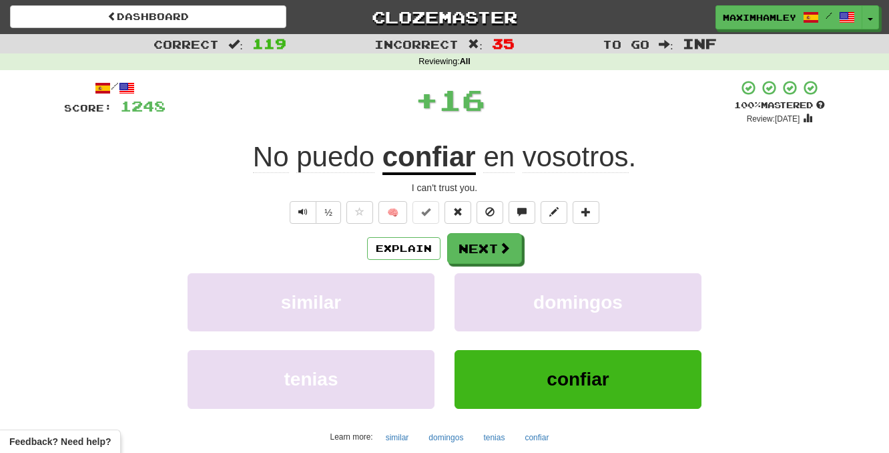
click at [510, 266] on div "Explain Next similar domingos tenias confiar Learn more: similar domingos tenia…" at bounding box center [444, 340] width 761 height 214
click at [505, 252] on span at bounding box center [505, 248] width 12 height 12
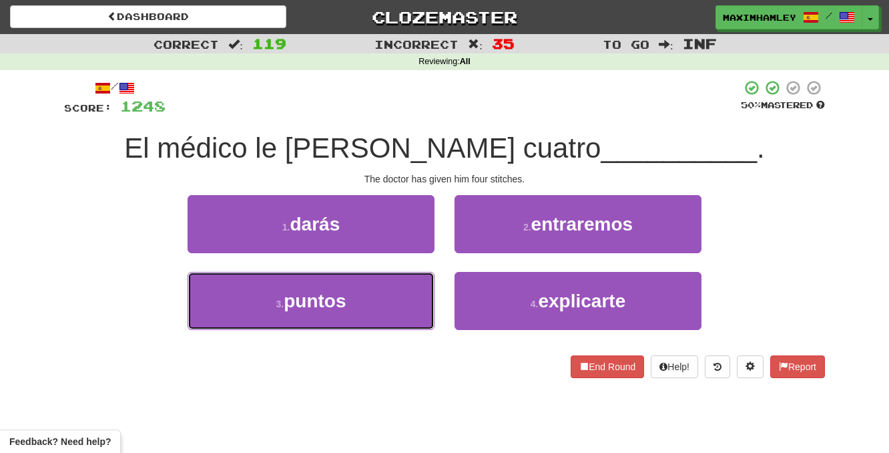
click at [420, 320] on button "3 . puntos" at bounding box center [311, 301] width 247 height 58
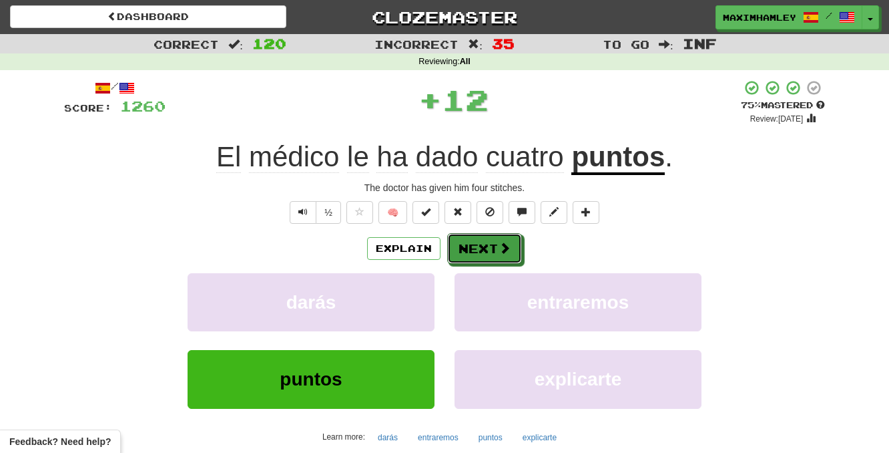
click at [499, 258] on button "Next" at bounding box center [484, 248] width 75 height 31
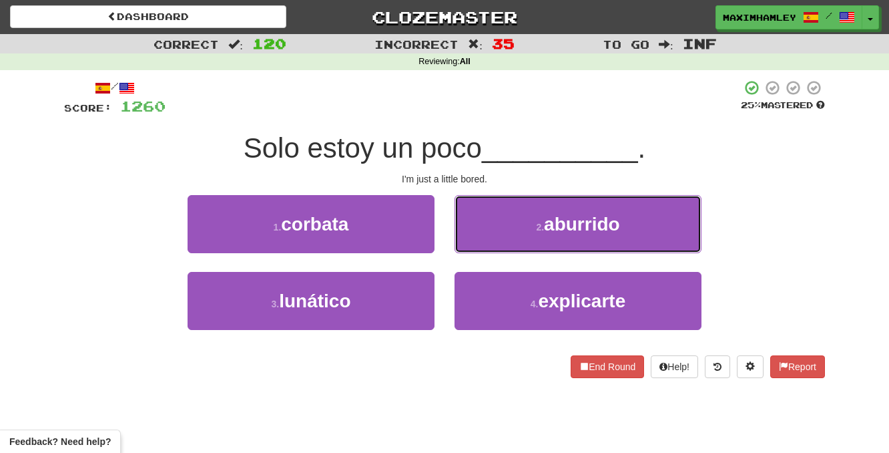
click at [495, 234] on button "2 . aburrido" at bounding box center [578, 224] width 247 height 58
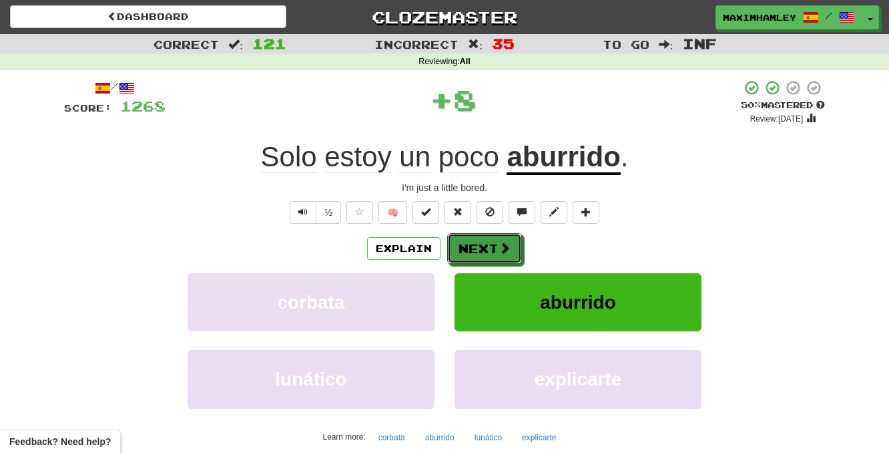
click at [495, 255] on button "Next" at bounding box center [484, 248] width 75 height 31
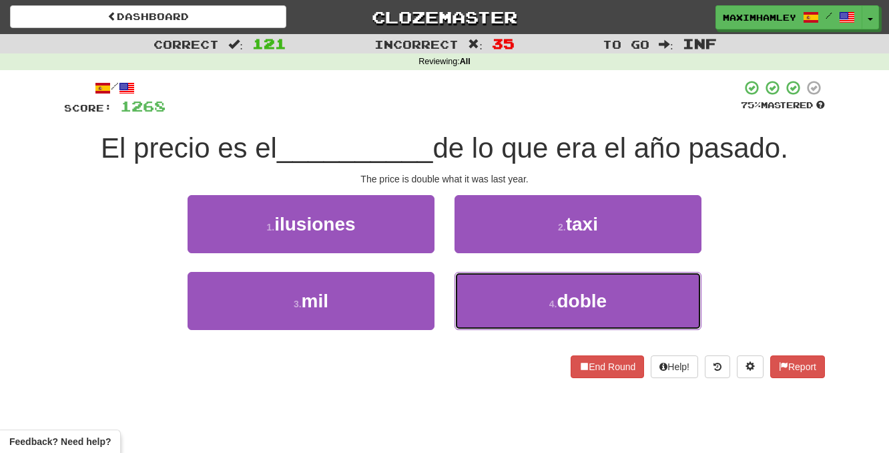
click at [566, 303] on span "doble" at bounding box center [582, 300] width 50 height 21
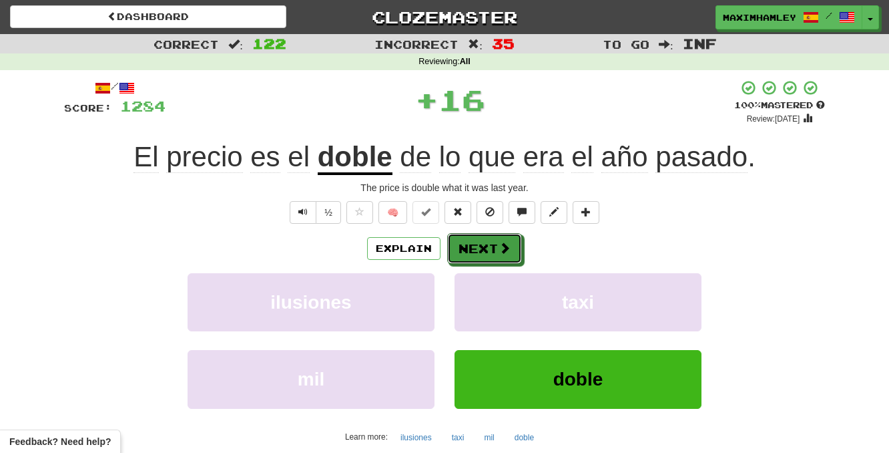
click at [503, 254] on span at bounding box center [505, 248] width 12 height 12
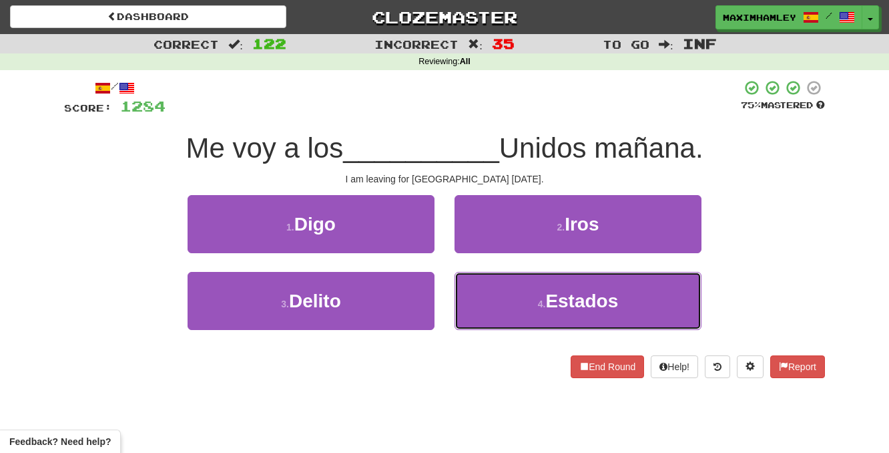
click at [564, 307] on span "Estados" at bounding box center [581, 300] width 73 height 21
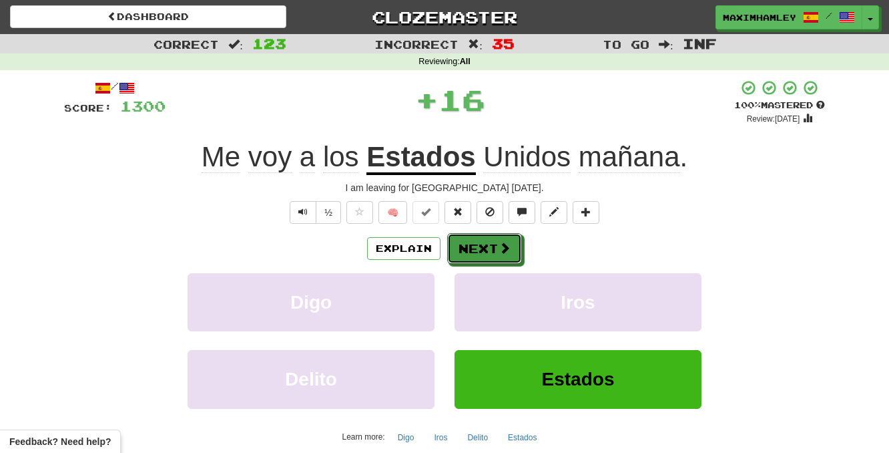
click at [489, 262] on button "Next" at bounding box center [484, 248] width 75 height 31
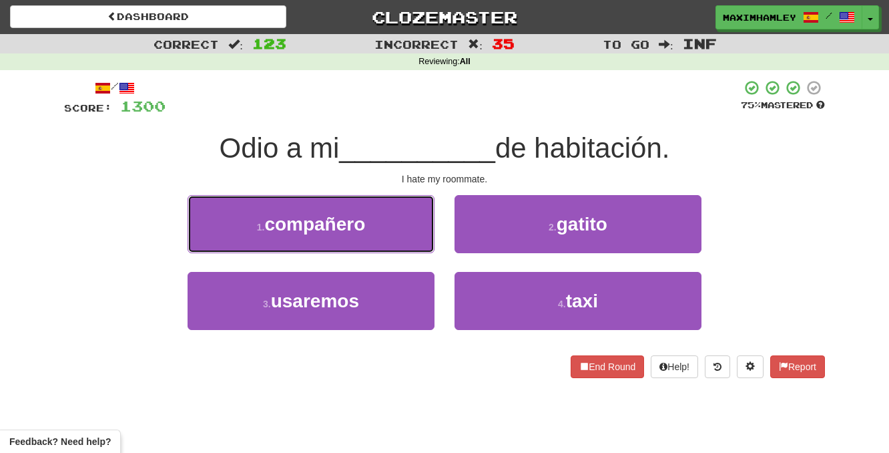
click at [377, 248] on button "1 . compañero" at bounding box center [311, 224] width 247 height 58
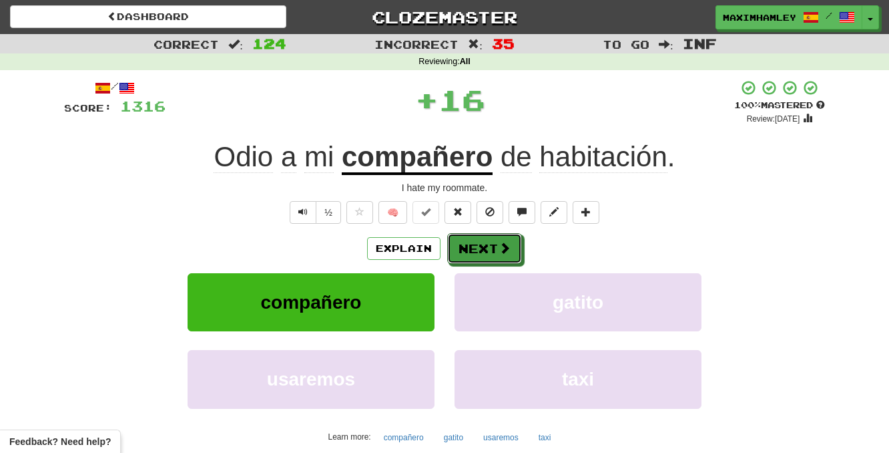
click at [488, 254] on button "Next" at bounding box center [484, 248] width 75 height 31
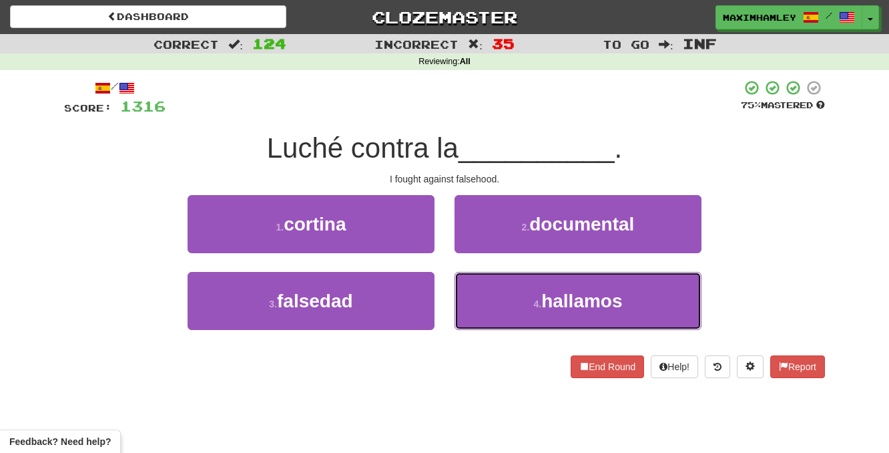
click at [467, 288] on button "4 . hallamos" at bounding box center [578, 301] width 247 height 58
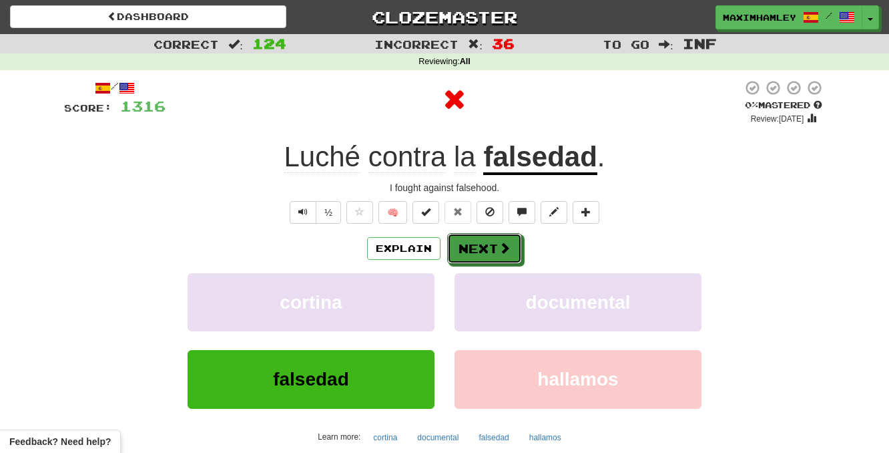
click at [467, 253] on button "Next" at bounding box center [484, 248] width 75 height 31
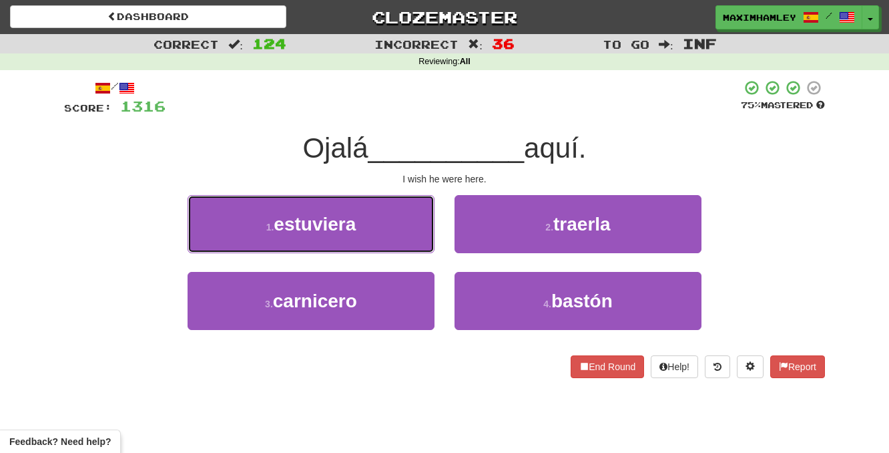
click at [388, 237] on button "1 . estuviera" at bounding box center [311, 224] width 247 height 58
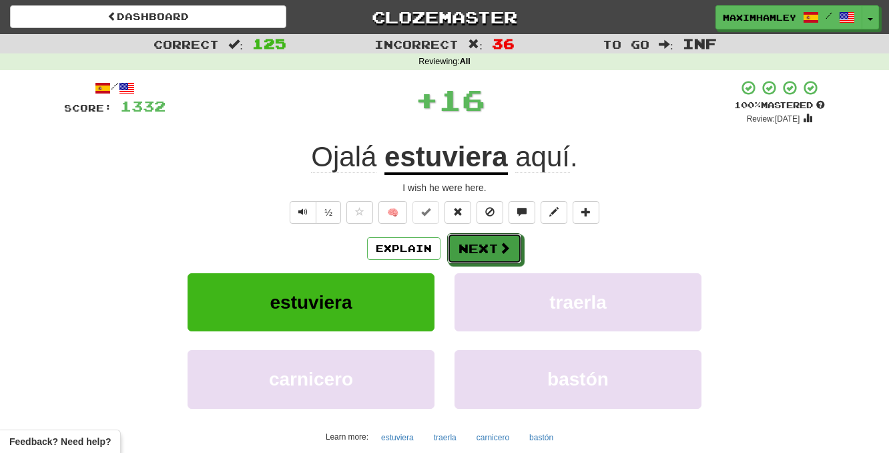
click at [469, 252] on button "Next" at bounding box center [484, 248] width 75 height 31
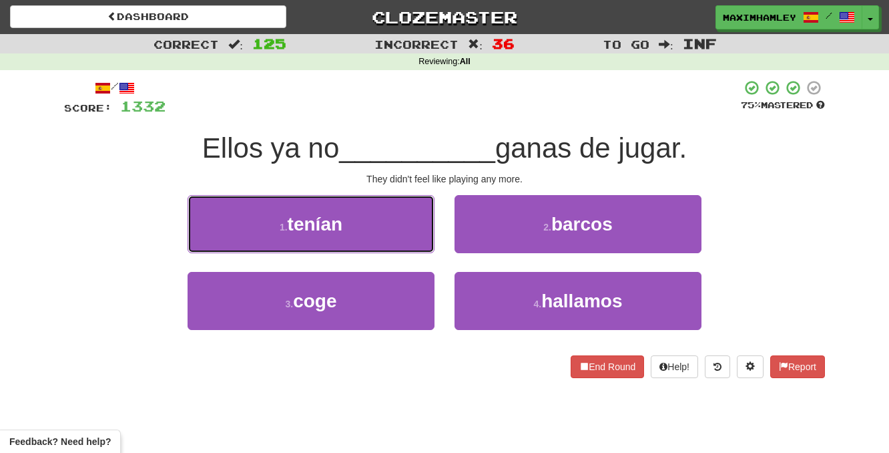
click at [425, 214] on button "1 . tenían" at bounding box center [311, 224] width 247 height 58
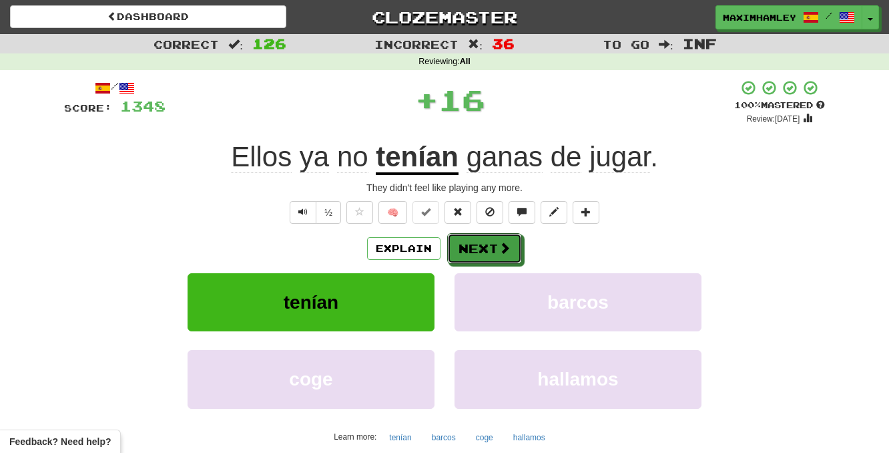
click at [503, 254] on span at bounding box center [505, 248] width 12 height 12
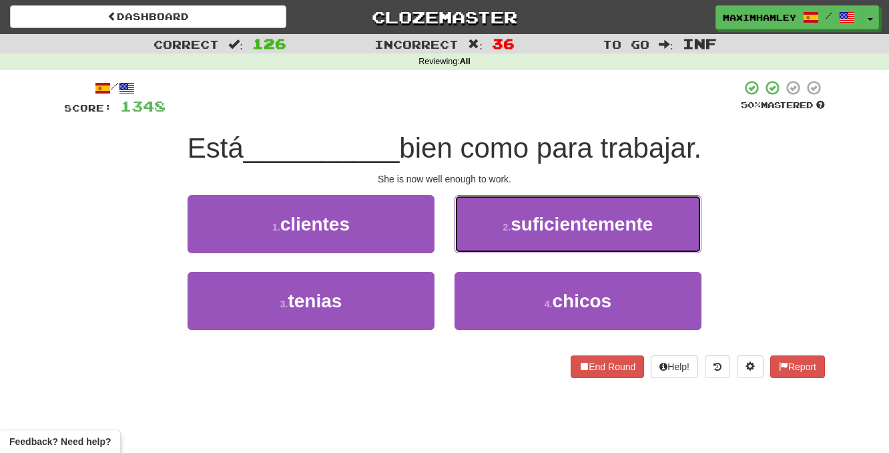
click at [485, 228] on button "2 . suficientemente" at bounding box center [578, 224] width 247 height 58
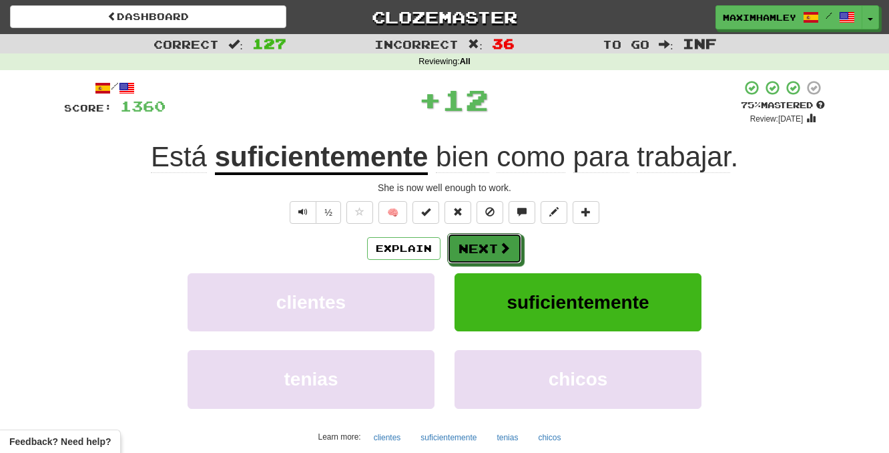
click at [491, 234] on button "Next" at bounding box center [484, 248] width 75 height 31
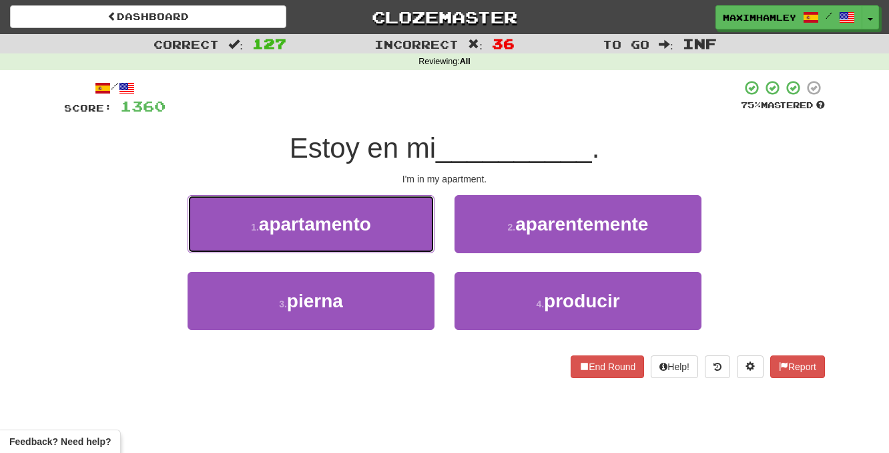
click at [413, 242] on button "1 . apartamento" at bounding box center [311, 224] width 247 height 58
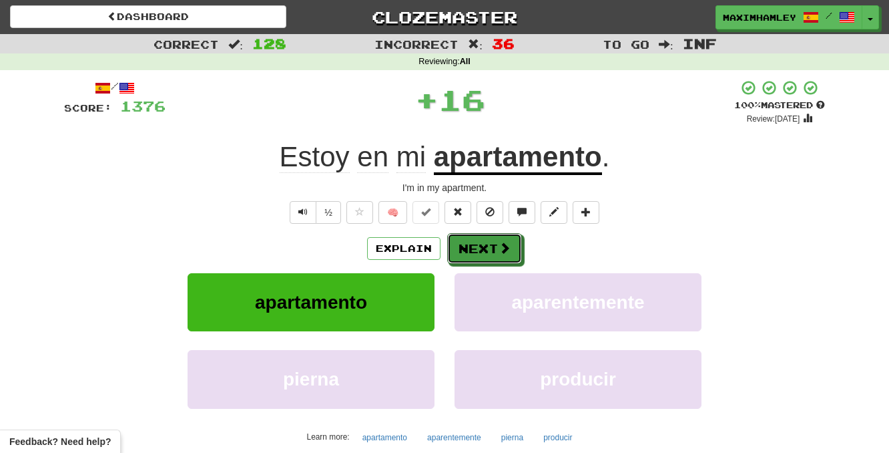
click at [487, 263] on button "Next" at bounding box center [484, 248] width 75 height 31
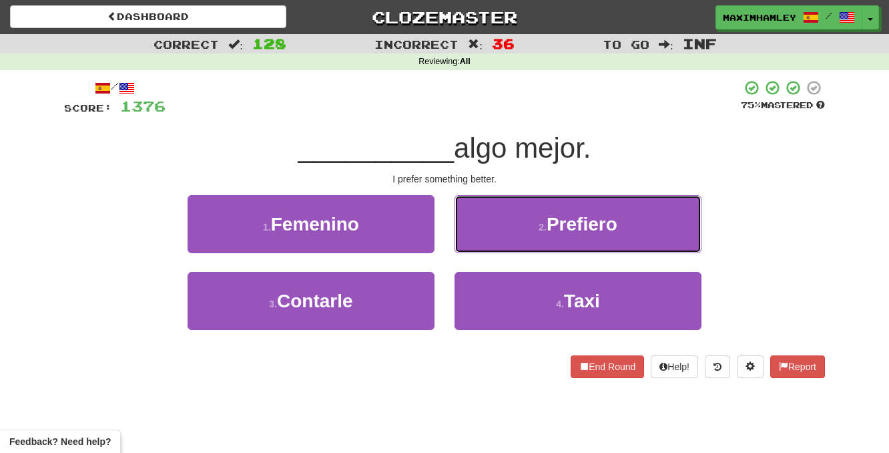
click at [479, 231] on button "2 . Prefiero" at bounding box center [578, 224] width 247 height 58
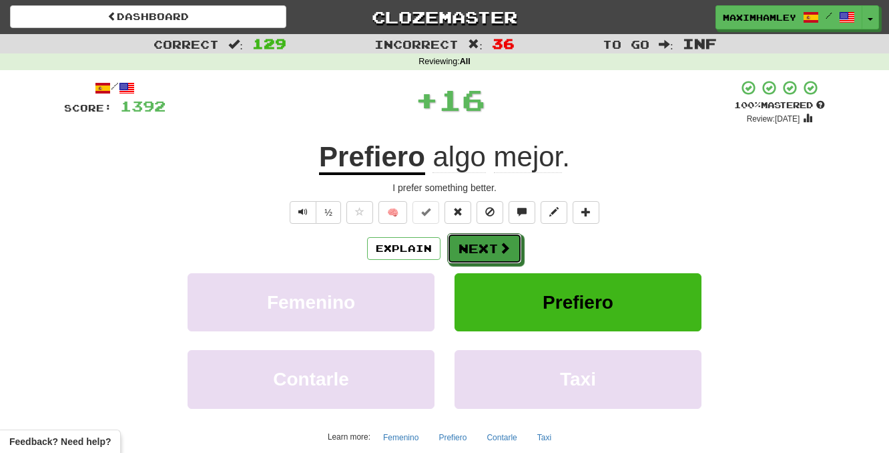
click at [481, 239] on button "Next" at bounding box center [484, 248] width 75 height 31
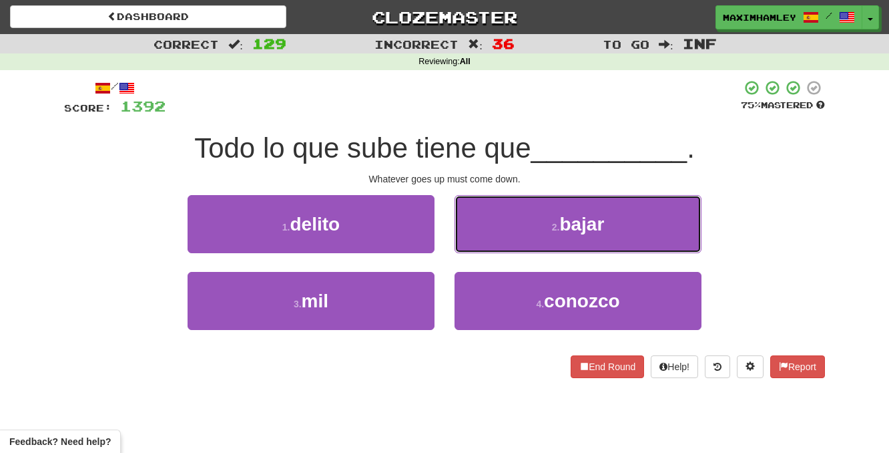
click at [468, 231] on button "2 . bajar" at bounding box center [578, 224] width 247 height 58
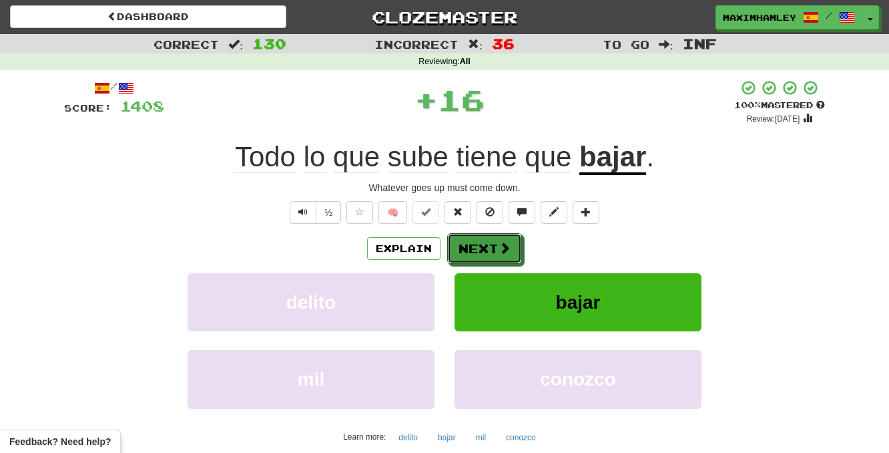
click at [473, 247] on button "Next" at bounding box center [484, 248] width 75 height 31
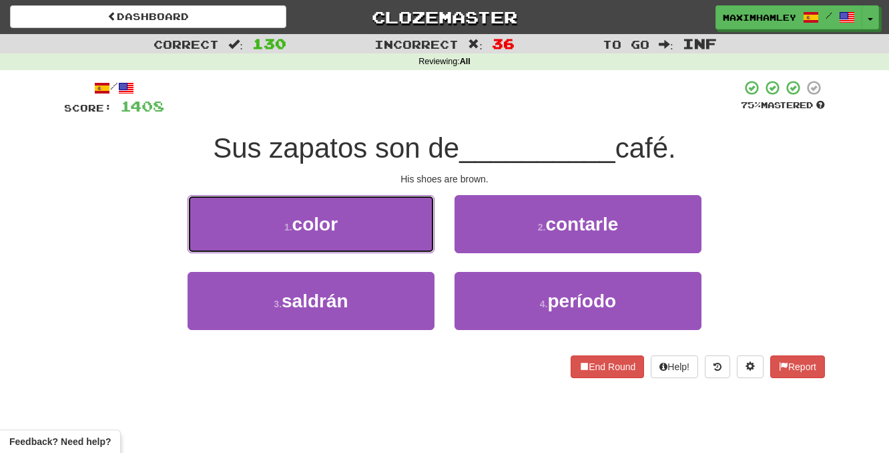
click at [415, 238] on button "1 . color" at bounding box center [311, 224] width 247 height 58
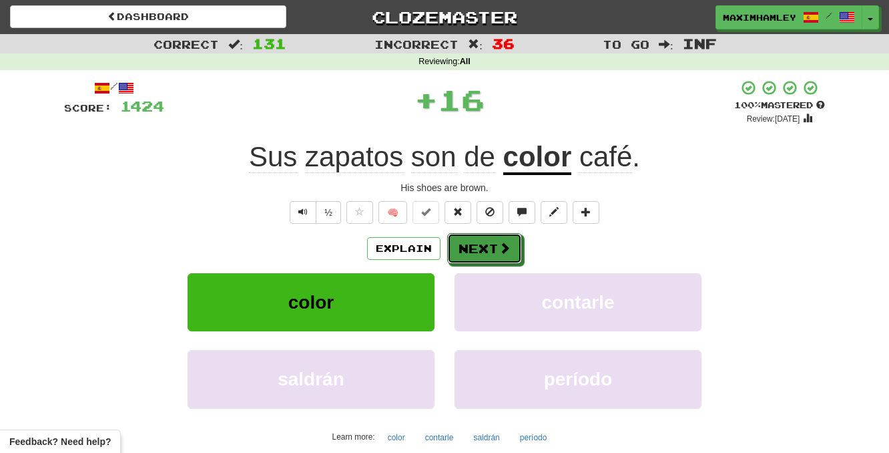
click at [479, 252] on button "Next" at bounding box center [484, 248] width 75 height 31
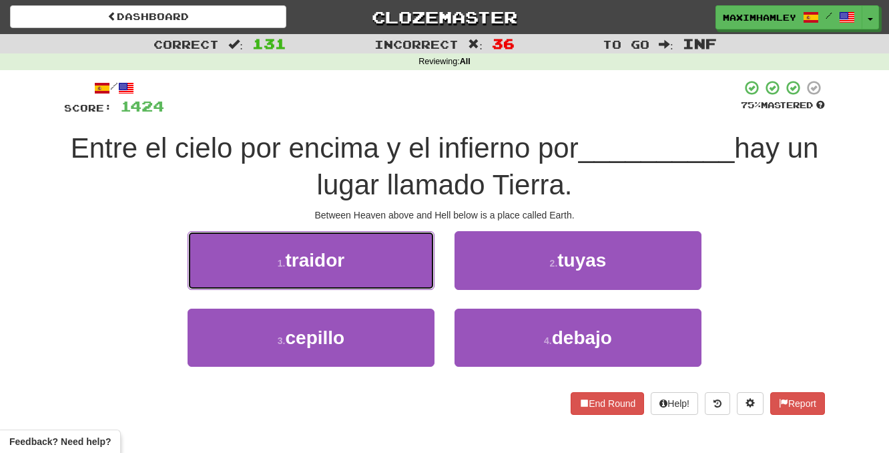
click at [404, 271] on button "1 . traidor" at bounding box center [311, 260] width 247 height 58
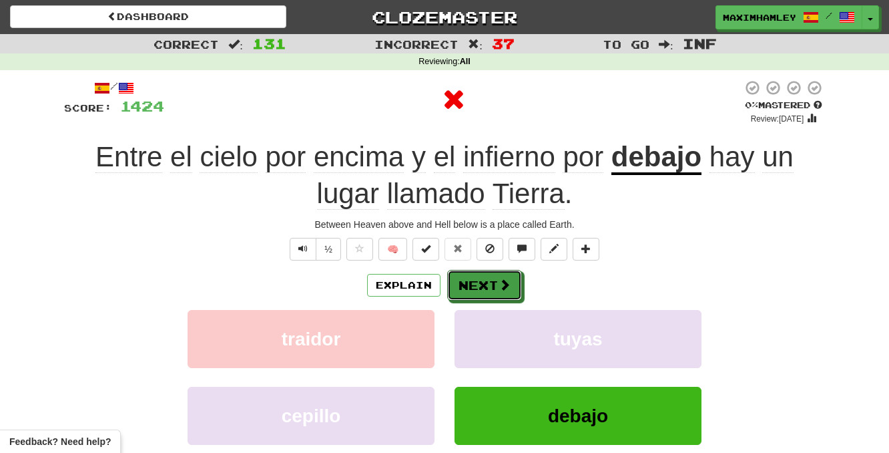
click at [483, 292] on button "Next" at bounding box center [484, 285] width 75 height 31
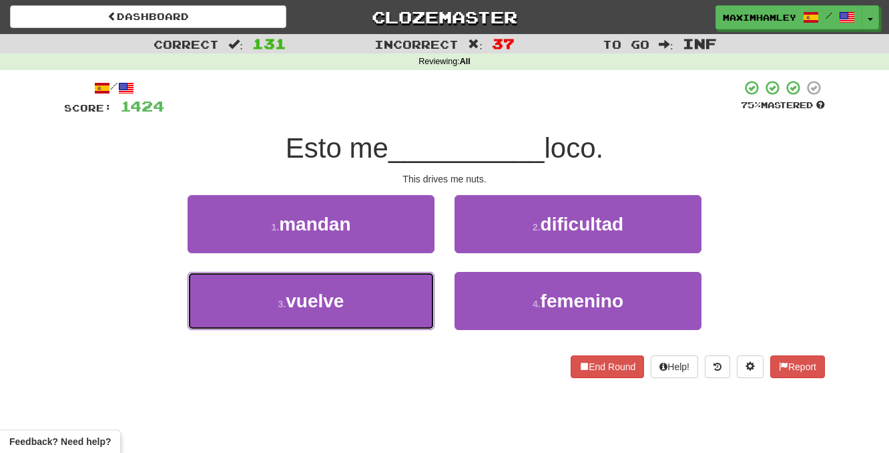
click at [421, 288] on button "3 . vuelve" at bounding box center [311, 301] width 247 height 58
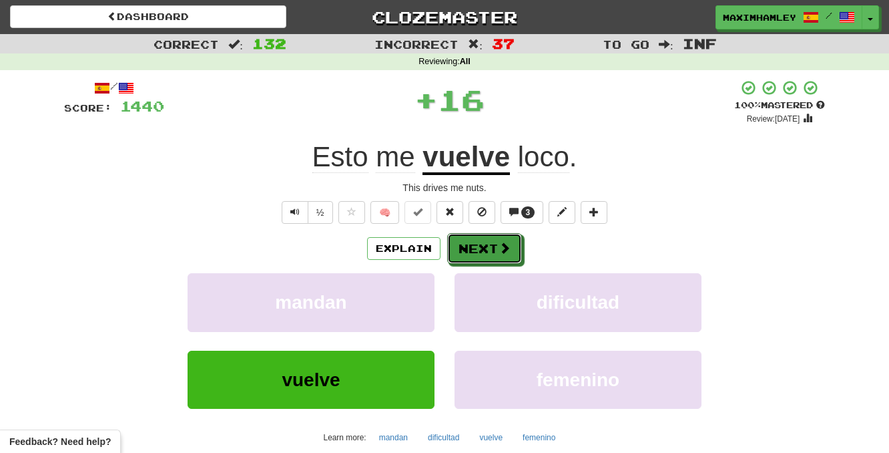
click at [489, 241] on button "Next" at bounding box center [484, 248] width 75 height 31
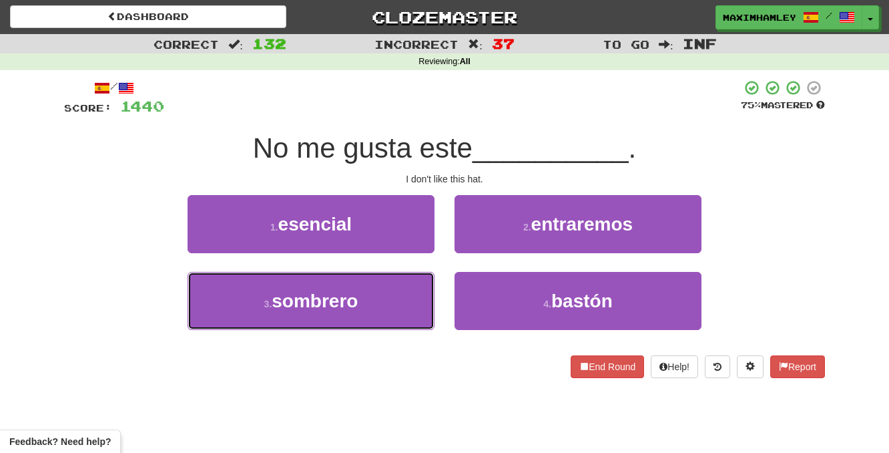
click at [422, 305] on button "3 . sombrero" at bounding box center [311, 301] width 247 height 58
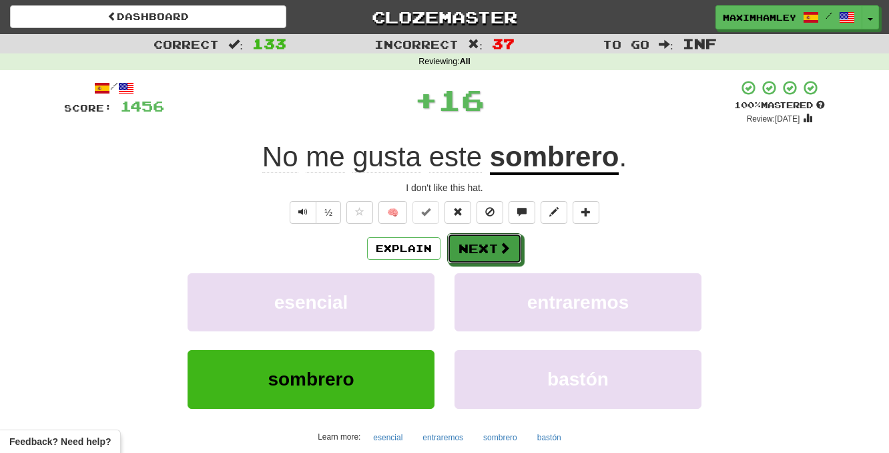
click at [491, 258] on button "Next" at bounding box center [484, 248] width 75 height 31
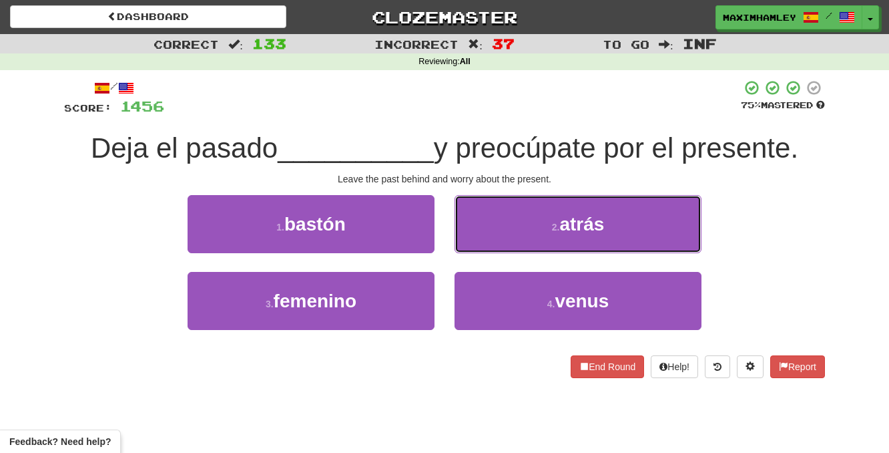
click at [521, 212] on button "2 . atrás" at bounding box center [578, 224] width 247 height 58
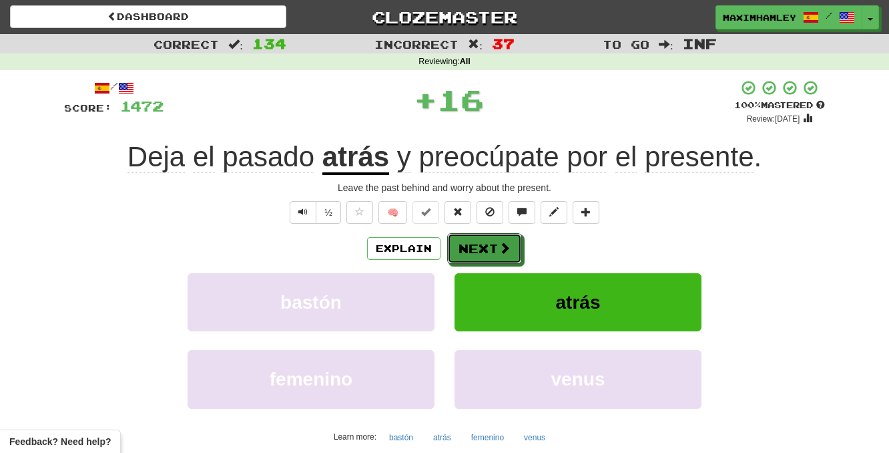
click at [501, 243] on span at bounding box center [505, 248] width 12 height 12
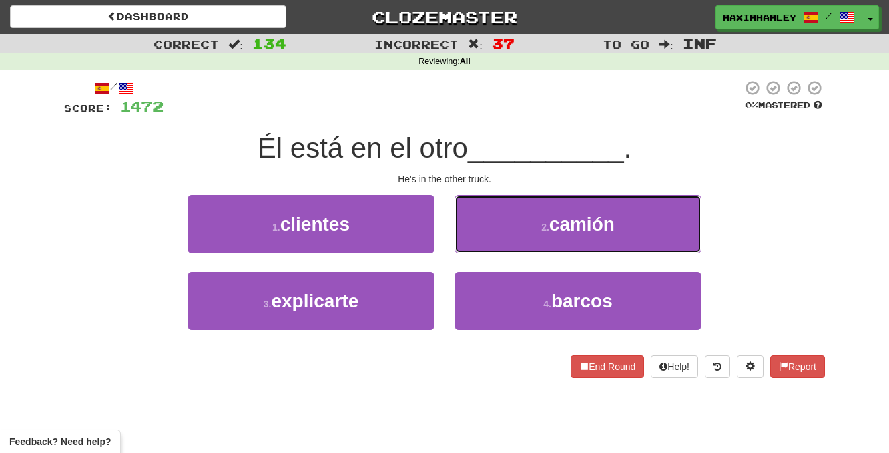
click at [532, 205] on button "2 . camión" at bounding box center [578, 224] width 247 height 58
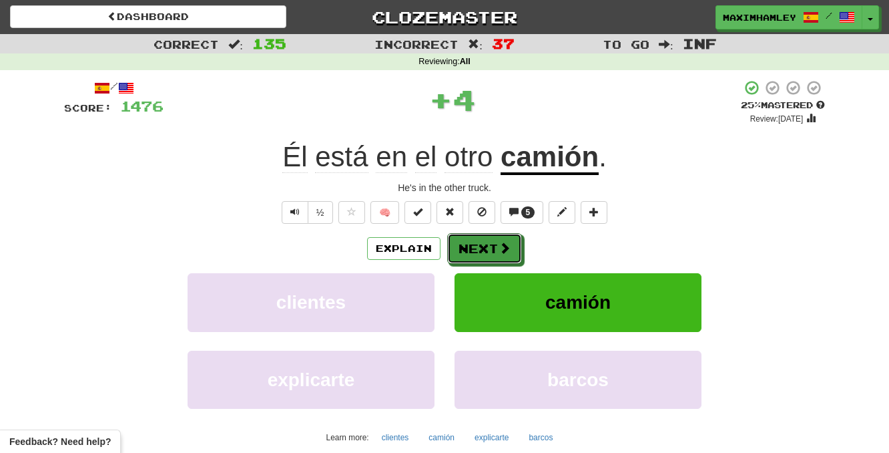
click at [498, 238] on button "Next" at bounding box center [484, 248] width 75 height 31
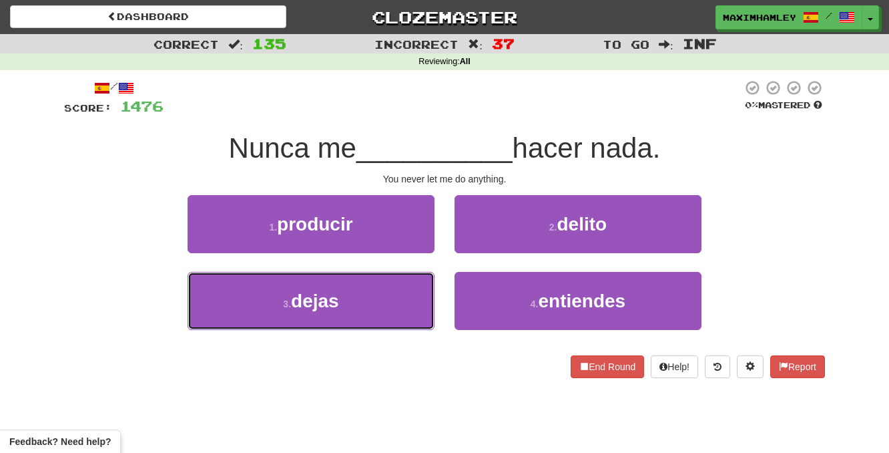
click at [371, 296] on button "3 . dejas" at bounding box center [311, 301] width 247 height 58
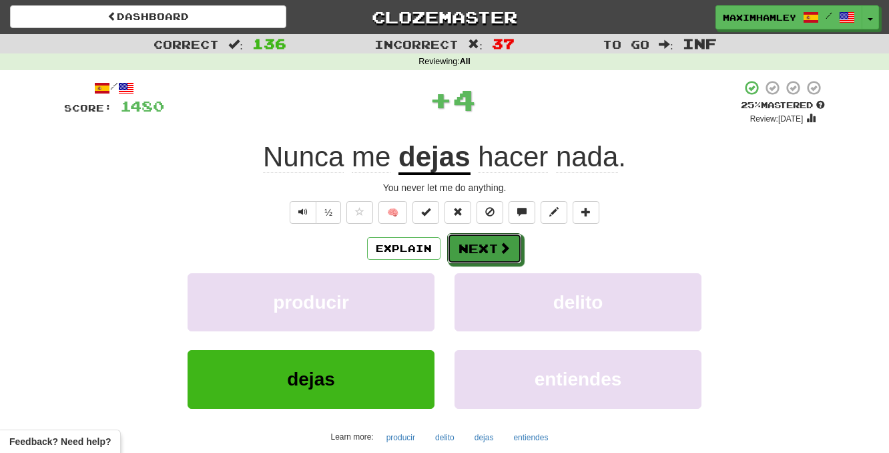
click at [480, 249] on button "Next" at bounding box center [484, 248] width 75 height 31
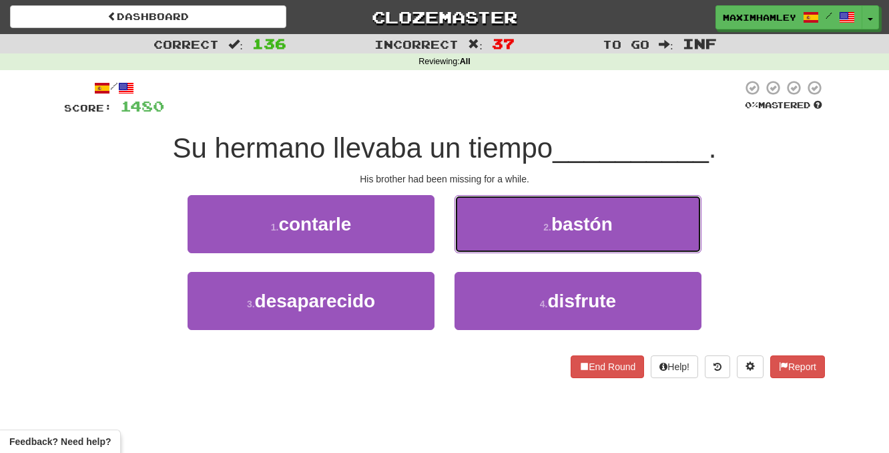
click at [503, 241] on button "2 . bastón" at bounding box center [578, 224] width 247 height 58
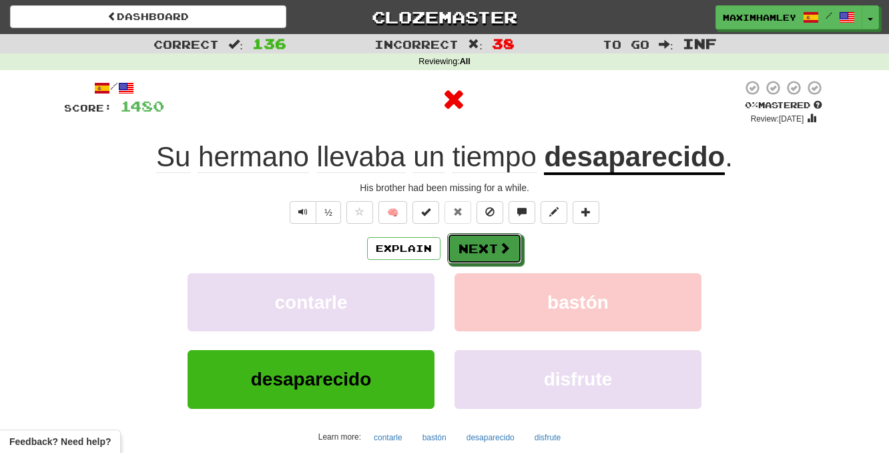
click at [503, 250] on span at bounding box center [505, 248] width 12 height 12
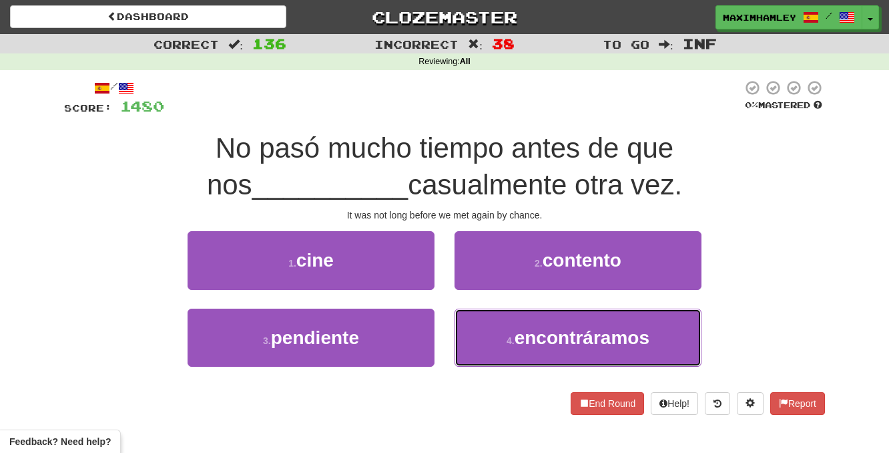
click at [535, 333] on span "encontráramos" at bounding box center [582, 337] width 135 height 21
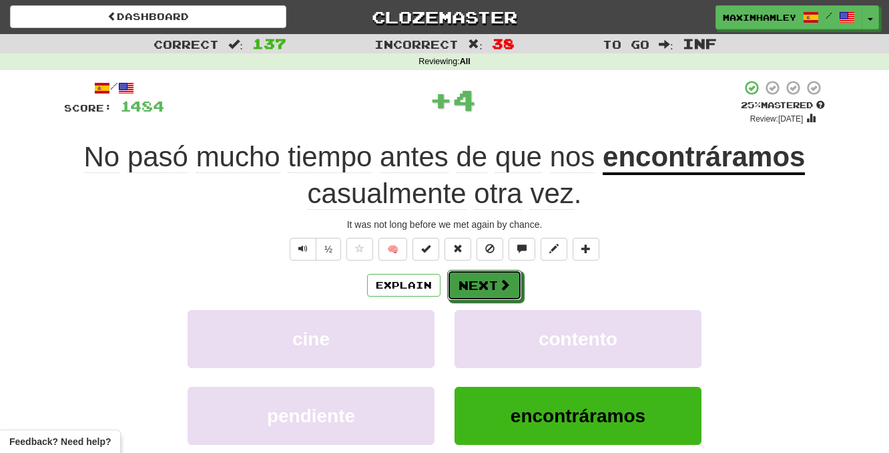
click at [505, 300] on button "Next" at bounding box center [484, 285] width 75 height 31
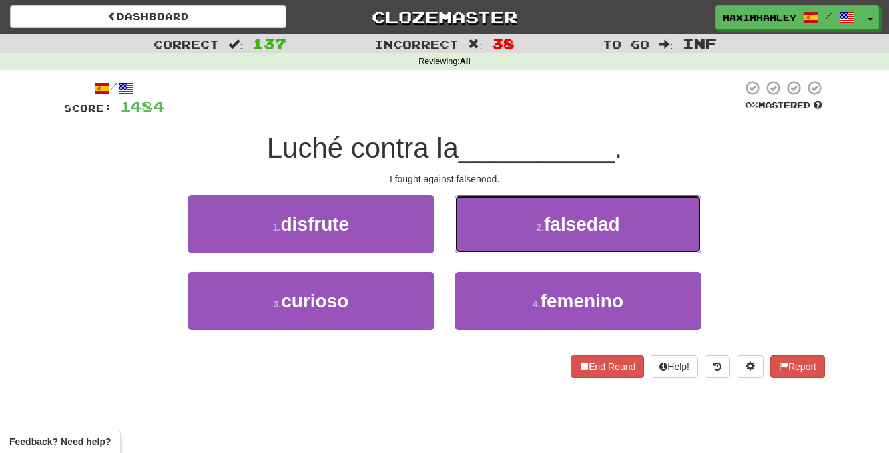
click at [505, 233] on button "2 . falsedad" at bounding box center [578, 224] width 247 height 58
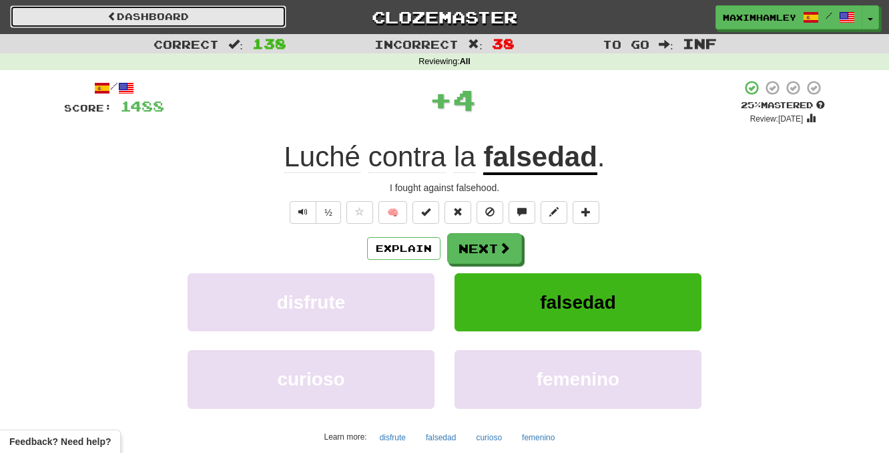
click at [216, 27] on link "Dashboard" at bounding box center [148, 16] width 276 height 23
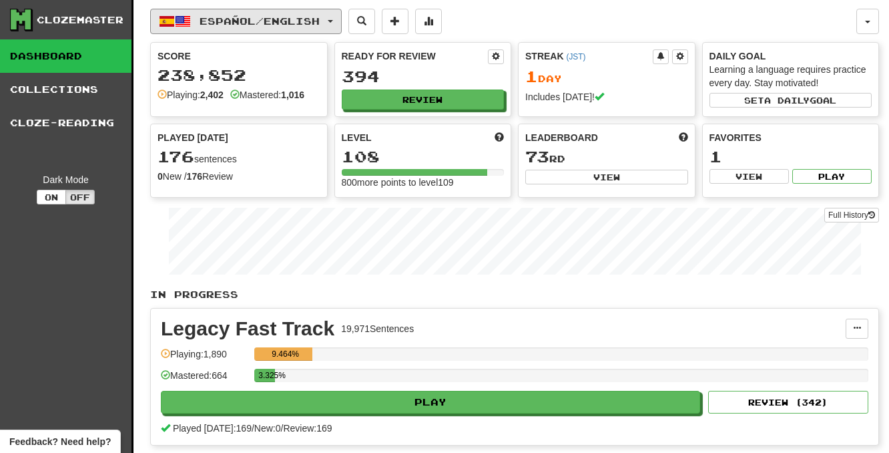
click at [342, 10] on button "Español / English" at bounding box center [246, 21] width 192 height 25
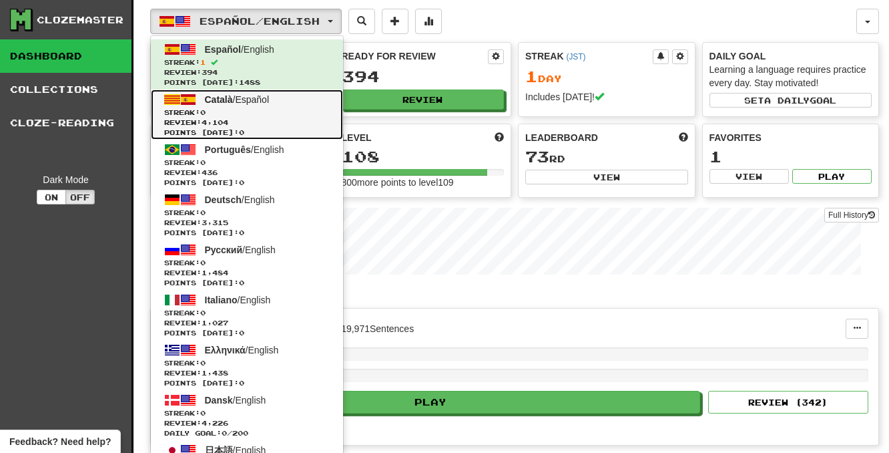
click at [308, 118] on span "Review: 4,104" at bounding box center [247, 123] width 166 height 10
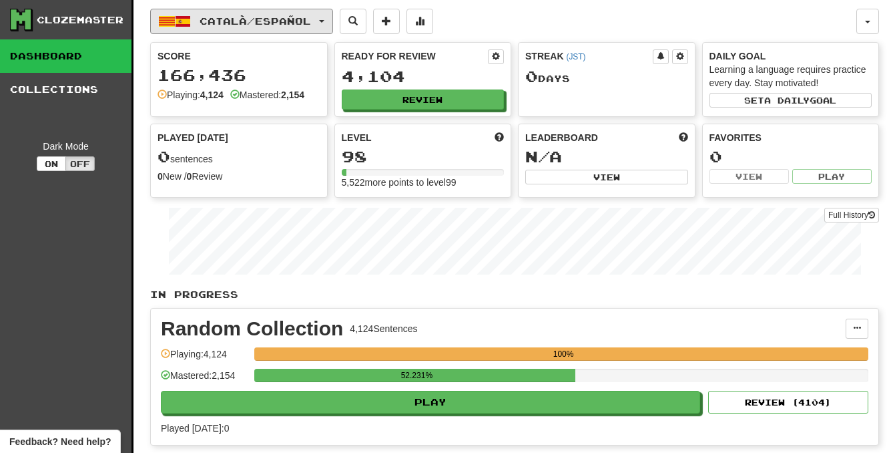
click at [311, 23] on span "Català / Español" at bounding box center [255, 20] width 111 height 11
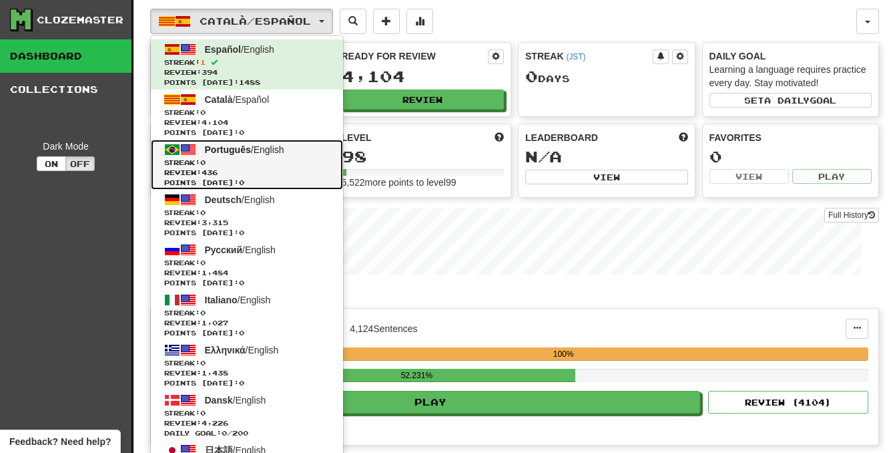
click at [297, 168] on span "Review: 436" at bounding box center [247, 173] width 166 height 10
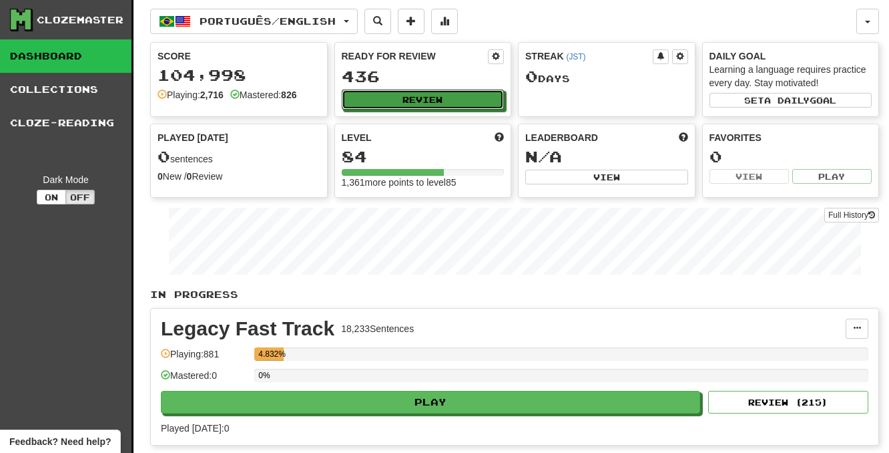
click at [370, 97] on button "Review" at bounding box center [423, 99] width 163 height 20
